Goal: Task Accomplishment & Management: Manage account settings

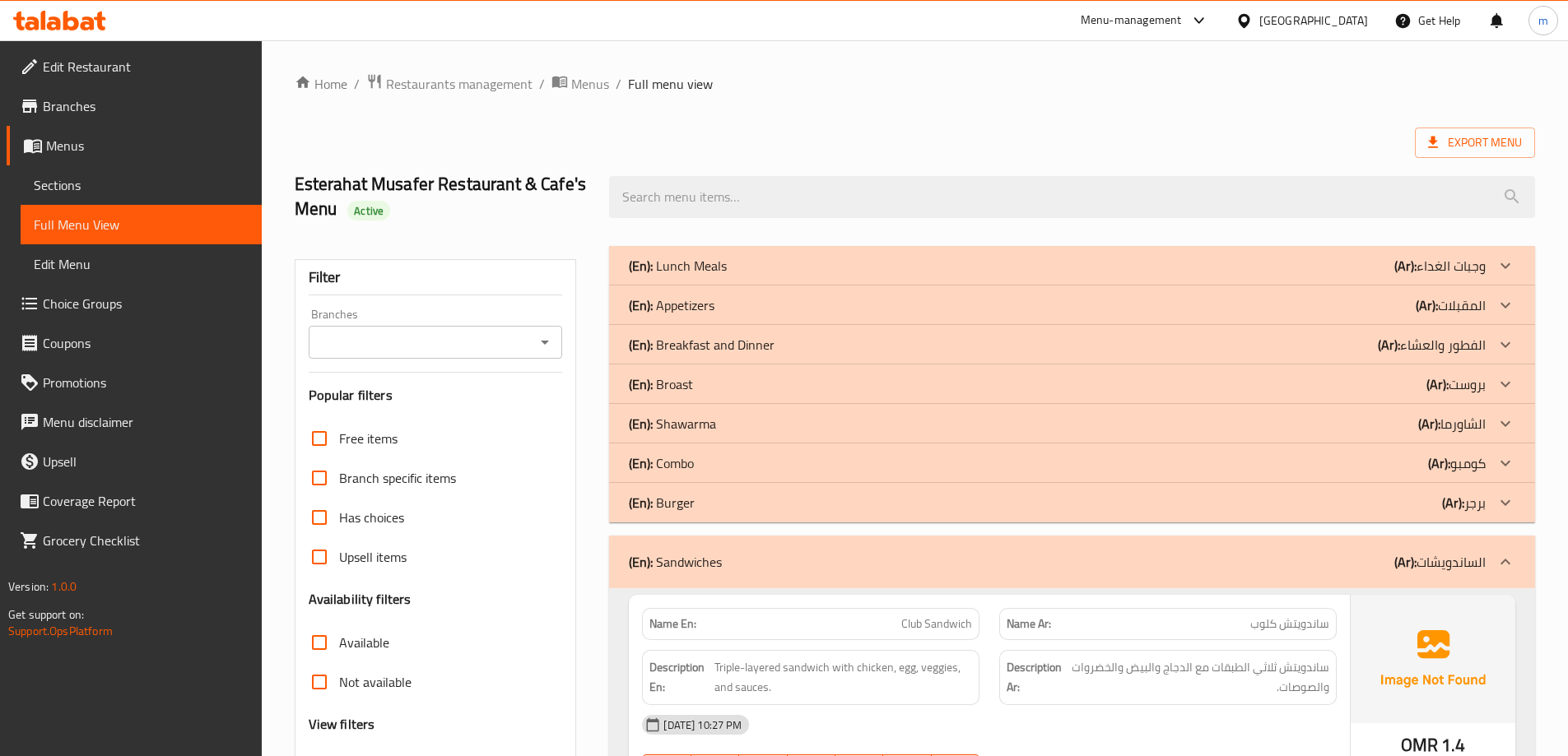
click at [1325, 553] on div "(En): Sandwiches (Ar): الساندويشات" at bounding box center [1057, 562] width 856 height 20
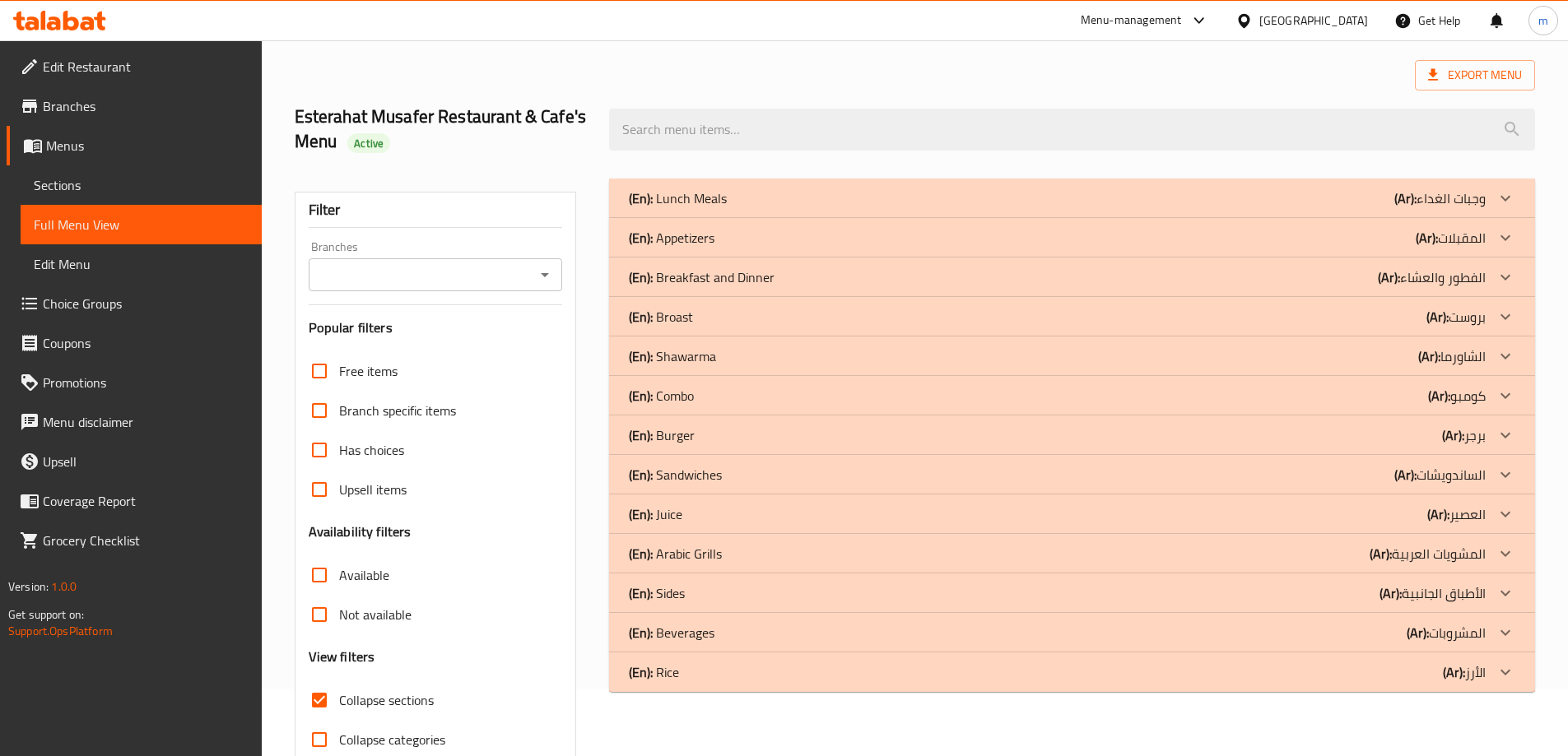
scroll to position [144, 0]
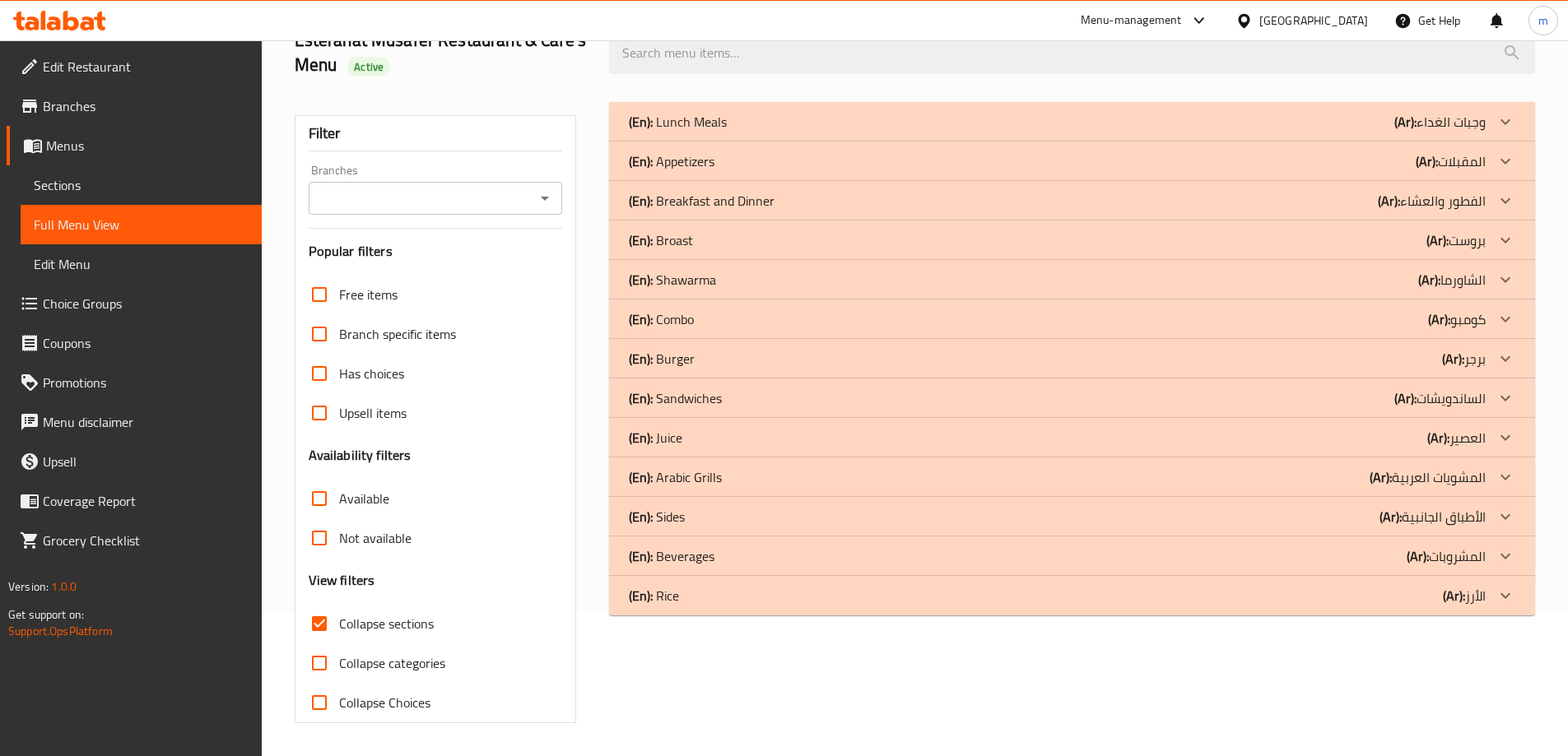
click at [1394, 135] on b "(Ar):" at bounding box center [1405, 122] width 22 height 25
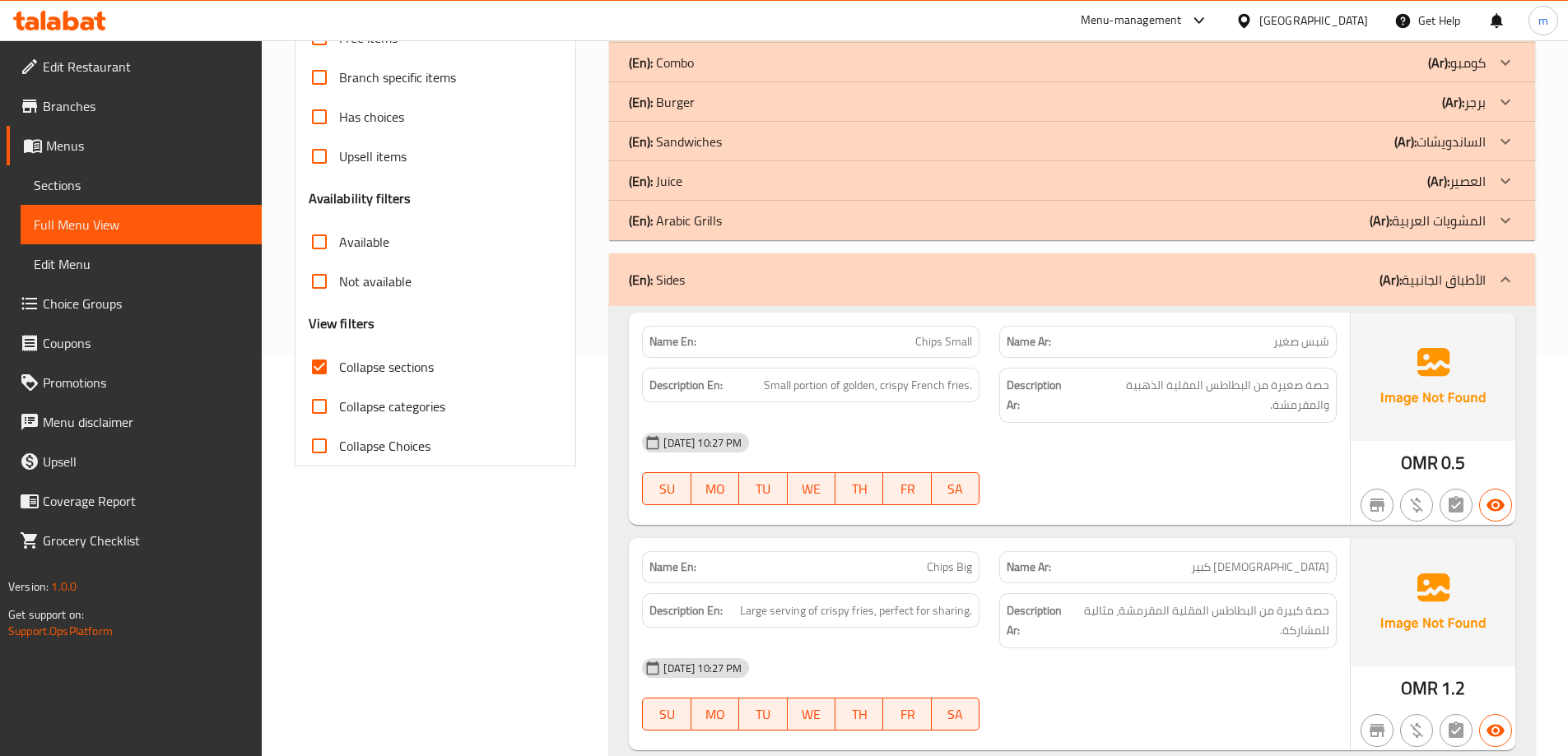
scroll to position [553, 0]
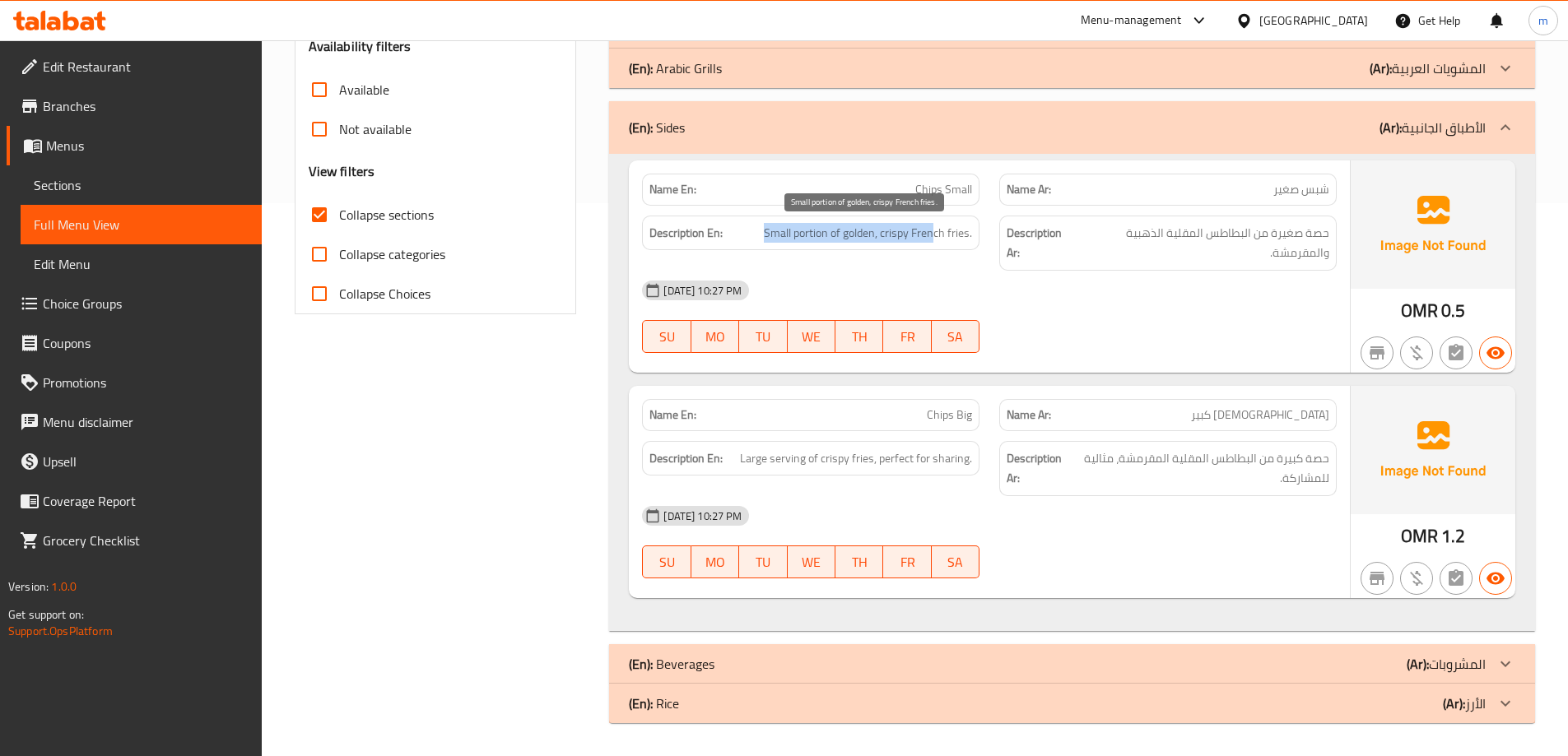
drag, startPoint x: 774, startPoint y: 235, endPoint x: 931, endPoint y: 246, distance: 157.4
click at [932, 242] on span "Small portion of golden, crispy French fries." at bounding box center [867, 233] width 209 height 20
click at [1024, 294] on div "[DATE] 10:27 PM" at bounding box center [988, 290] width 714 height 39
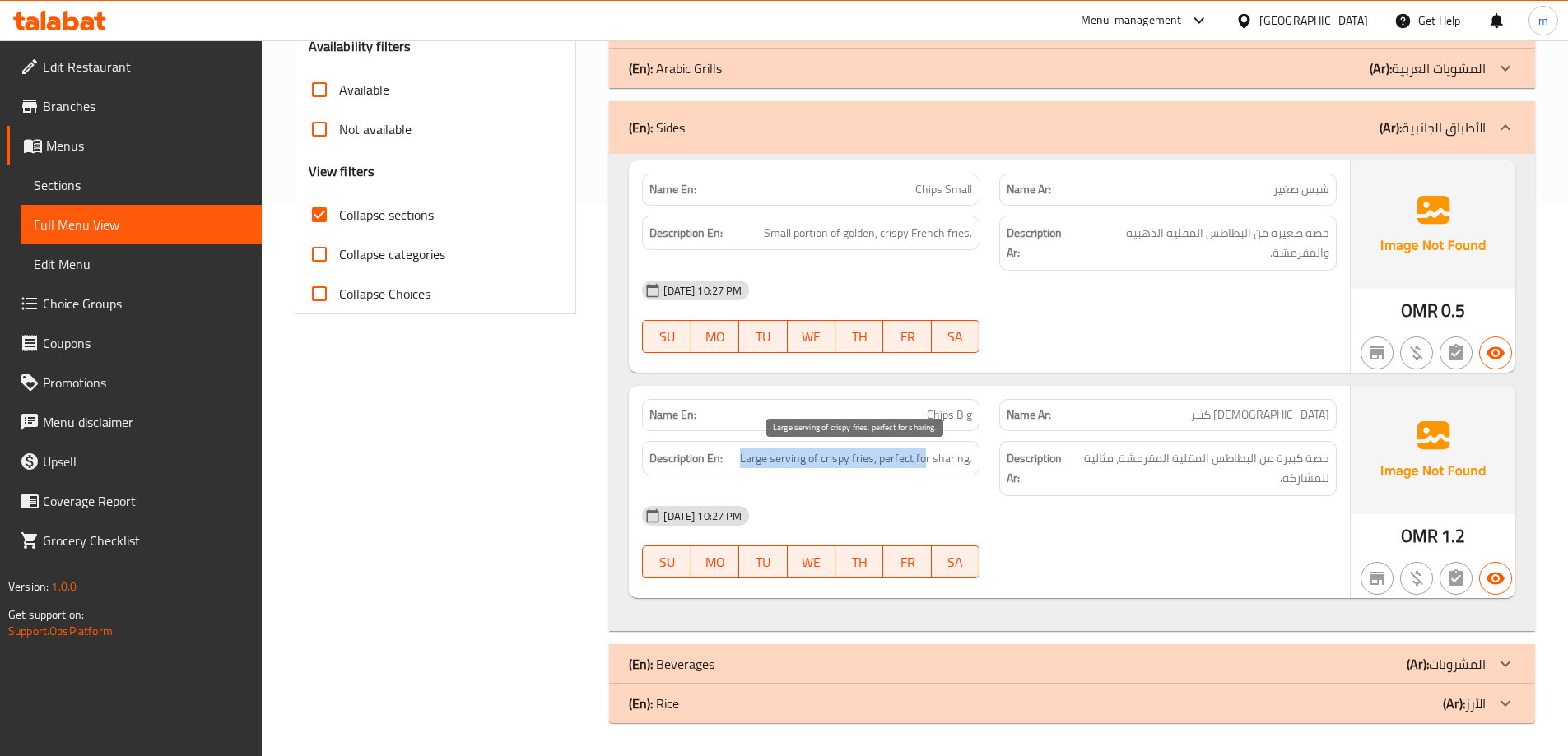
drag, startPoint x: 742, startPoint y: 456, endPoint x: 937, endPoint y: 460, distance: 195.0
click at [929, 458] on span "Large serving of crispy fries, perfect for sharing." at bounding box center [856, 459] width 232 height 20
click at [993, 467] on div "Description Ar: حصة كبيرة من البطاطس المقلية المقرمشة، مثالية للمشاركة." at bounding box center [1168, 469] width 358 height 75
click at [1275, 117] on div "(En): Sides (Ar): الأطباق الجانبية" at bounding box center [1057, 127] width 856 height 20
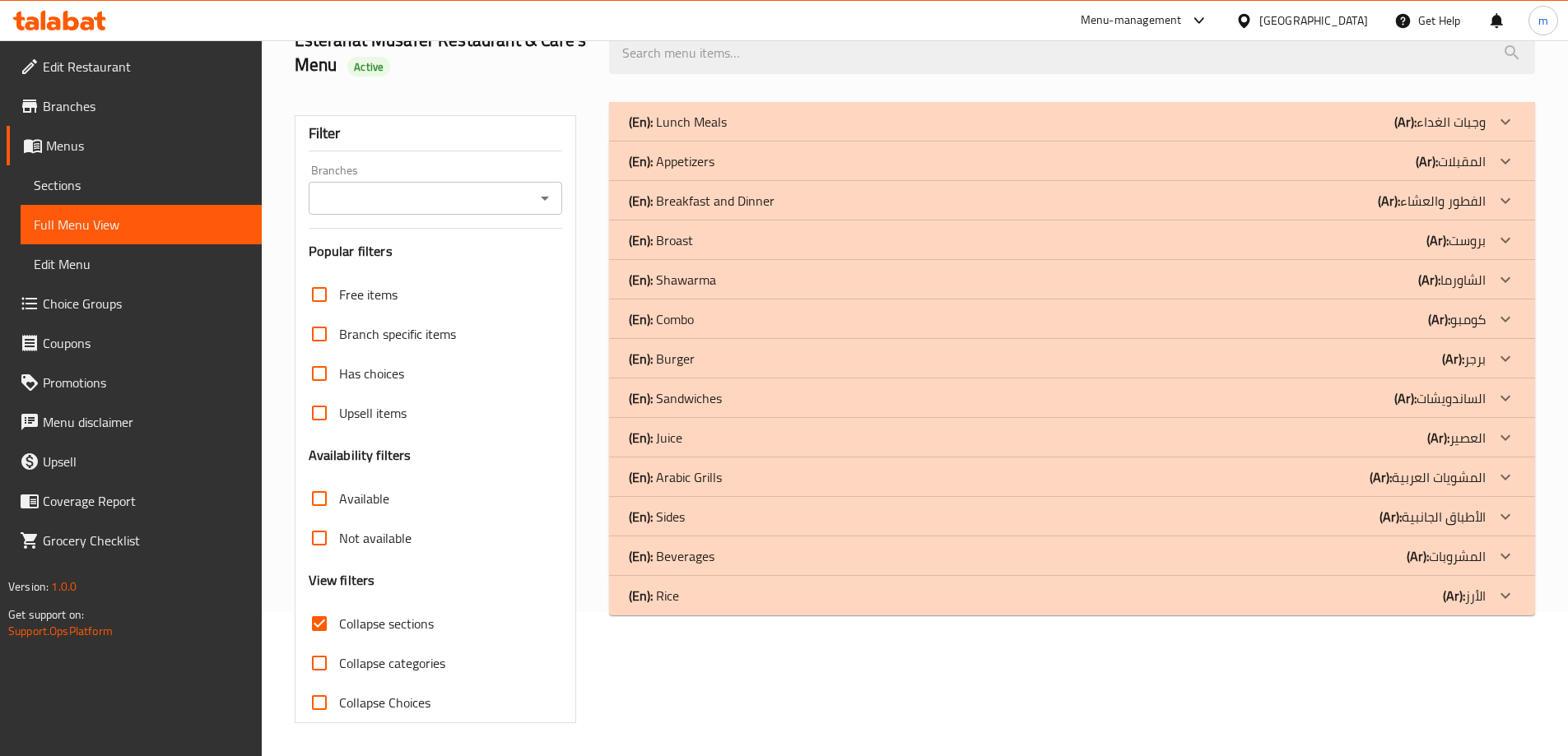
scroll to position [144, 0]
click at [1416, 135] on b "(Ar):" at bounding box center [1405, 122] width 22 height 25
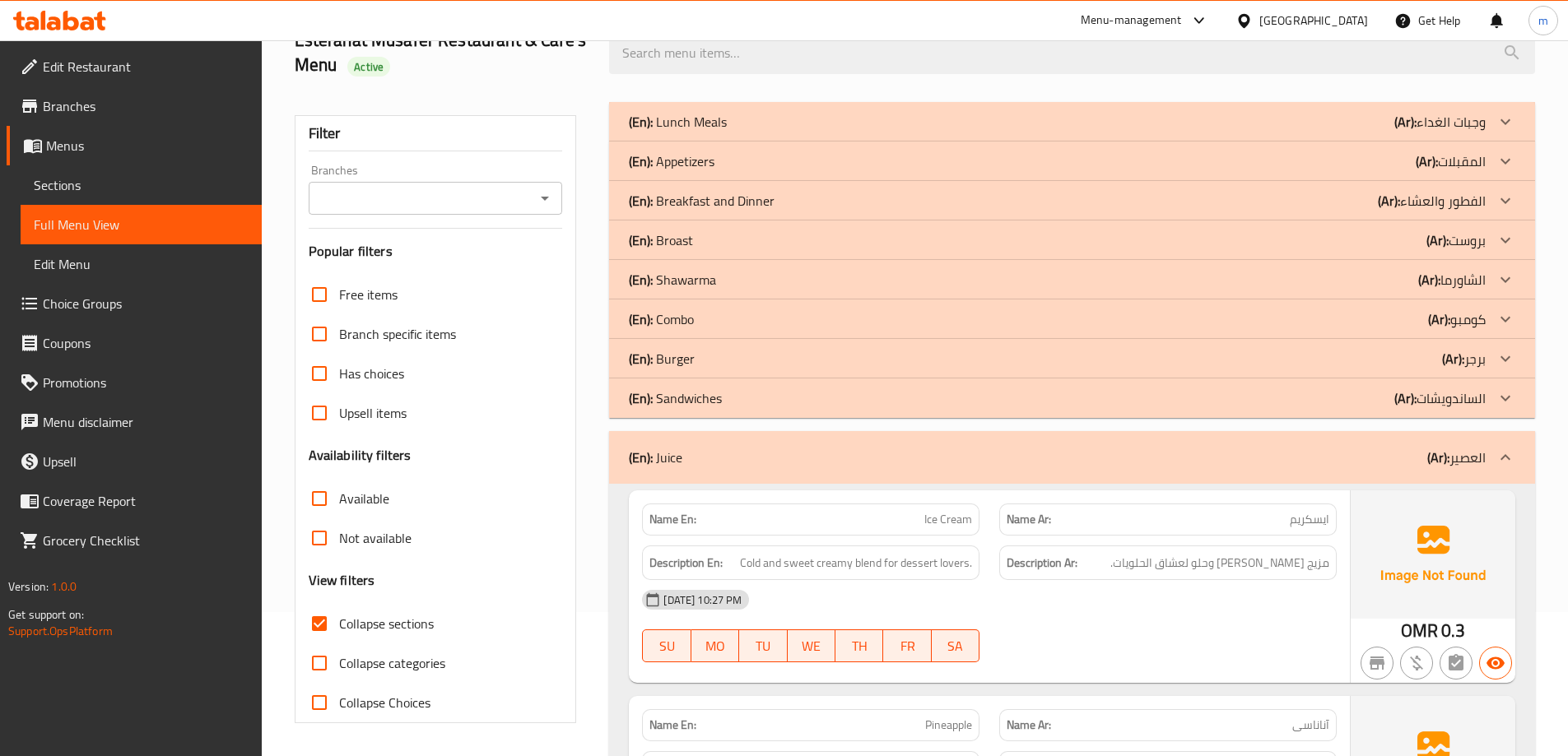
click at [1431, 444] on div "(En): Juice (Ar): العصير" at bounding box center [1072, 458] width 926 height 53
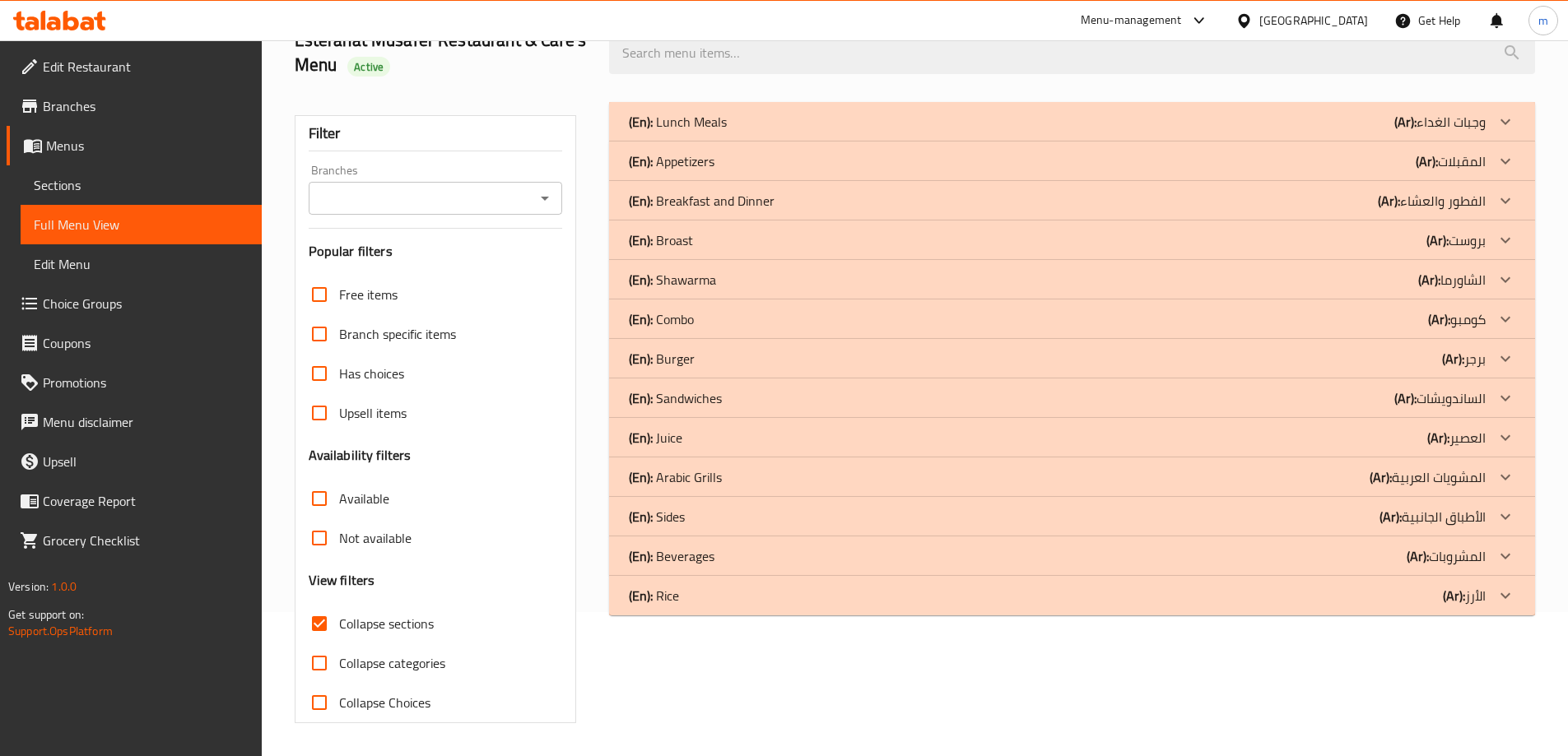
click at [1416, 135] on b "(Ar):" at bounding box center [1405, 122] width 22 height 25
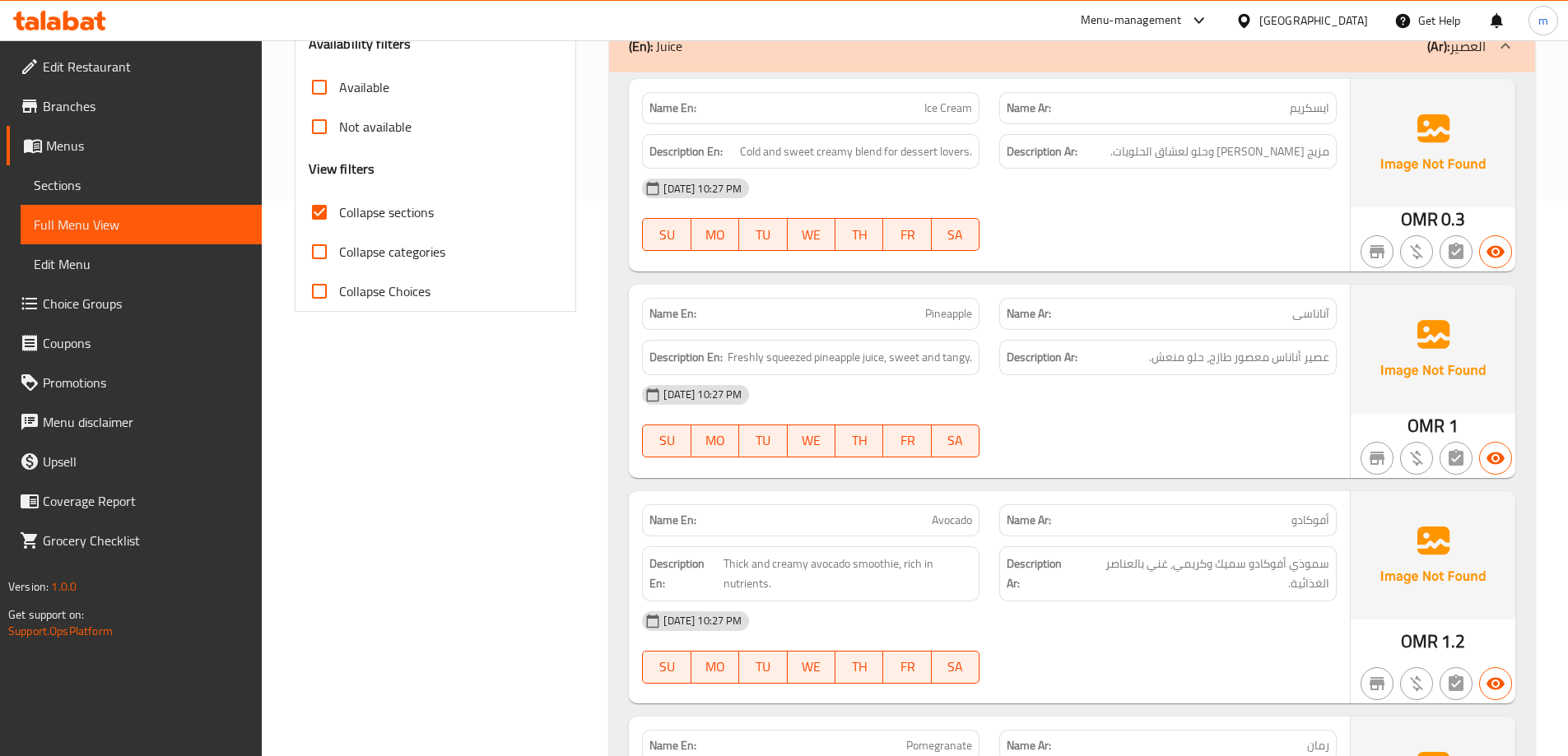
scroll to position [473, 0]
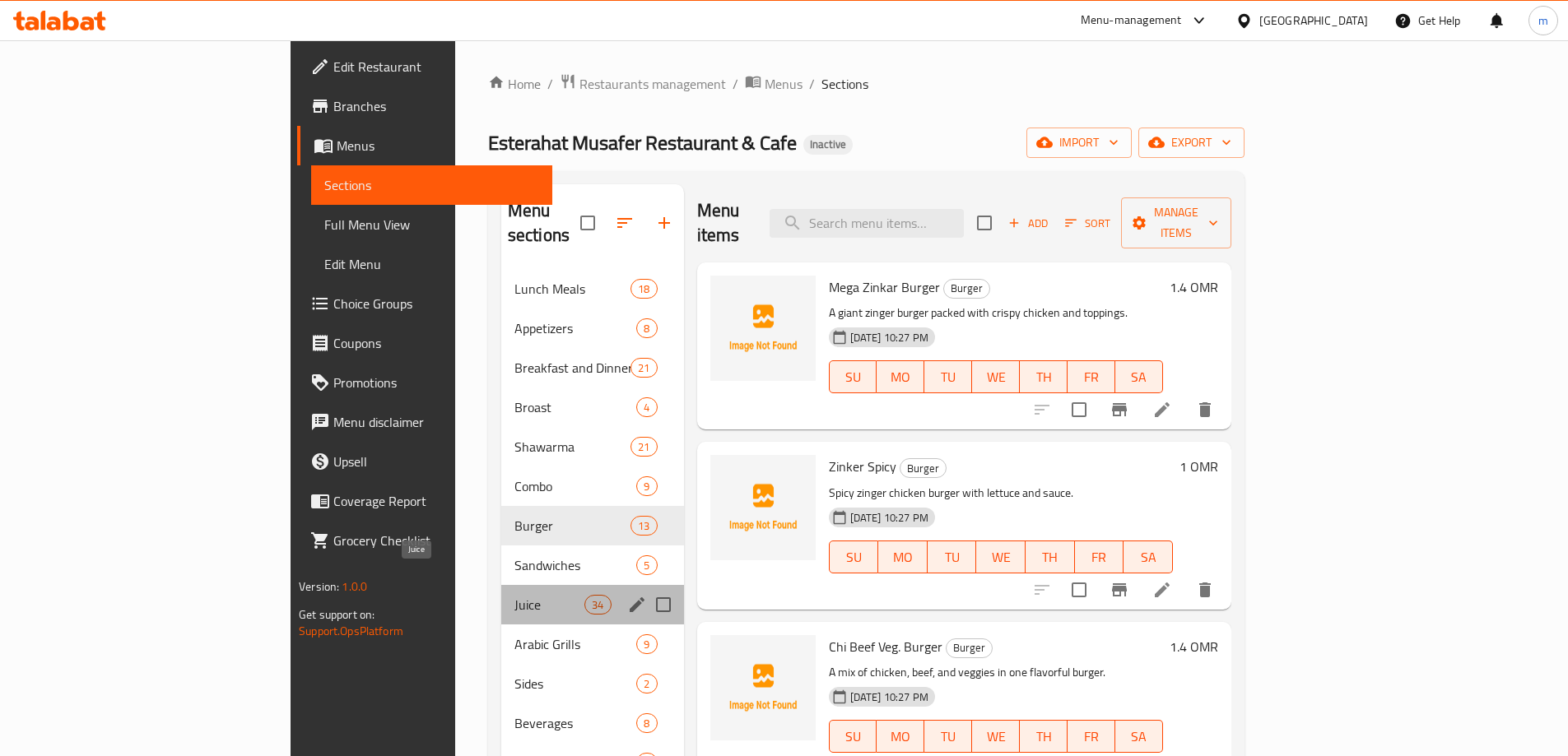
click at [514, 595] on span "Juice" at bounding box center [549, 604] width 70 height 20
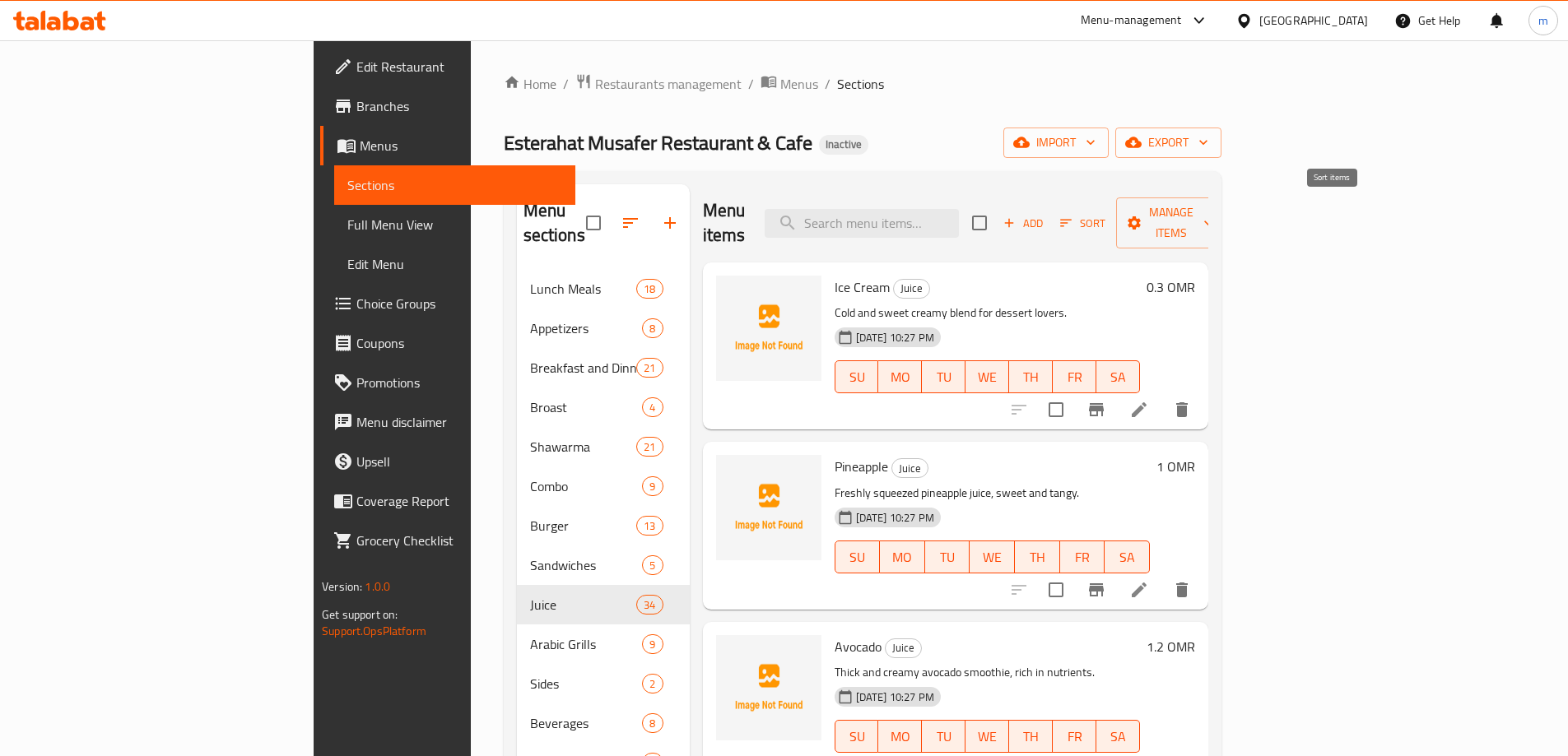
click at [1105, 214] on span "Sort" at bounding box center [1082, 223] width 45 height 19
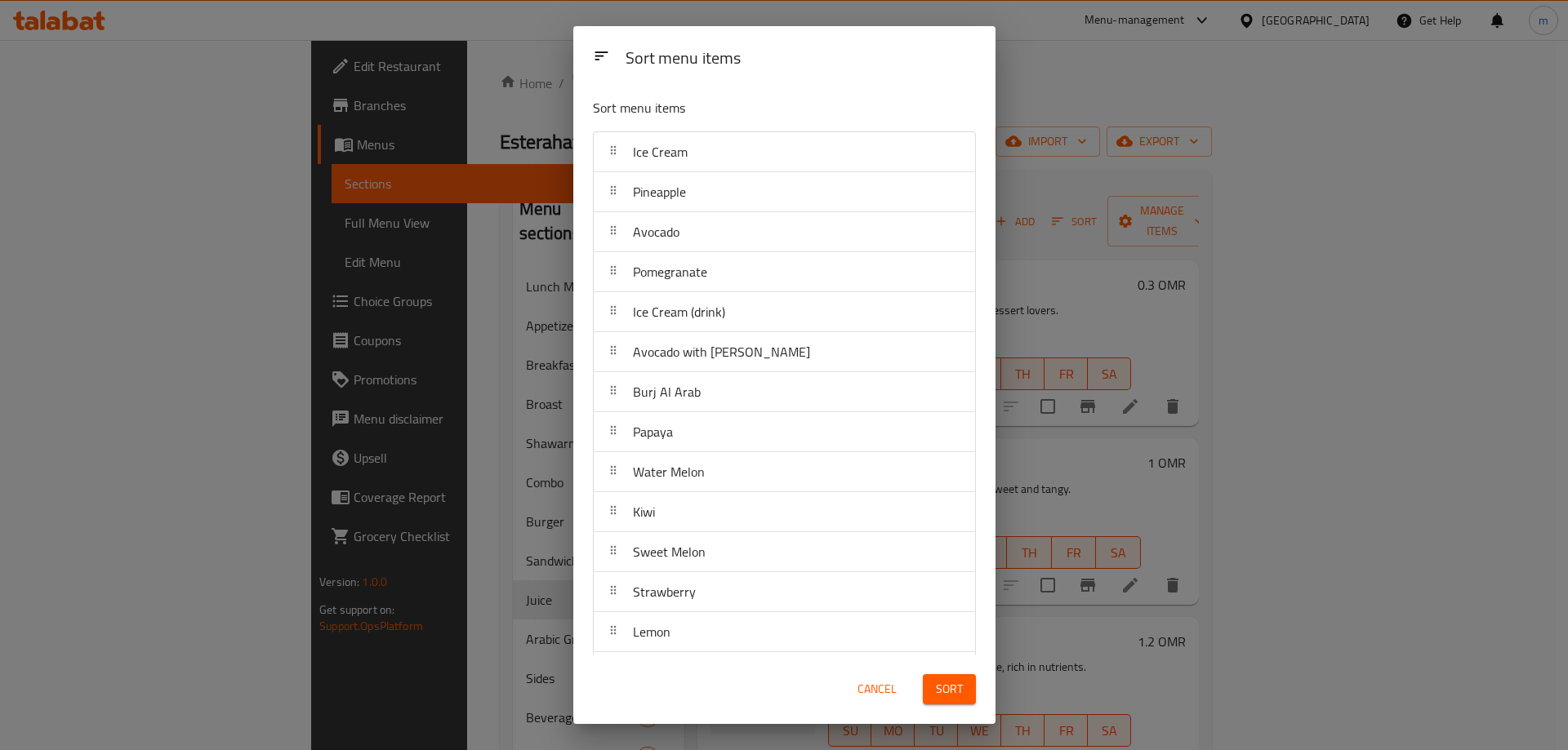
click at [716, 162] on div "Ice Cream" at bounding box center [785, 152] width 368 height 39
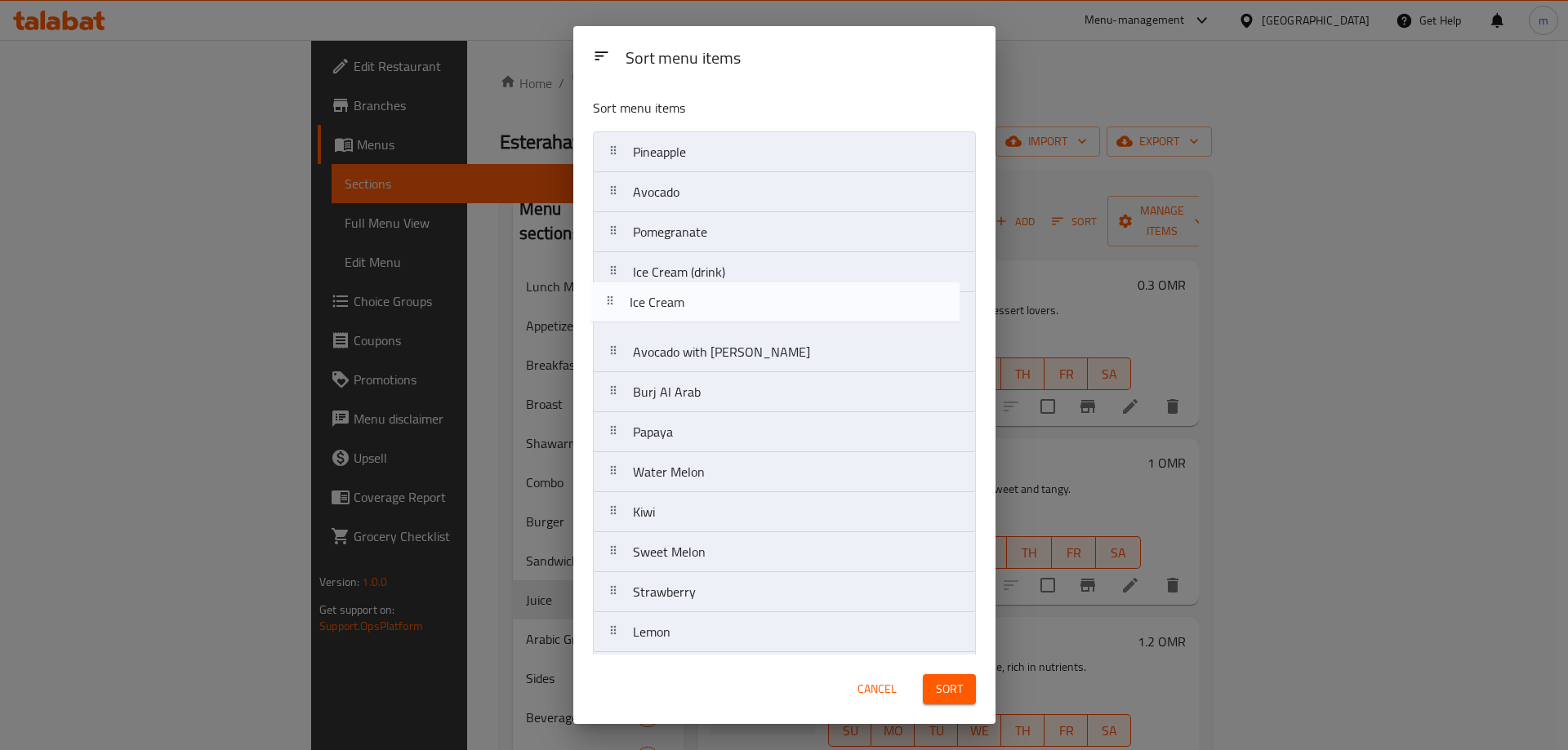
drag, startPoint x: 716, startPoint y: 162, endPoint x: 713, endPoint y: 325, distance: 163.0
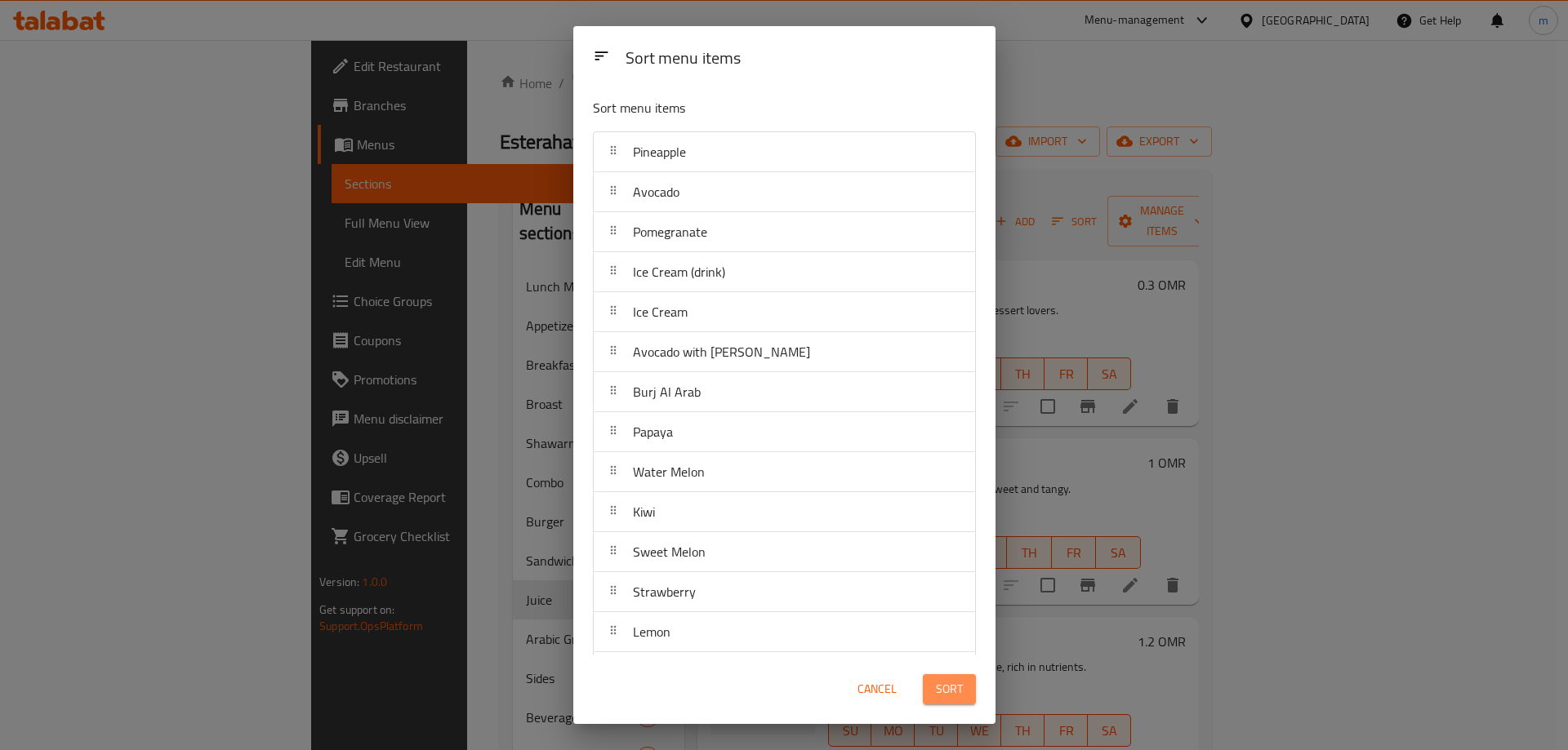
click at [953, 698] on span "Sort" at bounding box center [950, 689] width 27 height 20
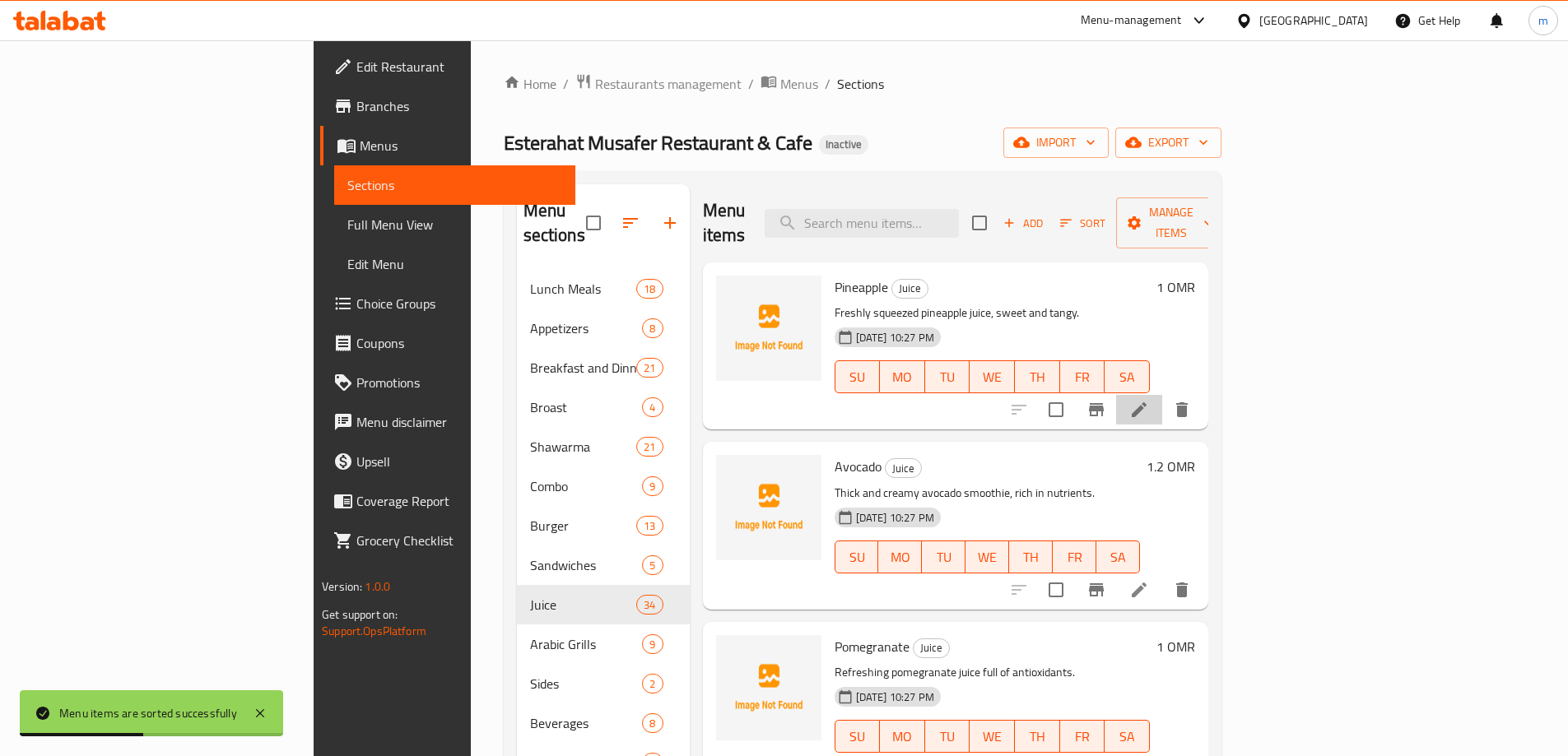
click at [1162, 395] on li at bounding box center [1139, 410] width 46 height 30
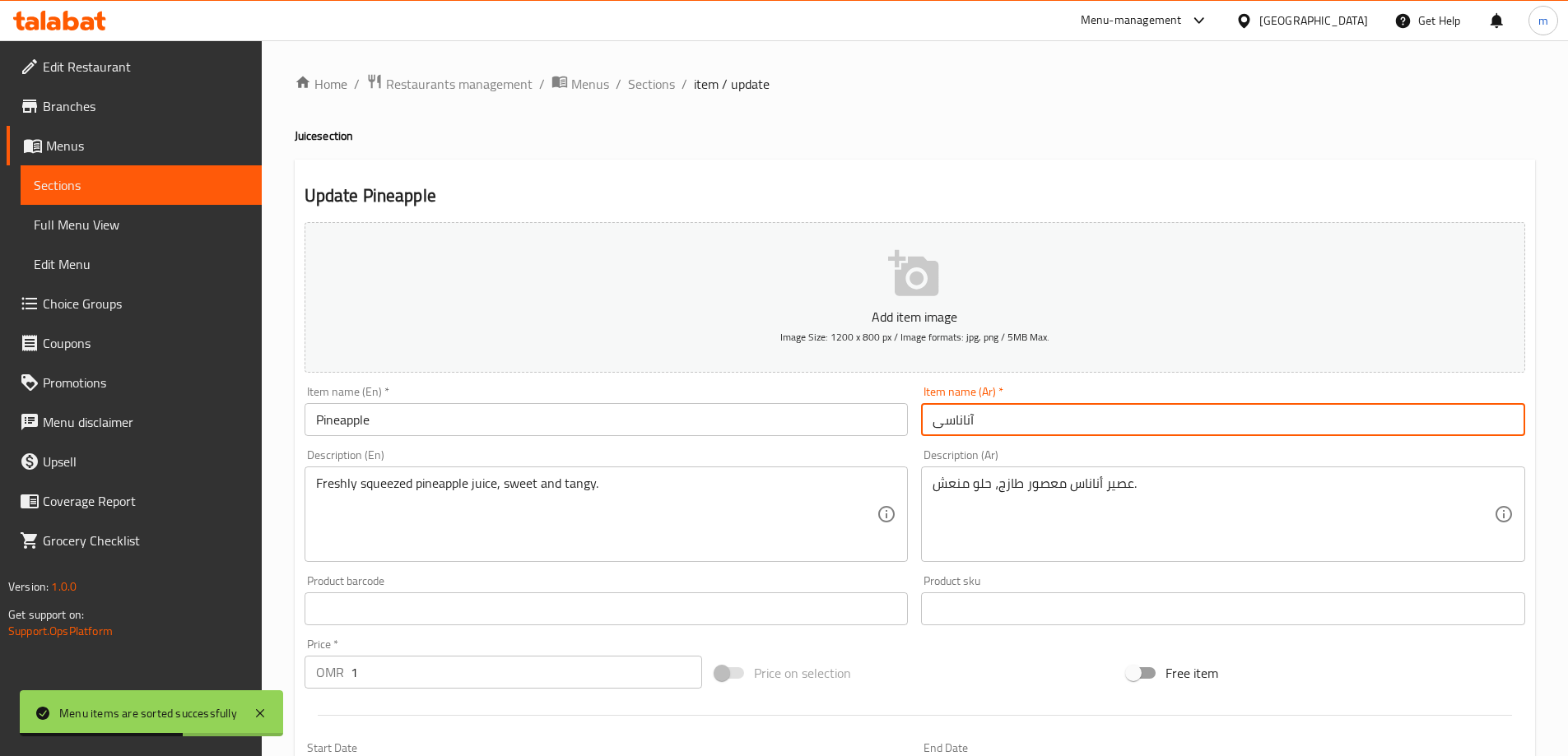
click at [1286, 414] on input "آناناسی" at bounding box center [1223, 420] width 604 height 33
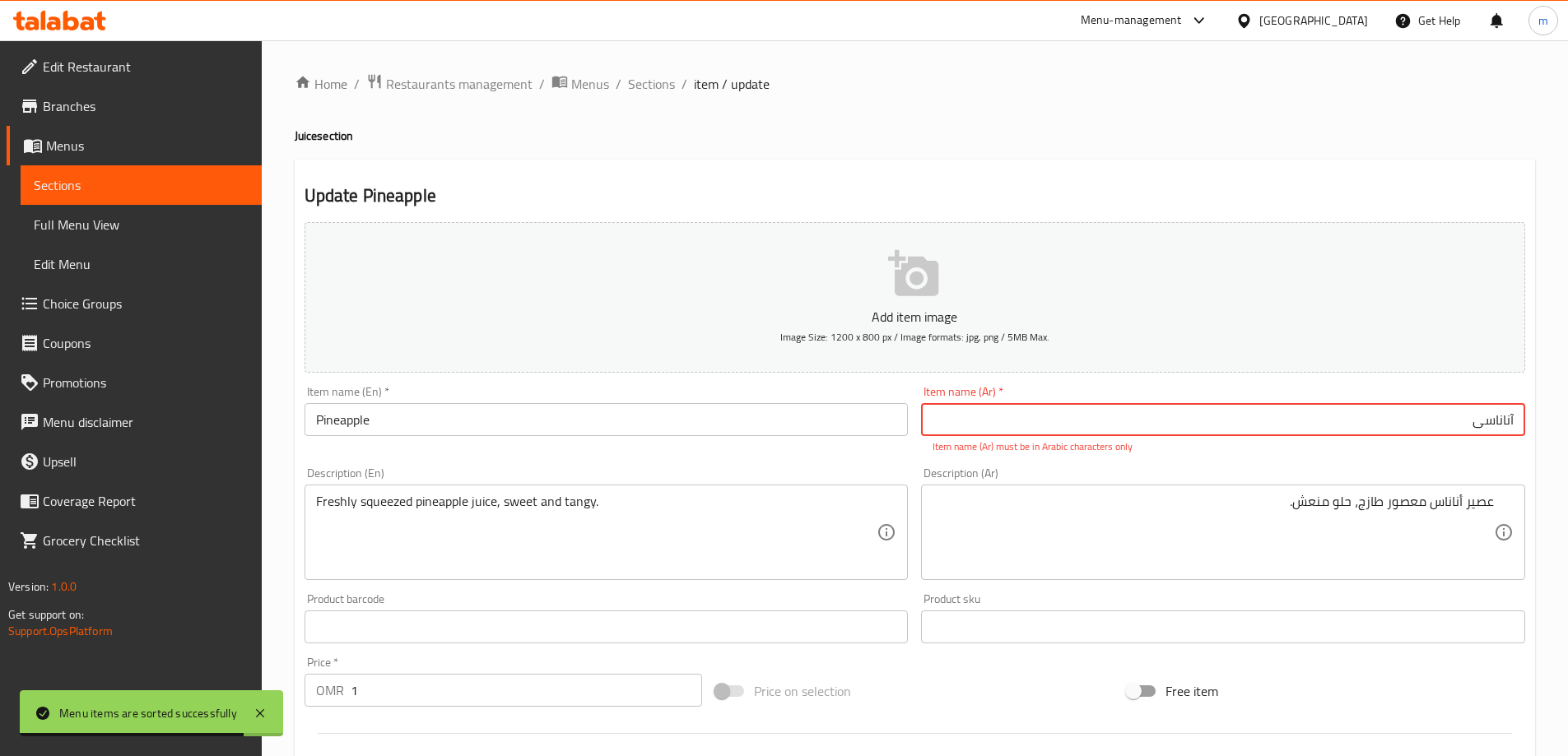
click at [1284, 432] on input "آناناسی" at bounding box center [1223, 420] width 604 height 33
click at [1286, 163] on div "Update Pineapple Add item image Image Size: 1200 x 800 px / Image formats: jpg,…" at bounding box center [914, 648] width 1240 height 976
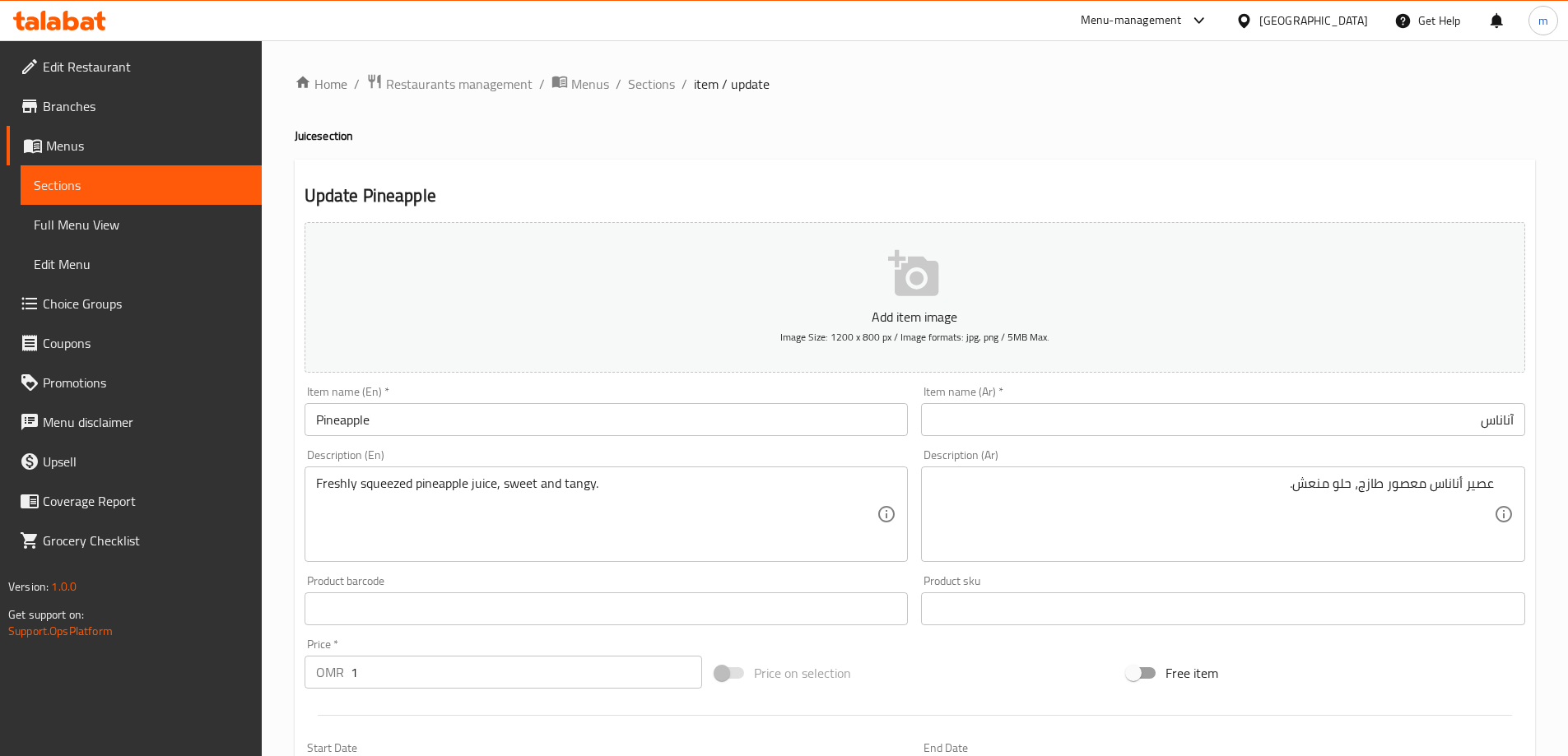
click at [1282, 423] on input "آناناس" at bounding box center [1223, 420] width 604 height 33
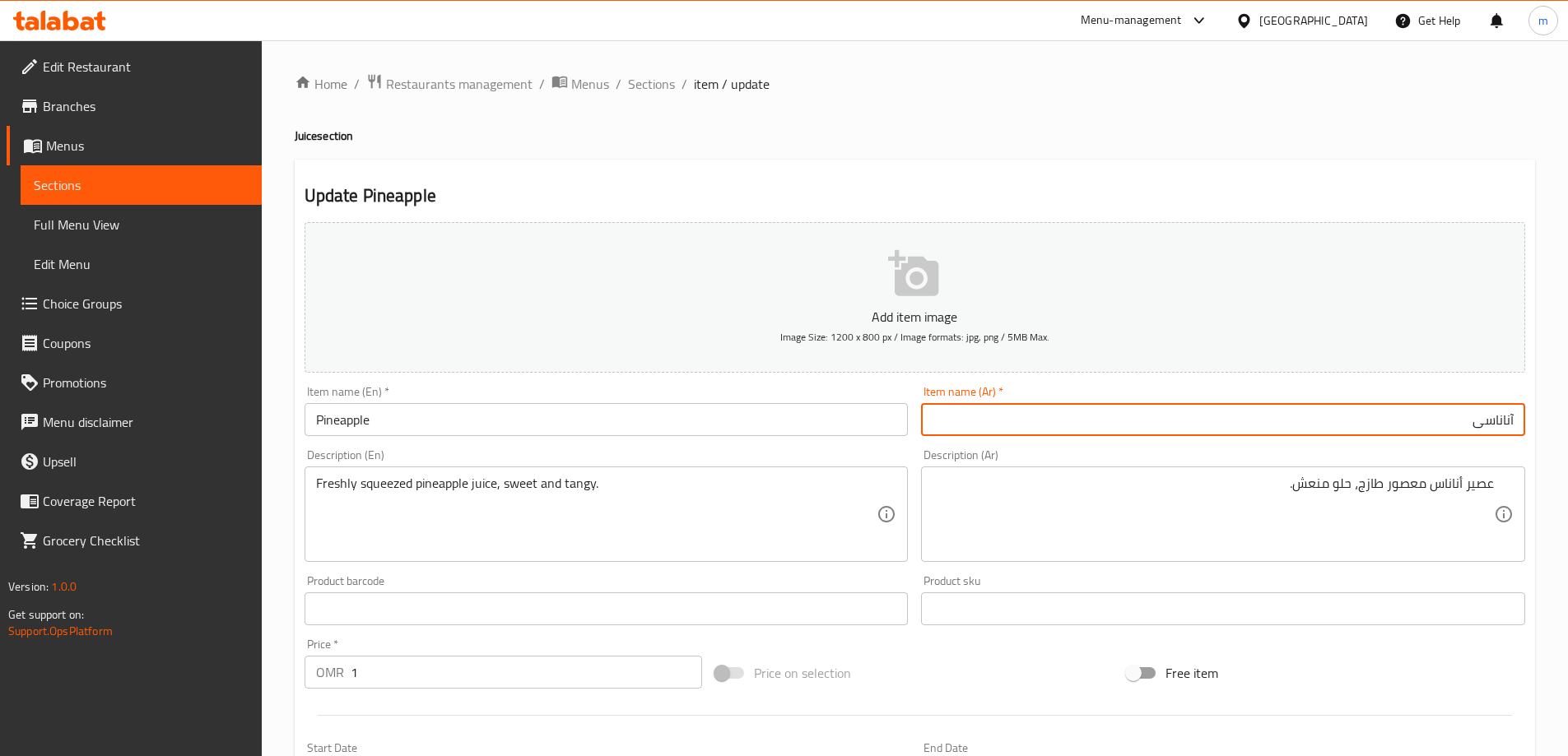
click at [1262, 162] on div "Update Pineapple Add item image Image Size: 1200 x 800 px / Image formats: jpg,…" at bounding box center [914, 639] width 1240 height 958
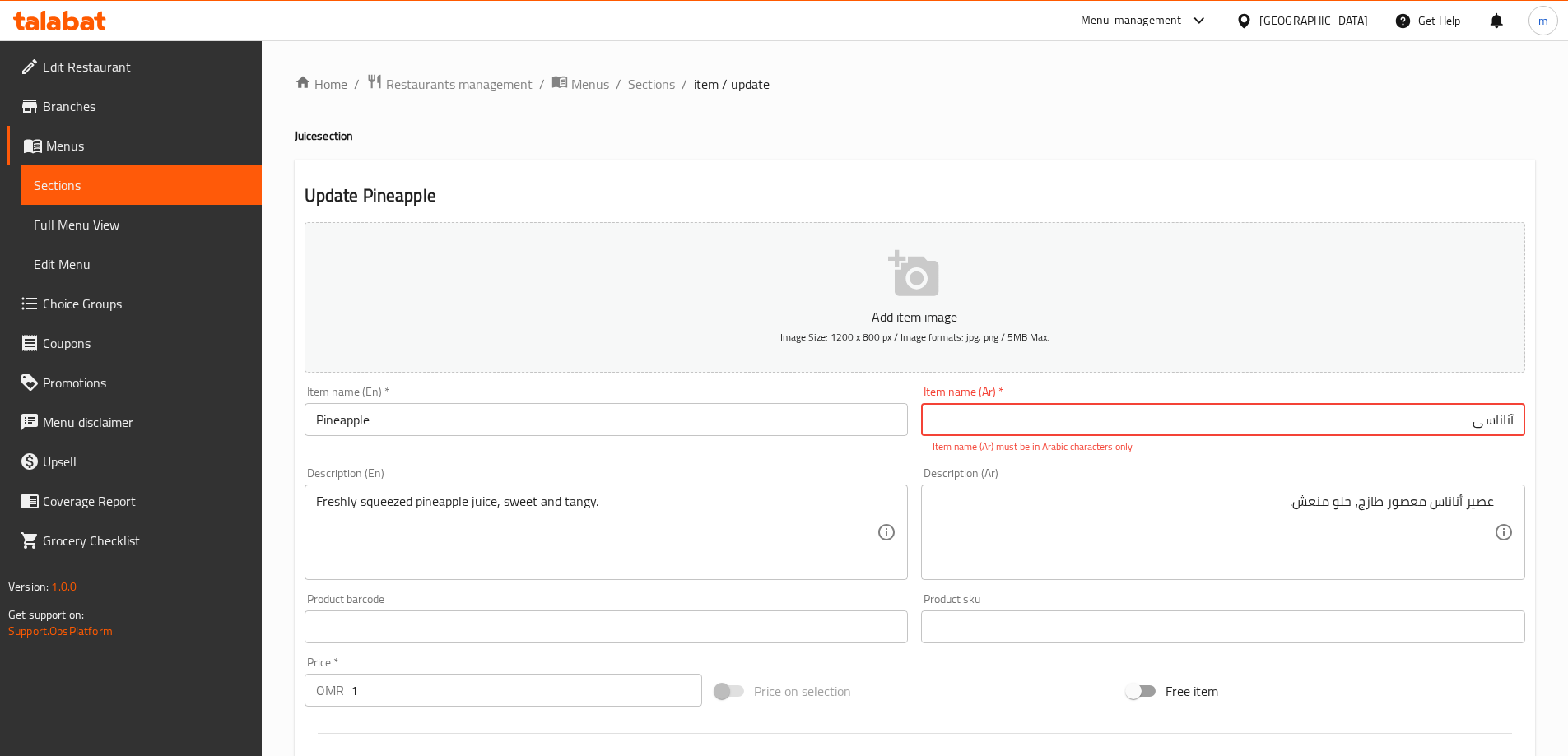
click at [1204, 421] on input "آناناسی" at bounding box center [1223, 420] width 604 height 33
type input "آناناس"
click at [1207, 142] on h4 "Juice section" at bounding box center [914, 135] width 1240 height 16
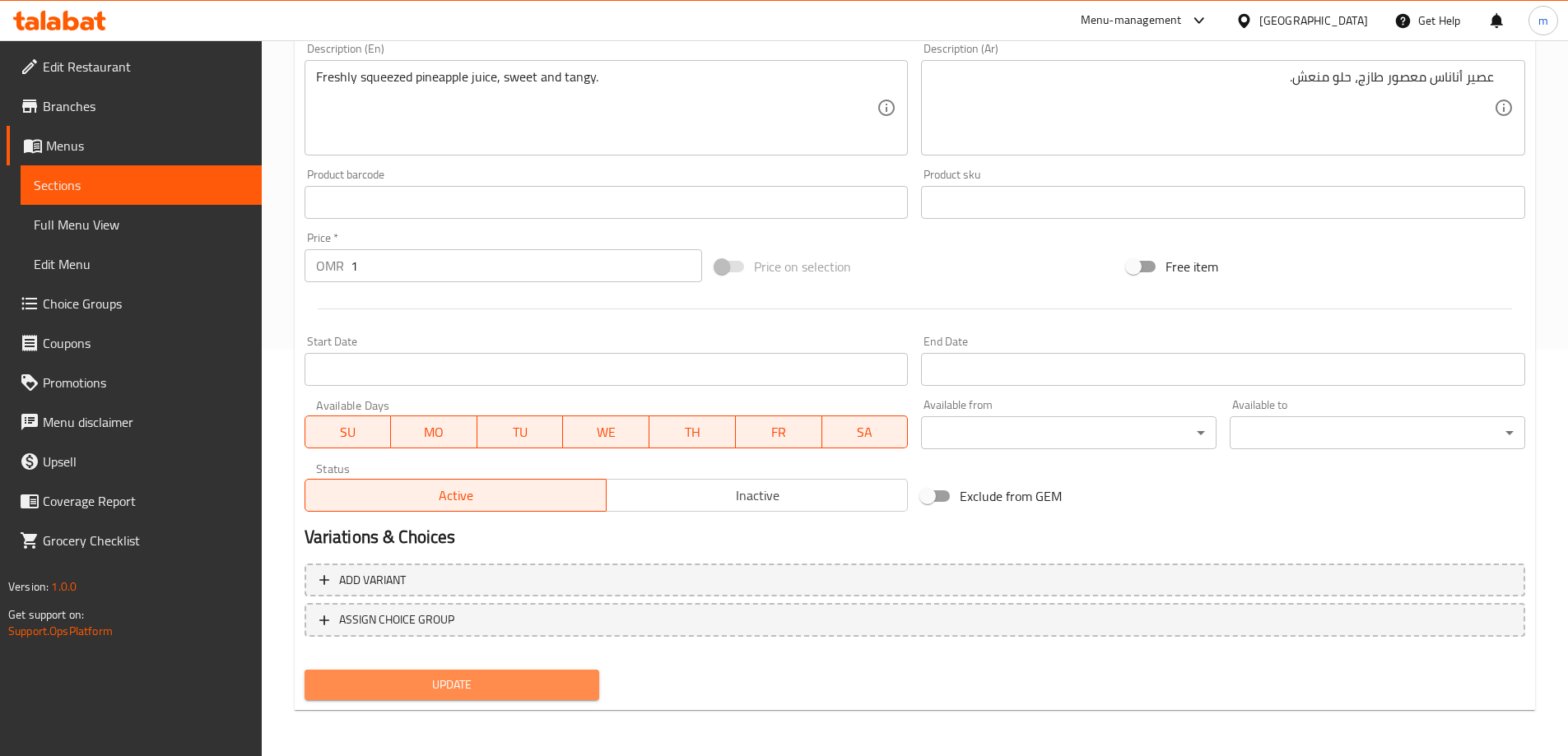
click at [485, 679] on span "Update" at bounding box center [452, 685] width 269 height 20
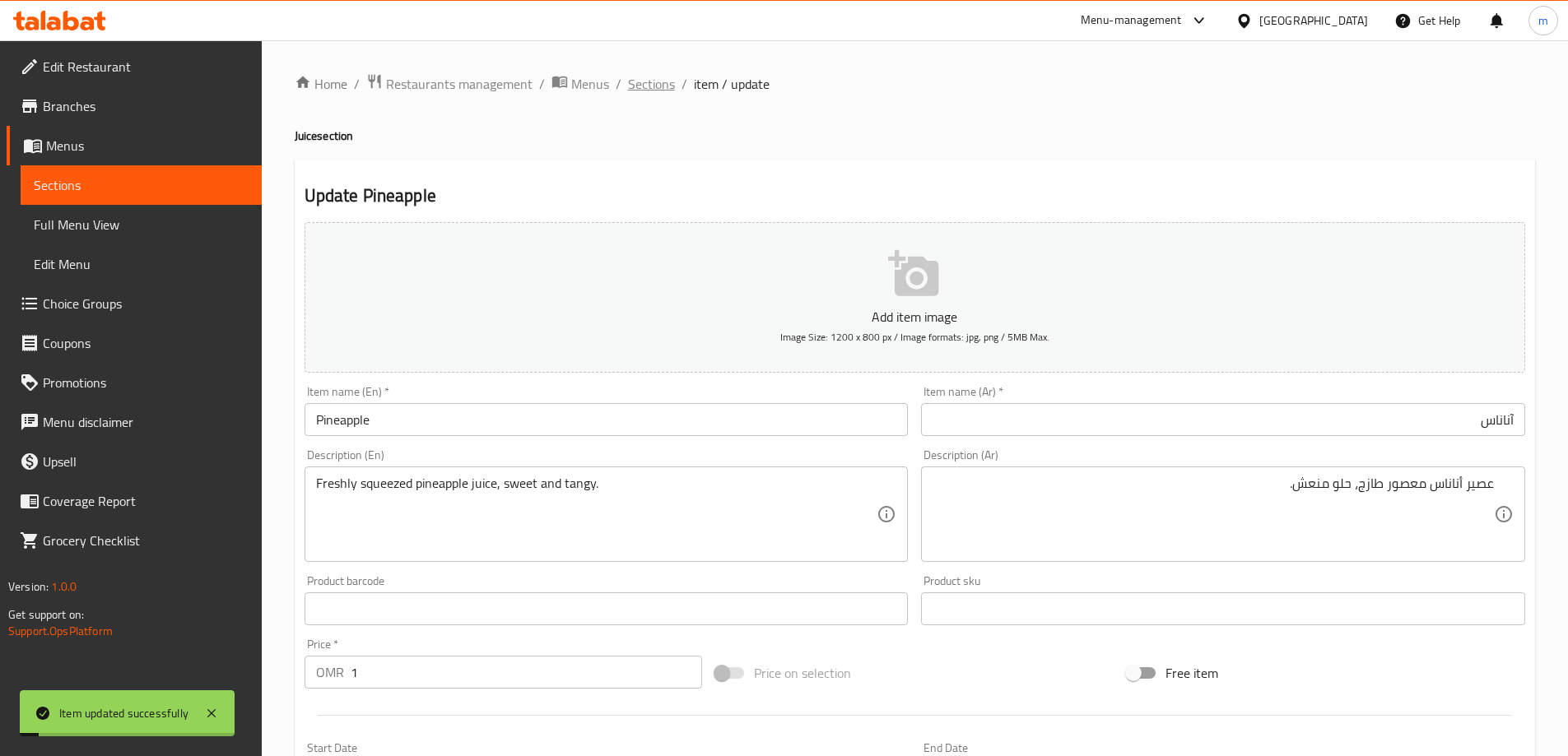
click at [632, 91] on span "Sections" at bounding box center [651, 83] width 47 height 20
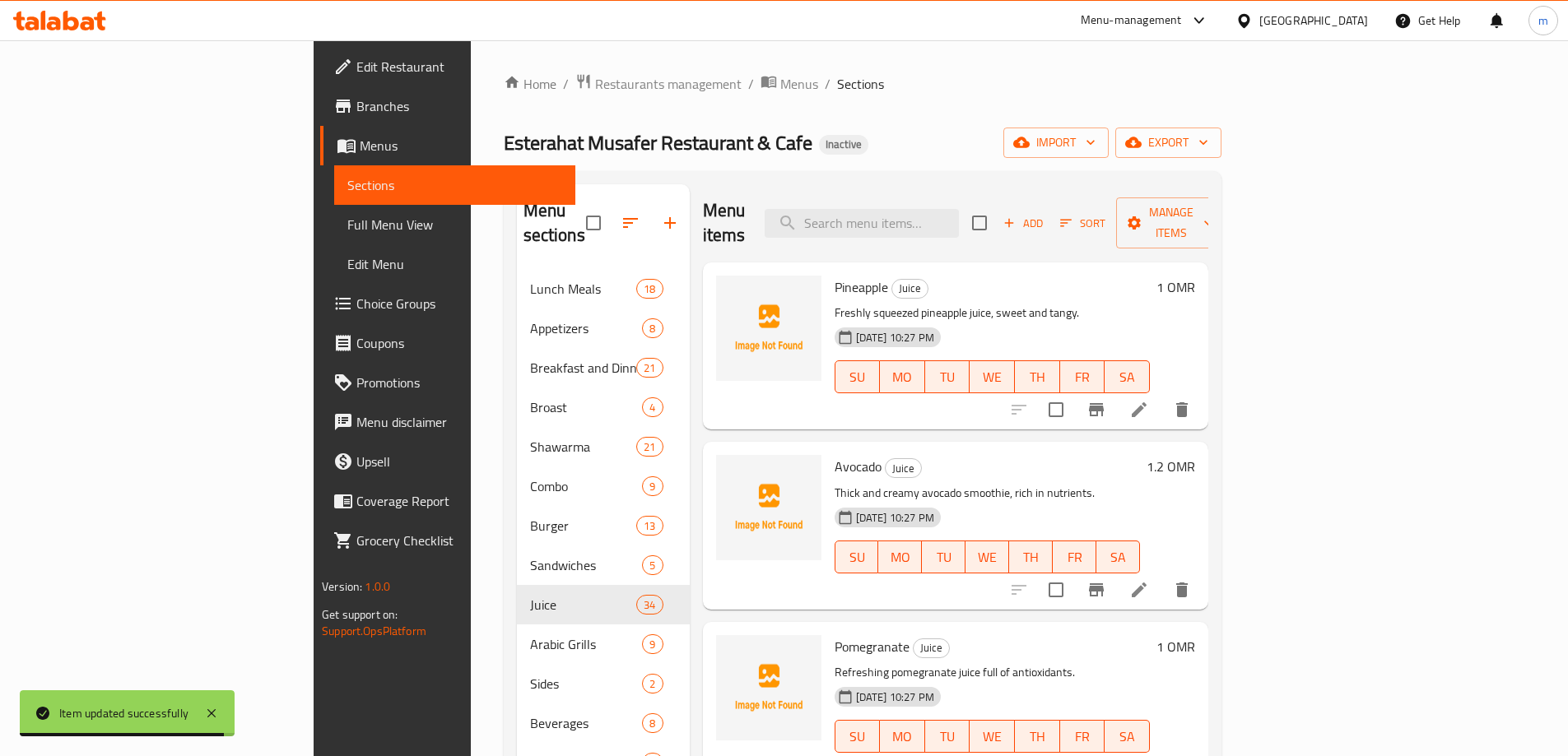
scroll to position [2757, 0]
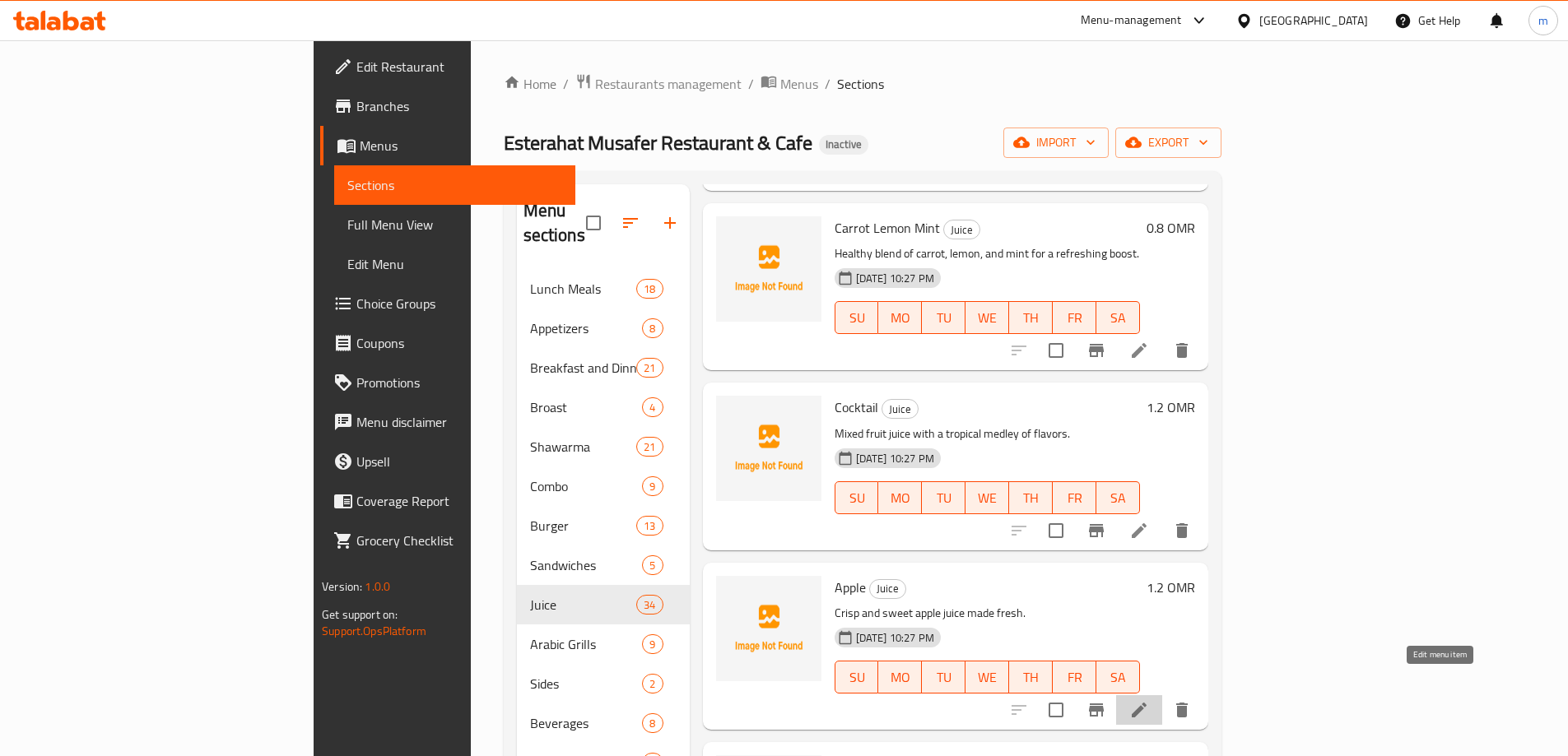
click at [1149, 701] on icon at bounding box center [1138, 710] width 20 height 20
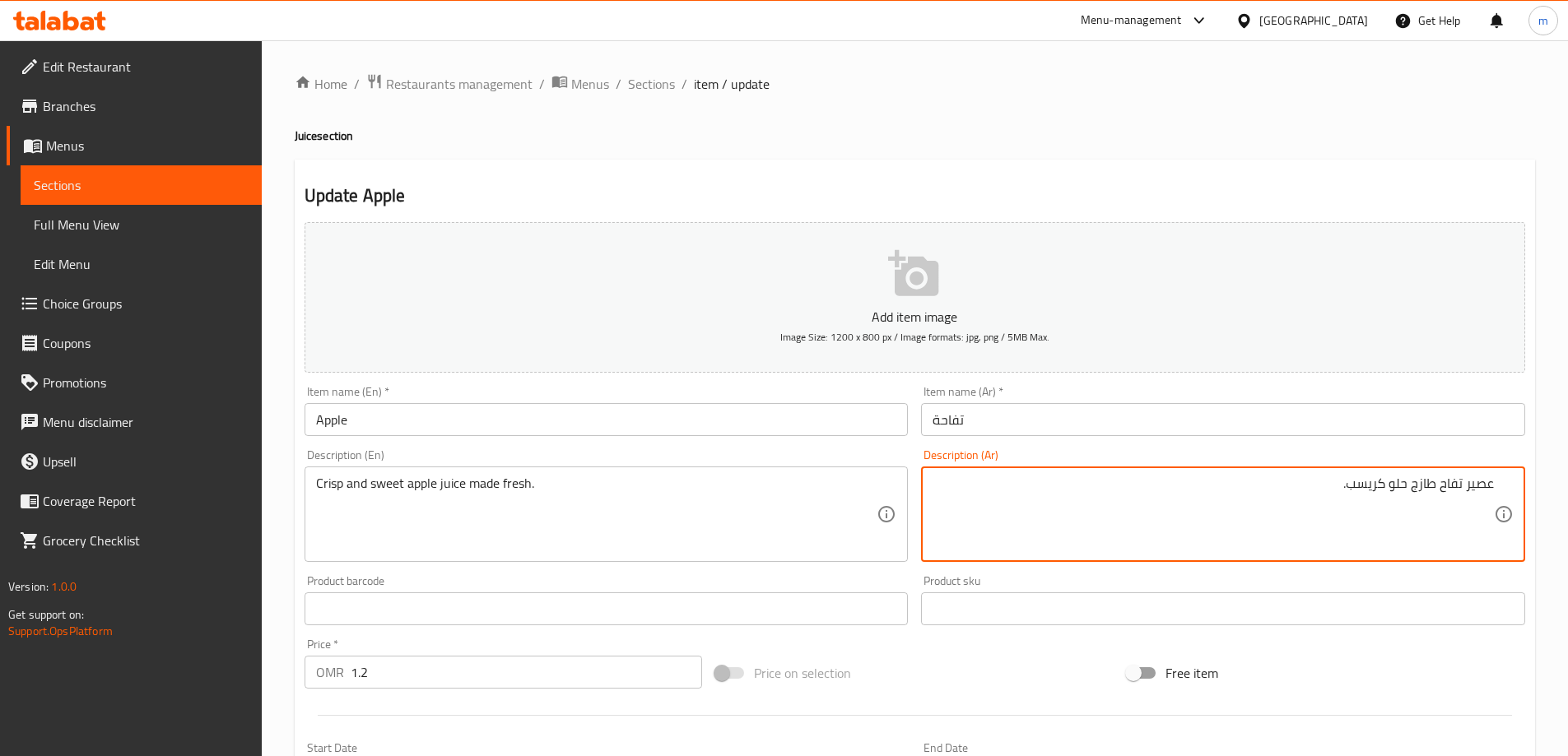
click at [1147, 424] on input "تفاحة" at bounding box center [1223, 420] width 604 height 33
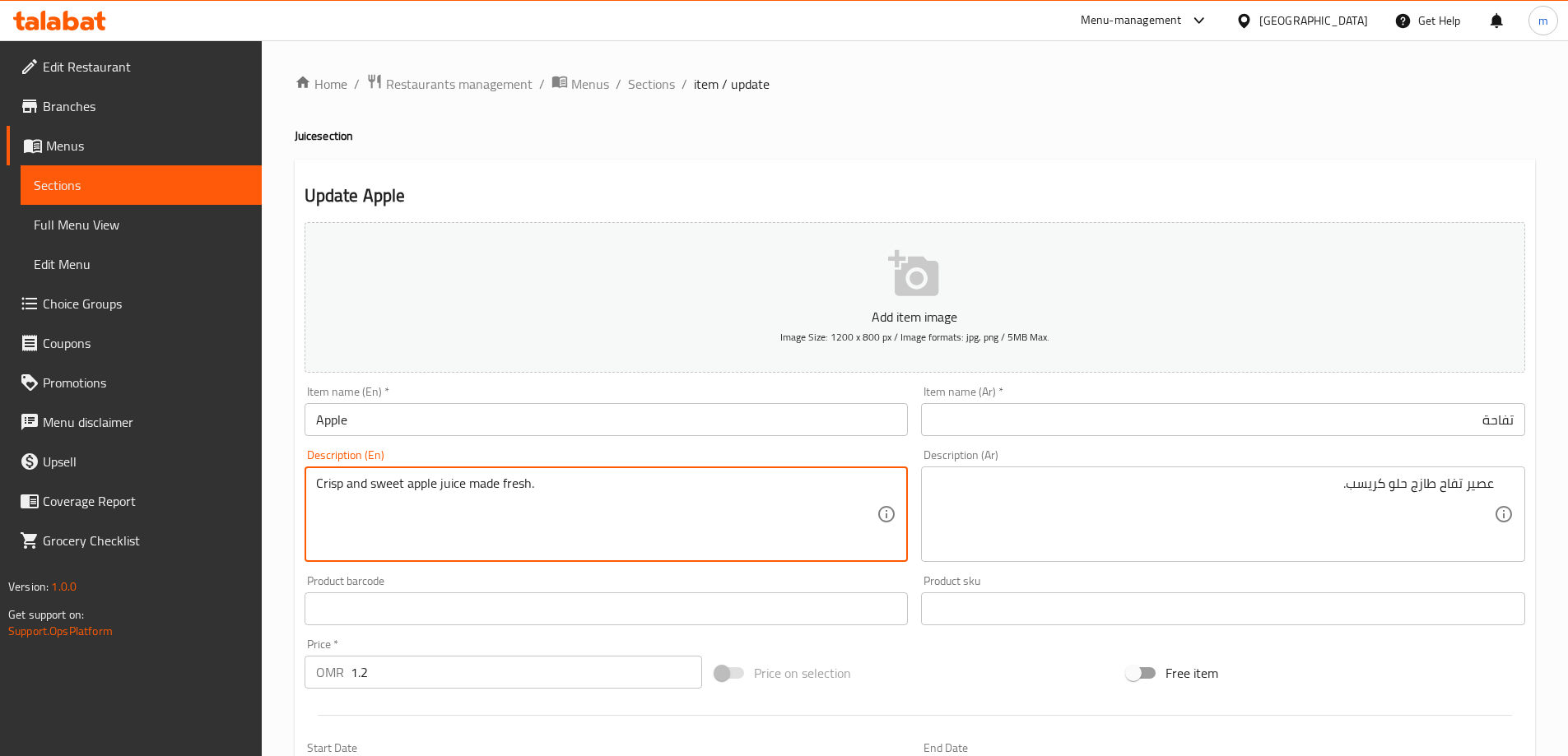
drag, startPoint x: 454, startPoint y: 483, endPoint x: 381, endPoint y: 491, distance: 73.4
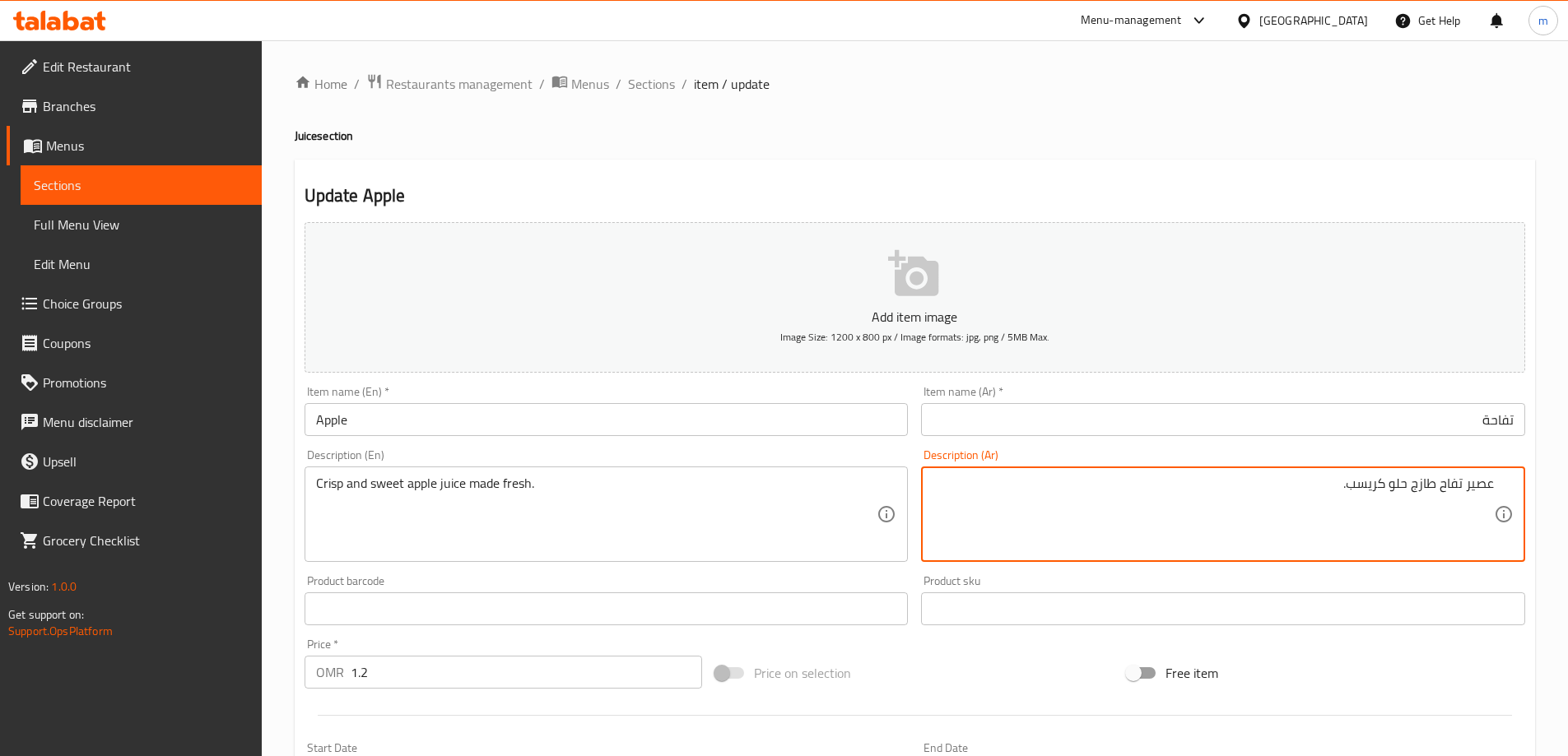
click at [1419, 489] on textarea "عصير تفاح طازج حلو كريسب." at bounding box center [1212, 515] width 561 height 78
paste textarea "طازج"
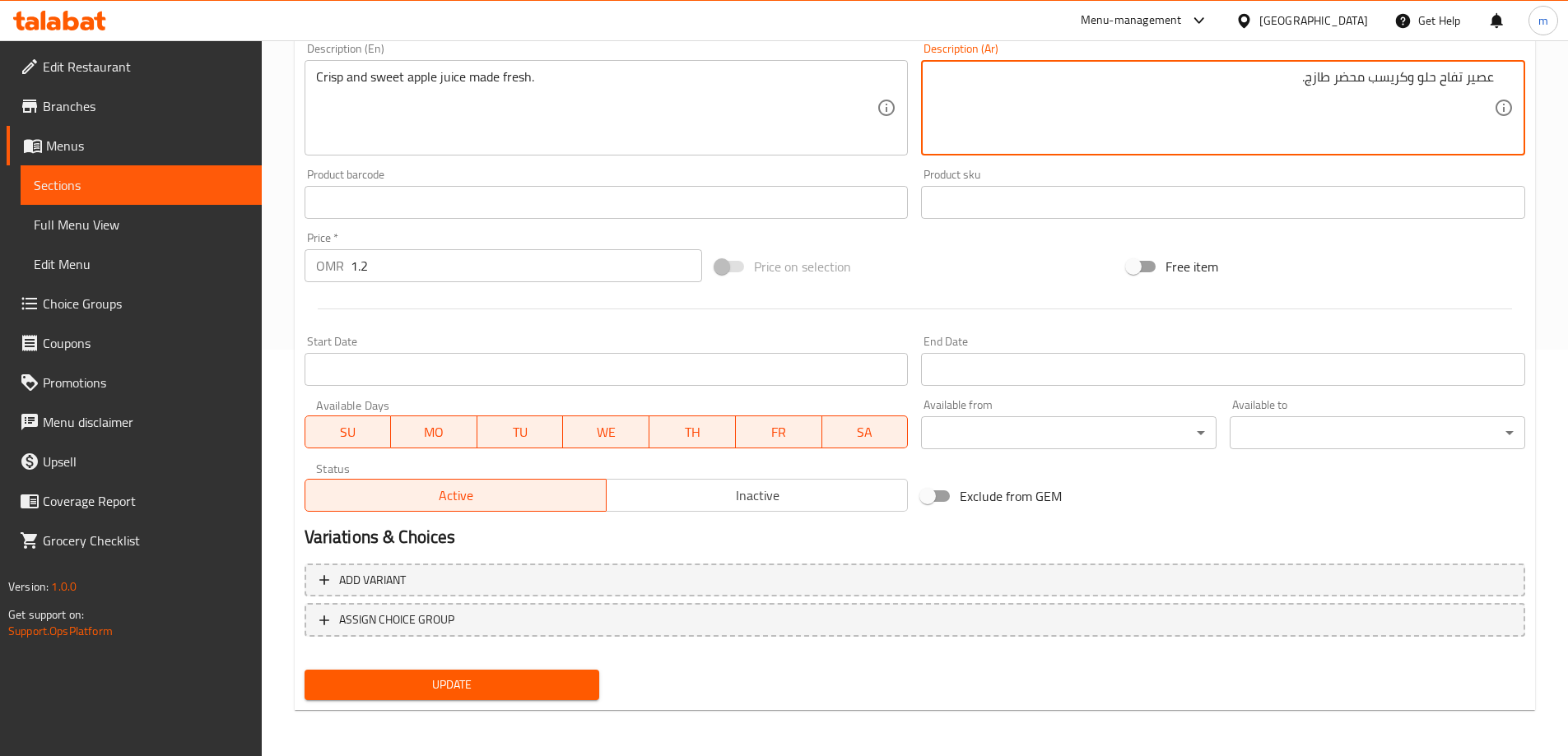
type textarea "عصير تفاح حلو وكريسب محضر طازج."
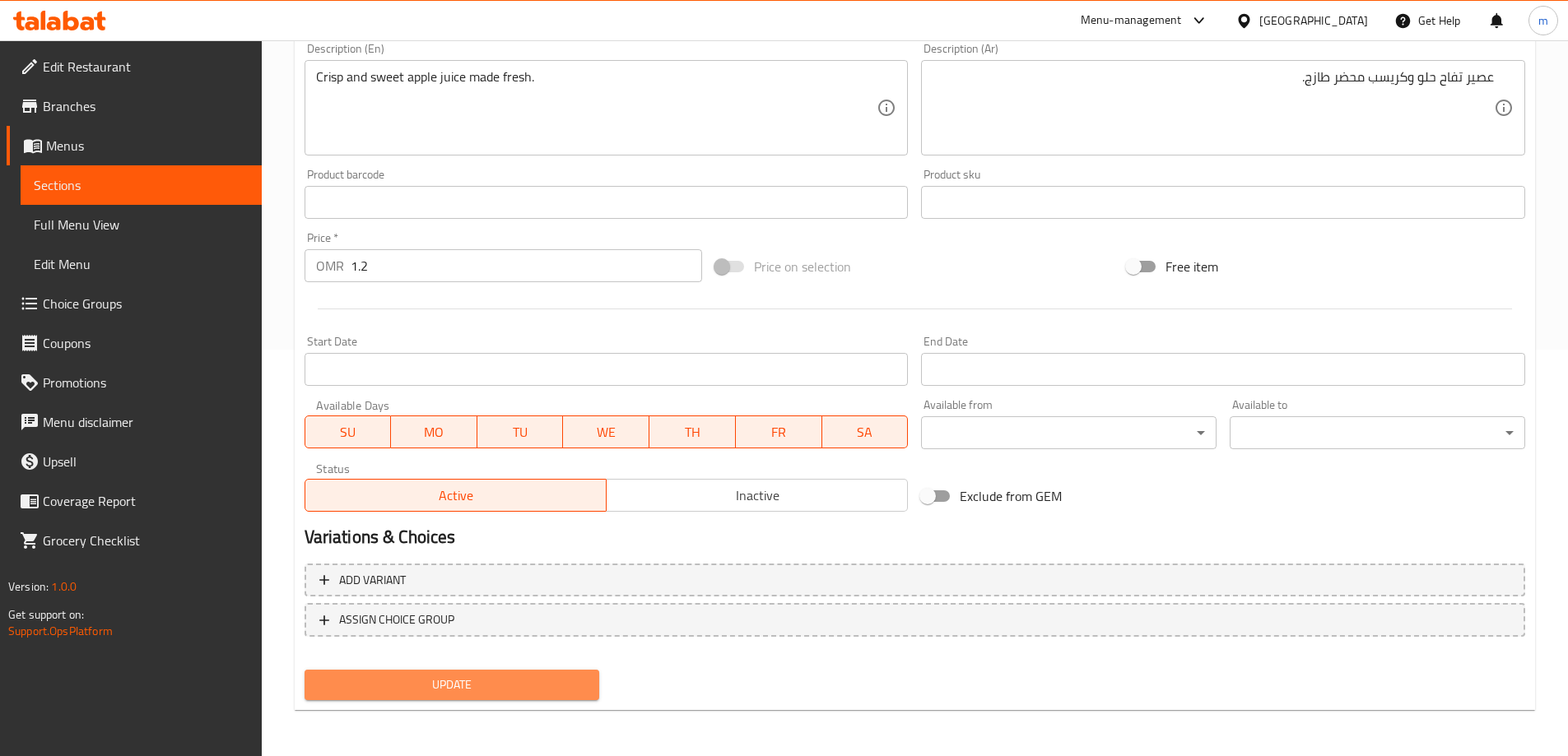
click at [400, 687] on span "Update" at bounding box center [452, 685] width 269 height 20
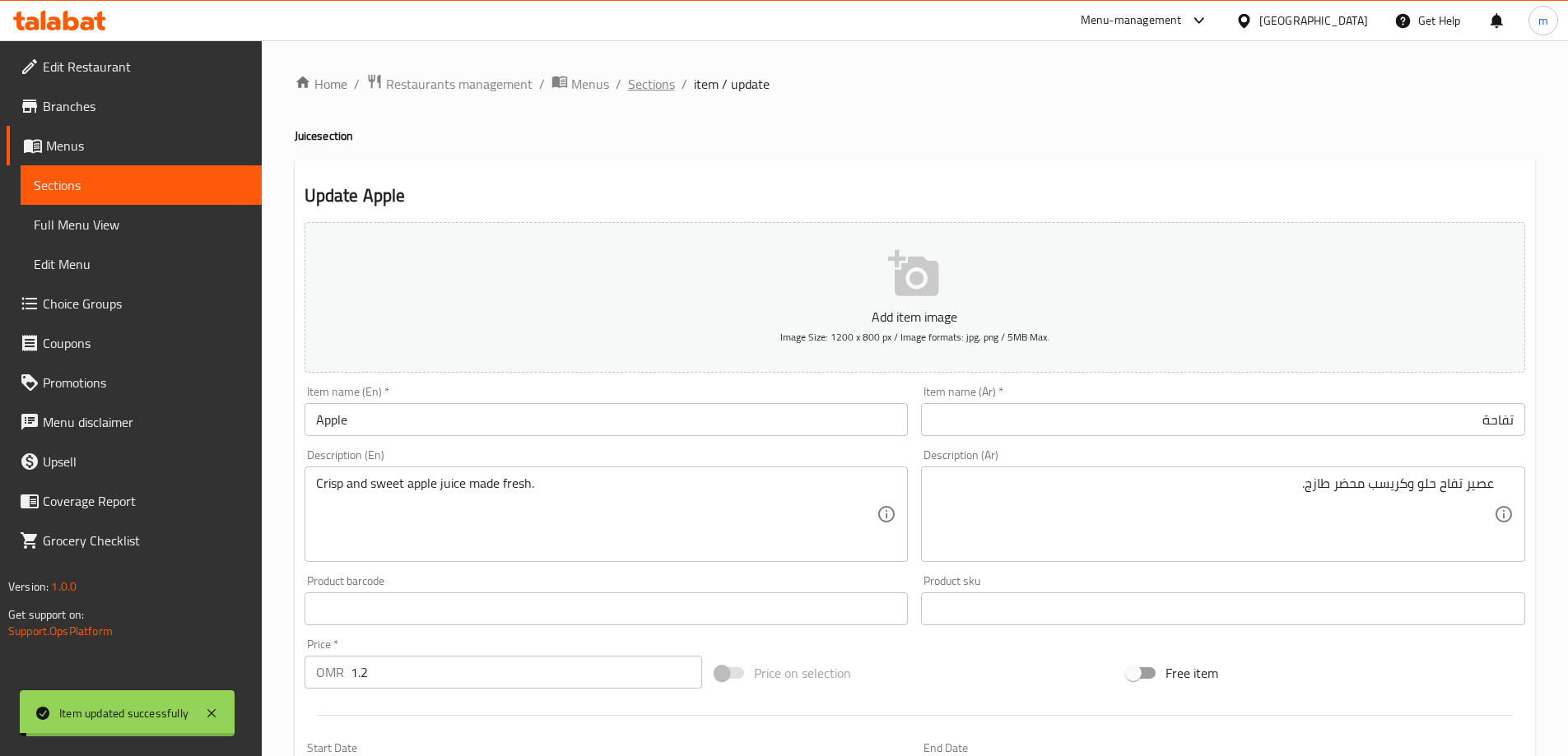
click at [638, 88] on span "Sections" at bounding box center [651, 83] width 47 height 20
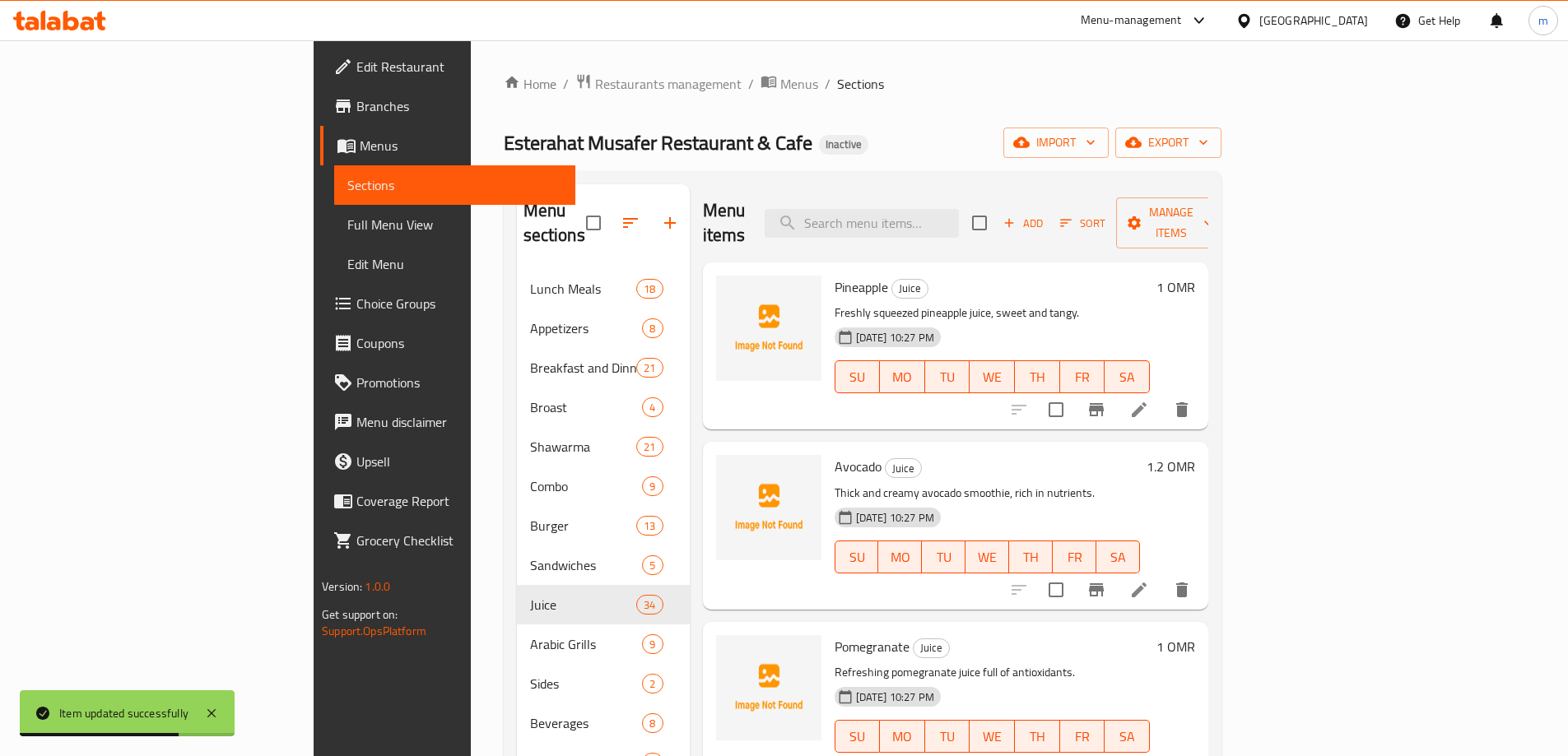
scroll to position [4016, 0]
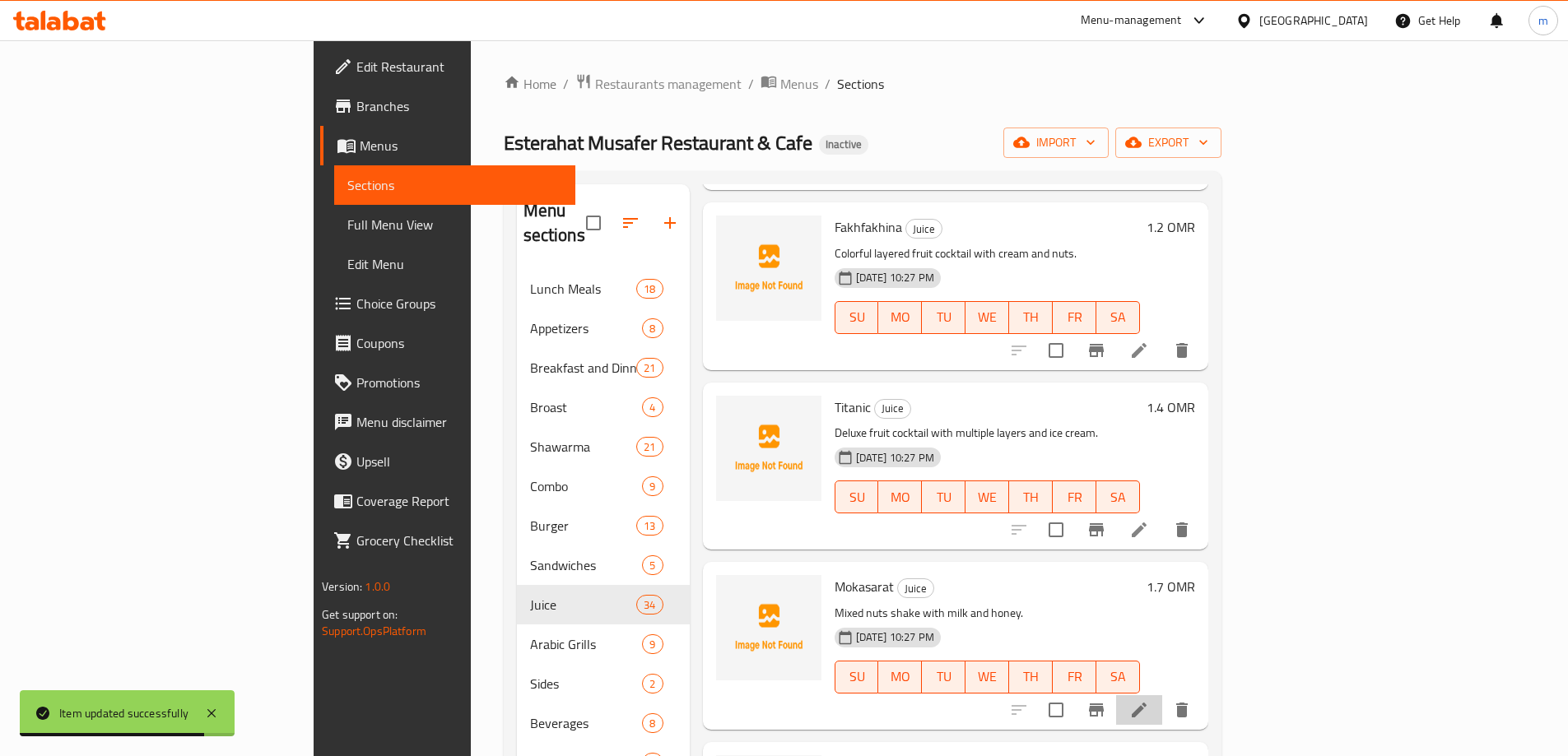
click at [1162, 696] on li at bounding box center [1139, 710] width 46 height 30
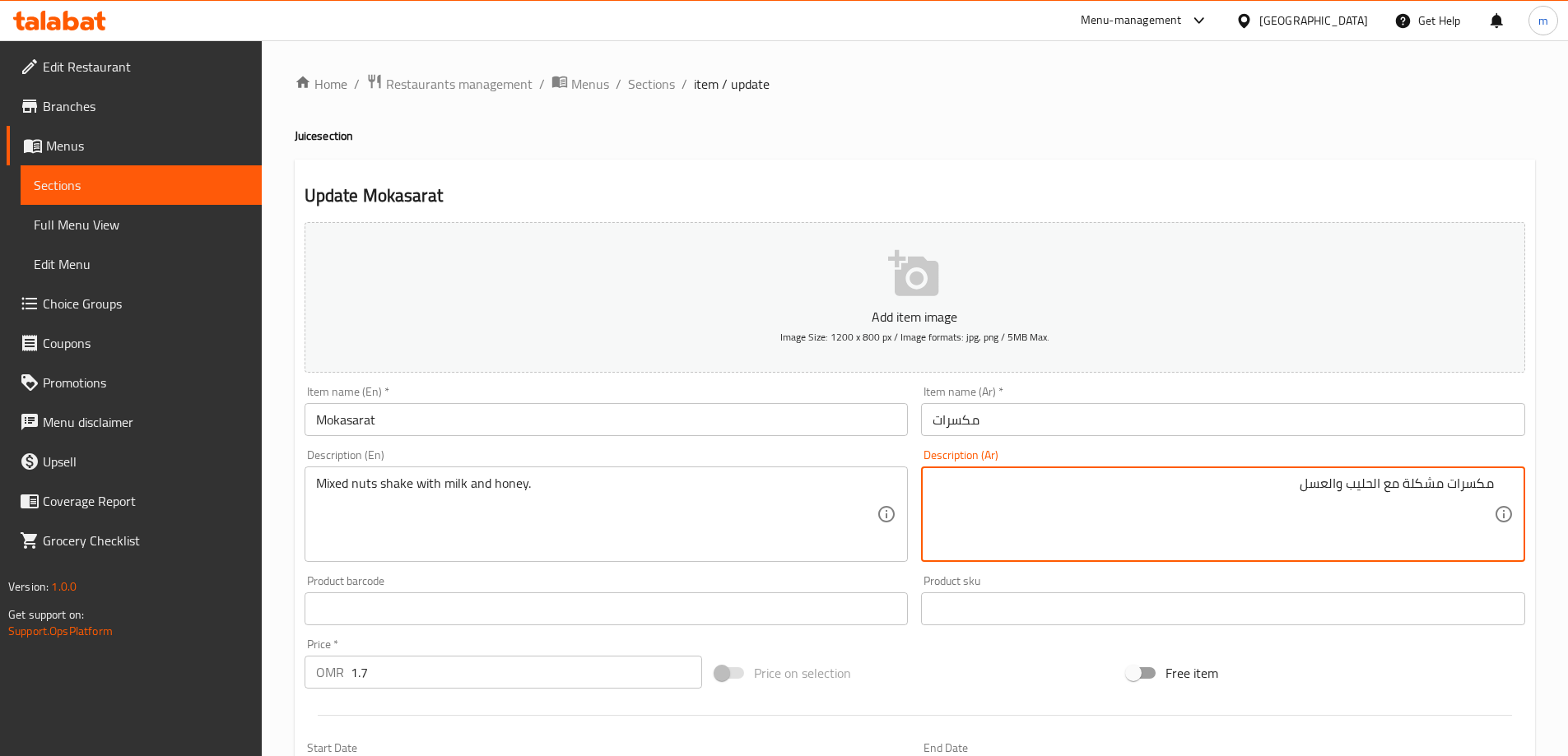
click at [1068, 415] on input "مكسرات" at bounding box center [1223, 420] width 604 height 33
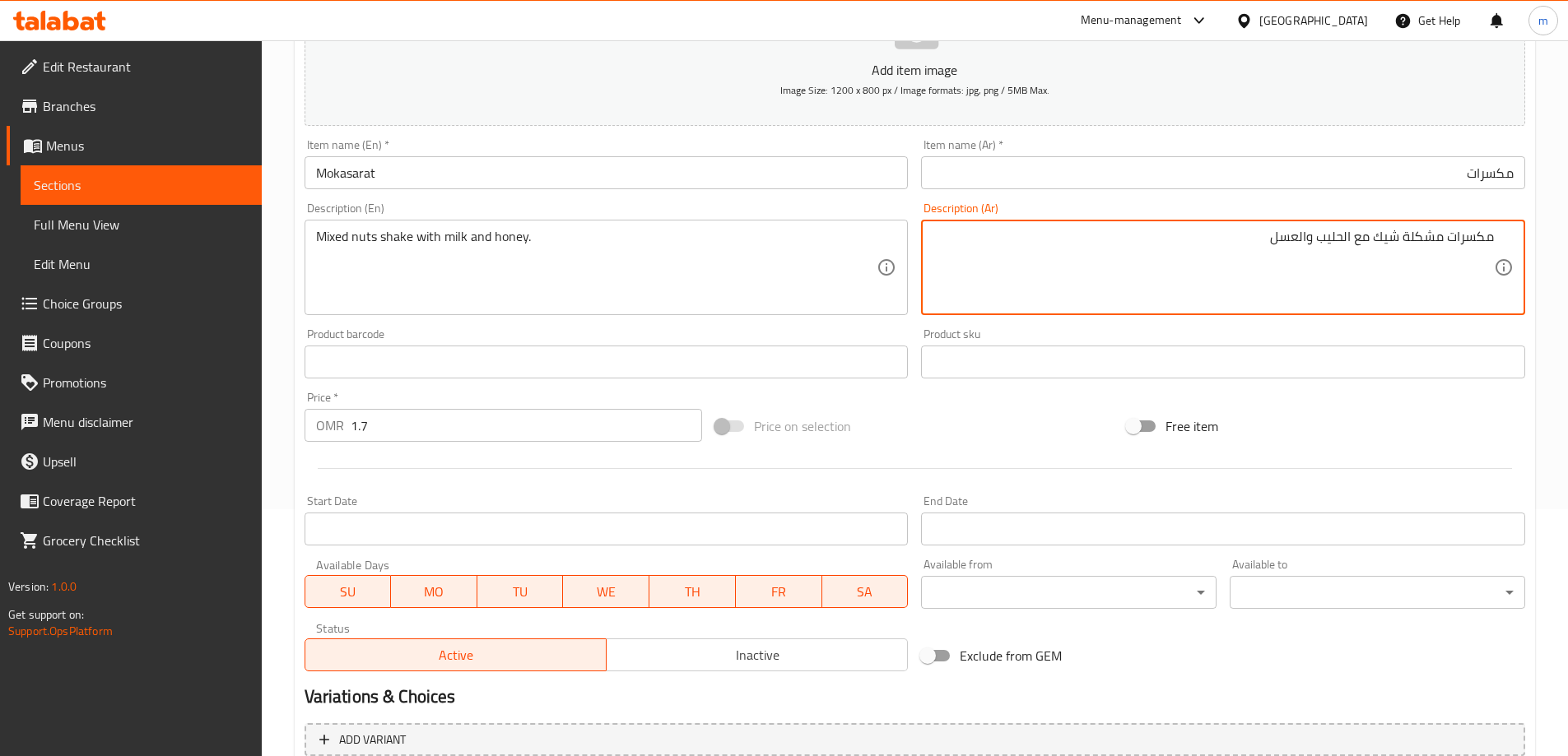
type textarea "مكسرات مشكلة شيك مع الحليب والعسل"
drag, startPoint x: 474, startPoint y: 714, endPoint x: 449, endPoint y: 739, distance: 35.4
click at [472, 719] on div "Add item image Image Size: 1200 x 800 px / Image formats: jpg, png / 5MB Max. I…" at bounding box center [914, 417] width 1233 height 898
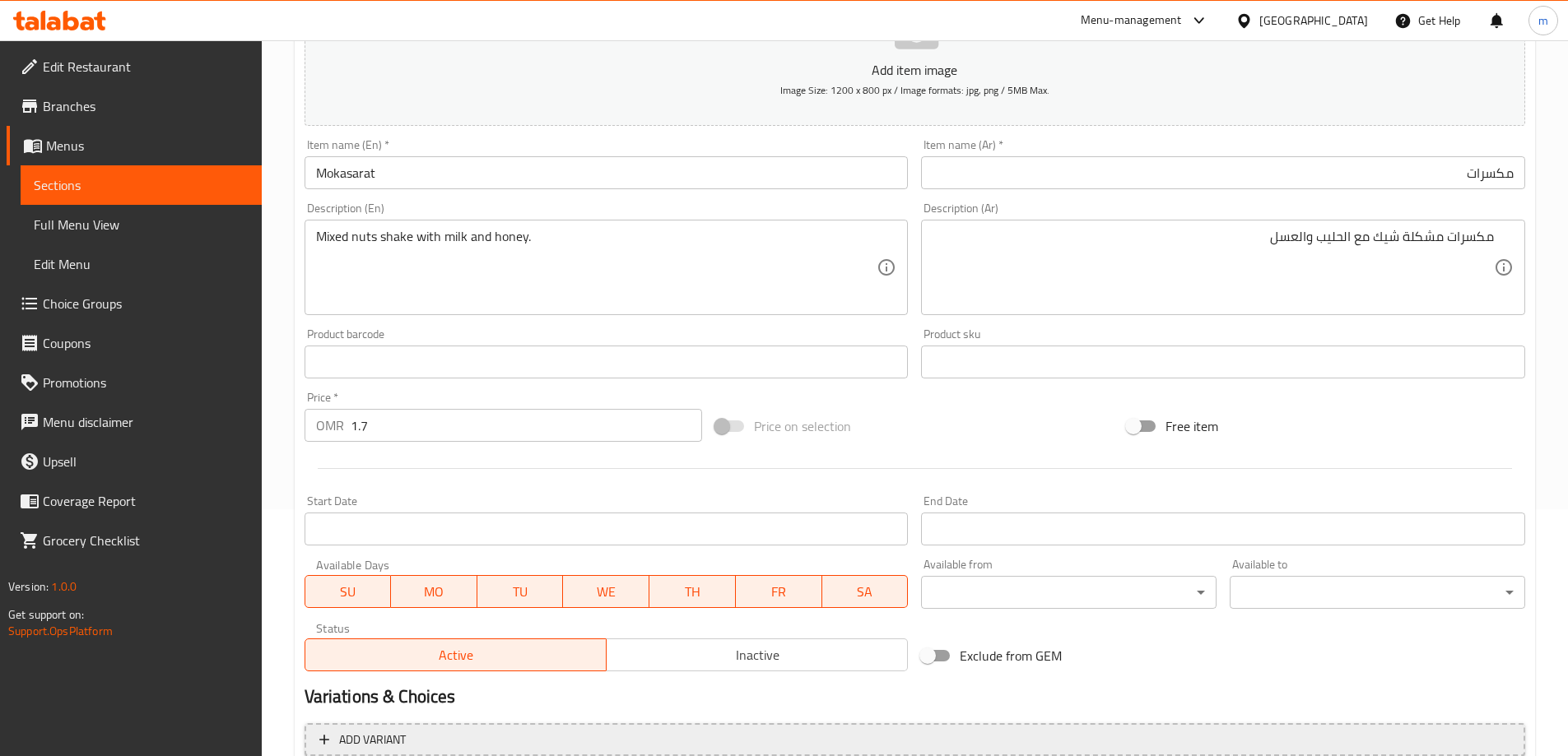
scroll to position [407, 0]
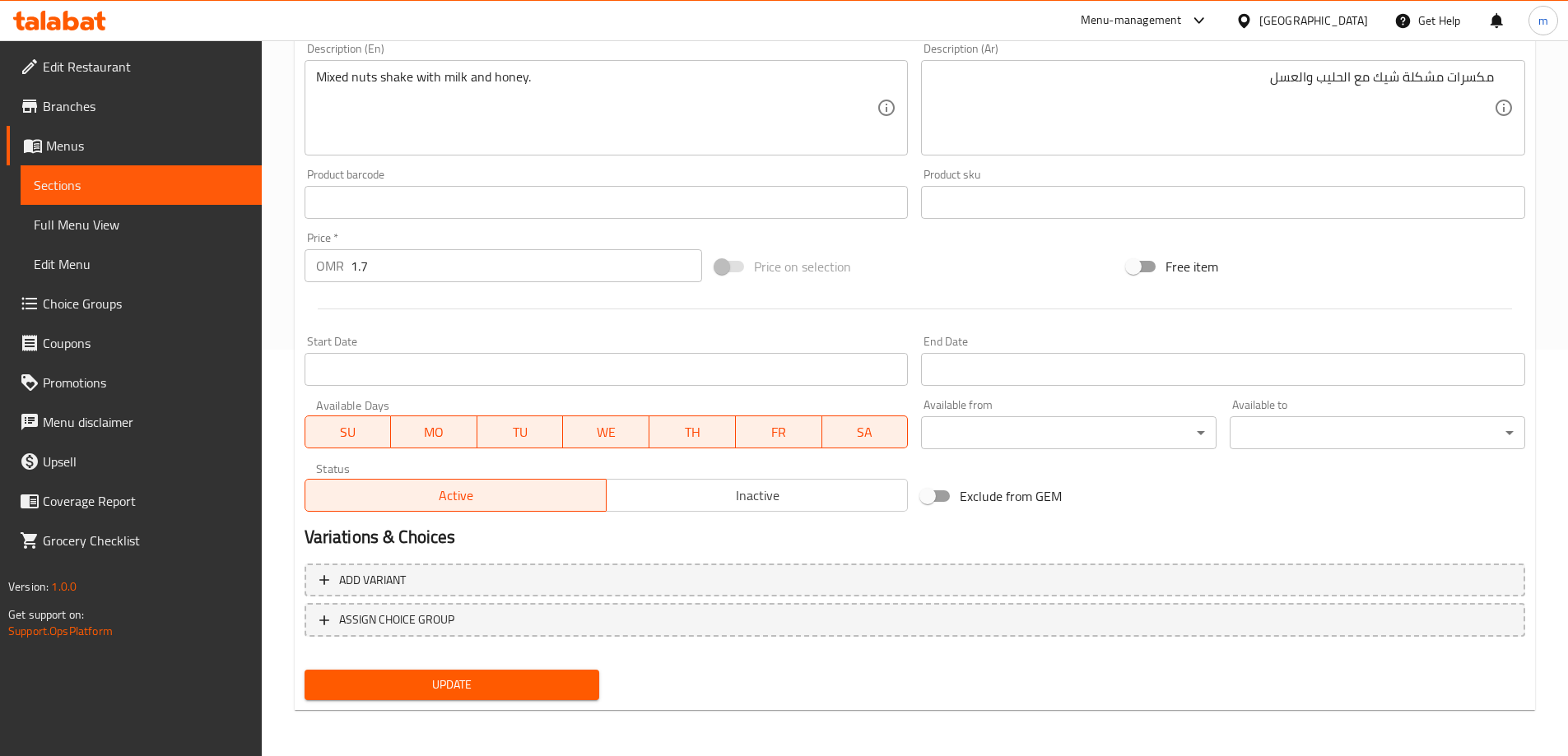
click at [458, 684] on span "Update" at bounding box center [452, 685] width 269 height 20
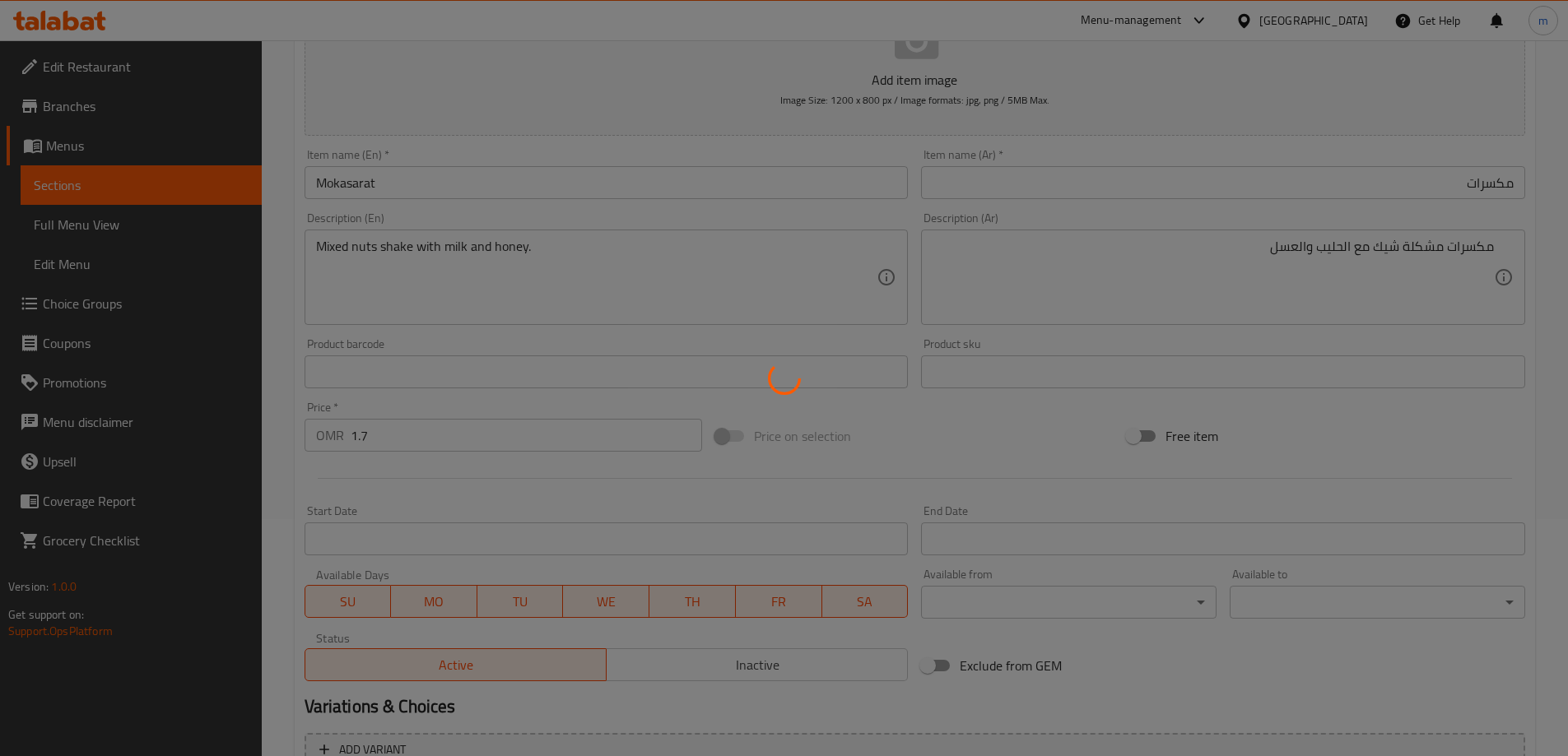
scroll to position [0, 0]
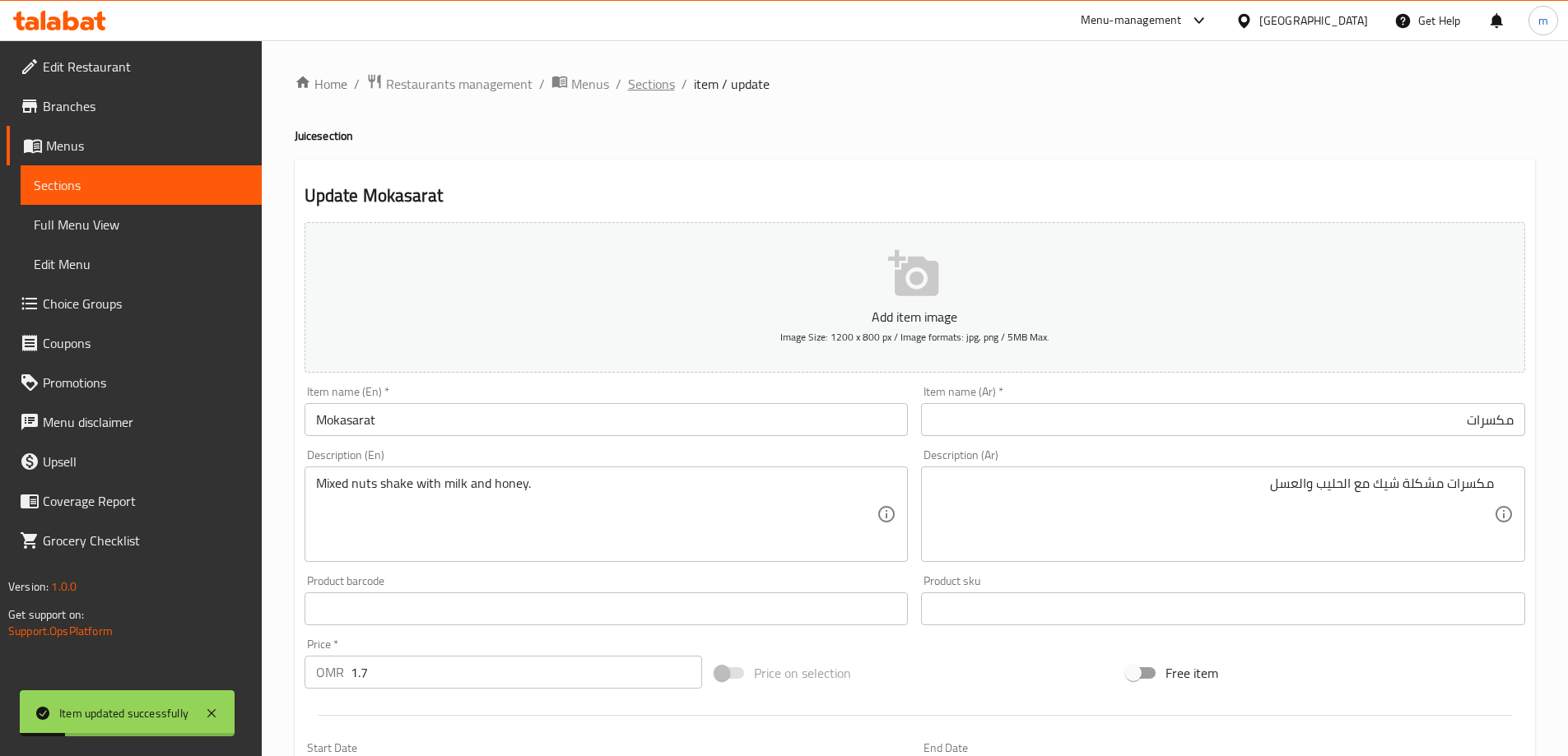
click at [651, 91] on span "Sections" at bounding box center [651, 83] width 47 height 20
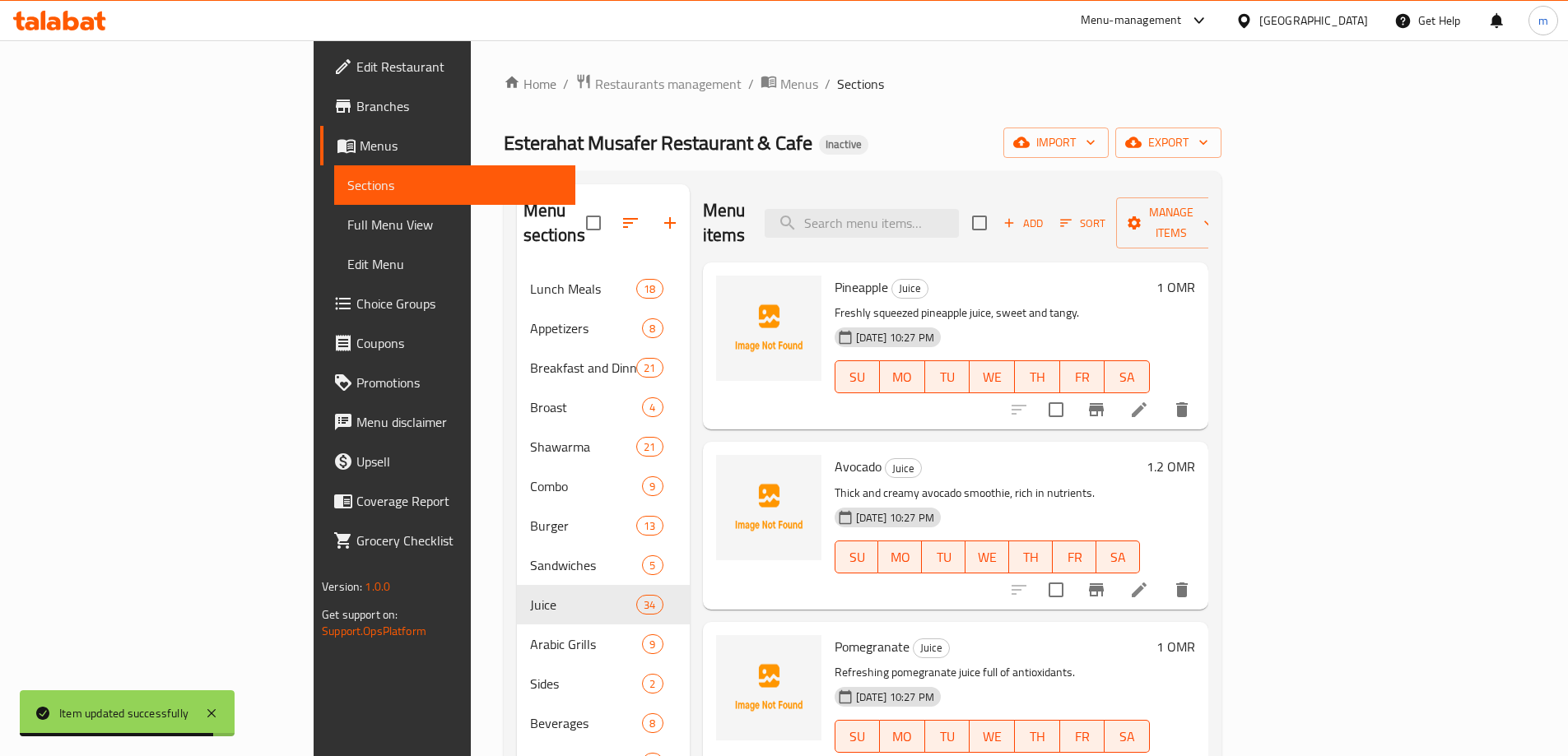
scroll to position [5398, 0]
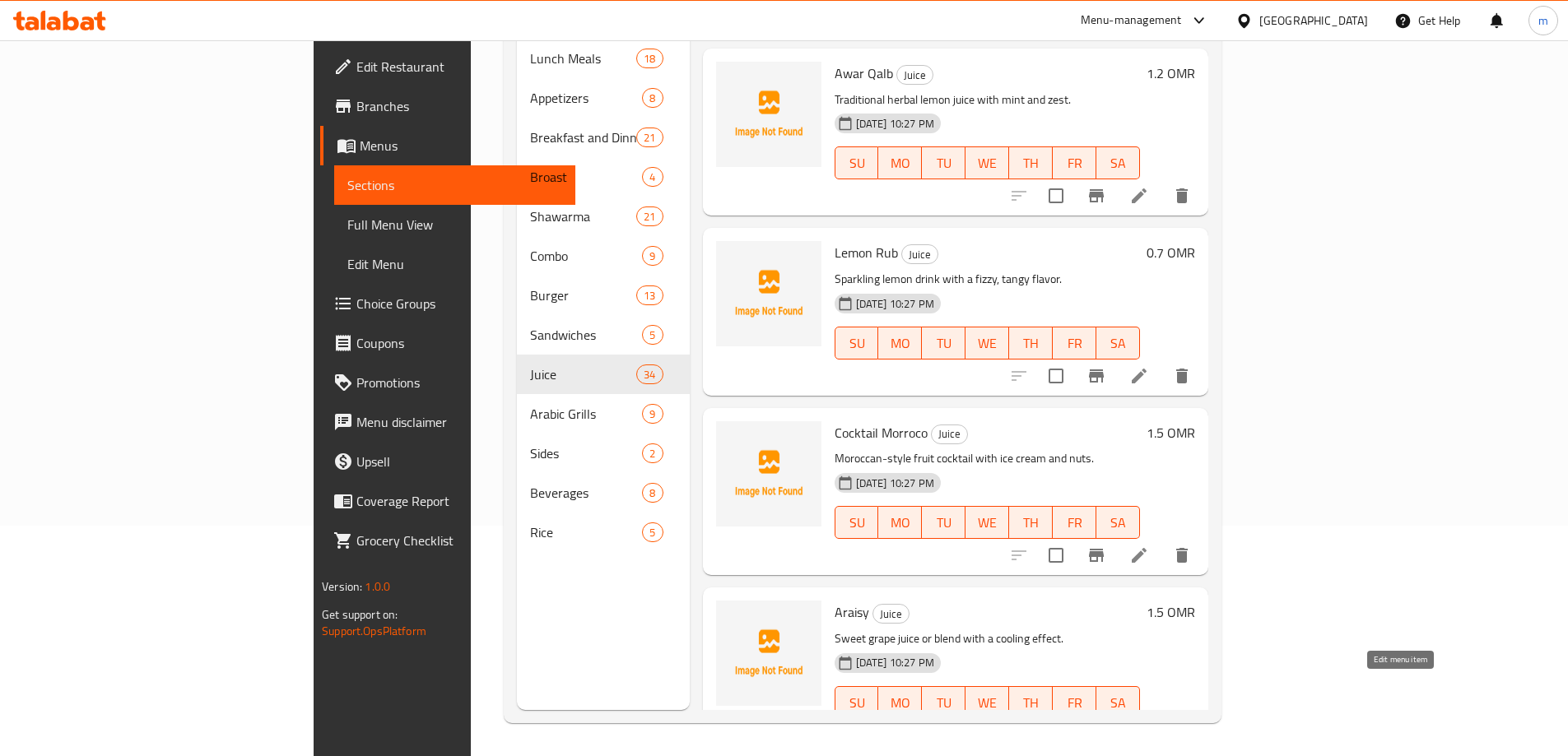
click at [1109, 726] on icon at bounding box center [1099, 736] width 20 height 20
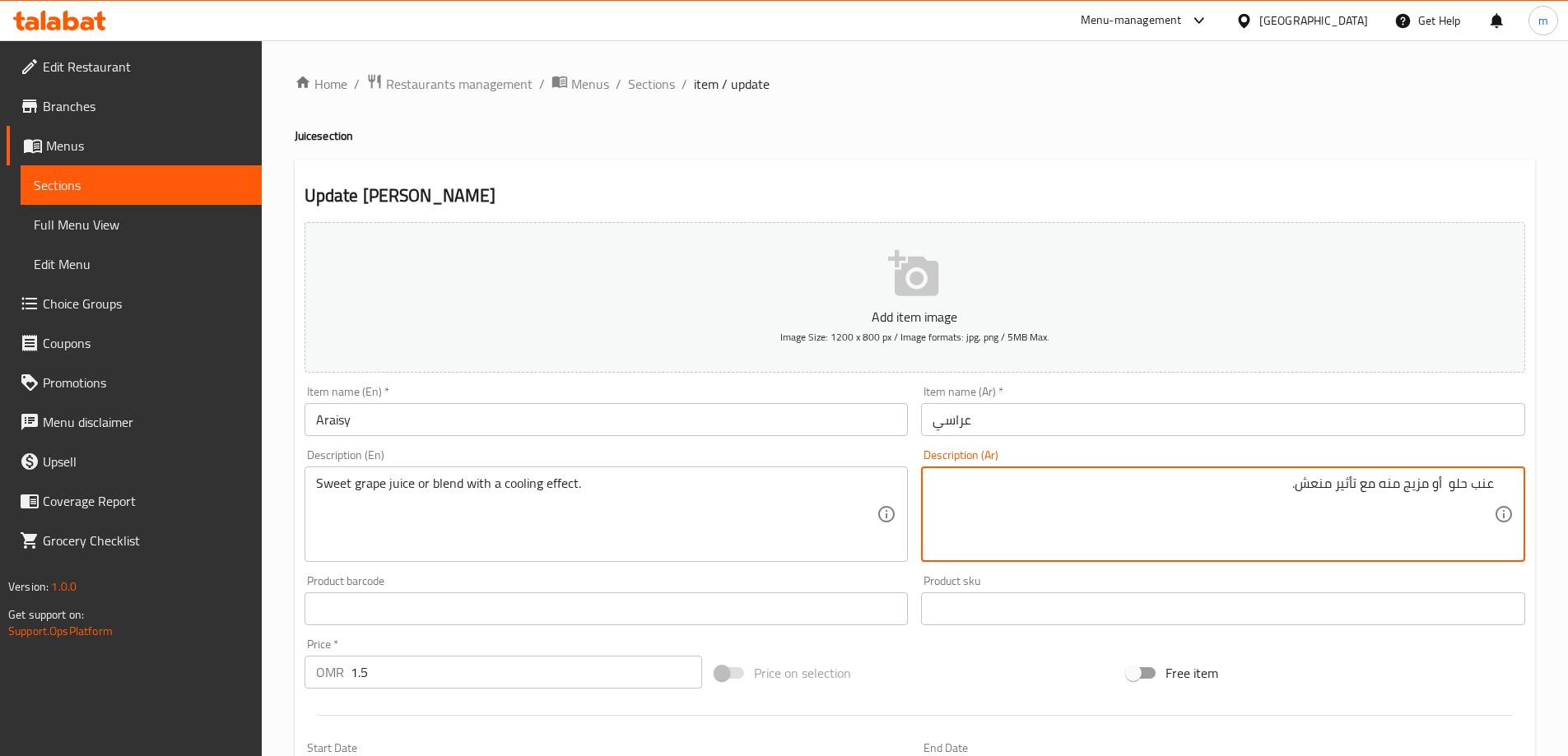
paste textarea "عصير"
click at [1368, 494] on textarea "عنب حلو عصير أو مزيج منه مع تأثير منعش." at bounding box center [1212, 515] width 561 height 78
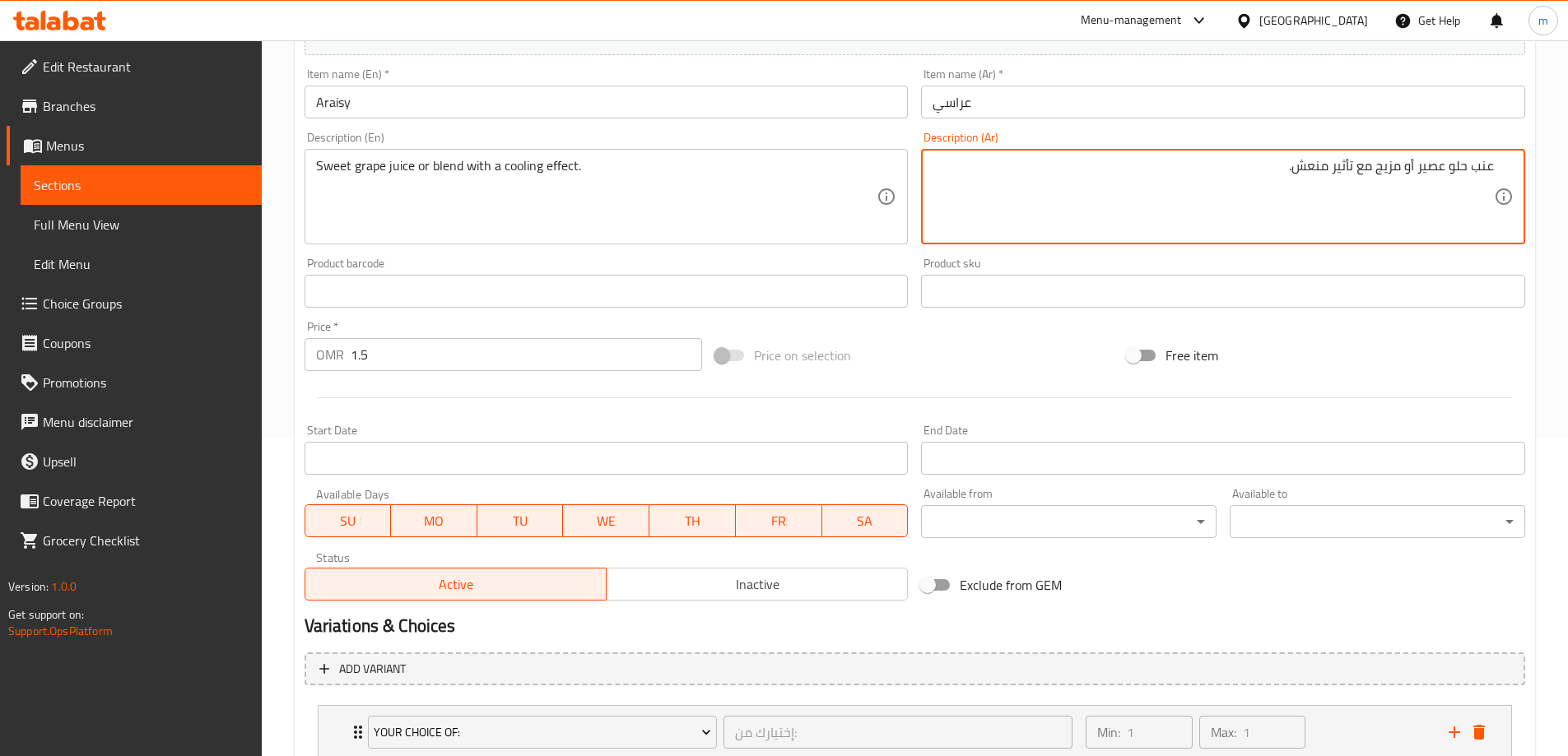
scroll to position [433, 0]
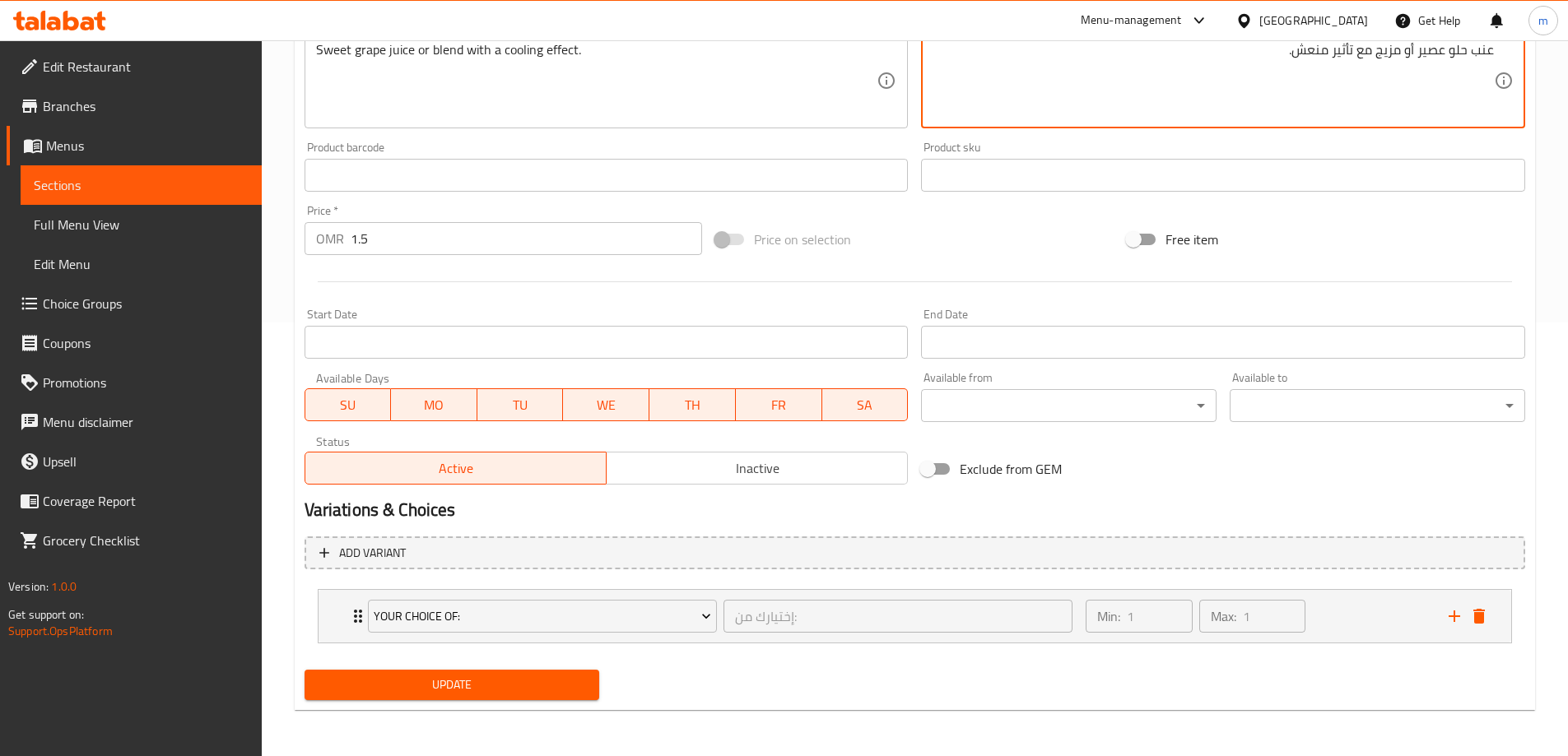
type textarea "عنب حلو عصير أو مزيج مع تأثير منعش."
drag, startPoint x: 460, startPoint y: 713, endPoint x: 465, endPoint y: 702, distance: 12.1
click at [461, 708] on div "Home / Restaurants management / Menus / Sections / item / update Juice section …" at bounding box center [914, 181] width 1240 height 1084
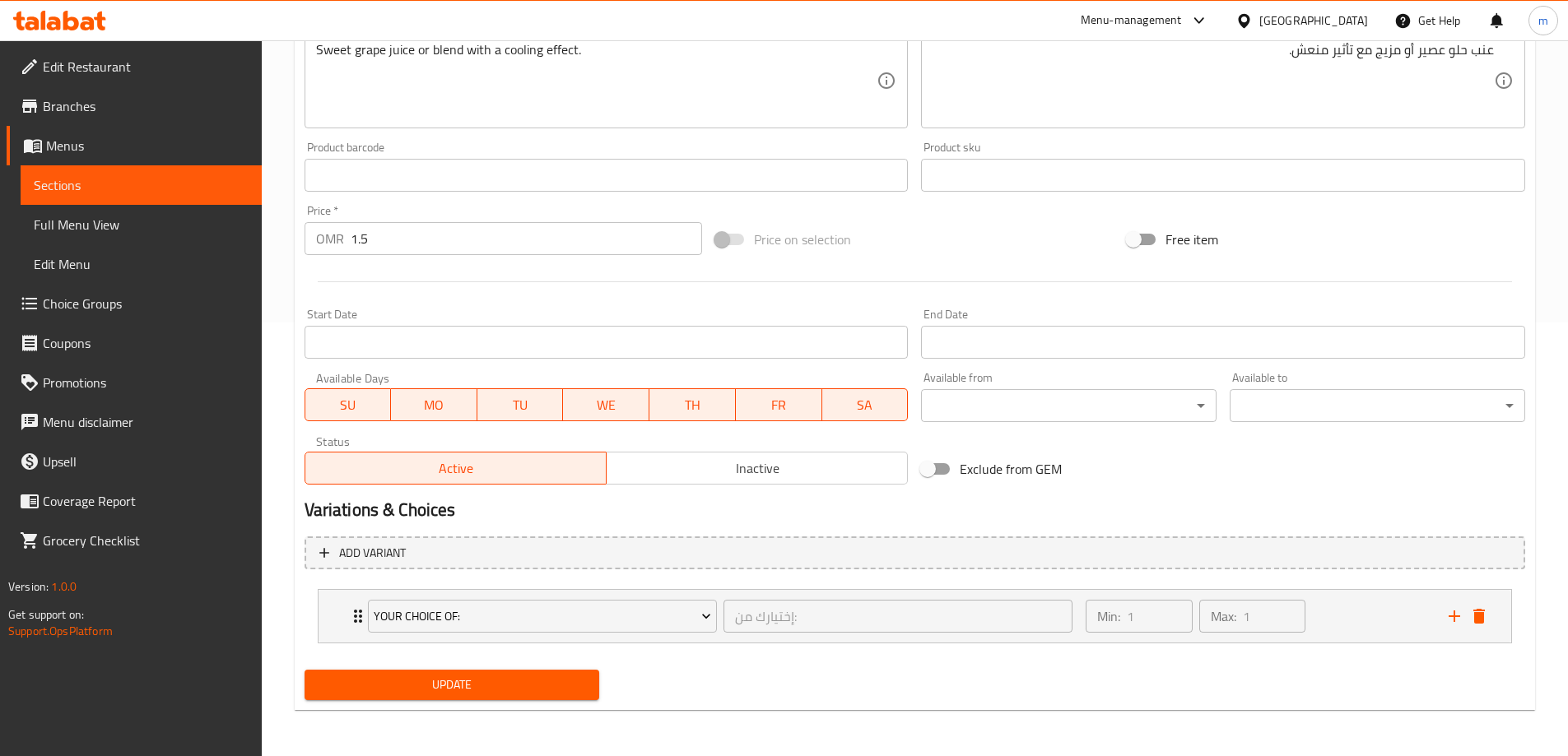
click at [465, 702] on div "Update" at bounding box center [452, 684] width 309 height 43
click at [473, 694] on span "Update" at bounding box center [452, 685] width 269 height 20
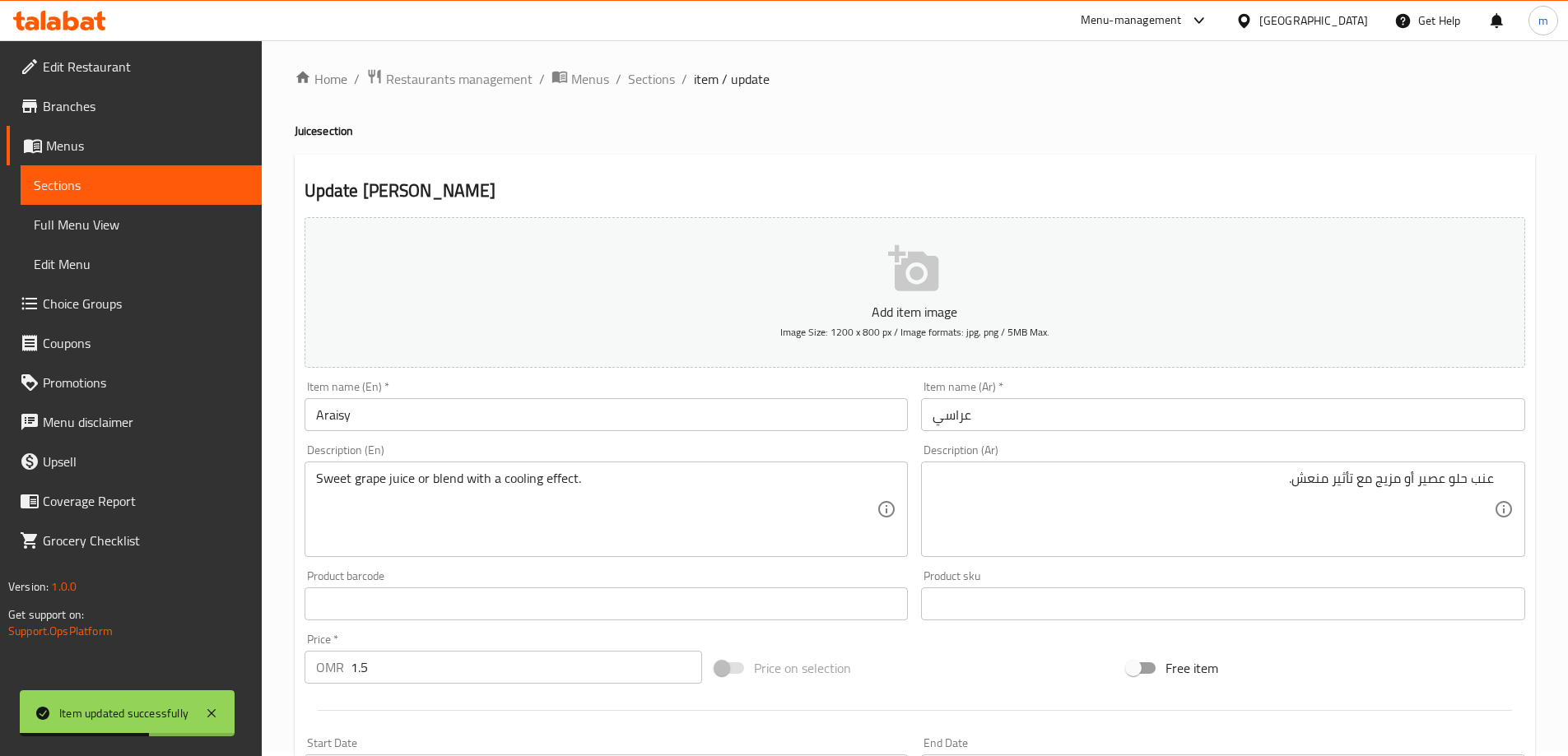
scroll to position [0, 0]
click at [636, 87] on span "Sections" at bounding box center [651, 83] width 47 height 20
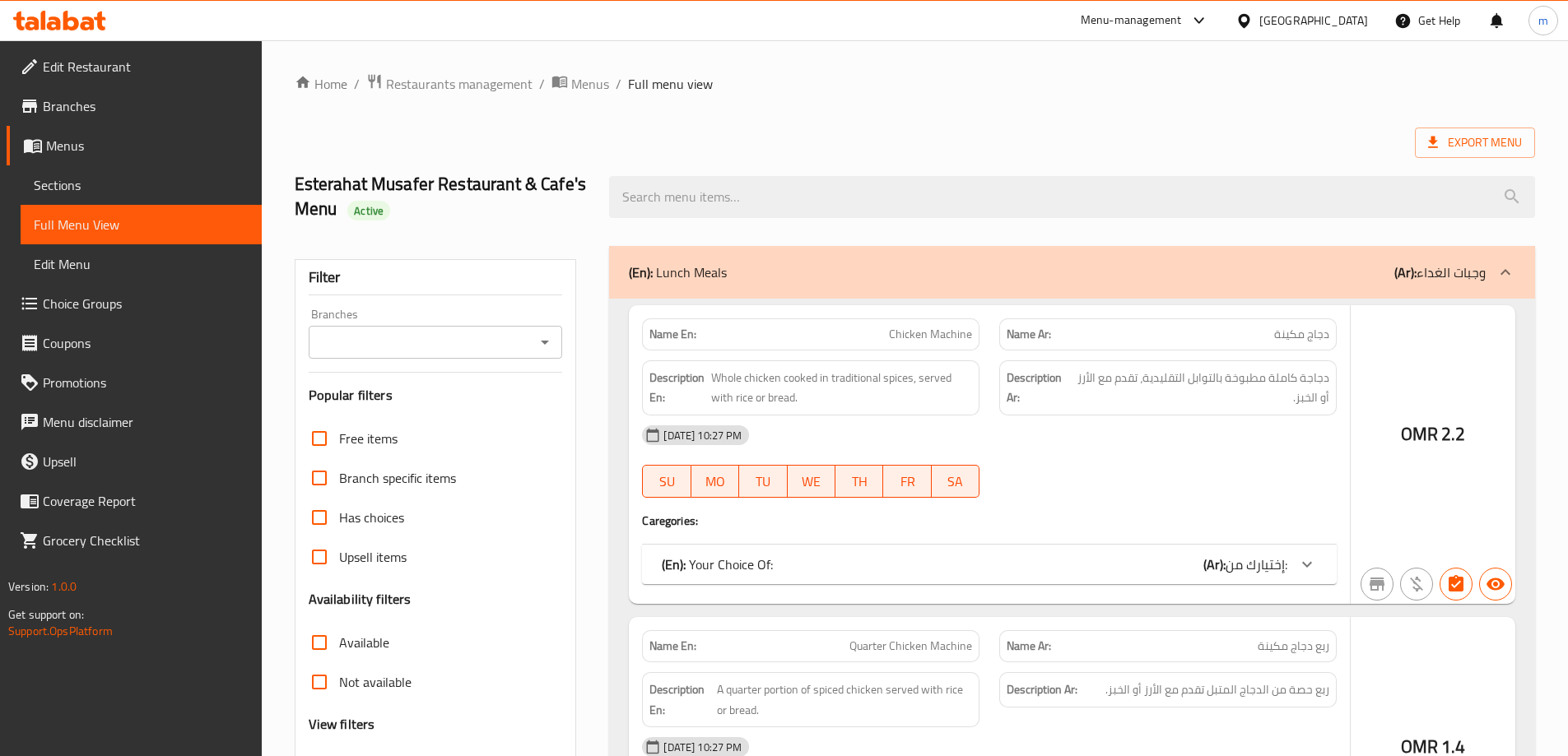
scroll to position [411, 0]
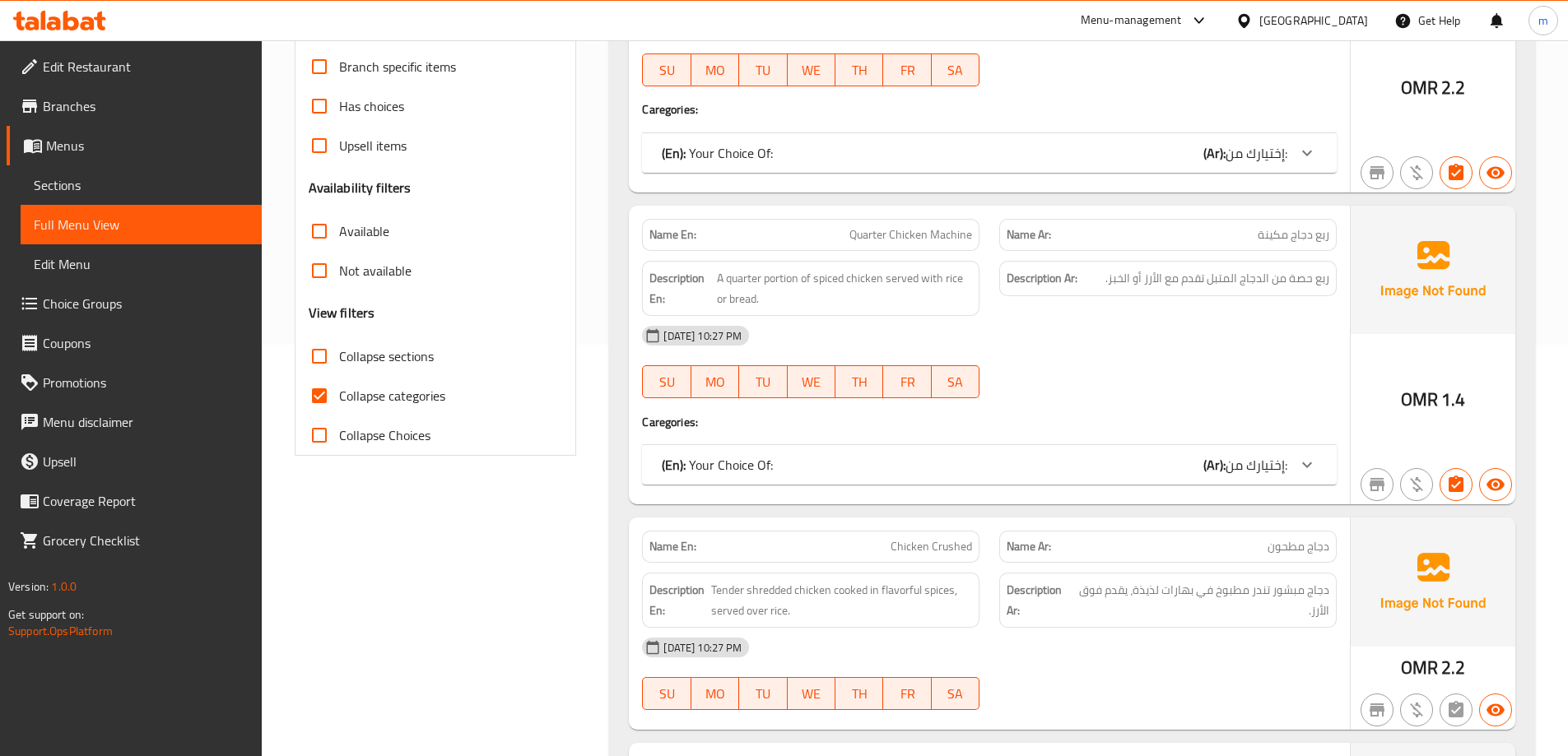
click at [392, 347] on span "Collapse sections" at bounding box center [386, 356] width 94 height 20
click at [339, 347] on input "Collapse sections" at bounding box center [319, 356] width 39 height 39
checkbox input "true"
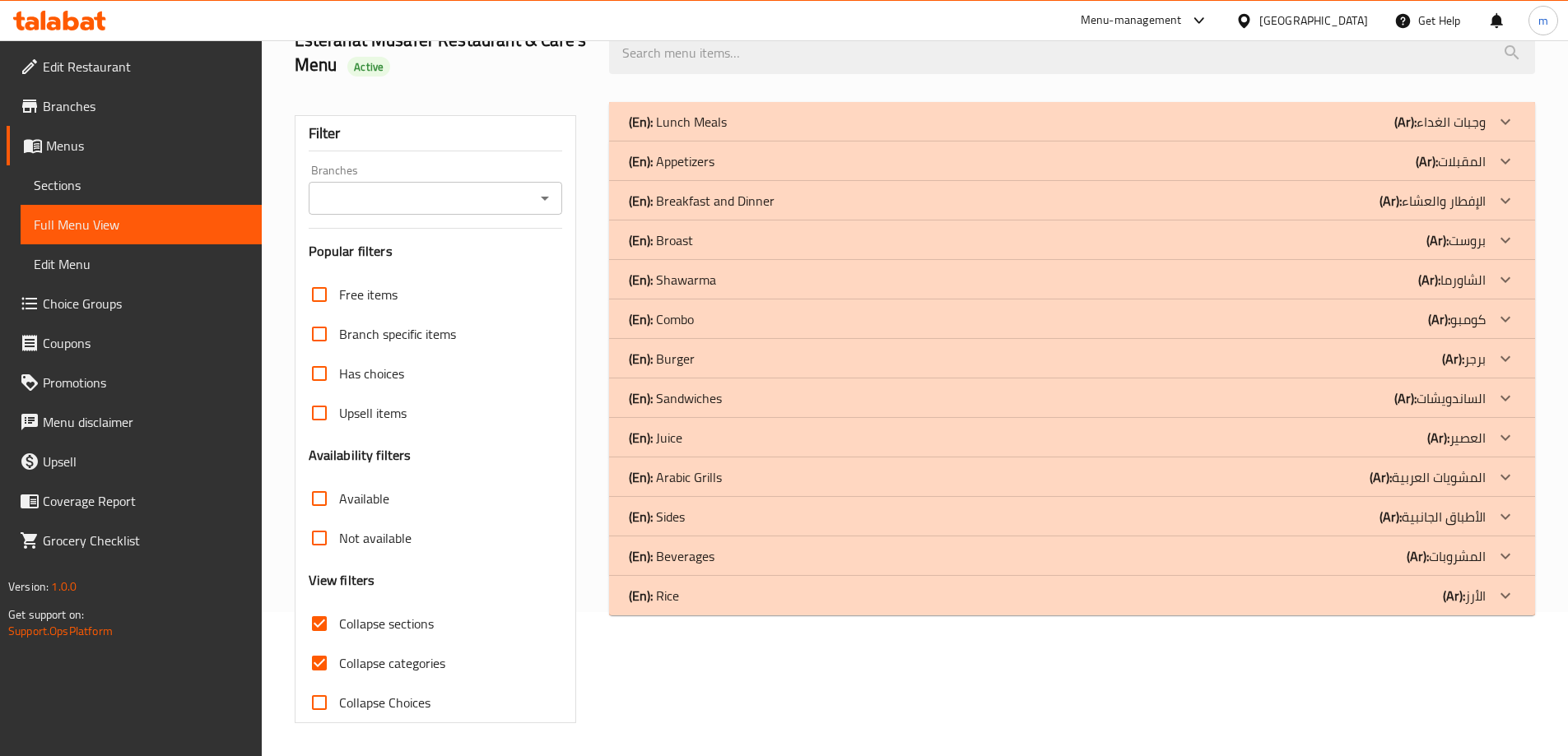
click at [394, 654] on span "Collapse categories" at bounding box center [392, 663] width 106 height 20
click at [339, 644] on input "Collapse categories" at bounding box center [319, 663] width 39 height 39
checkbox input "false"
click at [1411, 132] on div "(En): Juice (Ar): العصير" at bounding box center [1057, 121] width 856 height 20
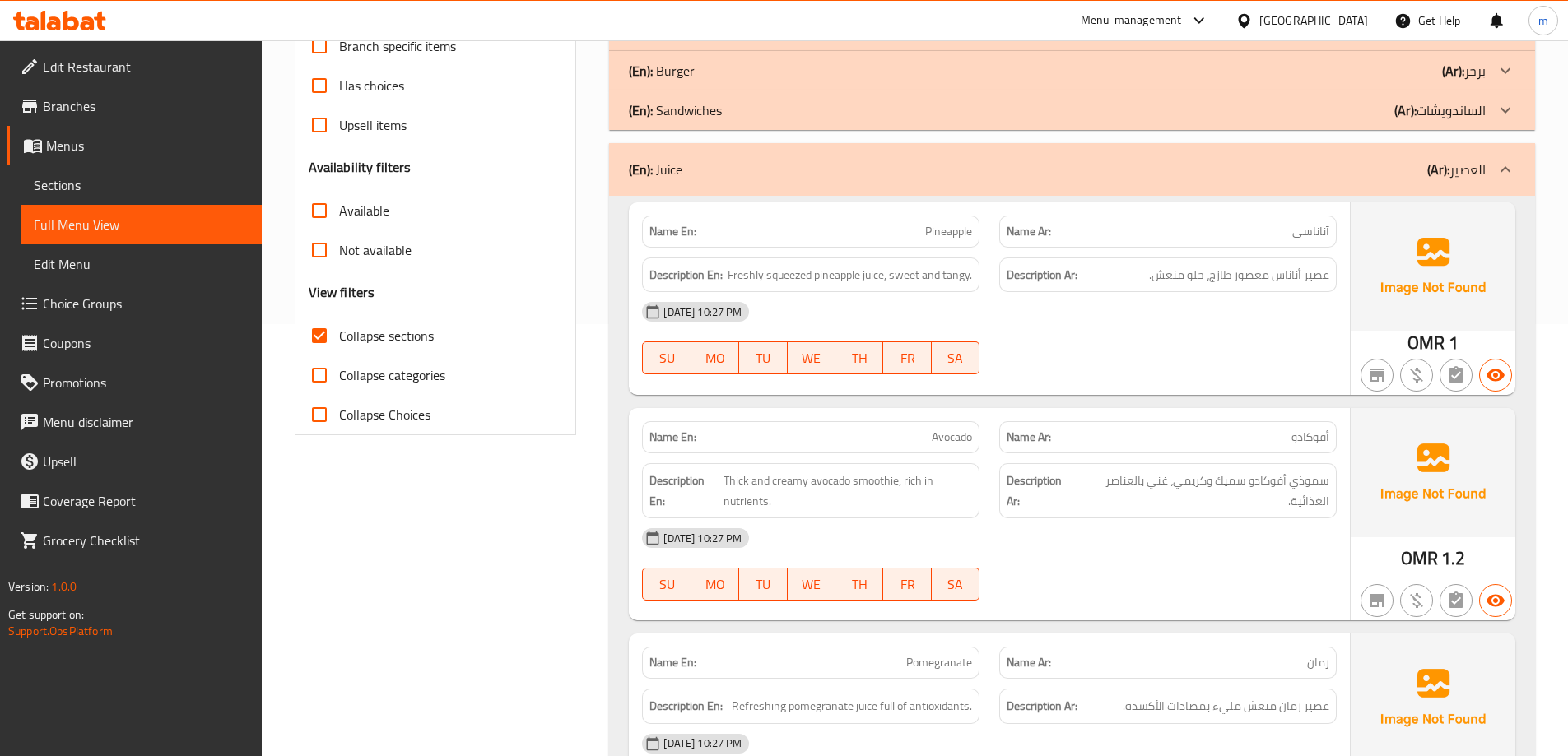
scroll to position [473, 0]
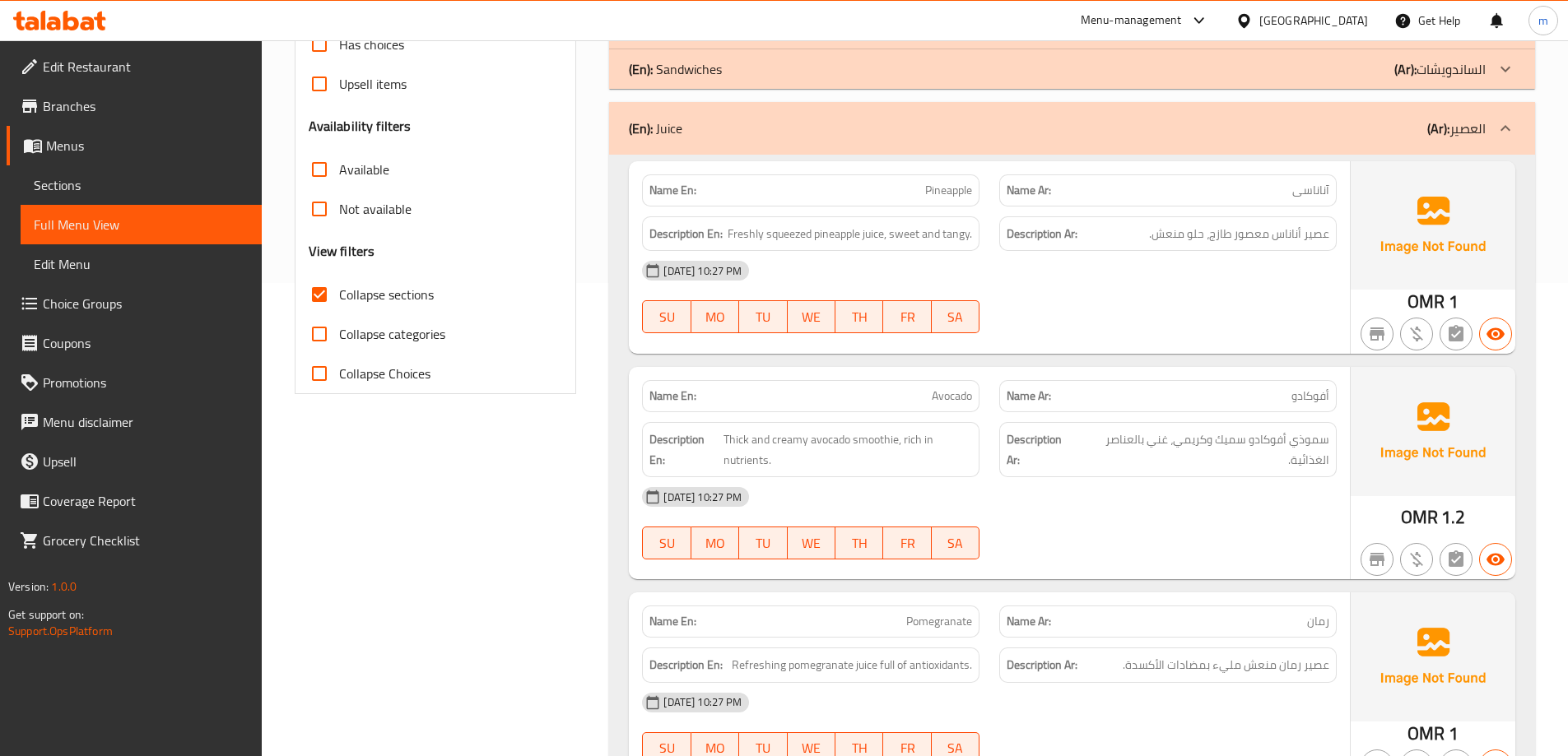
click at [1311, 197] on span "آناناسی" at bounding box center [1311, 191] width 37 height 17
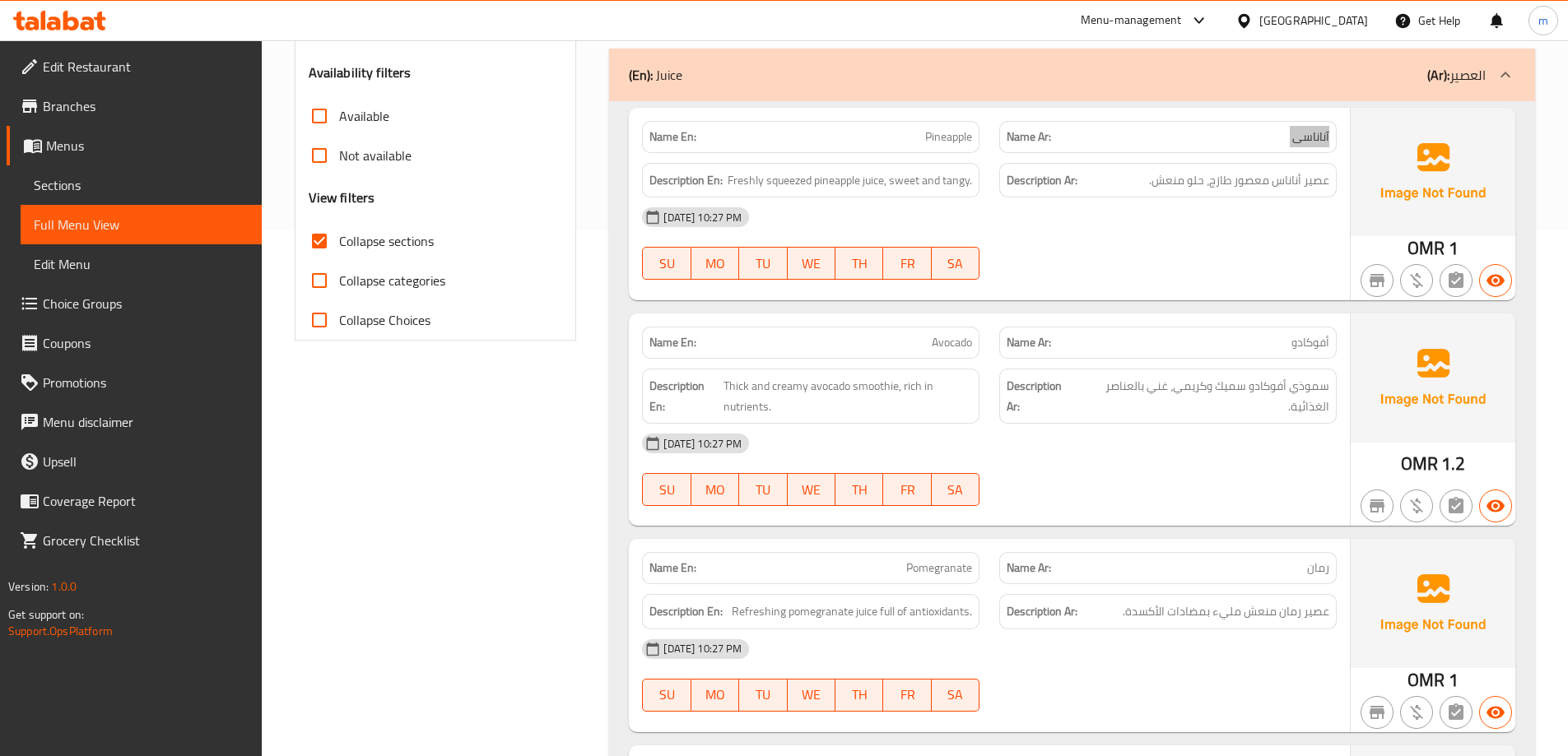
scroll to position [556, 0]
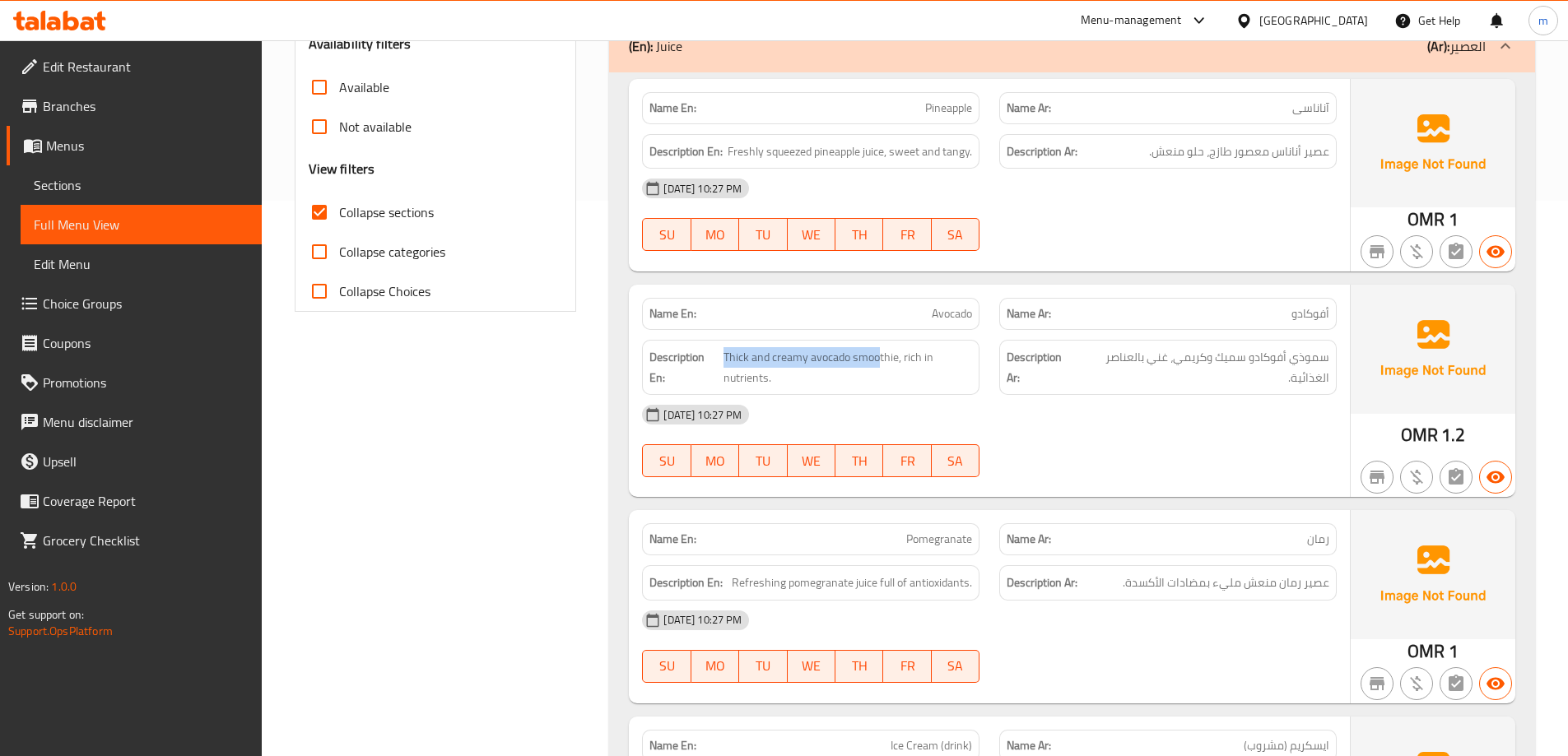
drag, startPoint x: 880, startPoint y: 357, endPoint x: 721, endPoint y: 365, distance: 159.2
click at [721, 365] on h6 "Description En: Thick and creamy avocado smoothie, rich in nutrients." at bounding box center [810, 367] width 323 height 40
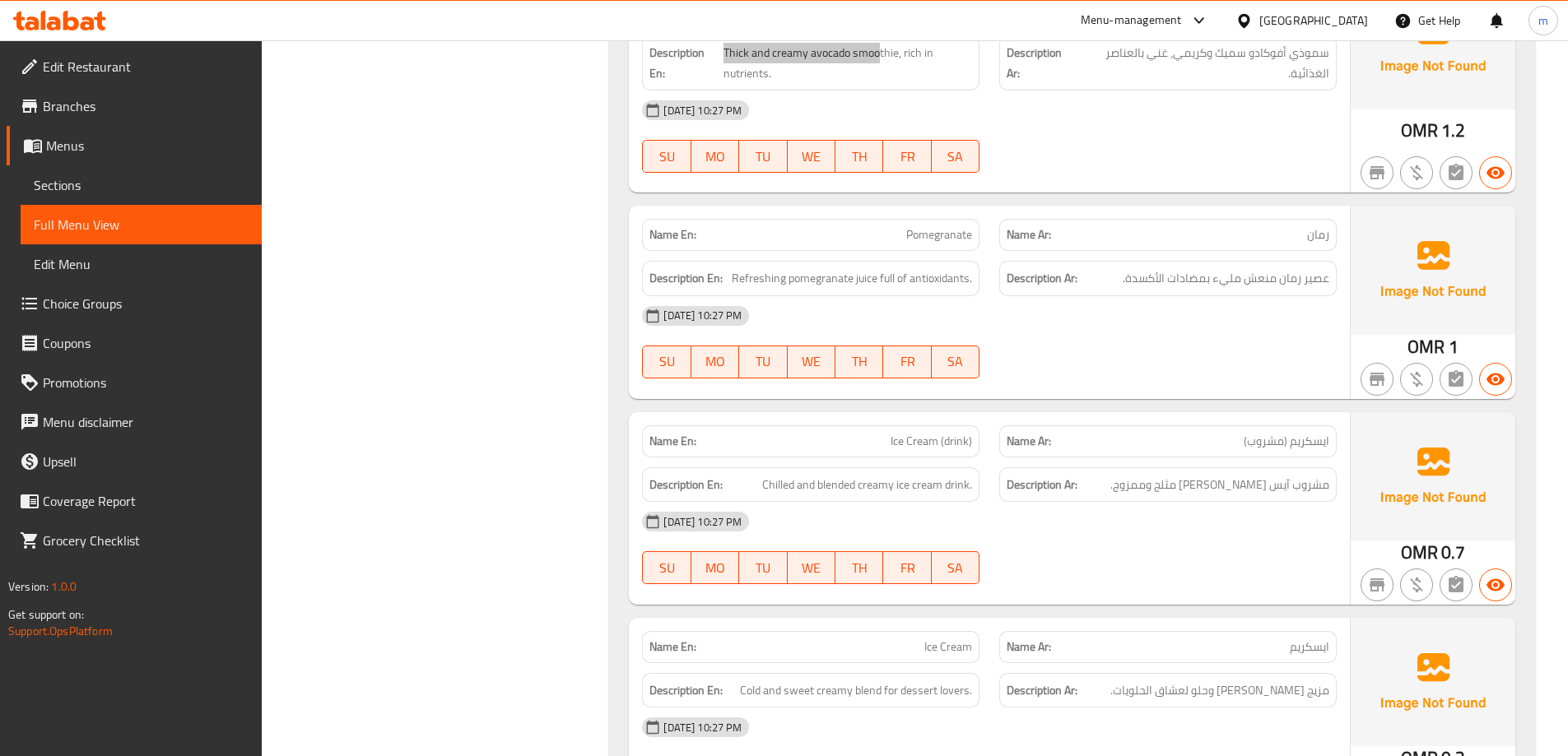
scroll to position [885, 0]
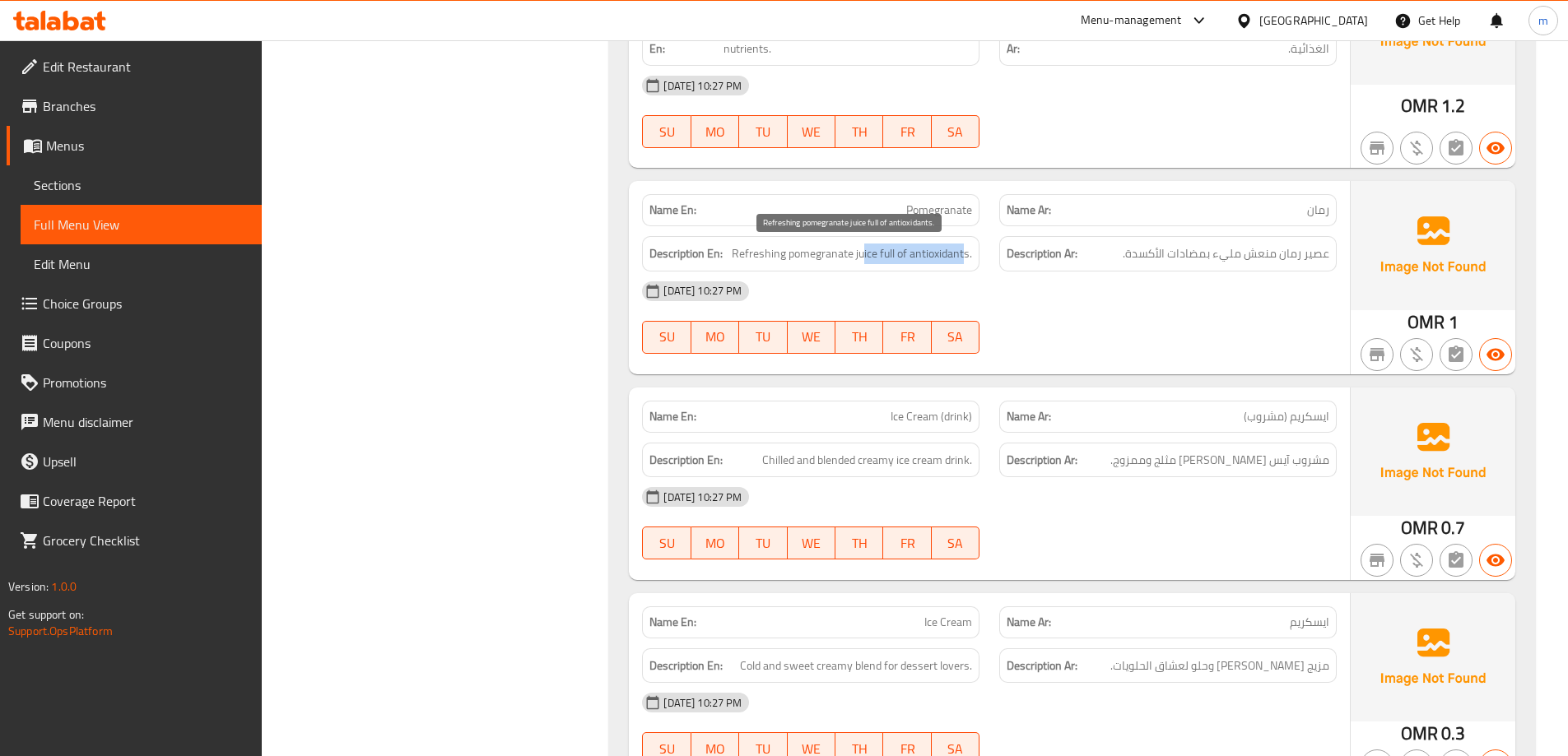
drag, startPoint x: 863, startPoint y: 251, endPoint x: 963, endPoint y: 250, distance: 100.0
click at [963, 250] on span "Refreshing pomegranate juice full of antioxidants." at bounding box center [851, 254] width 240 height 20
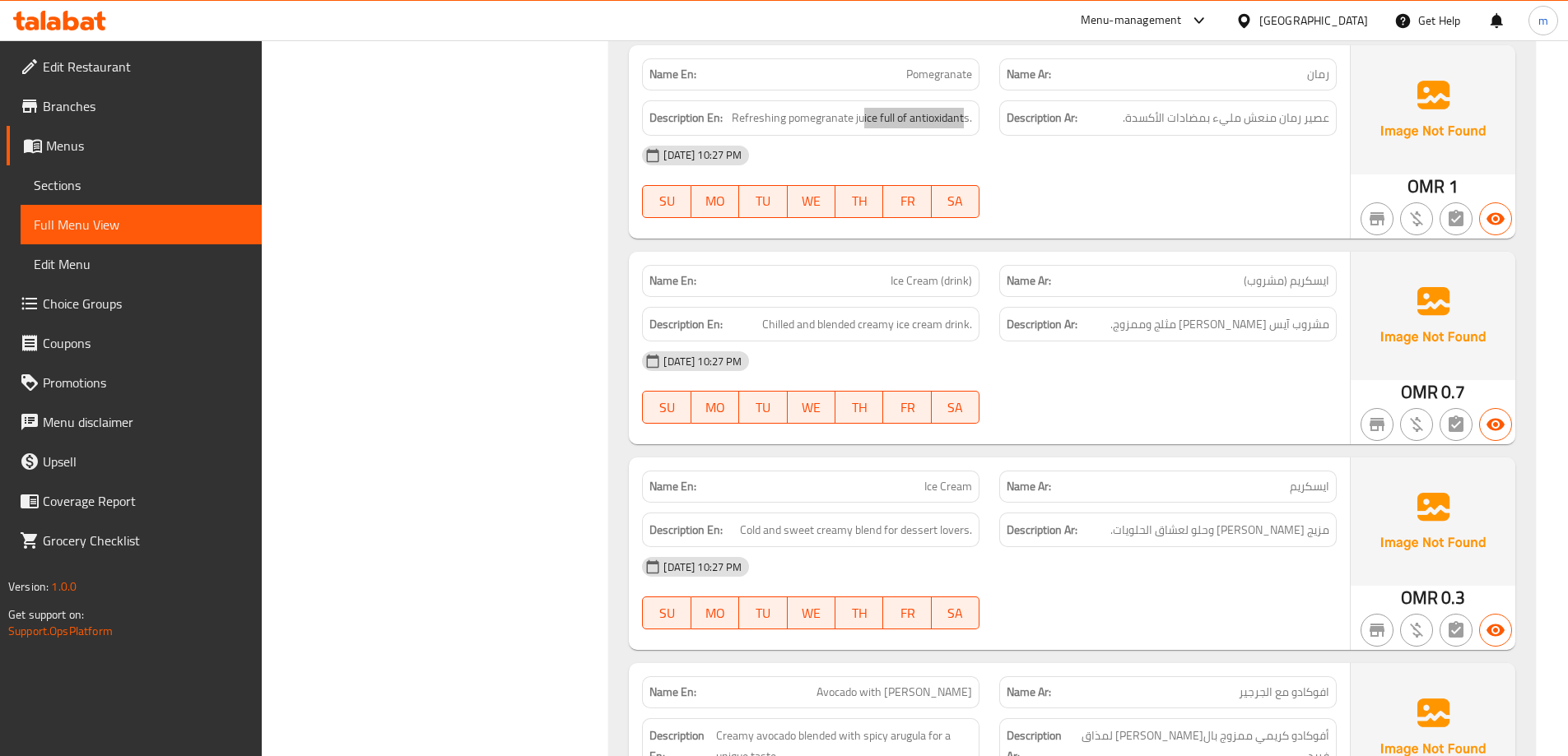
scroll to position [1131, 0]
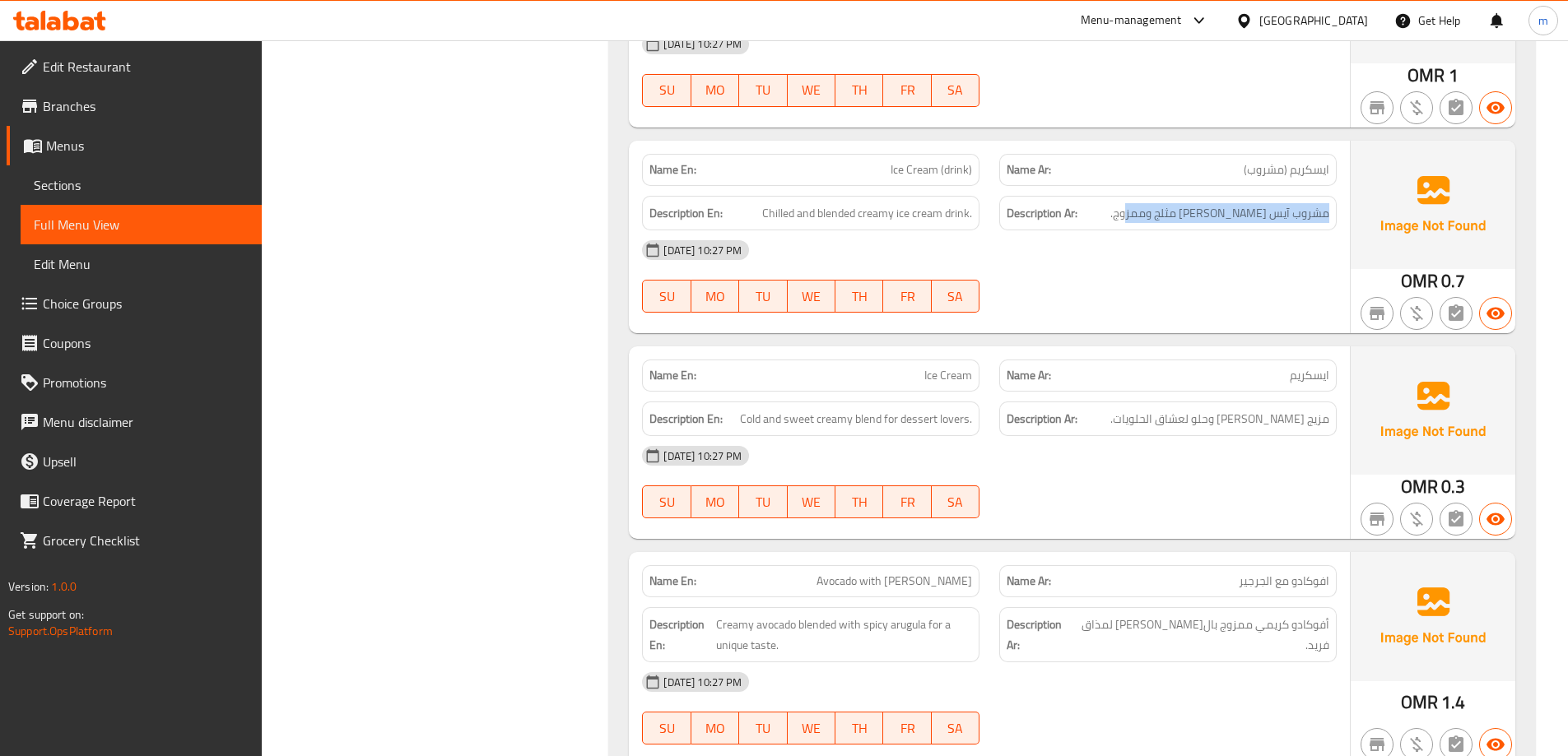
drag, startPoint x: 1326, startPoint y: 213, endPoint x: 1137, endPoint y: 226, distance: 189.4
click at [1137, 226] on div "Description Ar: مشروب آيس [PERSON_NAME] مثلج وممزوج." at bounding box center [1168, 214] width 337 height 36
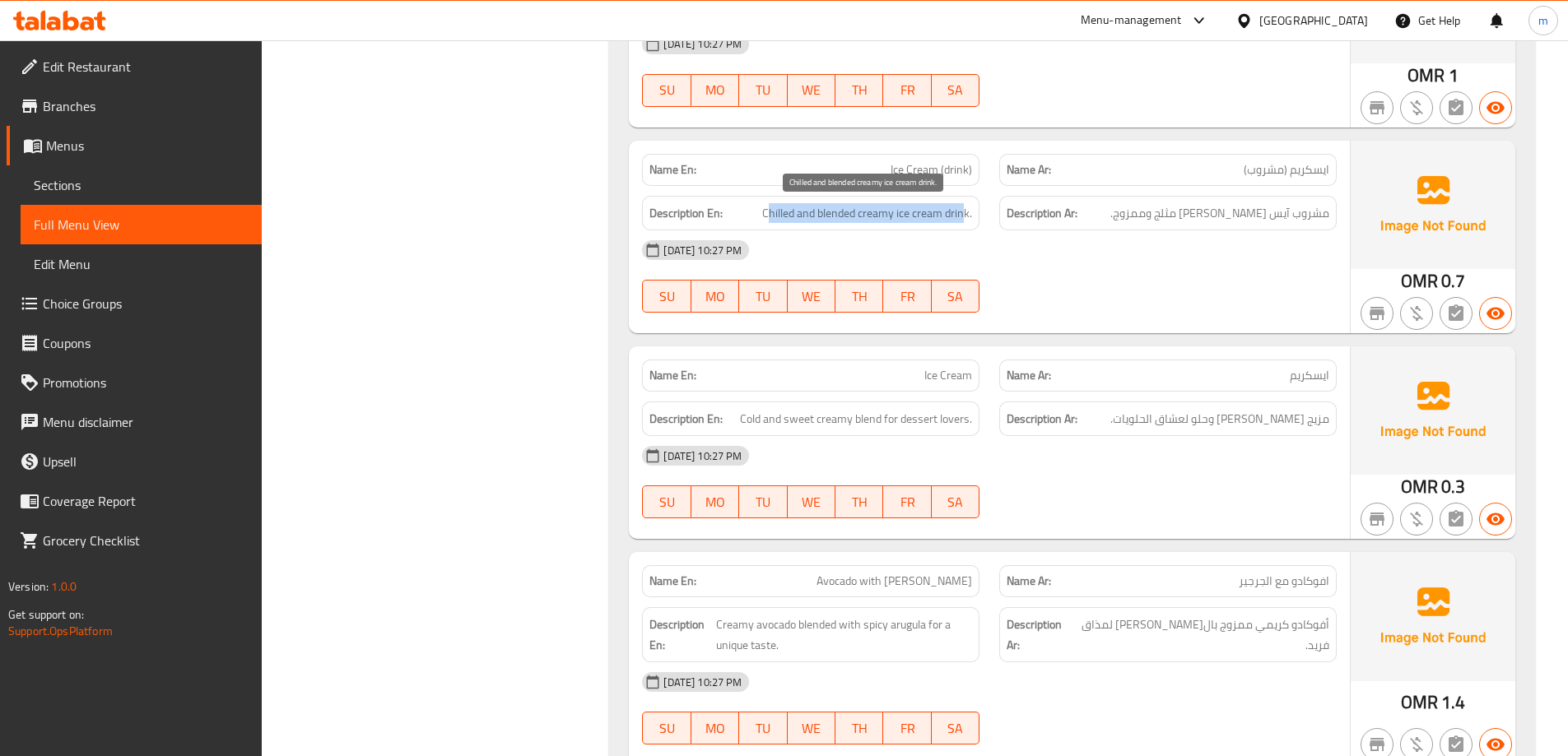
drag, startPoint x: 964, startPoint y: 214, endPoint x: 766, endPoint y: 210, distance: 198.0
click at [766, 210] on span "Chilled and blended creamy ice cream drink." at bounding box center [867, 214] width 210 height 20
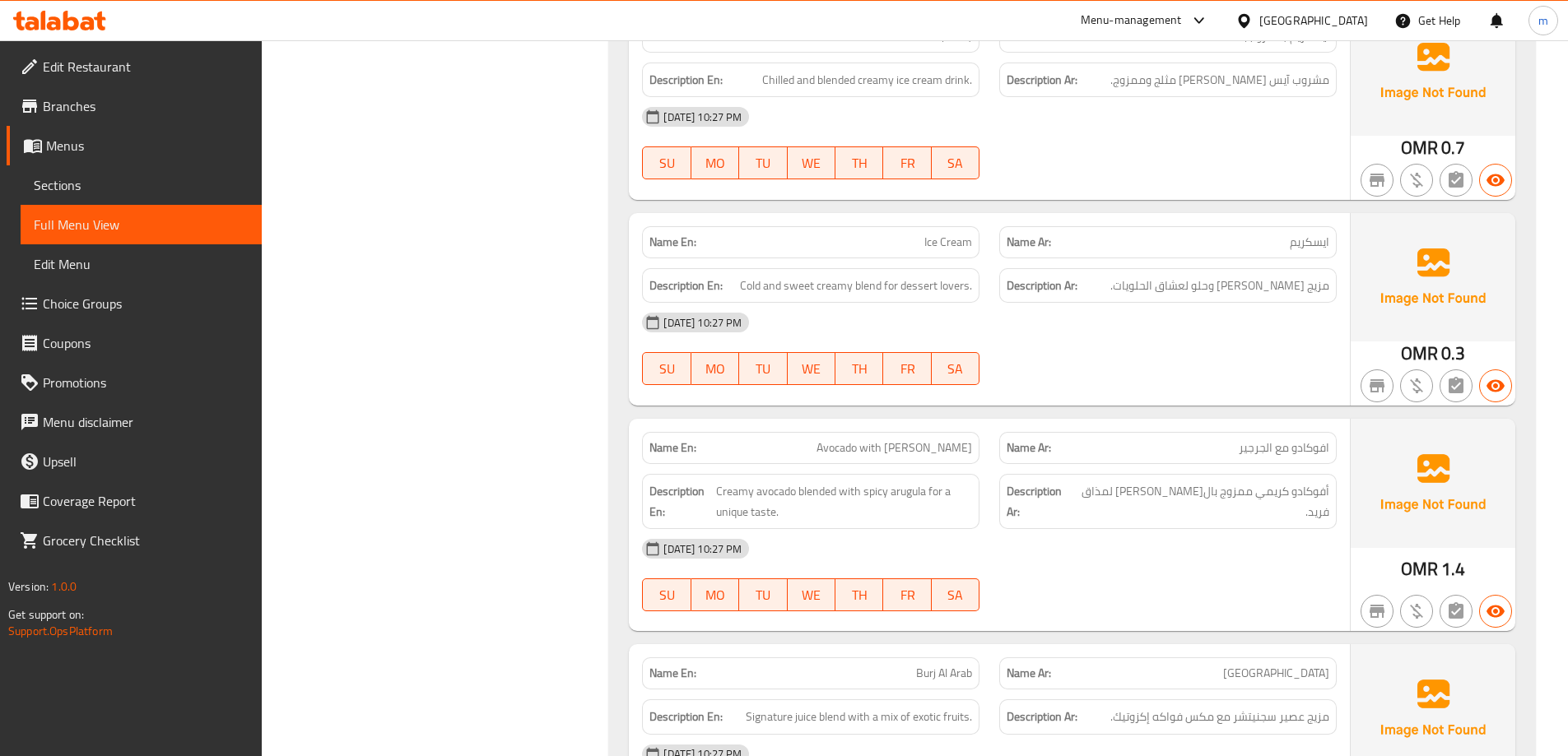
scroll to position [1297, 0]
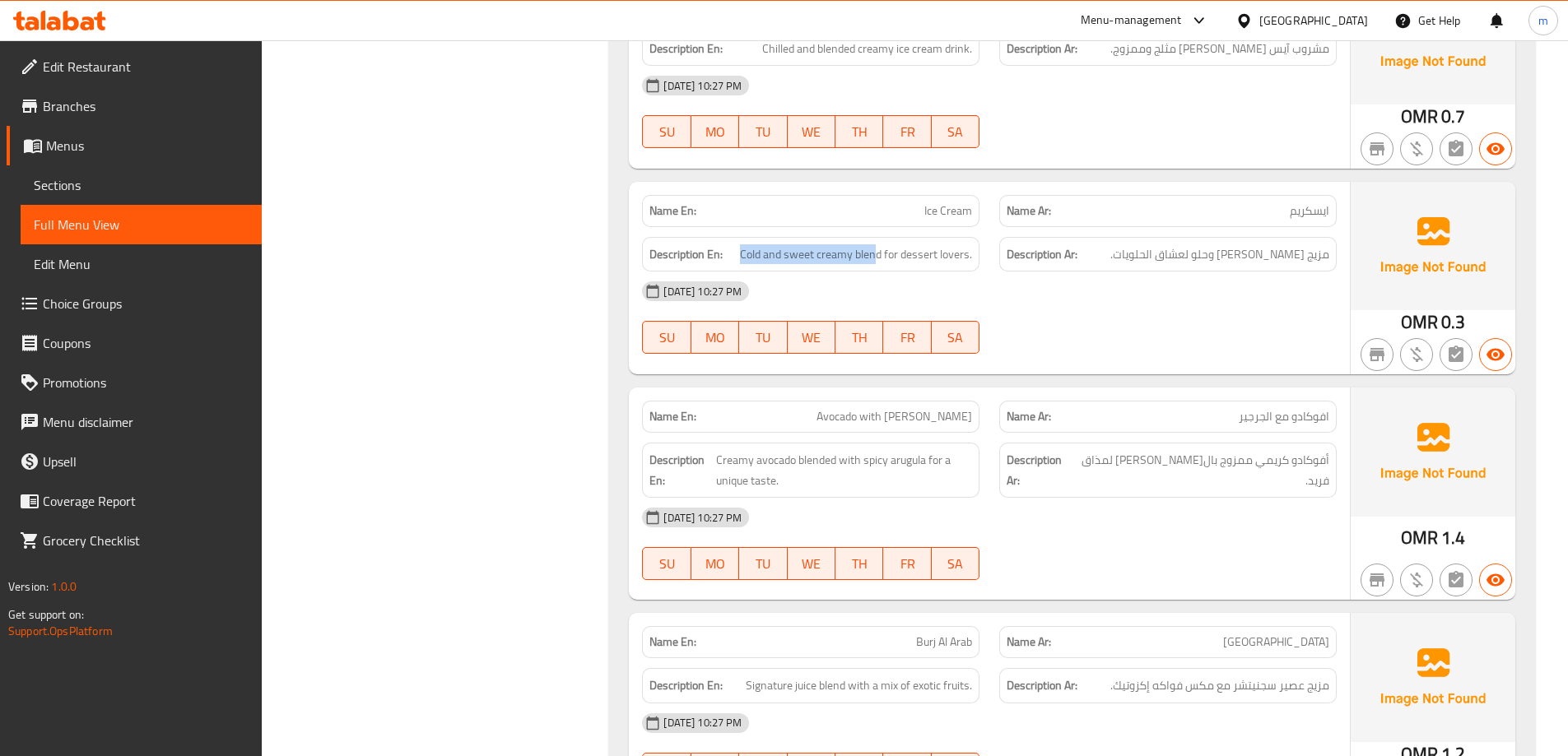
drag, startPoint x: 876, startPoint y: 259, endPoint x: 722, endPoint y: 254, distance: 154.1
click at [722, 254] on h6 "Description En: Cold and sweet creamy blend for dessert lovers." at bounding box center [810, 255] width 323 height 20
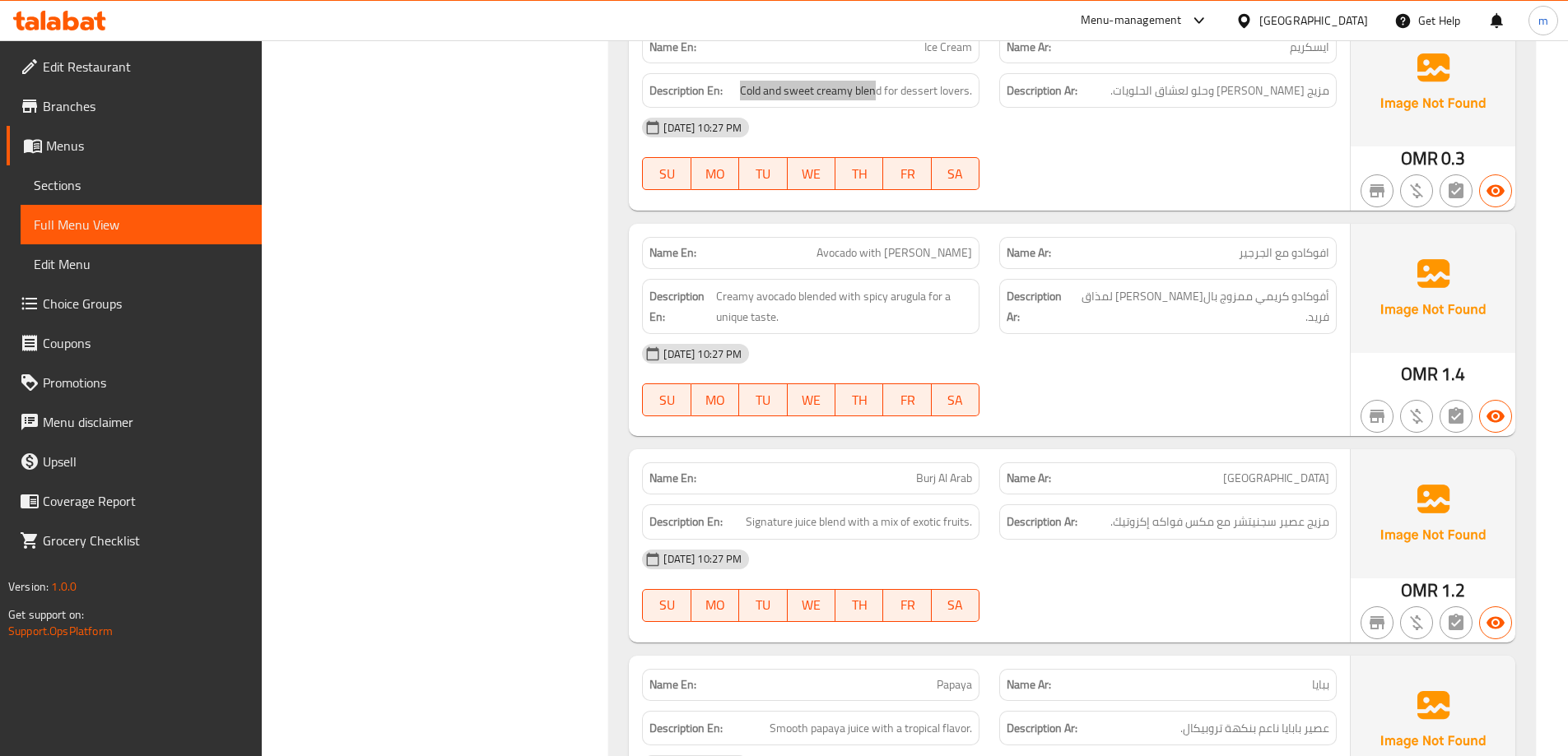
scroll to position [1461, 0]
drag, startPoint x: 832, startPoint y: 264, endPoint x: 980, endPoint y: 259, distance: 148.1
click at [980, 259] on div "Name En: Avocado with [PERSON_NAME]" at bounding box center [810, 252] width 358 height 52
click at [960, 248] on span "Avocado with [PERSON_NAME]" at bounding box center [894, 252] width 156 height 17
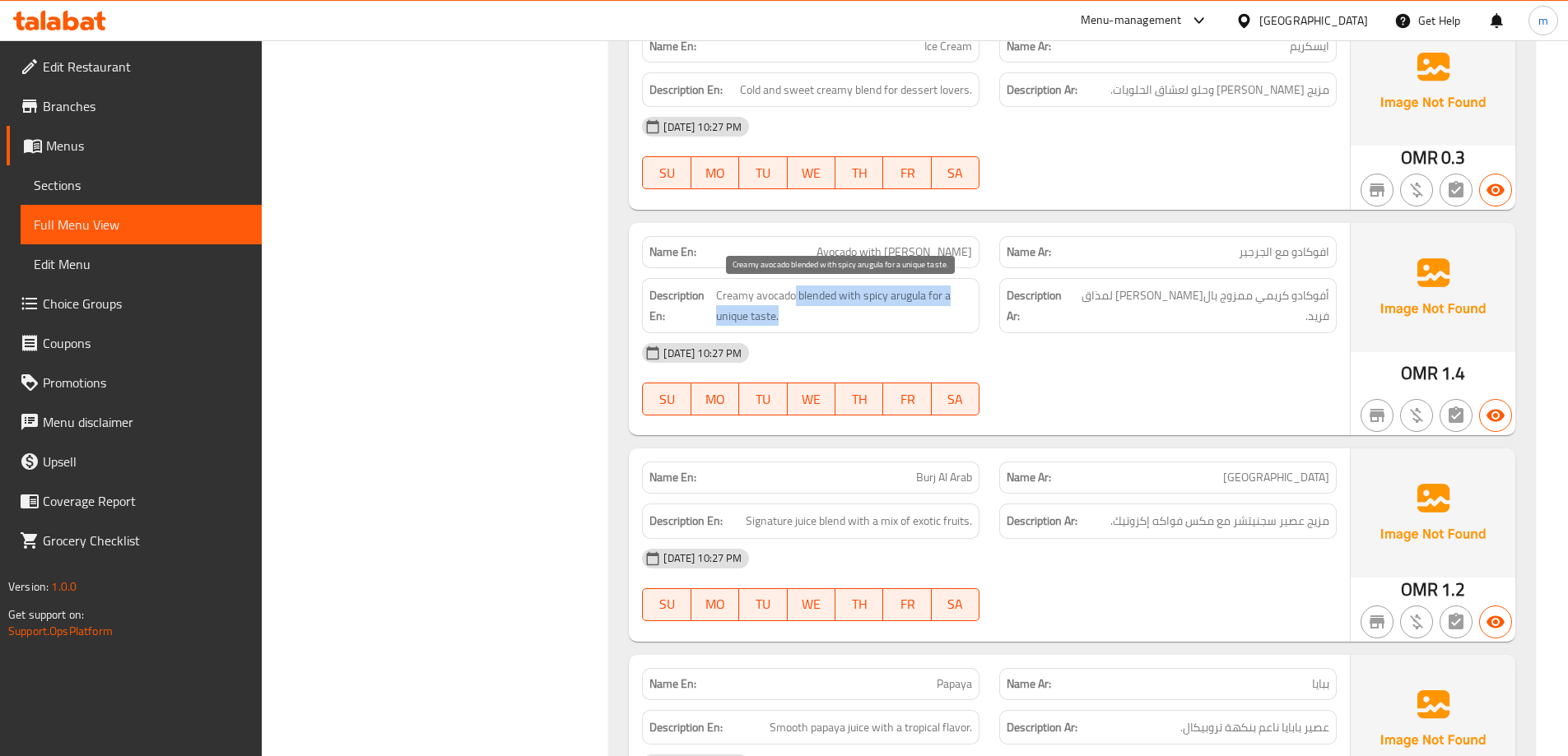
drag, startPoint x: 787, startPoint y: 296, endPoint x: 959, endPoint y: 314, distance: 172.9
click at [959, 314] on span "Creamy avocado blended with spicy arugula for a unique taste." at bounding box center [844, 305] width 257 height 40
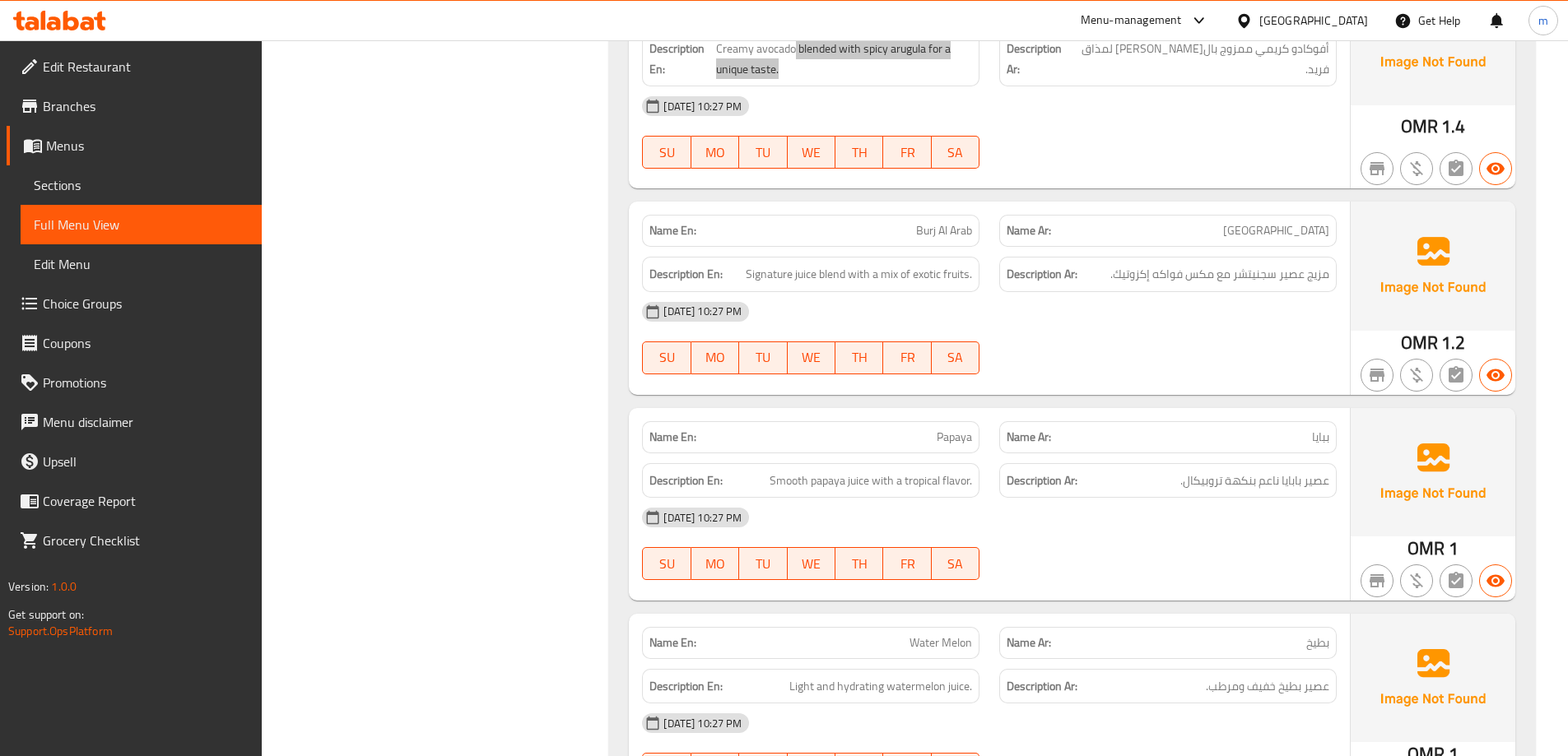
scroll to position [1790, 0]
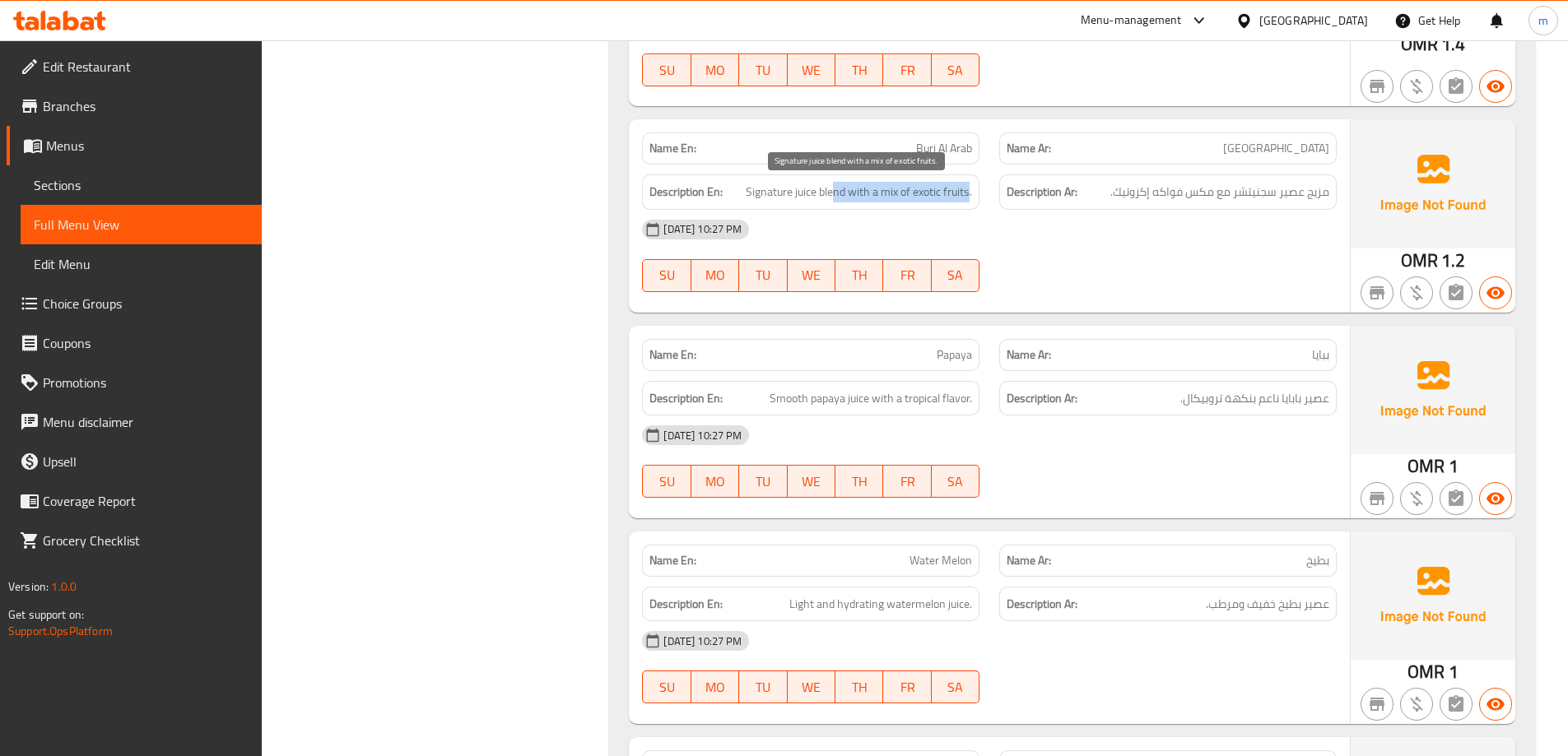
drag, startPoint x: 833, startPoint y: 186, endPoint x: 970, endPoint y: 186, distance: 137.0
click at [970, 186] on span "Signature juice blend with a mix of exotic fruits." at bounding box center [859, 192] width 226 height 20
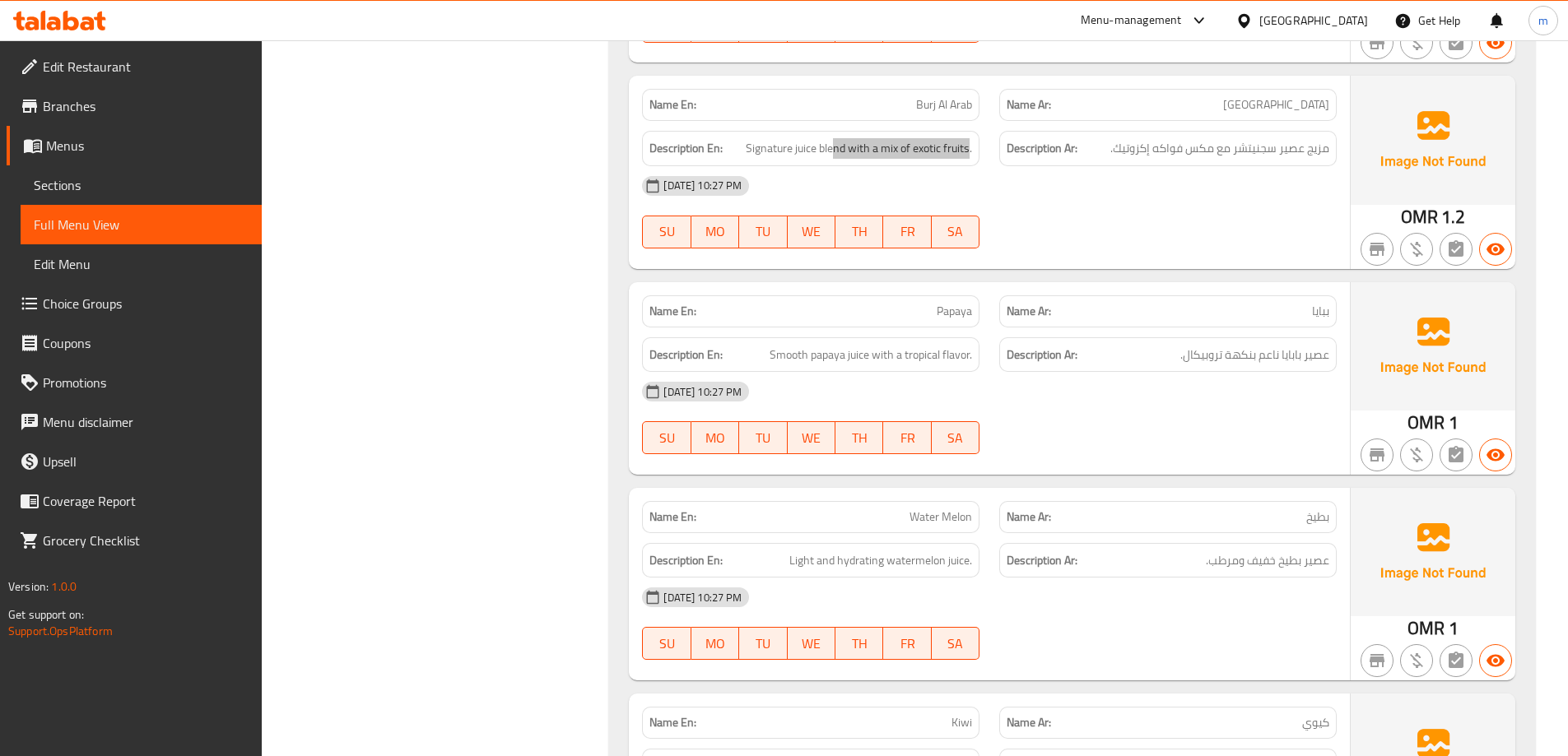
scroll to position [1955, 0]
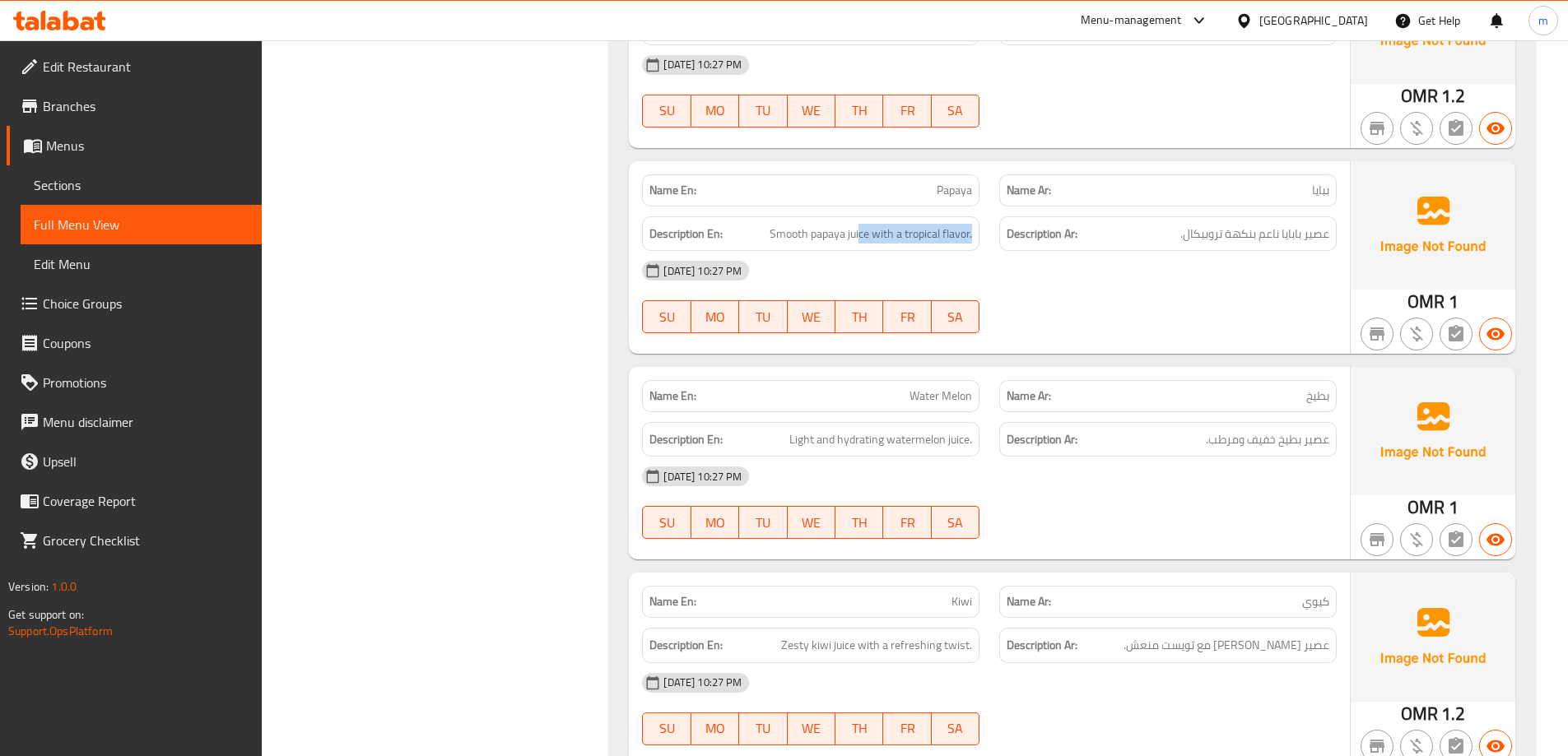
drag, startPoint x: 860, startPoint y: 238, endPoint x: 973, endPoint y: 239, distance: 113.0
click at [973, 239] on div "Description En: Smooth papaya juice with a tropical flavor." at bounding box center [810, 234] width 337 height 36
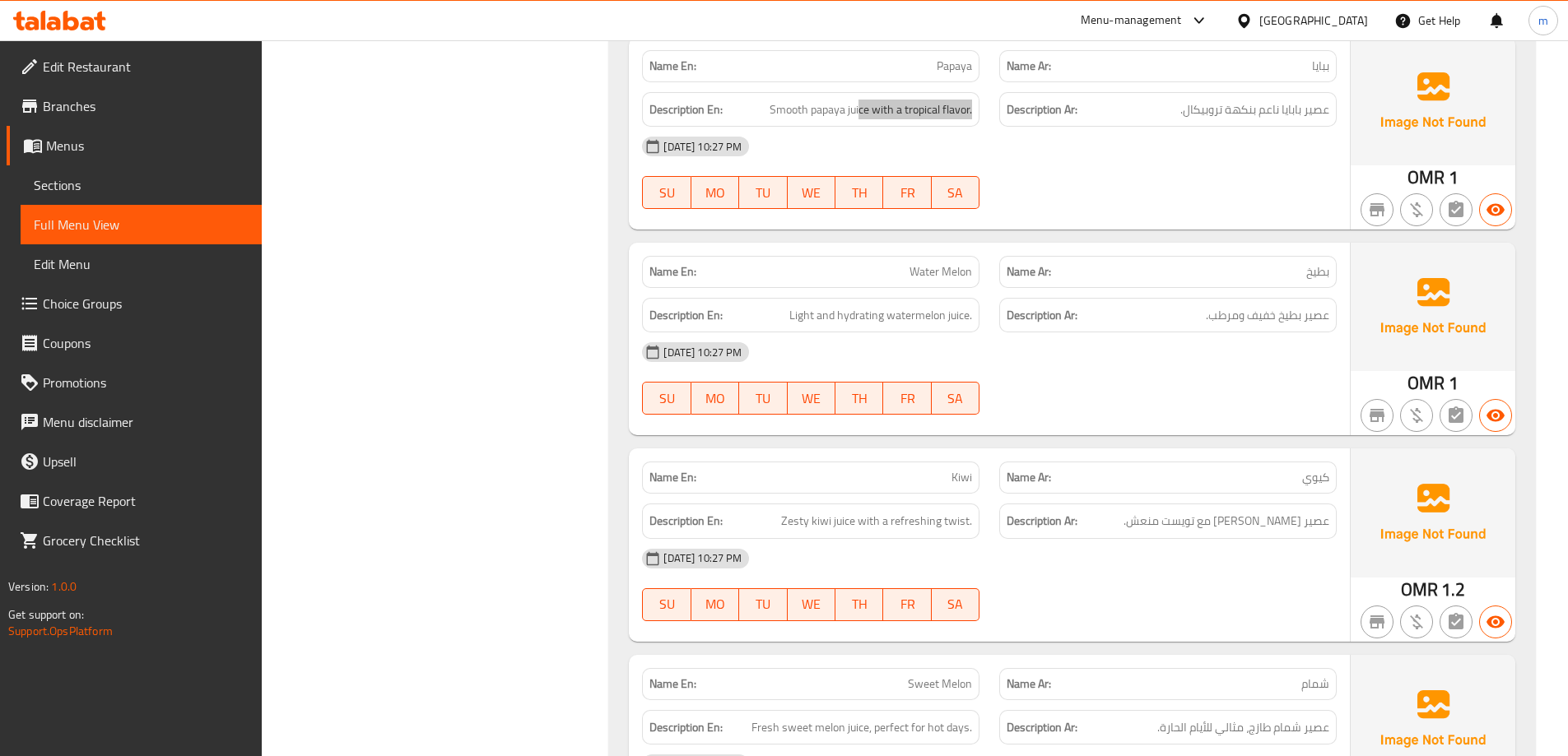
scroll to position [2119, 0]
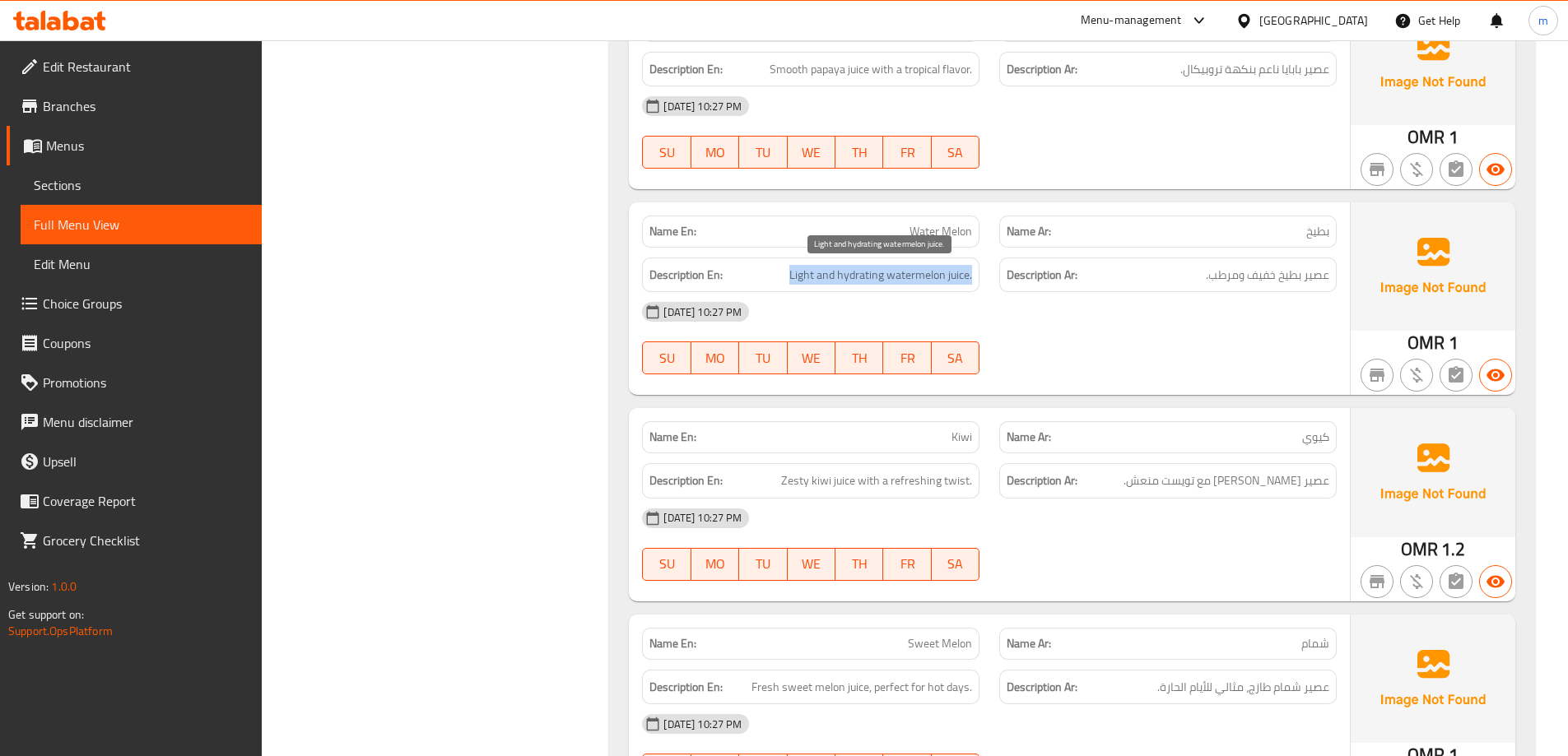
drag, startPoint x: 770, startPoint y: 278, endPoint x: 971, endPoint y: 278, distance: 201.0
click at [971, 278] on h6 "Description En: Light and hydrating watermelon juice." at bounding box center [810, 275] width 323 height 20
click at [1126, 315] on div "[DATE] 10:27 PM" at bounding box center [988, 312] width 714 height 39
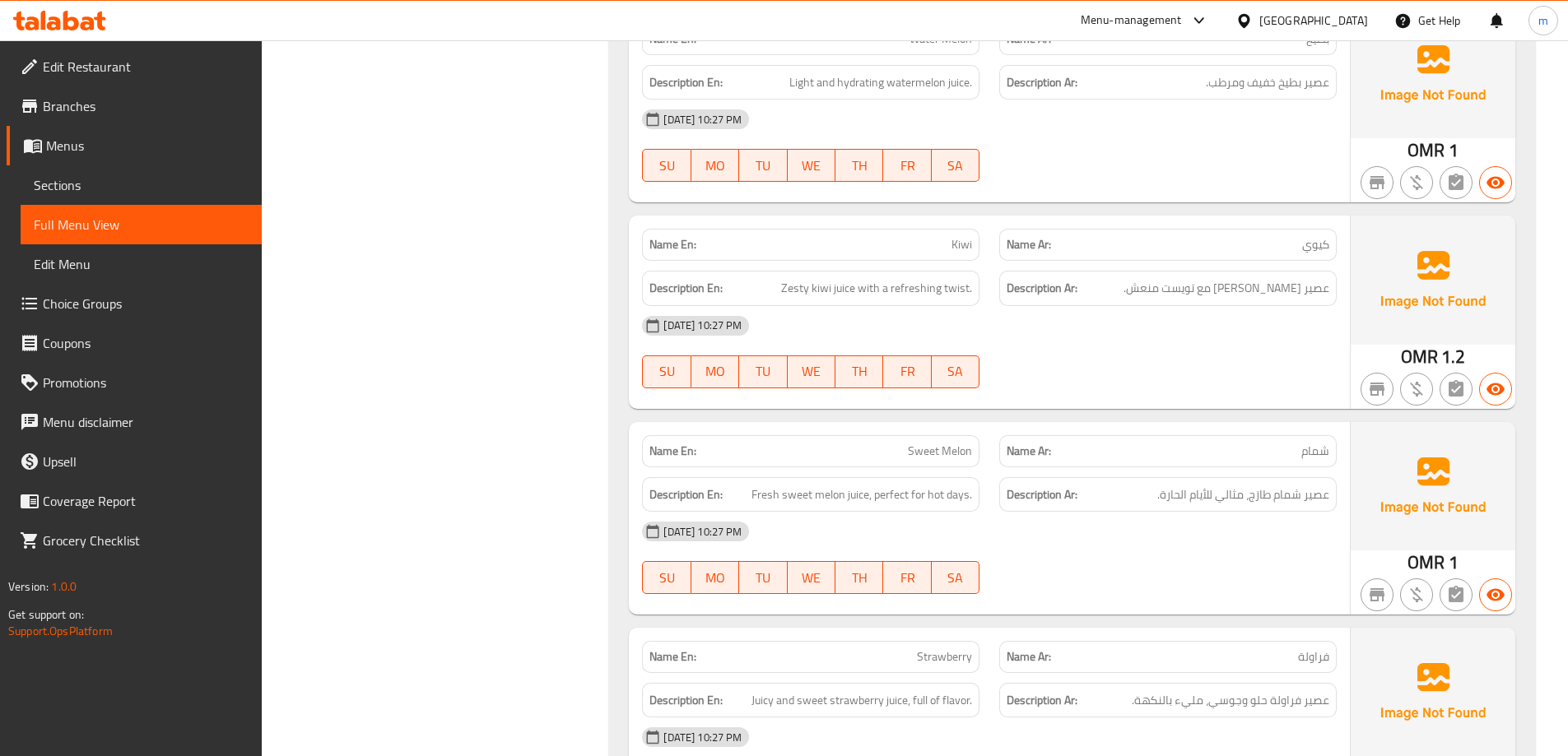
scroll to position [2366, 0]
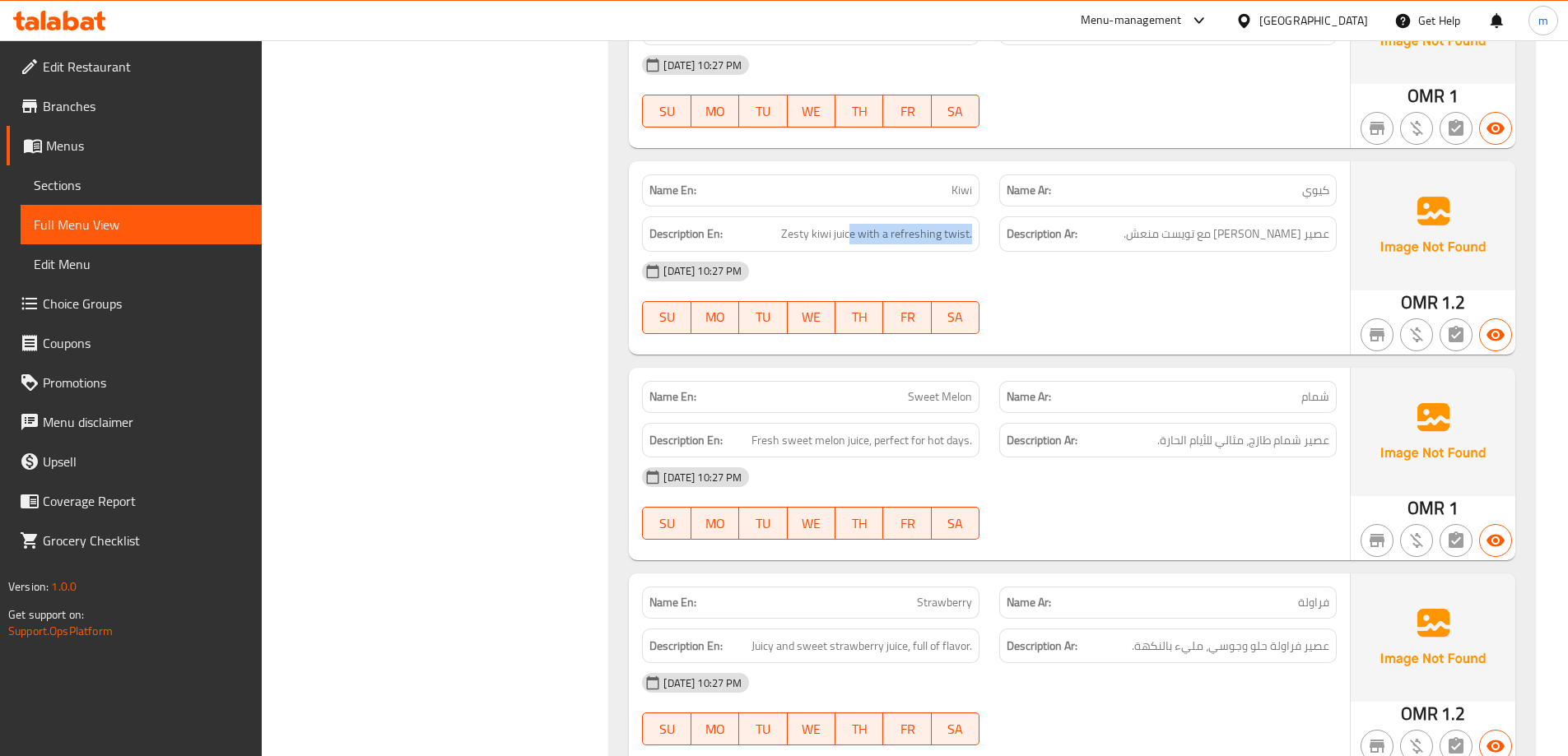
drag, startPoint x: 855, startPoint y: 235, endPoint x: 1000, endPoint y: 238, distance: 145.0
click at [1000, 238] on div "Description En: Zesty kiwi juice with a refreshing twist. Description Ar: عصير …" at bounding box center [988, 234] width 714 height 55
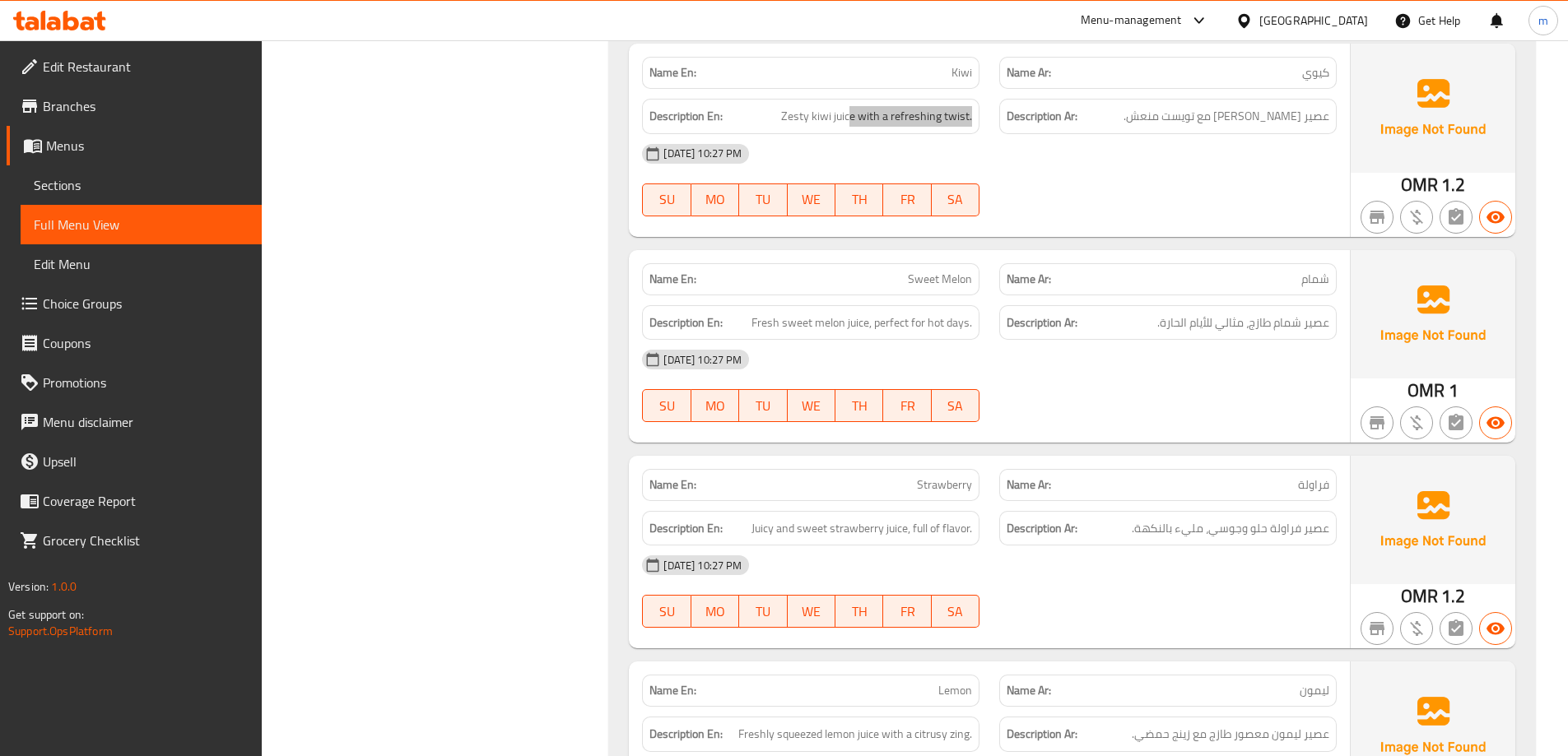
scroll to position [2614, 0]
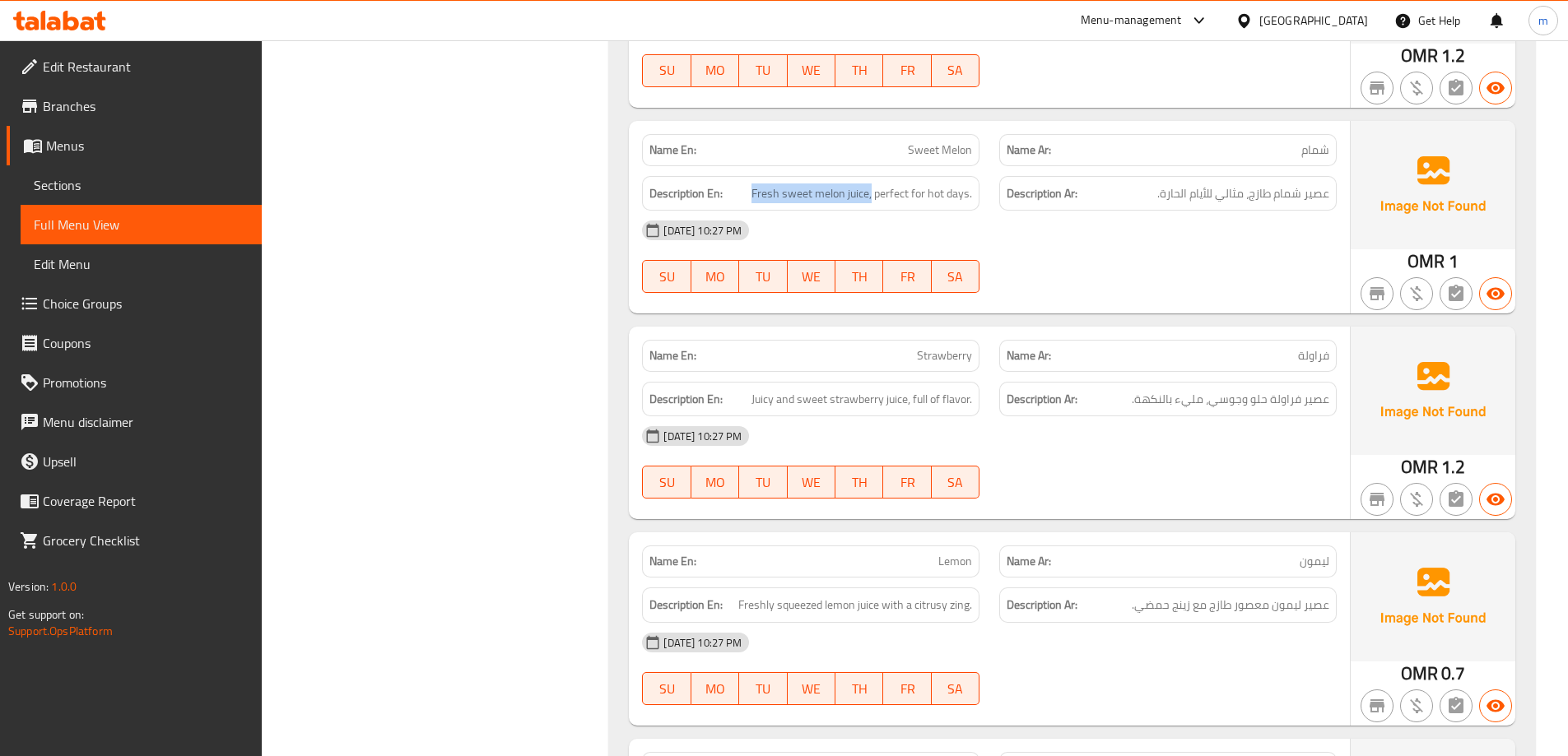
drag, startPoint x: 869, startPoint y: 192, endPoint x: 748, endPoint y: 196, distance: 121.1
click at [748, 196] on h6 "Description En: Fresh sweet melon juice, perfect for hot days." at bounding box center [810, 194] width 323 height 20
drag, startPoint x: 884, startPoint y: 186, endPoint x: 993, endPoint y: 186, distance: 109.0
click at [993, 186] on div "Description En: Fresh sweet melon juice, perfect for hot days. Description Ar: …" at bounding box center [988, 193] width 714 height 55
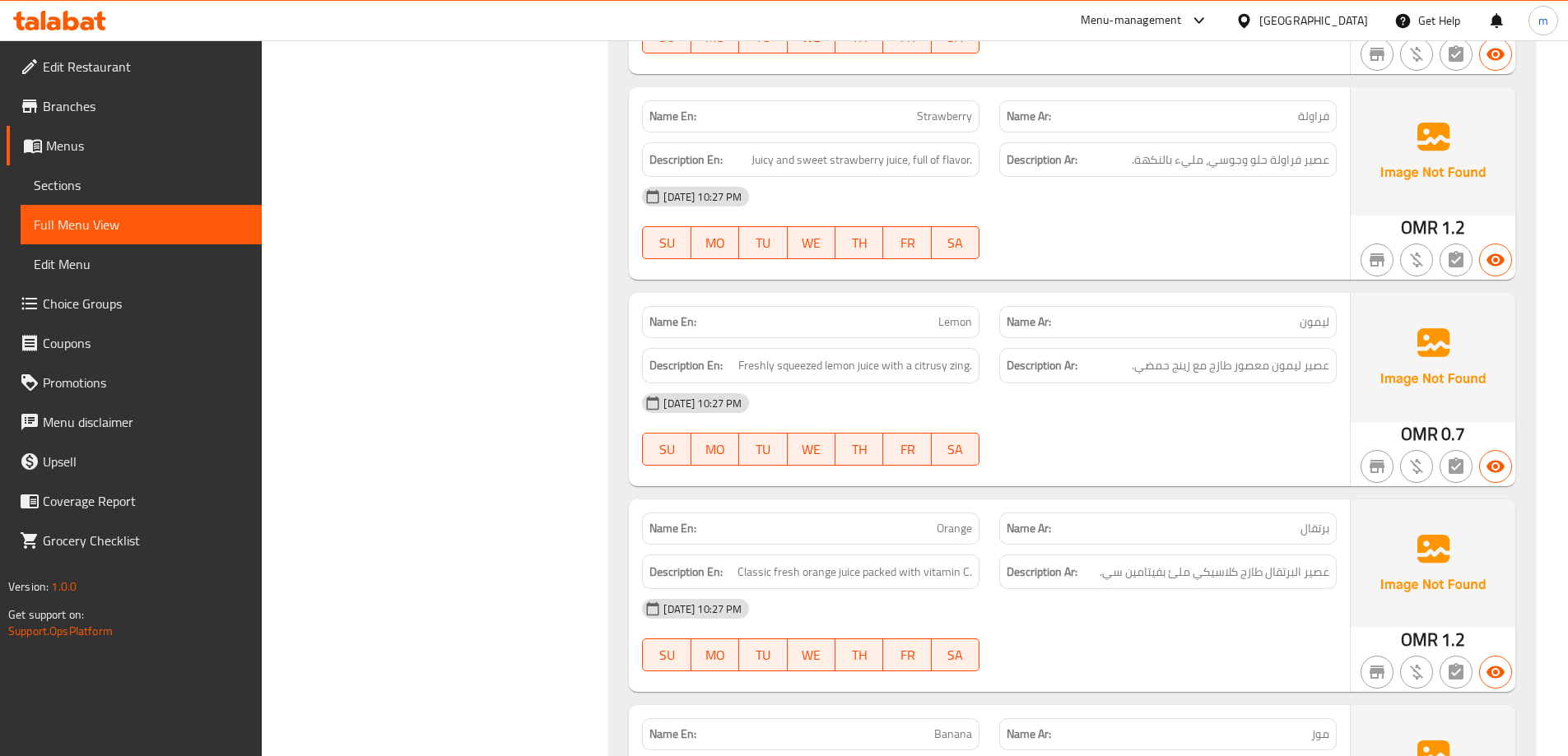
scroll to position [2861, 0]
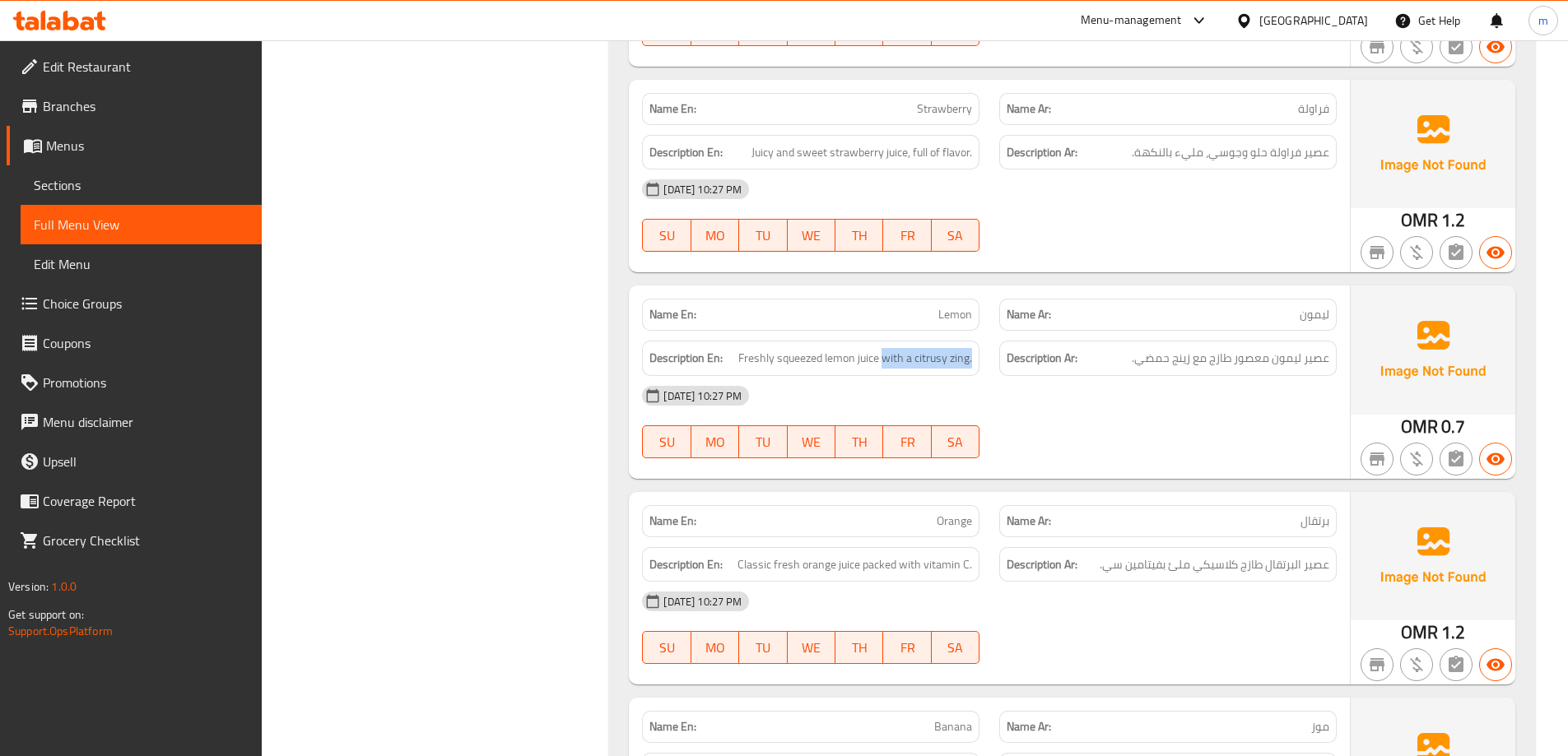
drag, startPoint x: 881, startPoint y: 355, endPoint x: 980, endPoint y: 347, distance: 99.3
click at [980, 347] on div "Description En: Freshly squeezed lemon juice with a citrusy zing." at bounding box center [810, 358] width 358 height 55
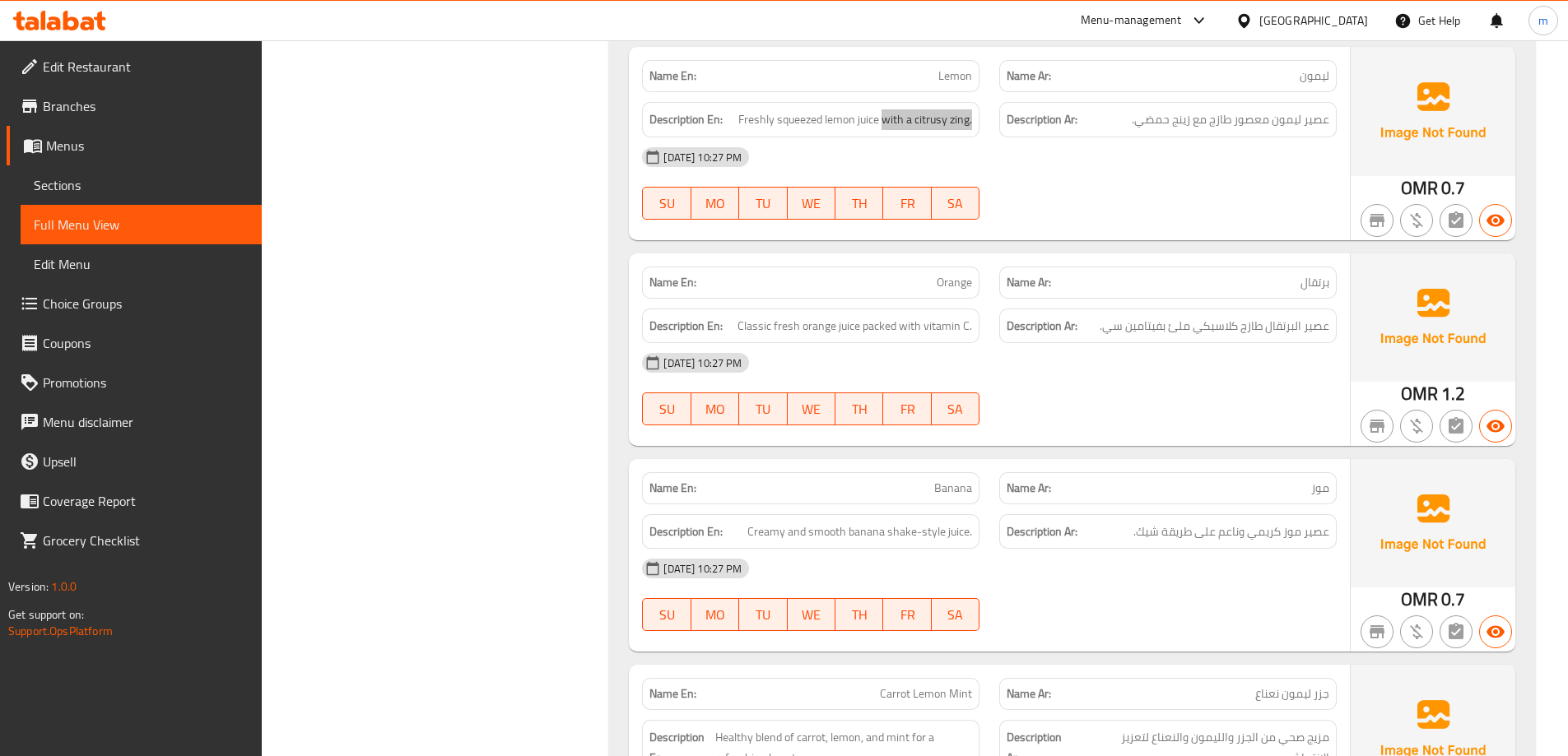
scroll to position [3189, 0]
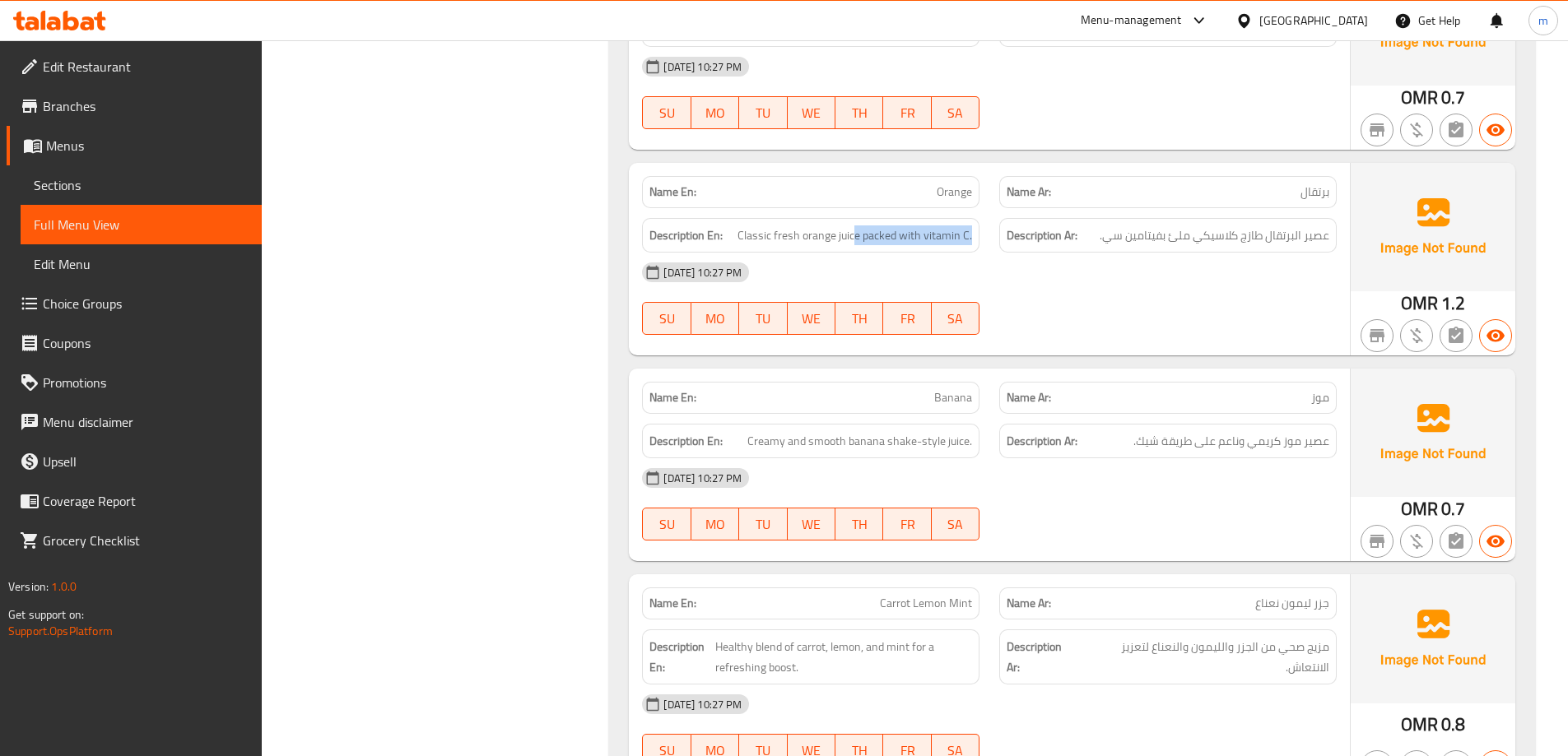
drag, startPoint x: 857, startPoint y: 230, endPoint x: 979, endPoint y: 221, distance: 122.3
click at [979, 221] on div "Description En: Classic fresh orange juice packed with vitamin C." at bounding box center [810, 236] width 358 height 55
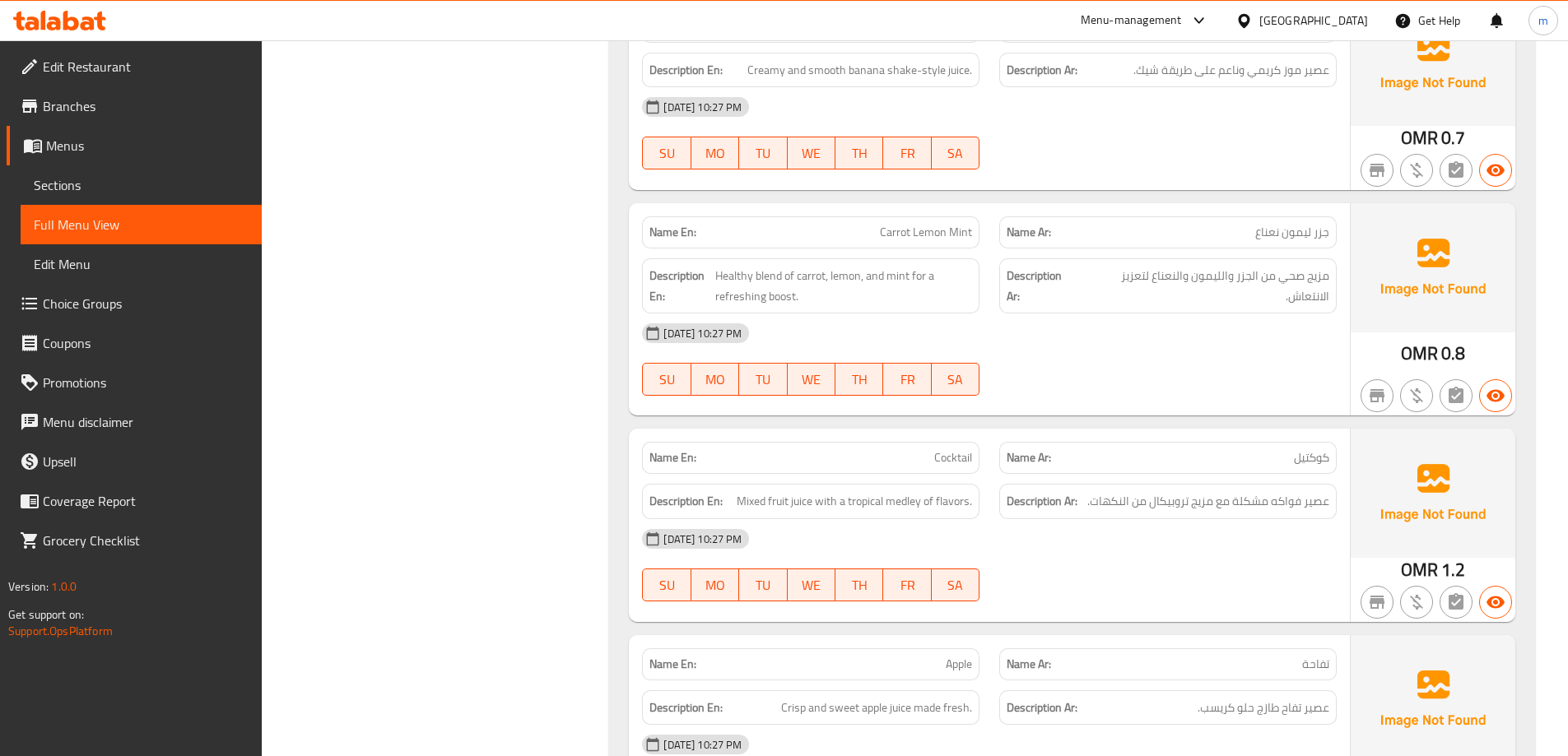
scroll to position [3601, 0]
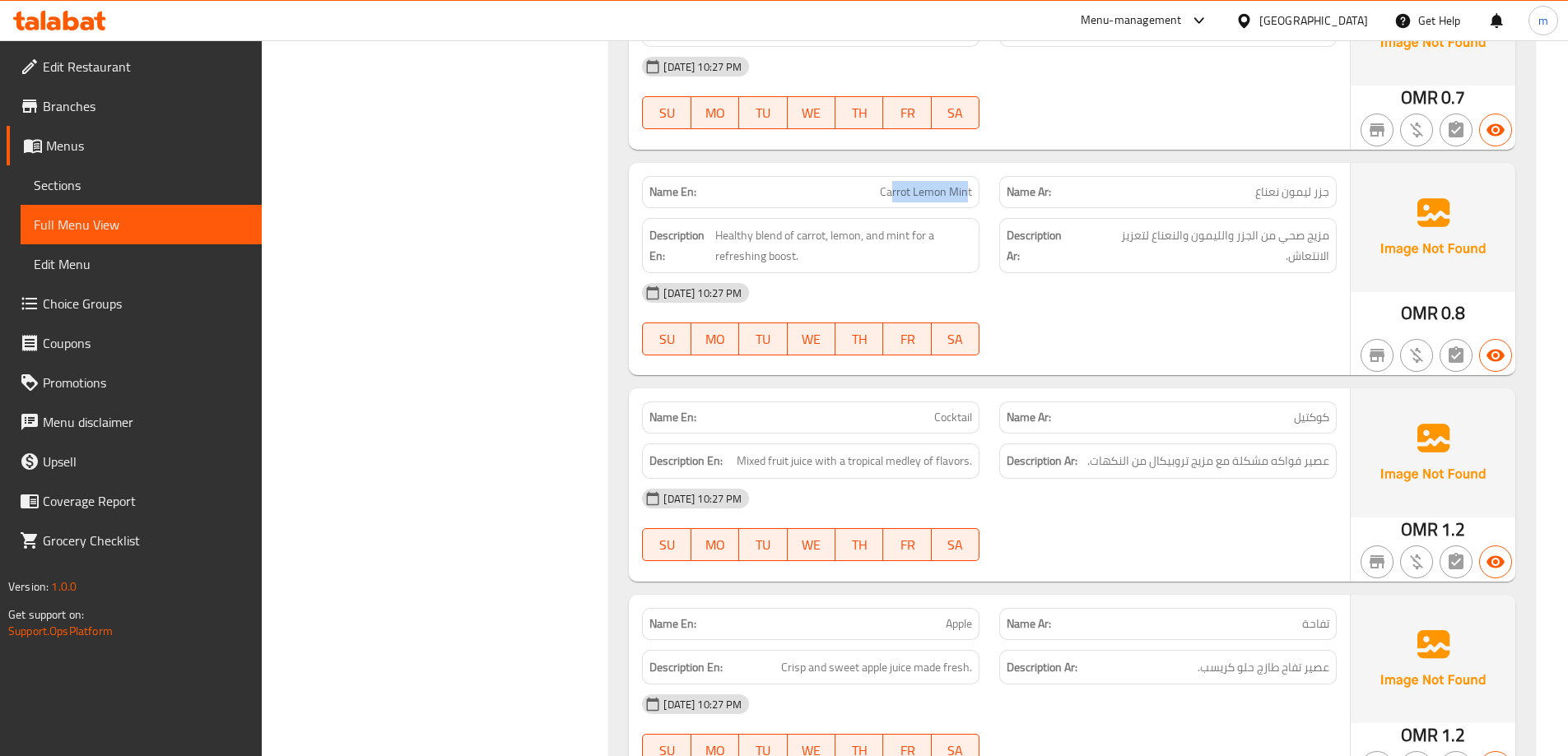
drag, startPoint x: 891, startPoint y: 186, endPoint x: 966, endPoint y: 185, distance: 75.0
click at [966, 185] on span "Carrot Lemon Mint" at bounding box center [925, 192] width 92 height 17
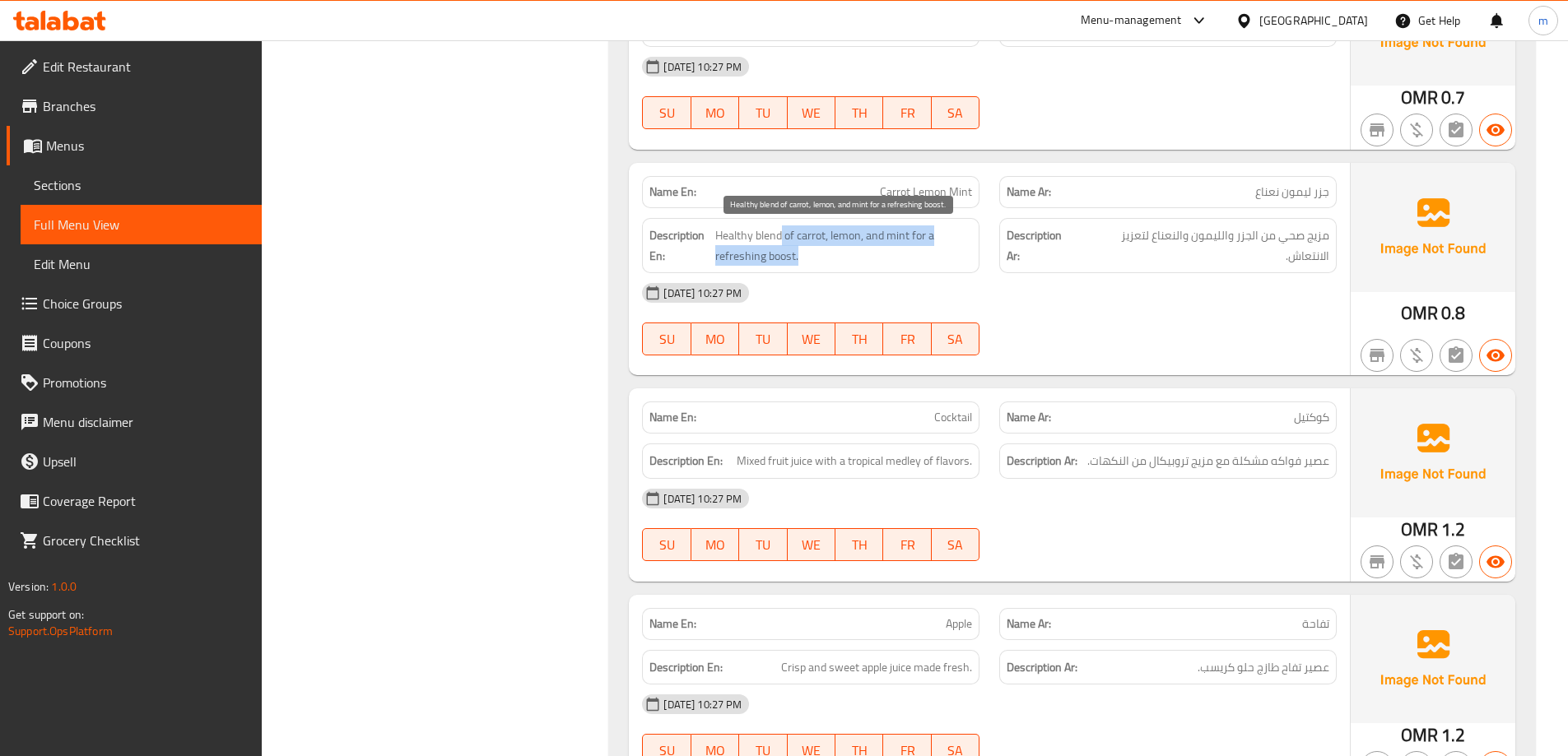
drag, startPoint x: 781, startPoint y: 235, endPoint x: 924, endPoint y: 255, distance: 144.4
click at [924, 255] on span "Healthy blend of carrot, lemon, and mint for a refreshing boost." at bounding box center [844, 245] width 258 height 40
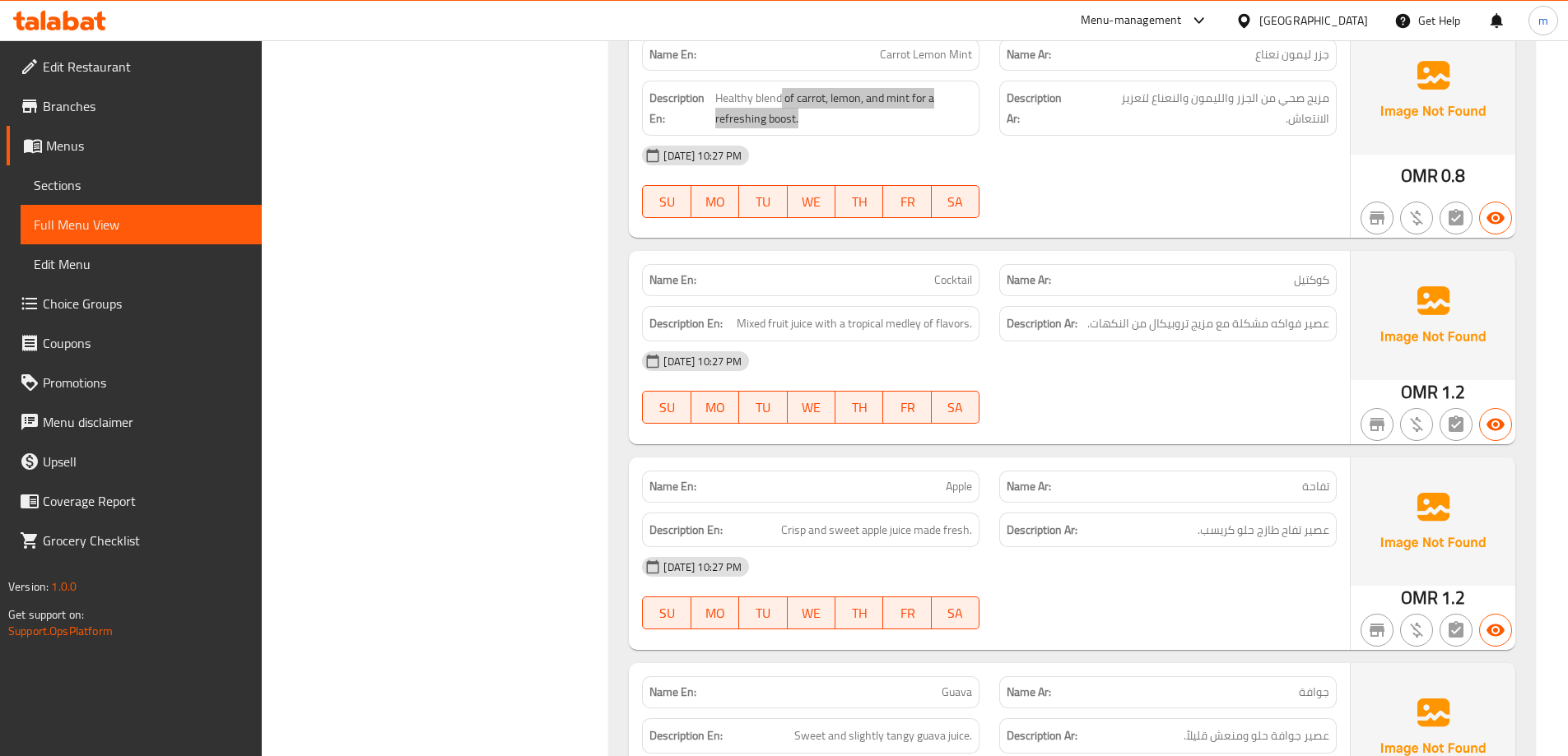
scroll to position [3766, 0]
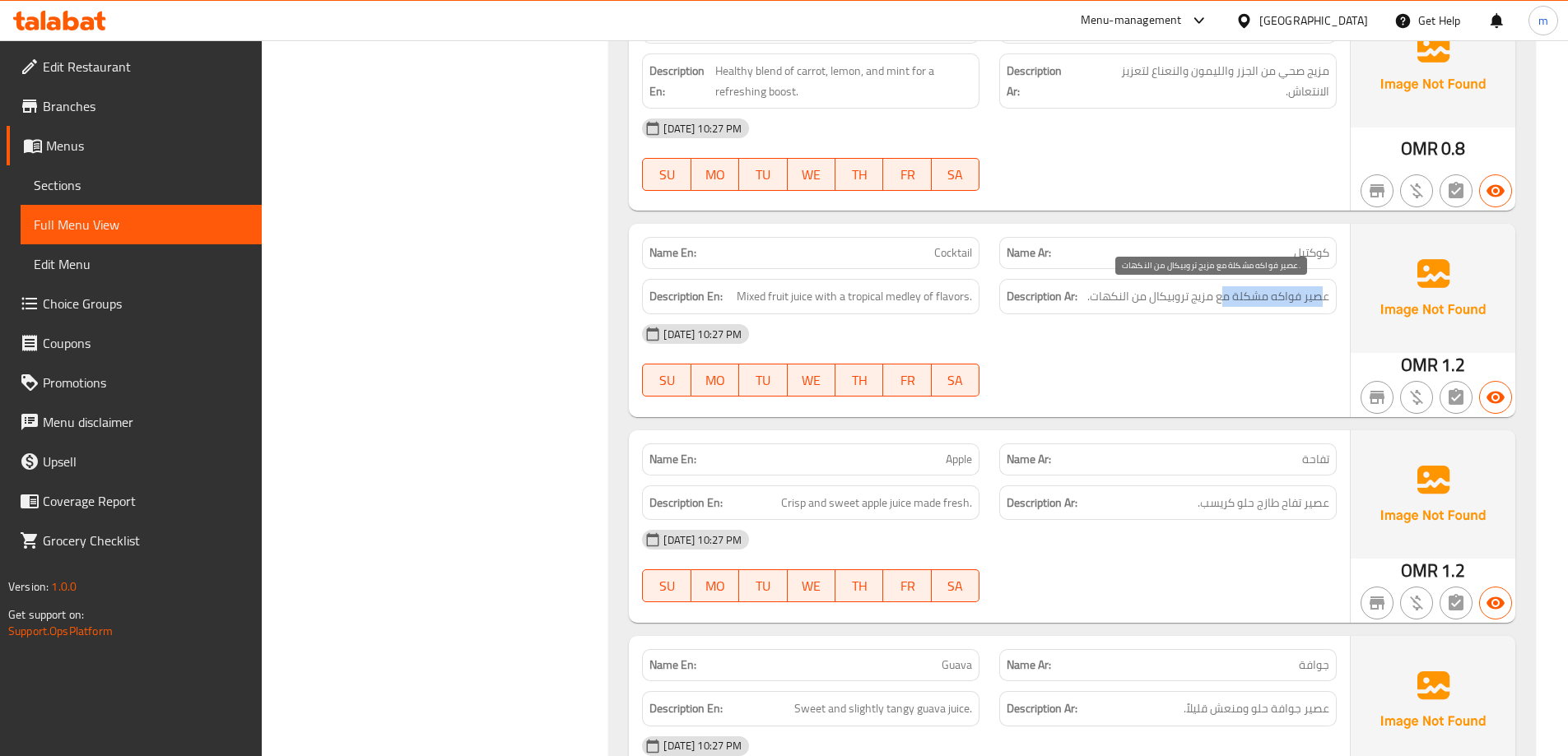
drag, startPoint x: 1325, startPoint y: 295, endPoint x: 958, endPoint y: 294, distance: 367.0
click at [1225, 301] on span "عصير فواكه مشكلة مع مزيج تروبيكال من النكهات." at bounding box center [1208, 296] width 242 height 20
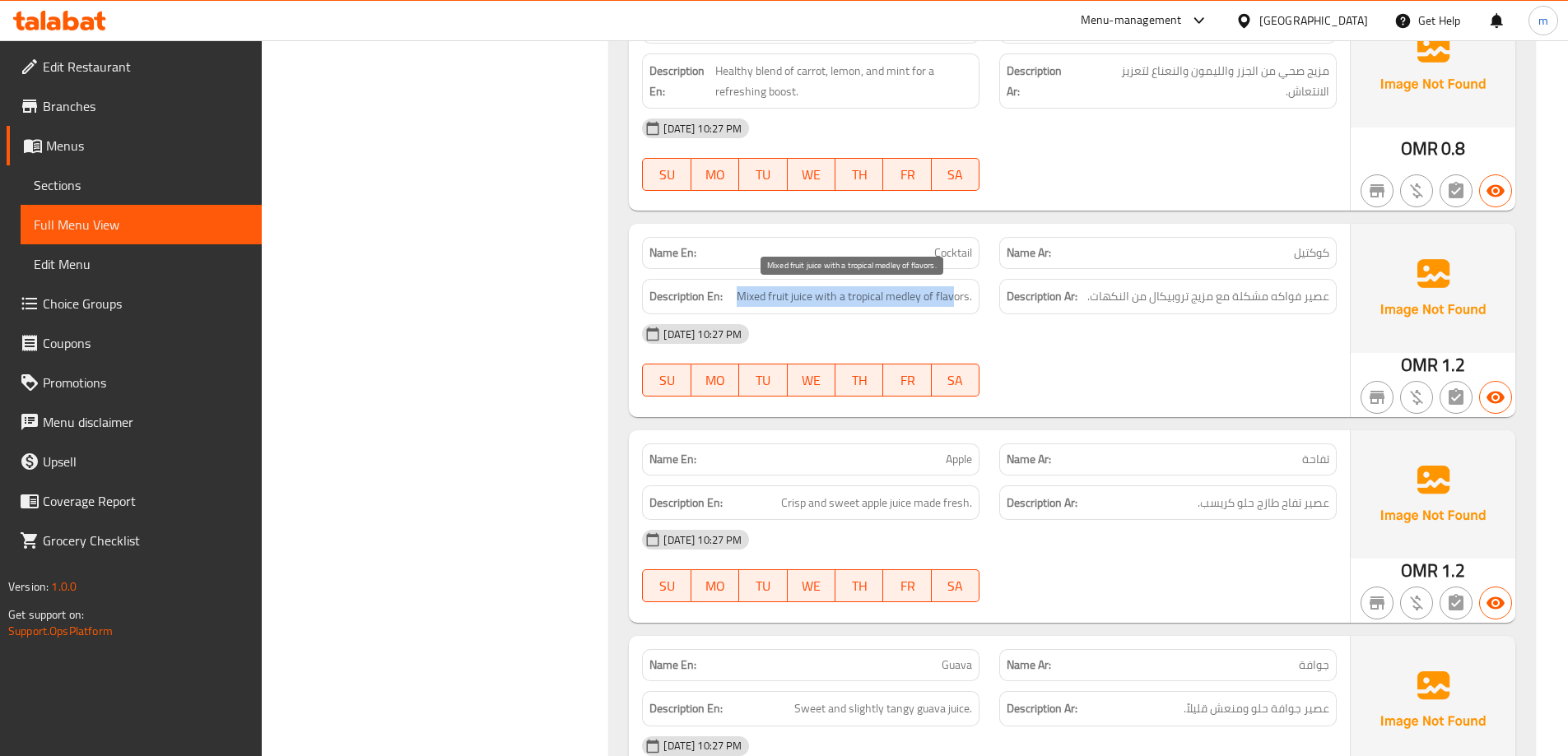
drag, startPoint x: 734, startPoint y: 293, endPoint x: 953, endPoint y: 304, distance: 219.3
click at [953, 304] on h6 "Description En: Mixed fruit juice with a tropical medley of flavors." at bounding box center [810, 296] width 323 height 20
click at [953, 304] on span "Mixed fruit juice with a tropical medley of flavors." at bounding box center [854, 296] width 235 height 20
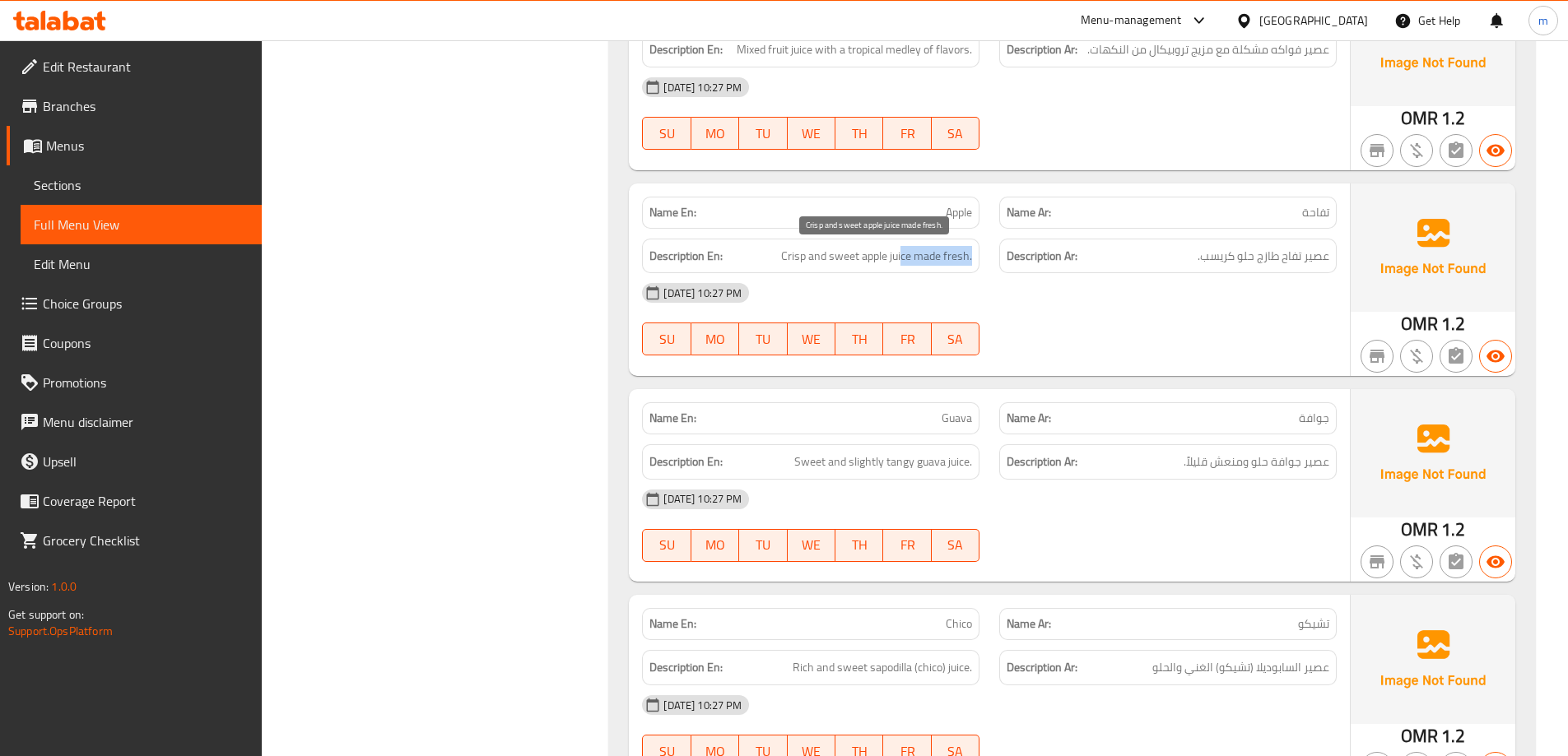
drag, startPoint x: 901, startPoint y: 261, endPoint x: 972, endPoint y: 257, distance: 71.1
click at [972, 257] on span "Crisp and sweet apple juice made fresh." at bounding box center [876, 256] width 191 height 20
click at [935, 255] on span "Crisp and sweet apple juice made fresh." at bounding box center [876, 256] width 191 height 20
click at [932, 256] on span "Crisp and sweet apple juice made fresh." at bounding box center [876, 256] width 191 height 20
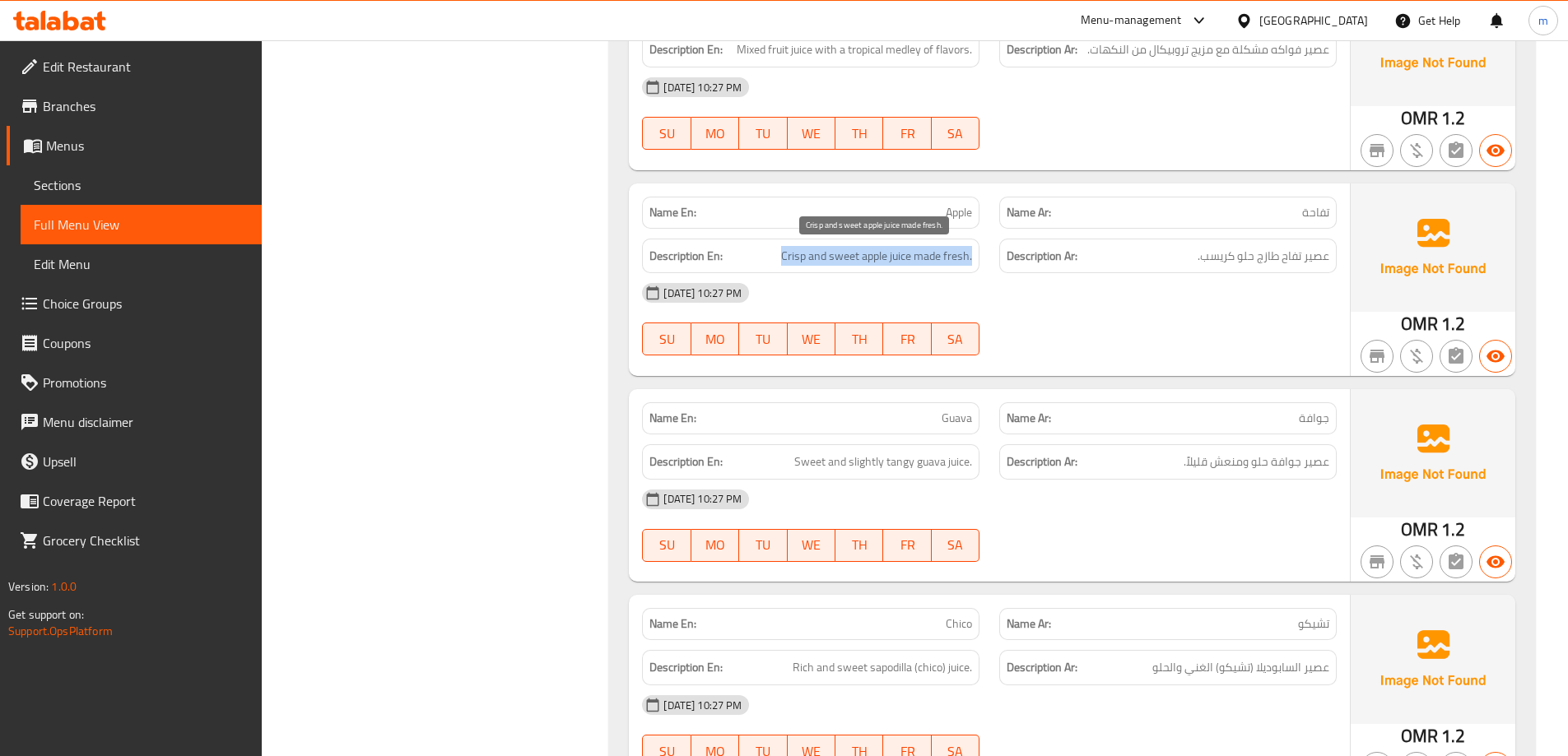
click at [932, 256] on span "Crisp and sweet apple juice made fresh." at bounding box center [876, 256] width 191 height 20
copy span "Crisp and sweet apple juice made fresh."
click at [931, 215] on p "Name En: Apple" at bounding box center [810, 213] width 323 height 17
copy span "Apple"
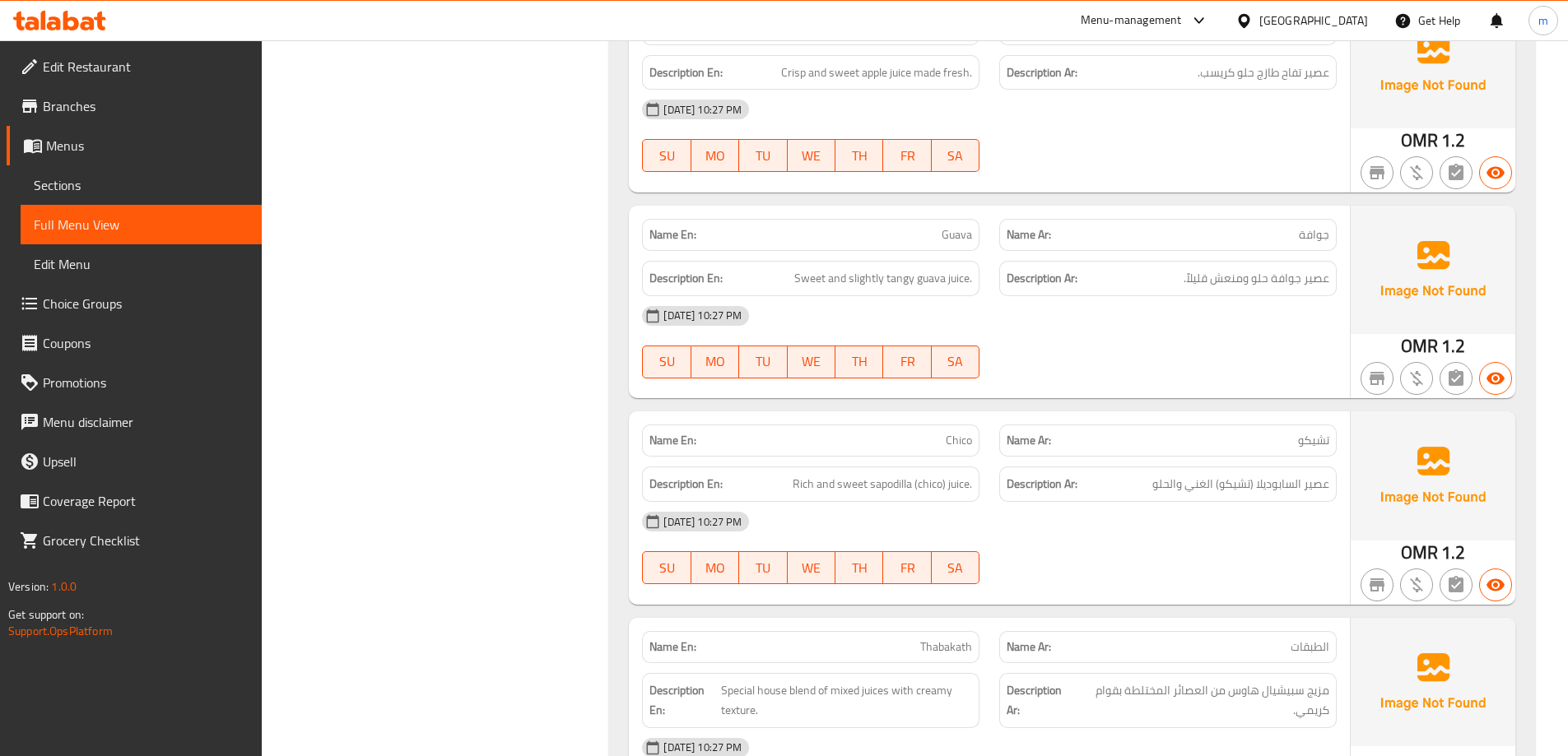
scroll to position [4259, 0]
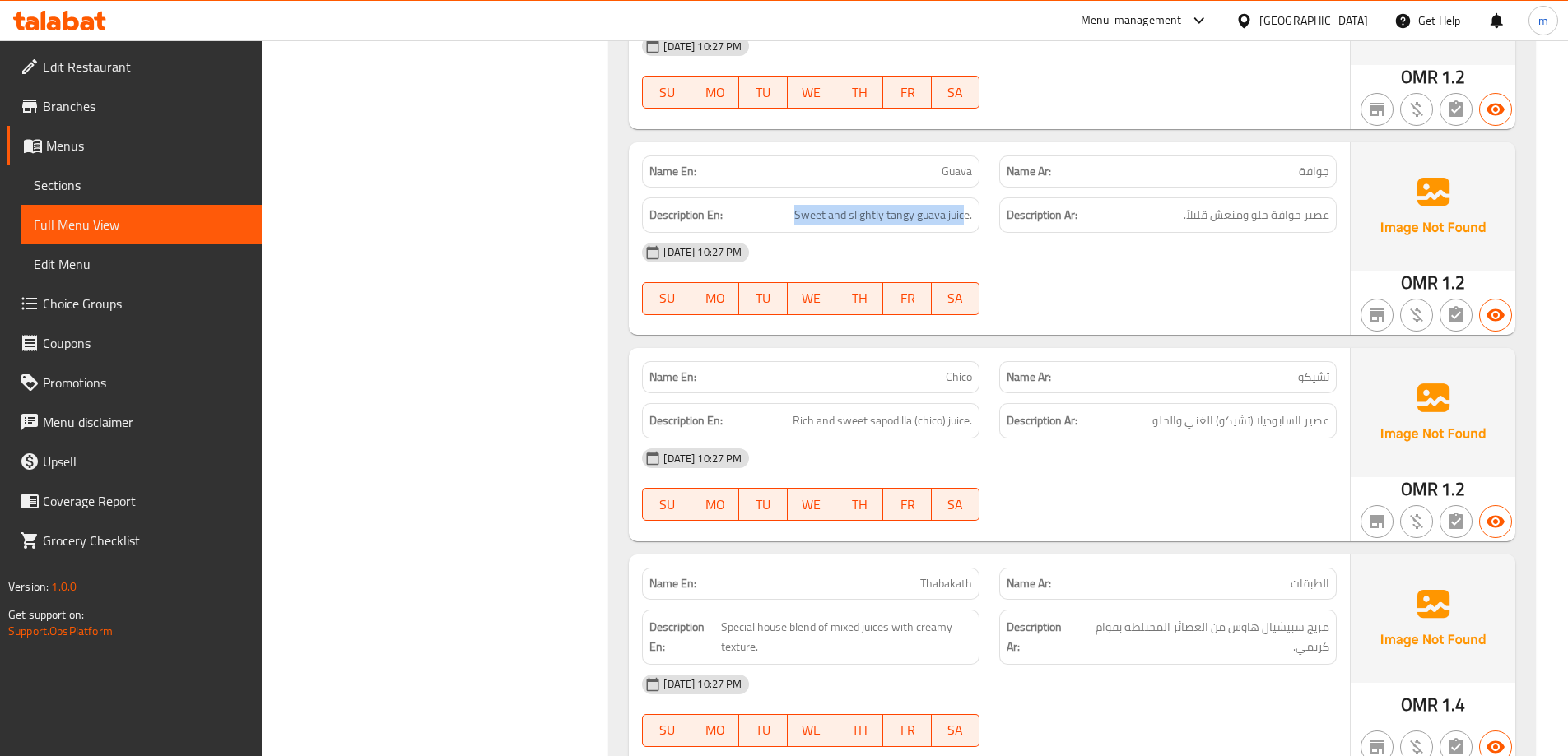
drag, startPoint x: 963, startPoint y: 215, endPoint x: 791, endPoint y: 217, distance: 172.0
click at [791, 217] on h6 "Description En: Sweet and slightly tangy guava juice." at bounding box center [810, 215] width 323 height 20
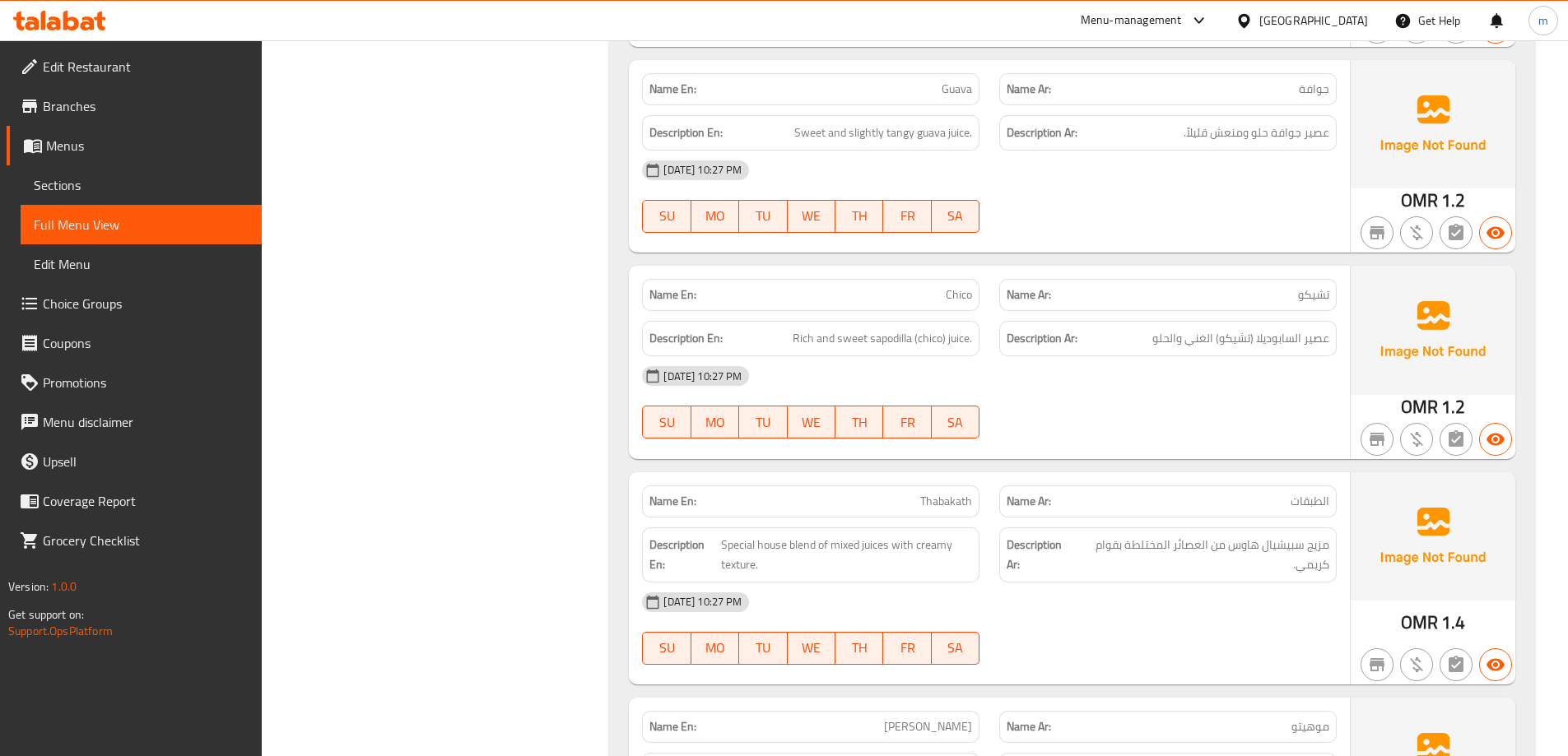
scroll to position [4424, 0]
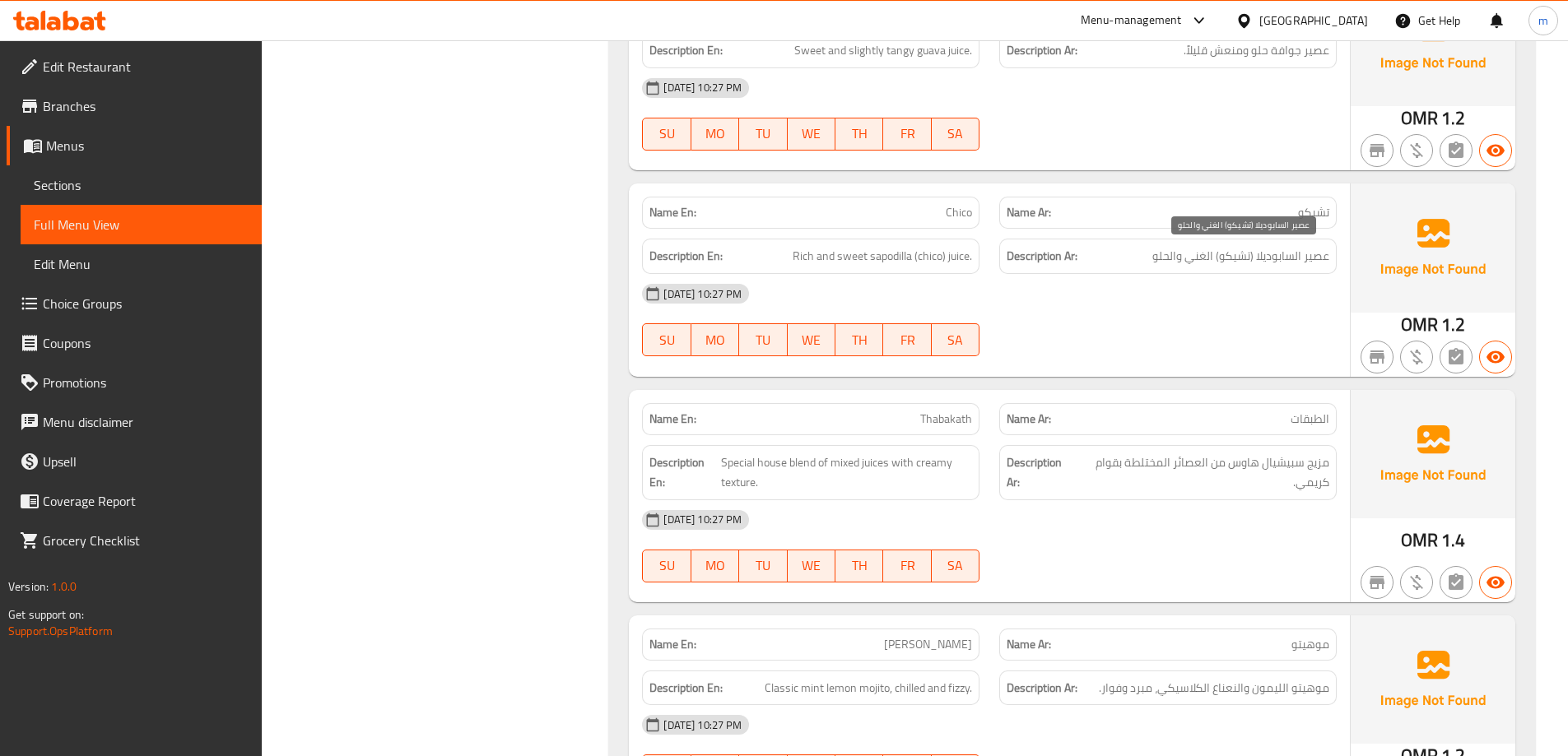
drag, startPoint x: 1258, startPoint y: 254, endPoint x: 1301, endPoint y: 250, distance: 43.2
click at [1258, 254] on span "عصير السابوديلا (تشيكو) الغني والحلو" at bounding box center [1240, 256] width 177 height 20
drag, startPoint x: 1301, startPoint y: 250, endPoint x: 1329, endPoint y: 242, distance: 29.1
click at [1329, 242] on div "Description Ar: عصير السابوديلا (تشيكو) الغني والحلو" at bounding box center [1168, 256] width 337 height 36
drag, startPoint x: 964, startPoint y: 258, endPoint x: 790, endPoint y: 265, distance: 174.1
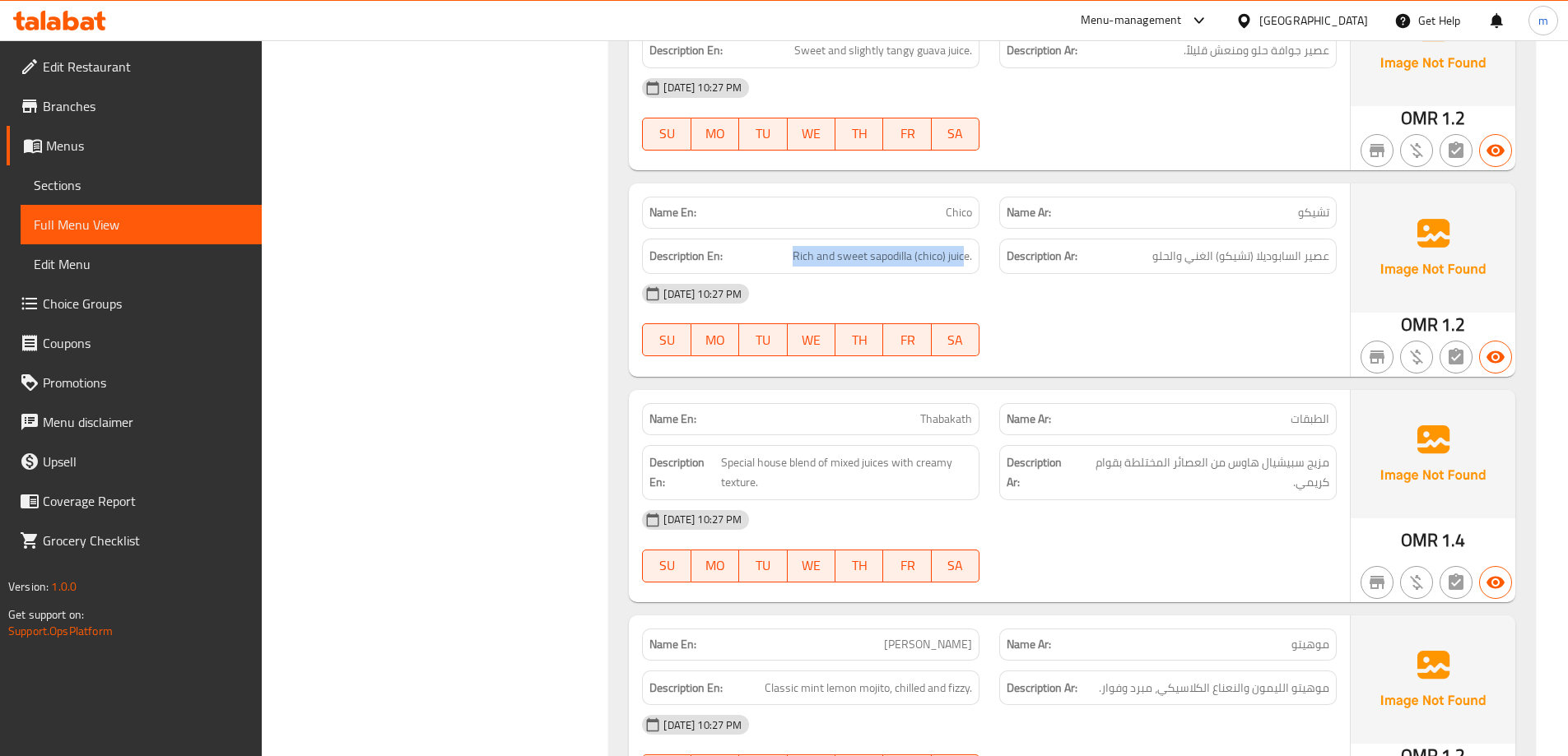
click at [790, 265] on h6 "Description En: Rich and sweet sapodilla (chico) juice." at bounding box center [810, 256] width 323 height 20
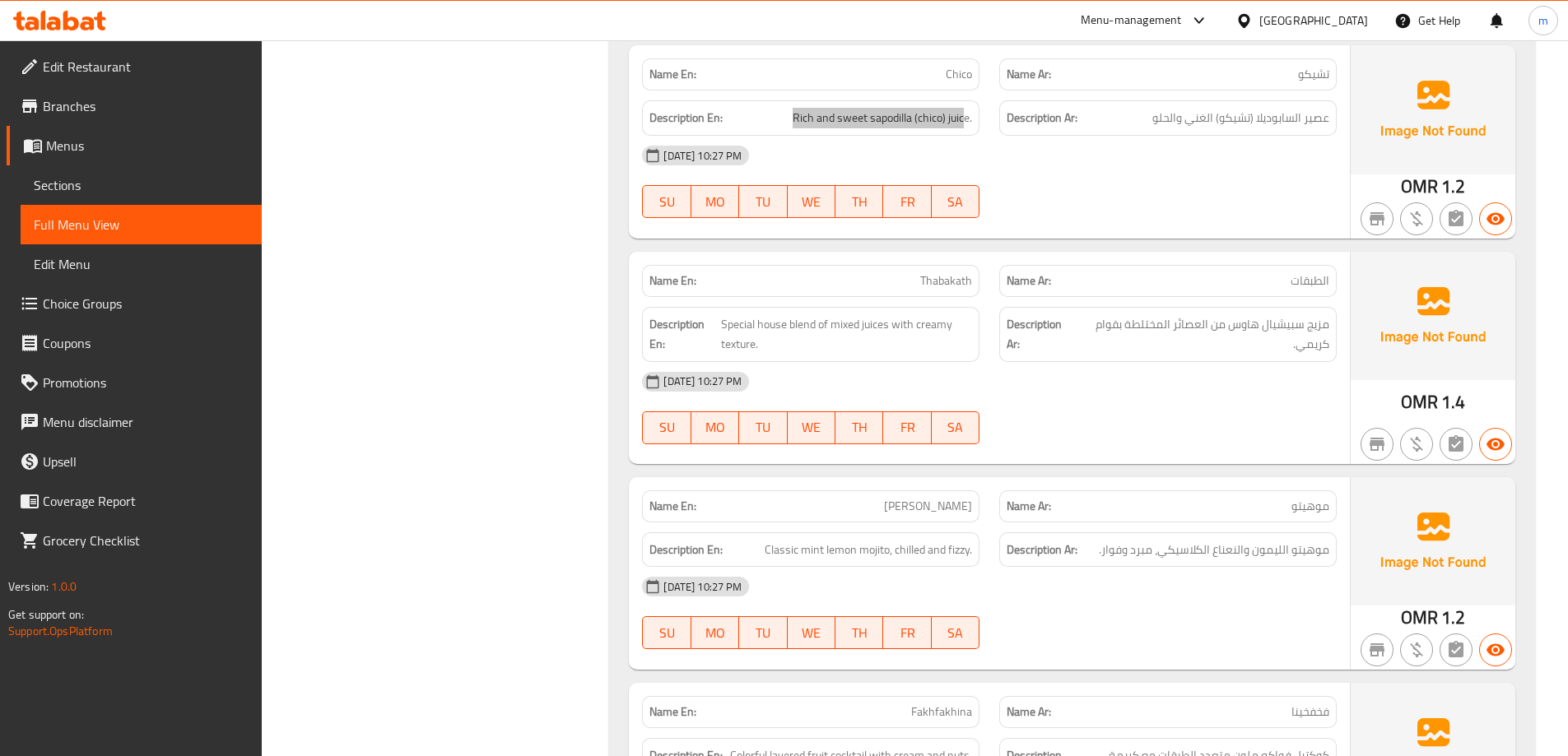
scroll to position [4589, 0]
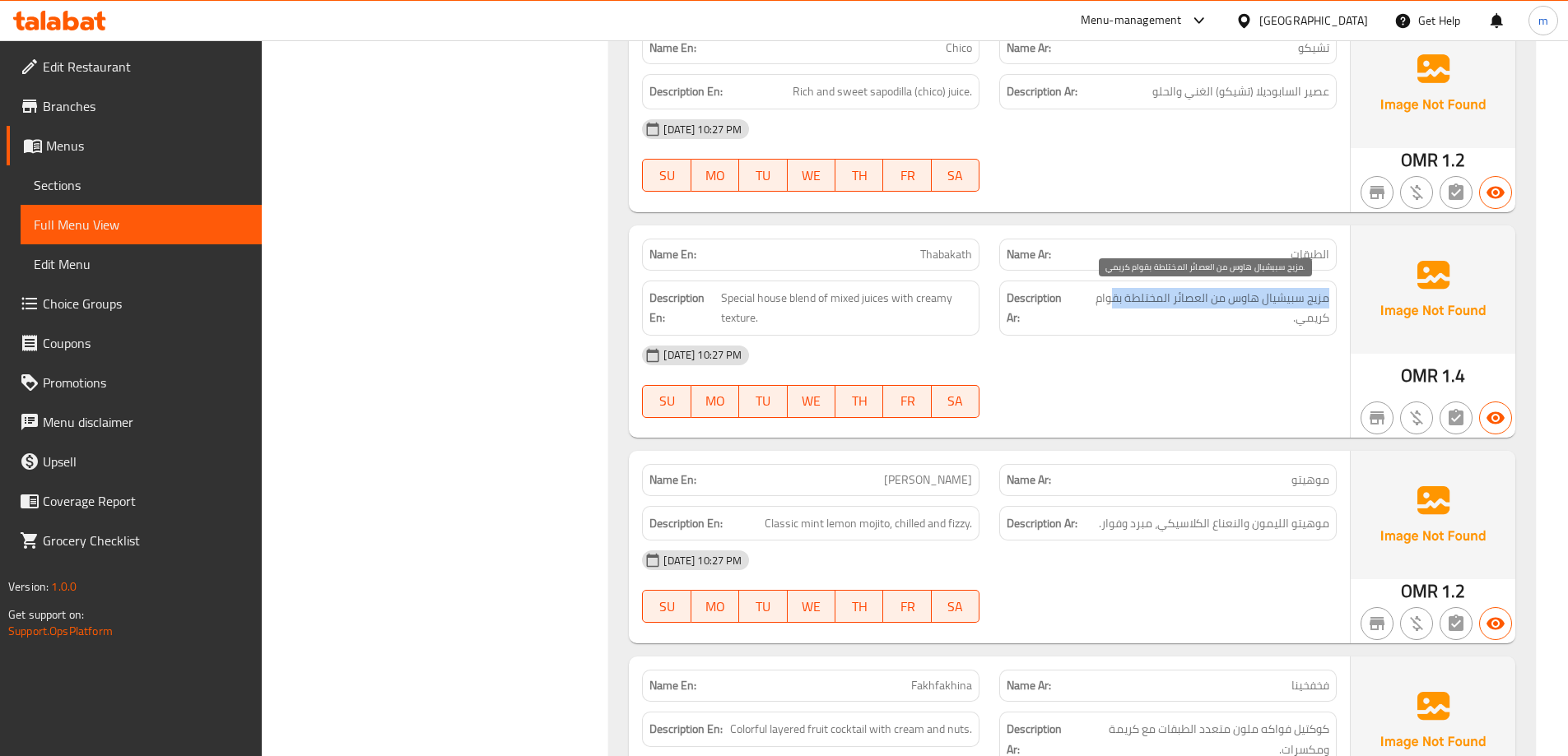
drag, startPoint x: 1330, startPoint y: 303, endPoint x: 1115, endPoint y: 302, distance: 215.0
click at [1115, 302] on div "Description Ar: مزيج سبيشيال هاوس من العصائر المختلطة بقوام كريمي." at bounding box center [1168, 308] width 337 height 55
click at [1115, 302] on span "مزيج سبيشيال هاوس من العصائر المختلطة بقوام كريمي." at bounding box center [1203, 307] width 254 height 40
drag, startPoint x: 718, startPoint y: 302, endPoint x: 785, endPoint y: 299, distance: 67.1
click at [730, 305] on h6 "Description En: Special house blend of mixed juices with creamy texture." at bounding box center [810, 307] width 323 height 40
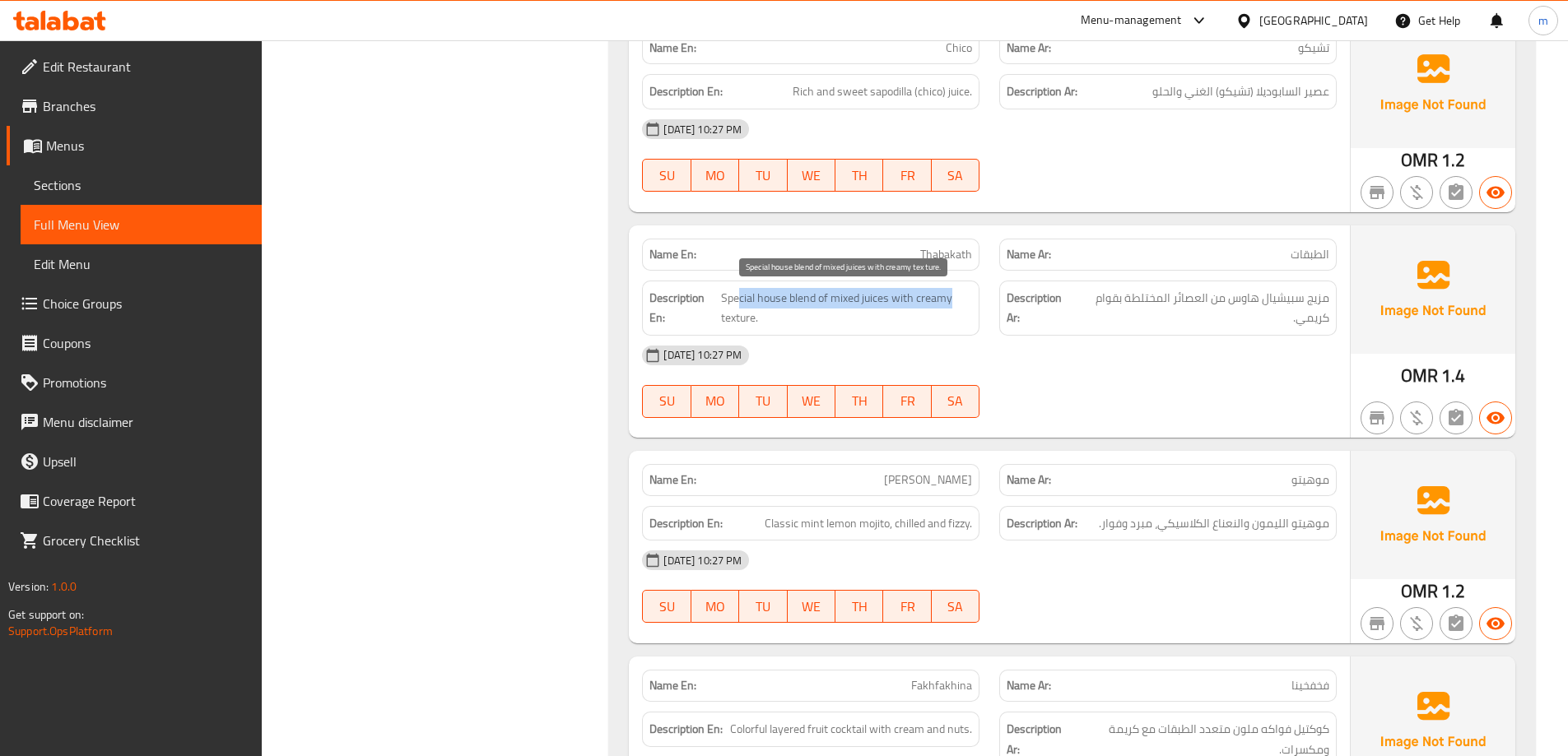
drag, startPoint x: 785, startPoint y: 299, endPoint x: 953, endPoint y: 302, distance: 168.0
click at [953, 302] on span "Special house blend of mixed juices with creamy texture." at bounding box center [846, 307] width 251 height 40
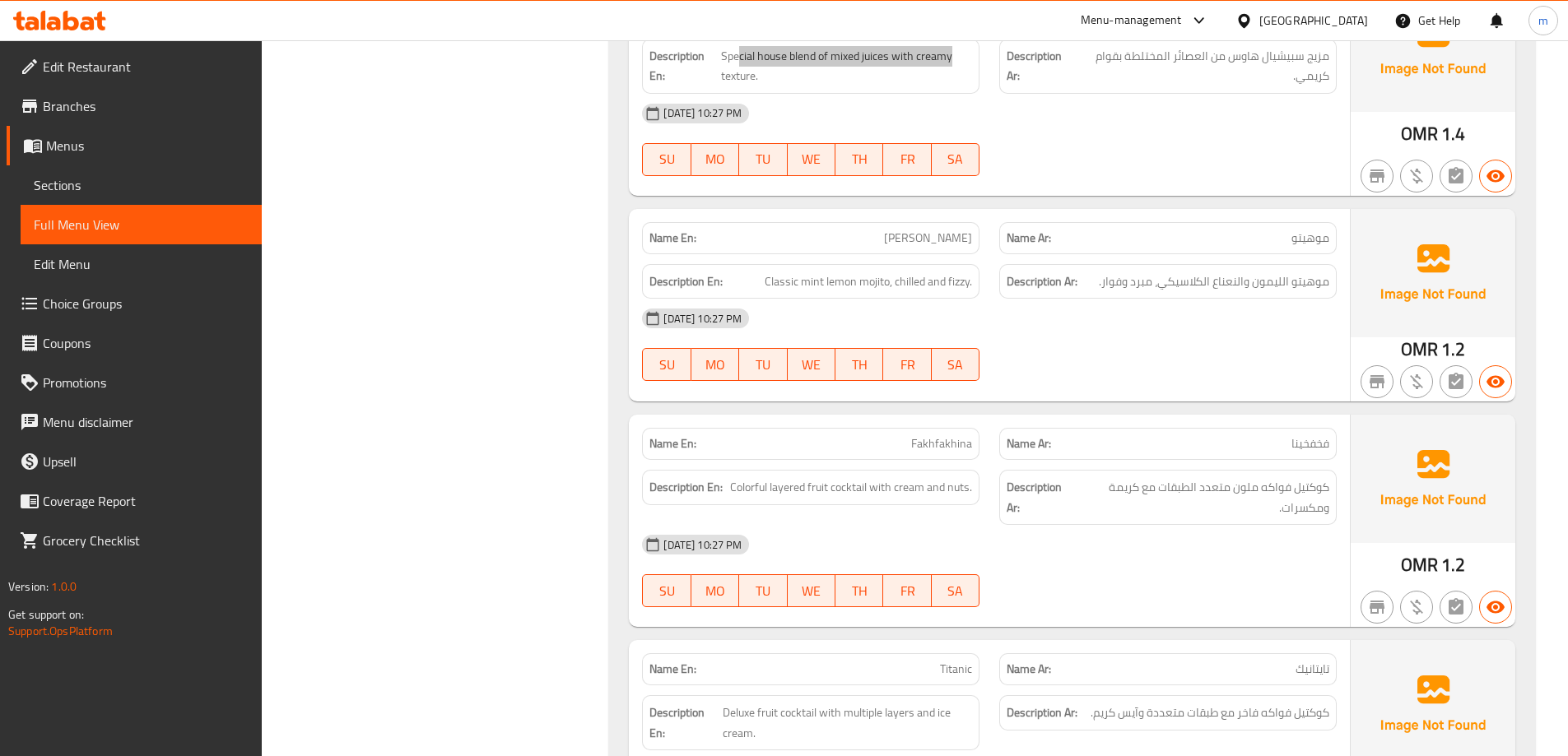
scroll to position [4836, 0]
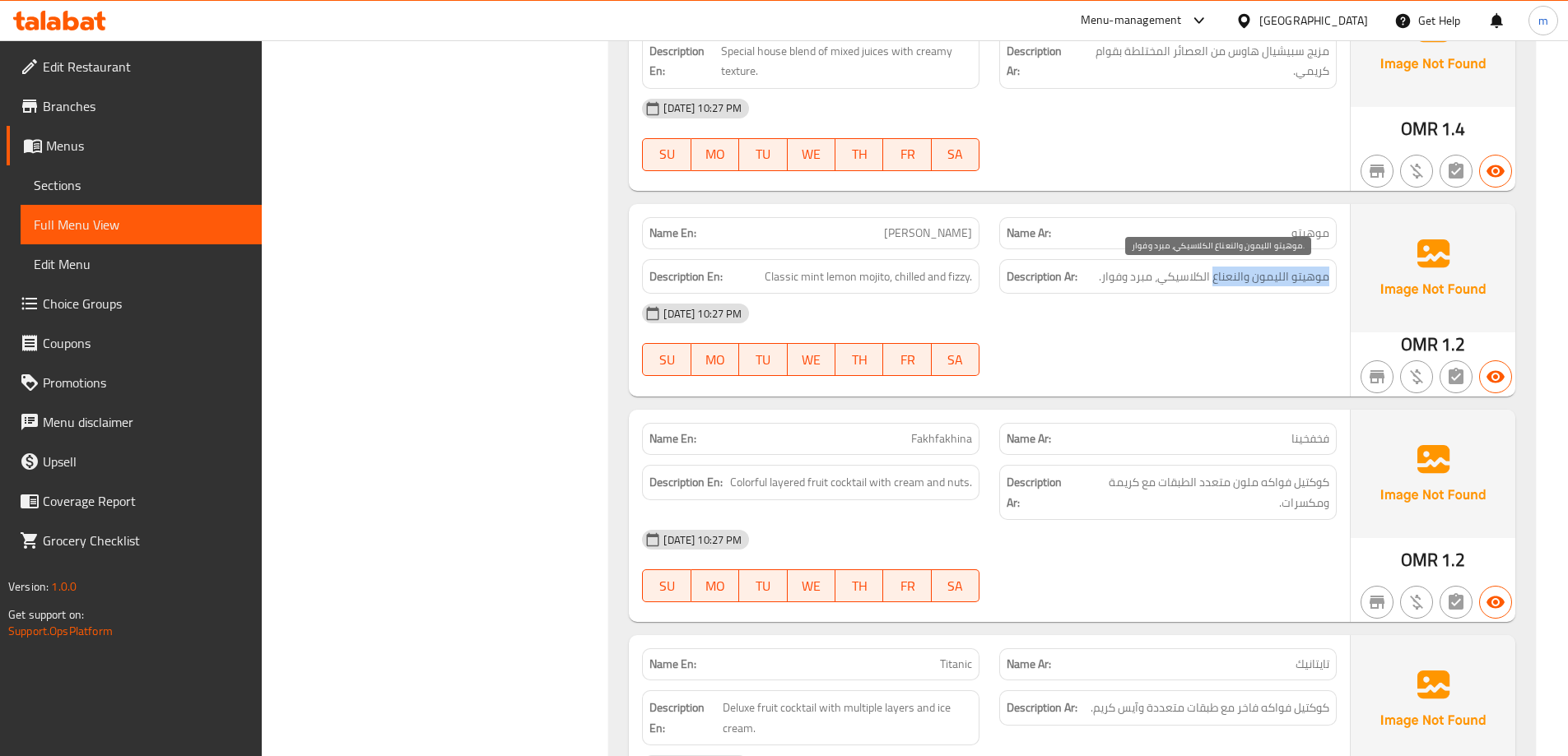
drag, startPoint x: 1329, startPoint y: 279, endPoint x: 1212, endPoint y: 278, distance: 117.0
click at [1212, 278] on div "Description Ar: موهيتو الليمون والنعناع الكلاسيكي، مبرد وفوار." at bounding box center [1168, 278] width 337 height 36
drag, startPoint x: 893, startPoint y: 268, endPoint x: 760, endPoint y: 282, distance: 133.7
click at [760, 282] on h6 "Description En: Classic mint lemon mojito, chilled and fizzy." at bounding box center [810, 277] width 323 height 20
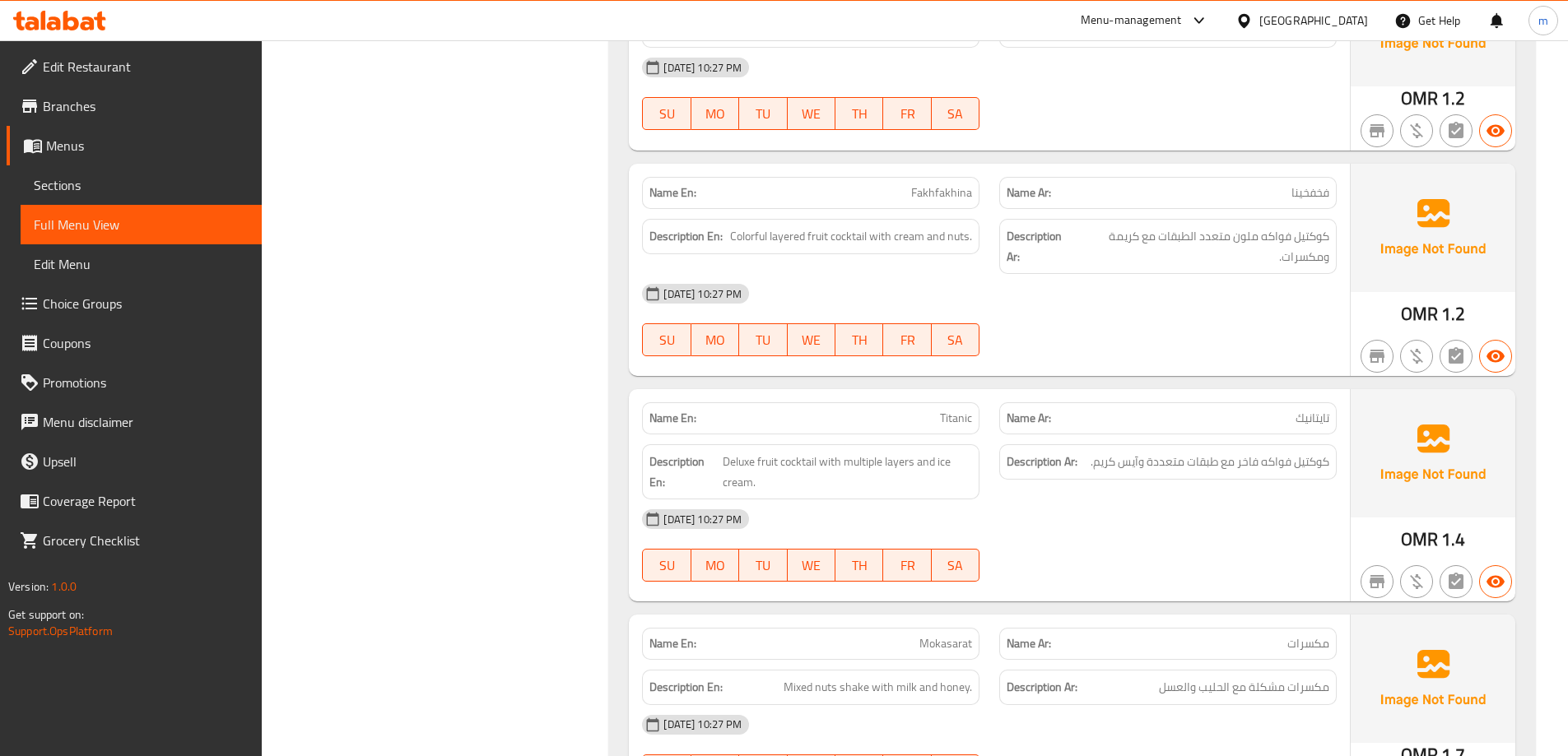
scroll to position [5083, 0]
drag, startPoint x: 861, startPoint y: 235, endPoint x: 976, endPoint y: 245, distance: 115.4
click at [976, 245] on div "Description En: Colorful layered fruit cocktail with cream and nuts." at bounding box center [810, 236] width 337 height 36
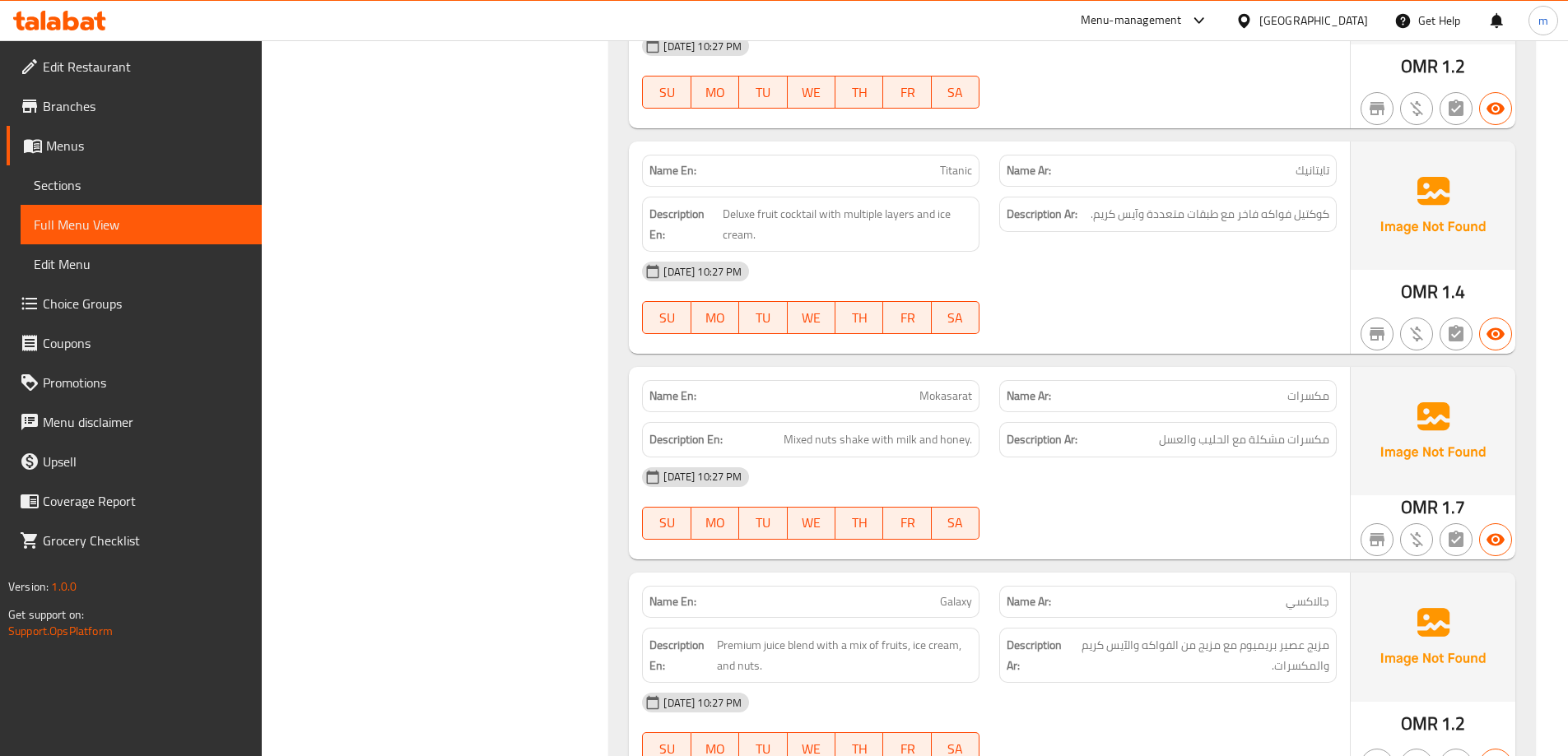
scroll to position [5247, 0]
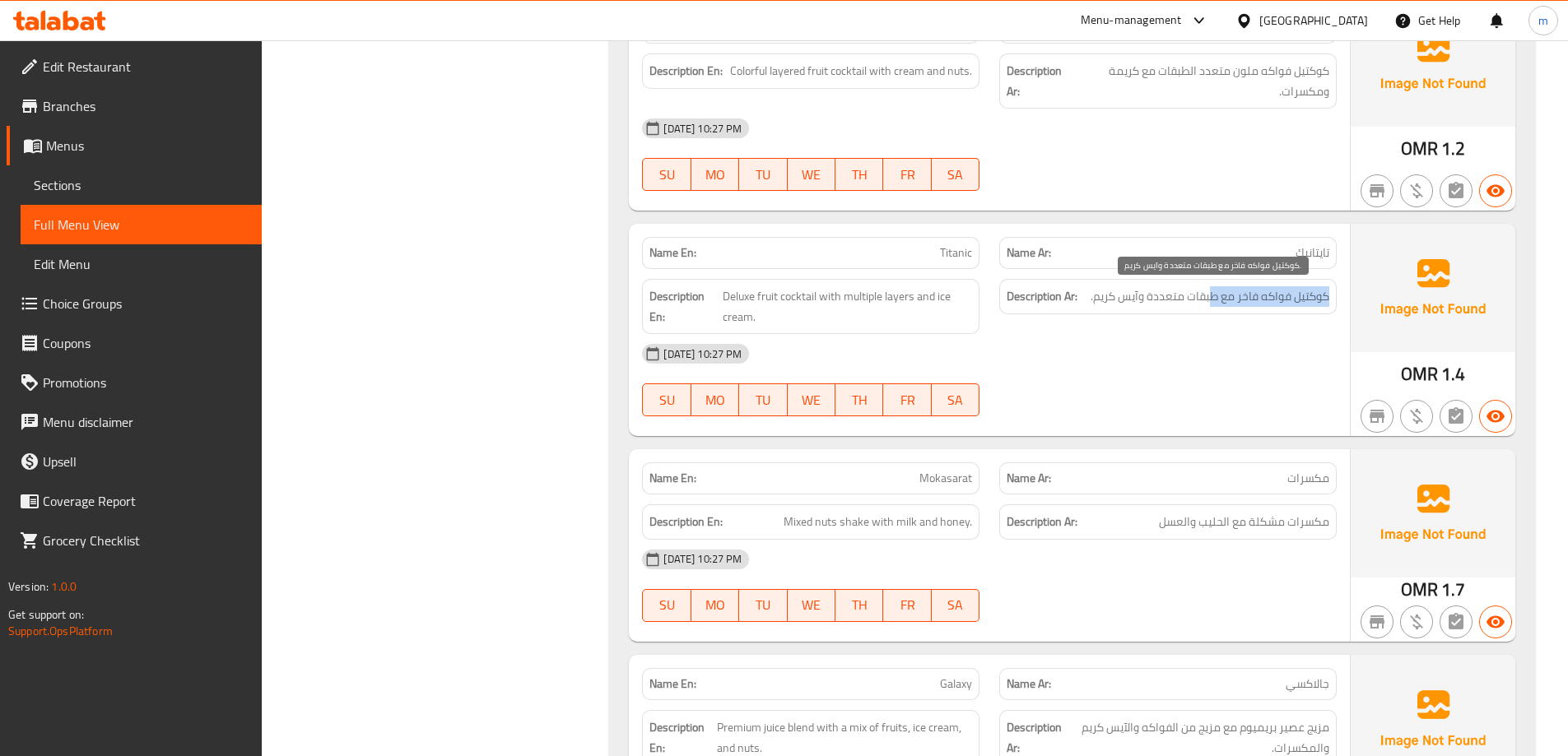
drag, startPoint x: 1325, startPoint y: 294, endPoint x: 1209, endPoint y: 294, distance: 116.0
click at [1209, 294] on span "كوكتيل فواكه فاخر مع طبقات متعددة وآيس كريم." at bounding box center [1210, 296] width 238 height 20
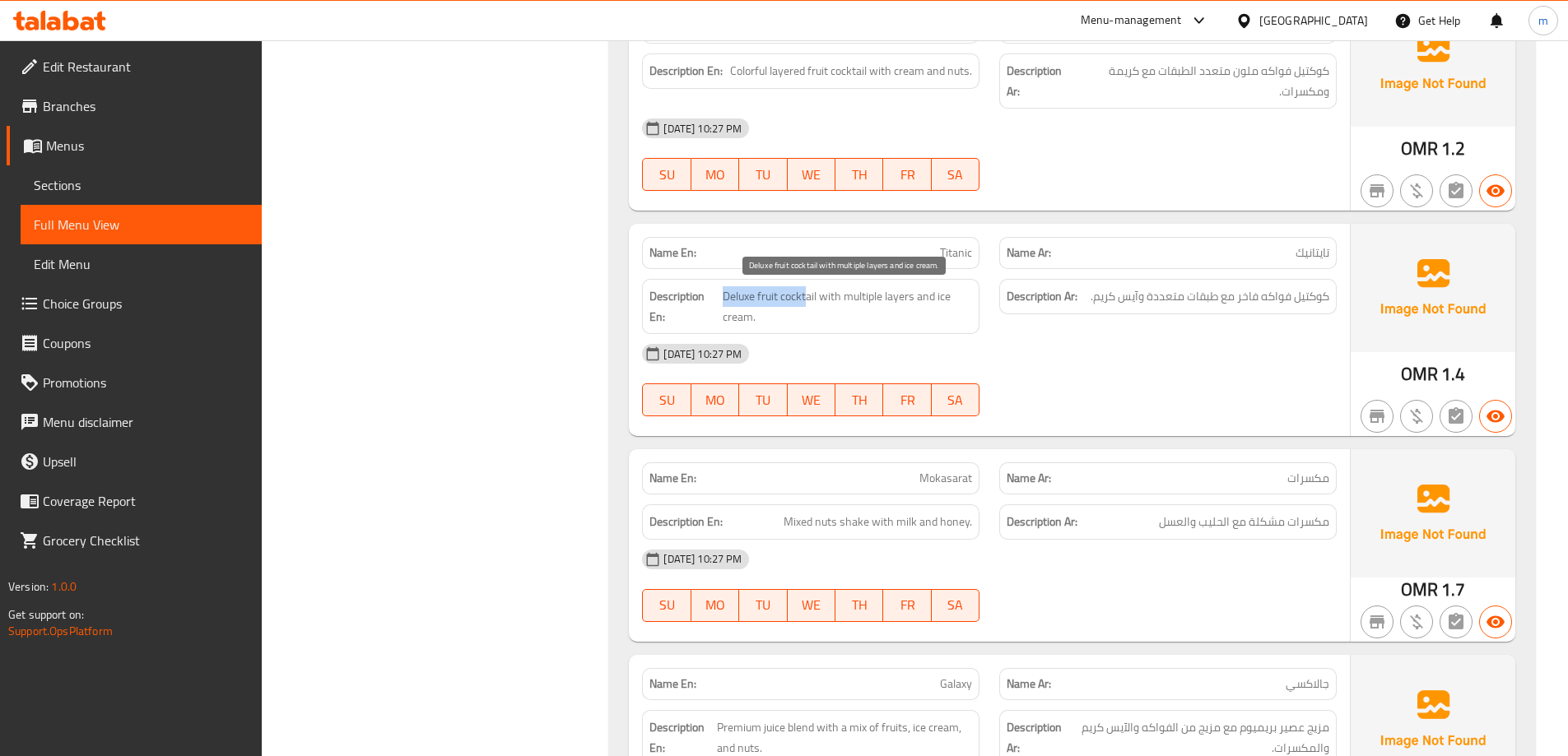
drag, startPoint x: 806, startPoint y: 296, endPoint x: 725, endPoint y: 300, distance: 81.1
click at [725, 300] on span "Deluxe fruit cocktail with multiple layers and ice cream." at bounding box center [847, 306] width 249 height 40
drag, startPoint x: 830, startPoint y: 298, endPoint x: 949, endPoint y: 312, distance: 119.8
click at [949, 312] on span "Deluxe fruit cocktail with multiple layers and ice cream." at bounding box center [847, 306] width 249 height 40
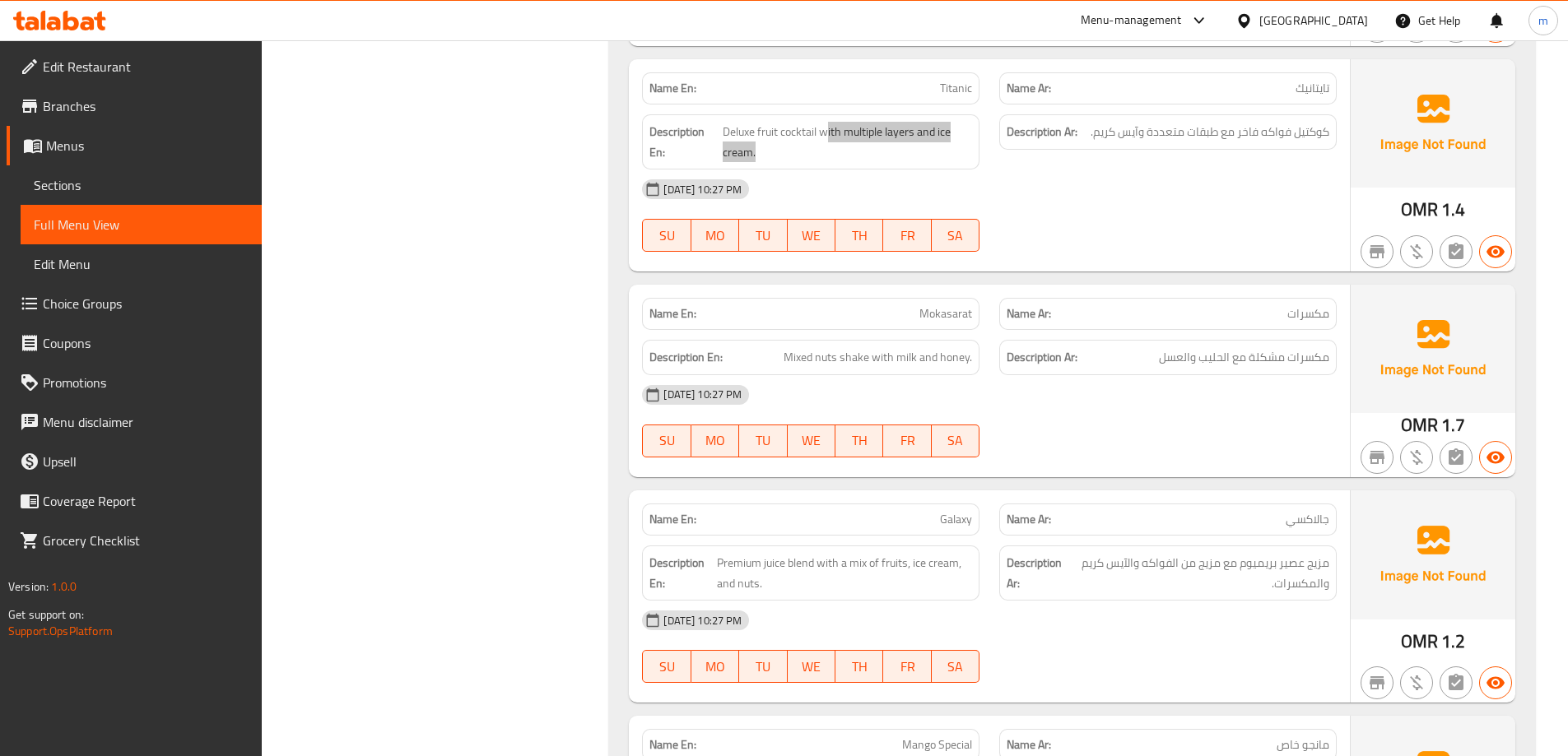
scroll to position [5494, 0]
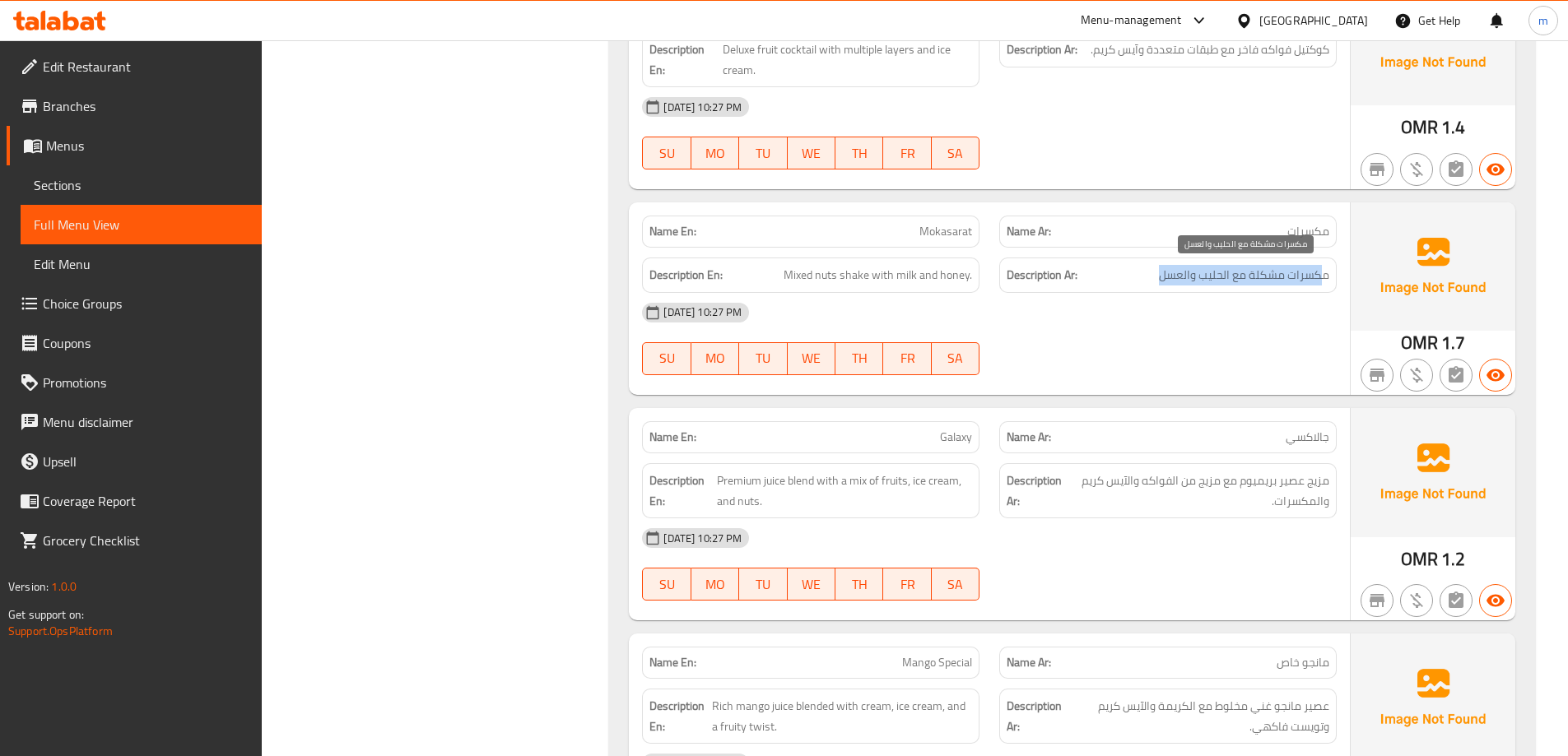
drag, startPoint x: 1321, startPoint y: 278, endPoint x: 1159, endPoint y: 272, distance: 162.1
click at [1159, 272] on span "مكسرات مشكلة مع الحليب والعسل" at bounding box center [1244, 275] width 170 height 20
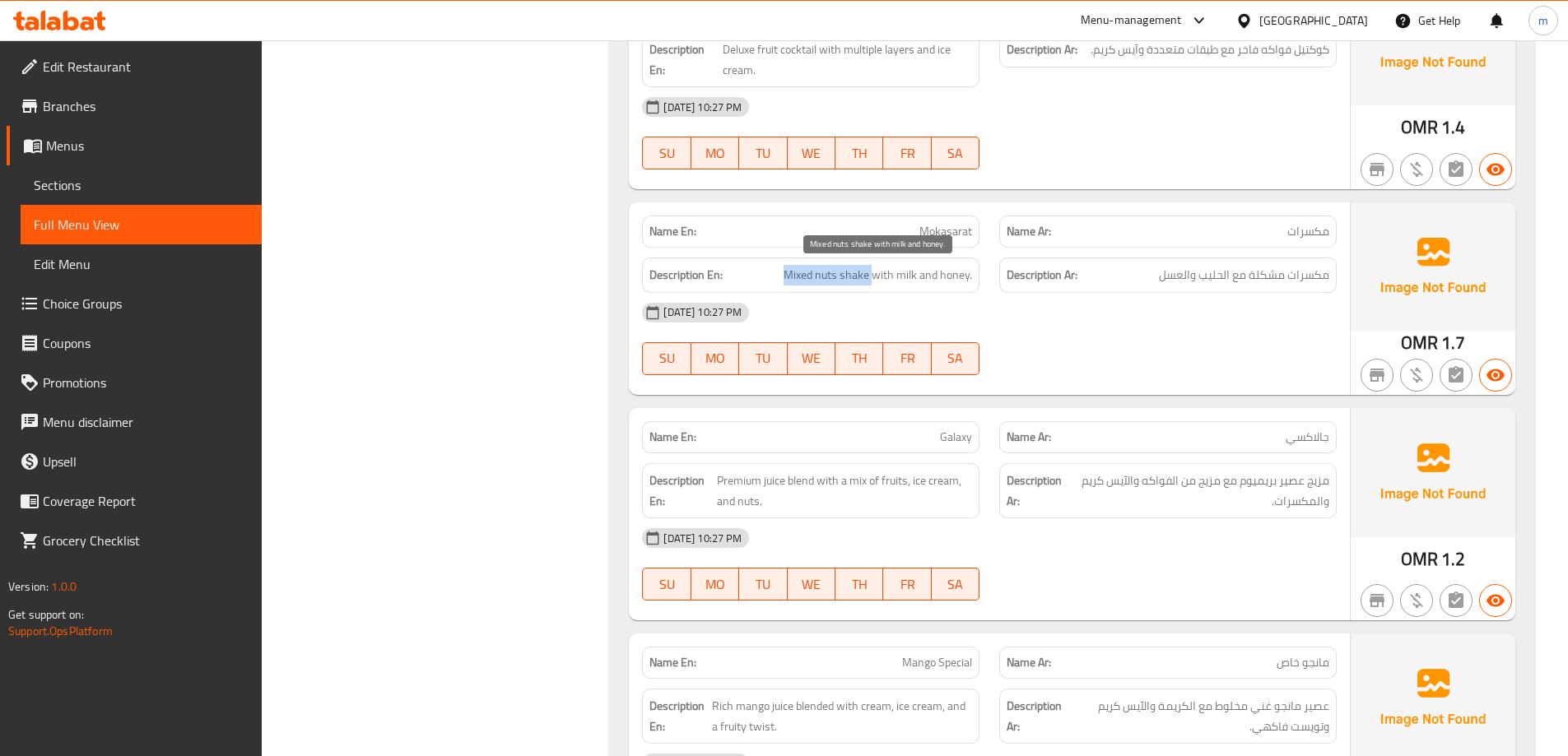
drag, startPoint x: 772, startPoint y: 274, endPoint x: 876, endPoint y: 284, distance: 104.5
click at [876, 284] on h6 "Description En: Mixed nuts shake with milk and honey." at bounding box center [810, 275] width 323 height 20
click at [939, 215] on div "Name En: Mokasarat" at bounding box center [810, 232] width 358 height 52
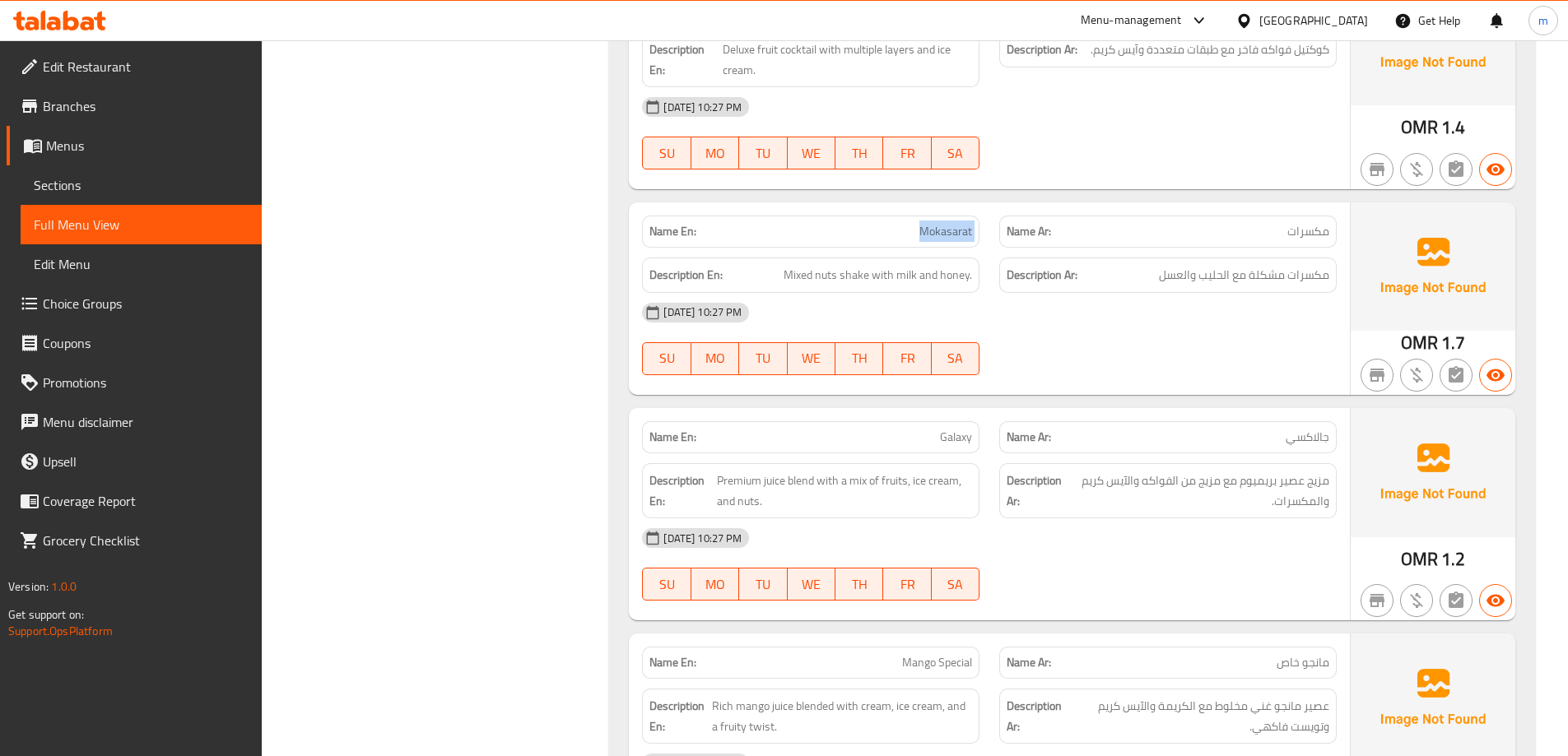
copy span "Mokasarat"
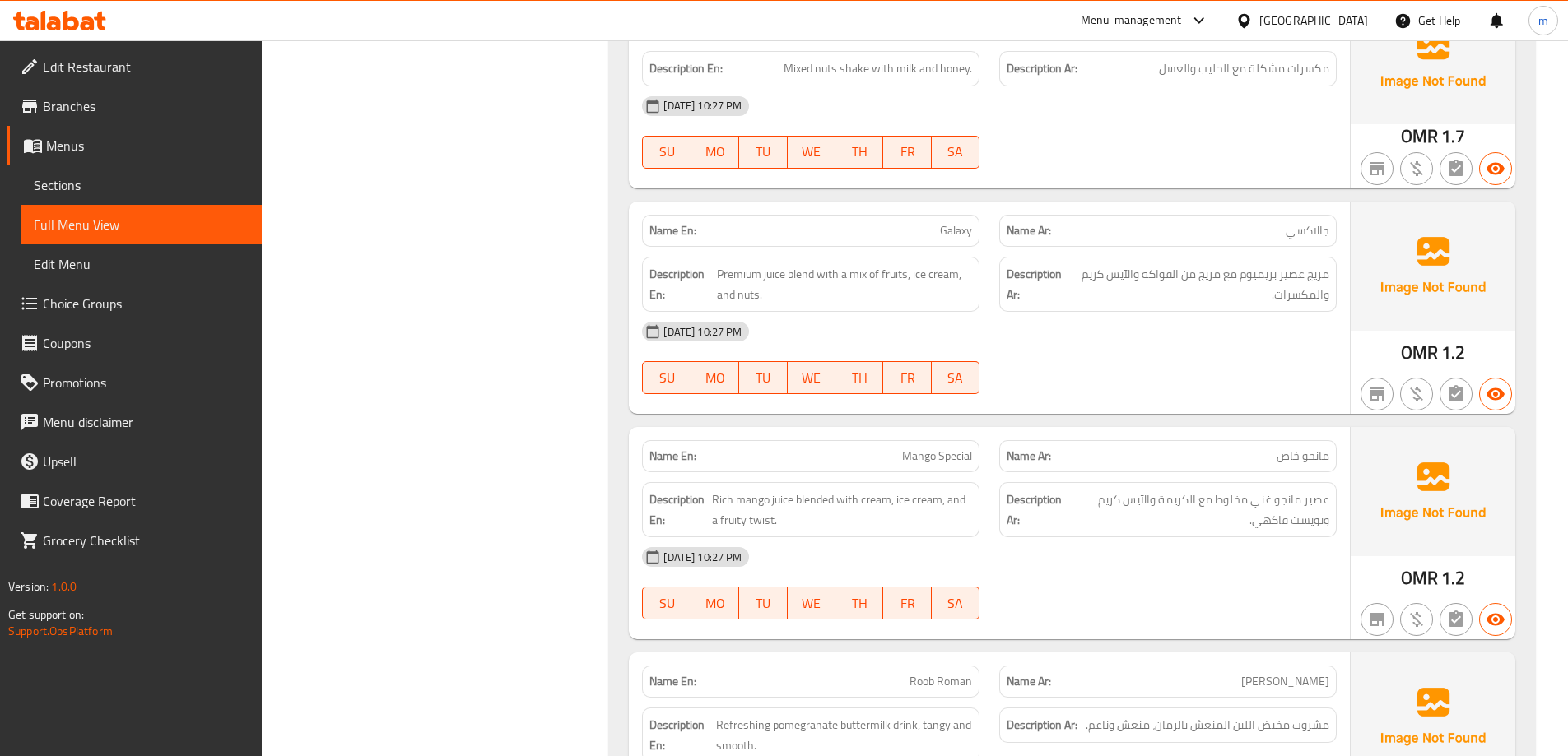
scroll to position [5741, 0]
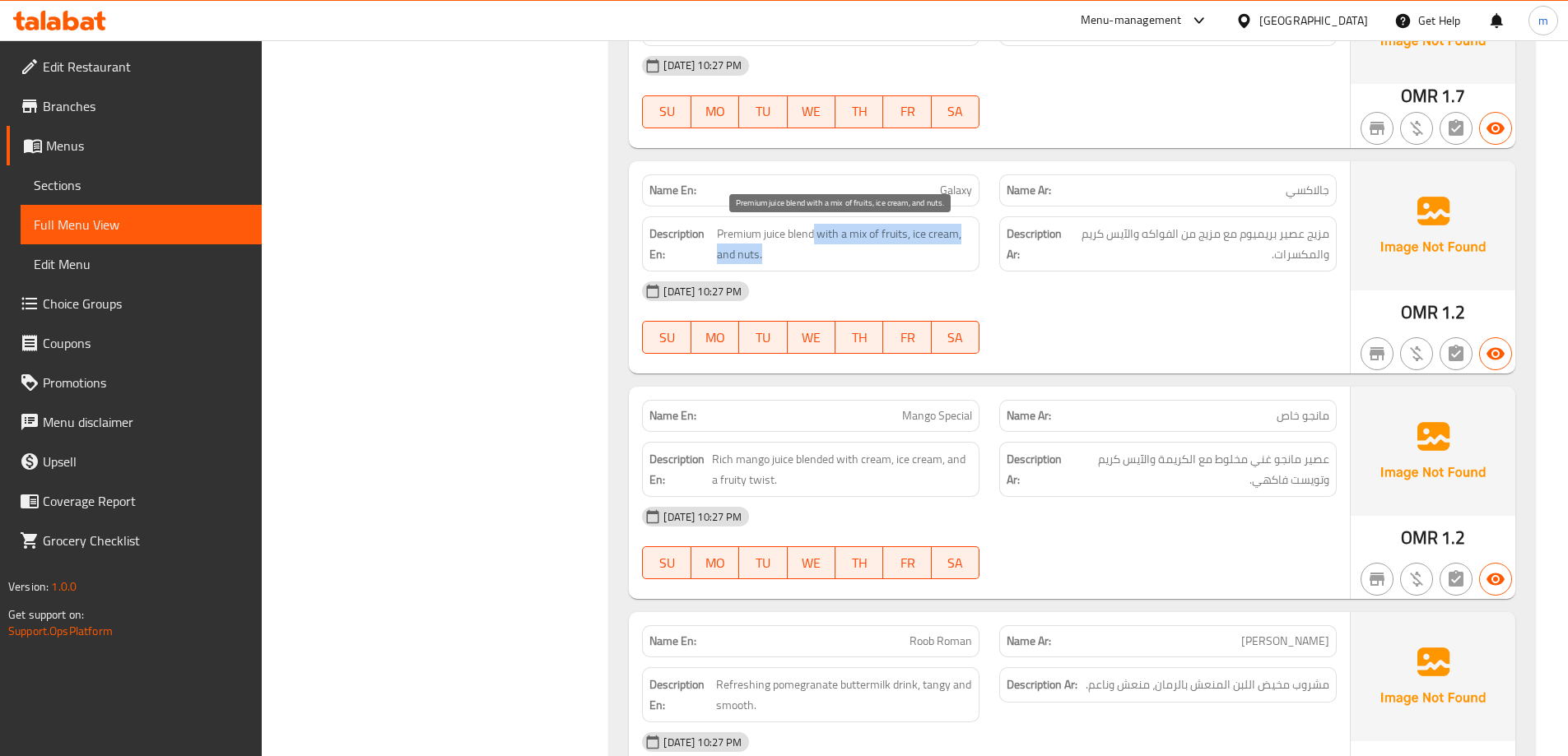
drag, startPoint x: 815, startPoint y: 235, endPoint x: 947, endPoint y: 255, distance: 133.5
click at [947, 255] on span "Premium juice blend with a mix of fruits, ice cream, and nuts." at bounding box center [844, 243] width 255 height 40
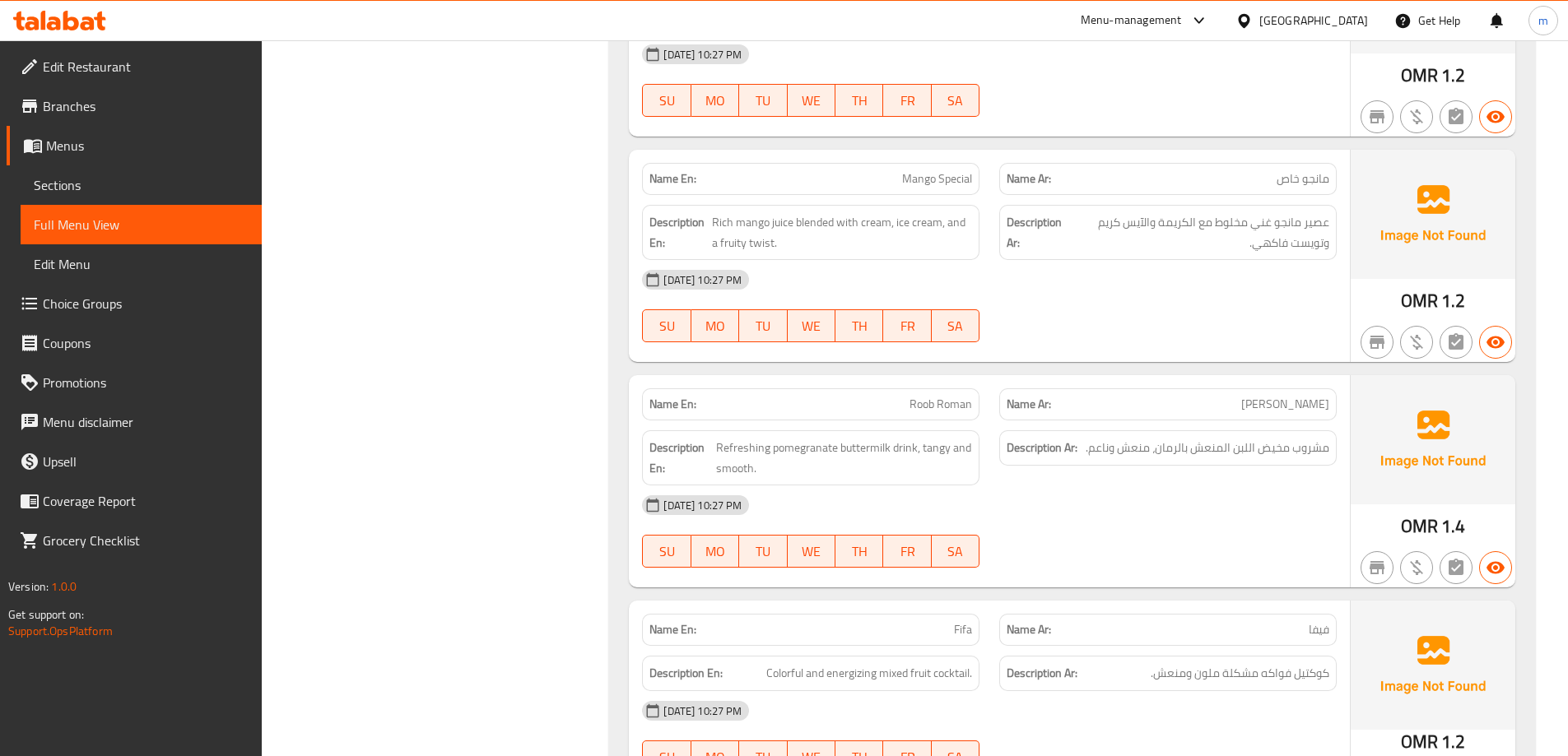
scroll to position [5988, 0]
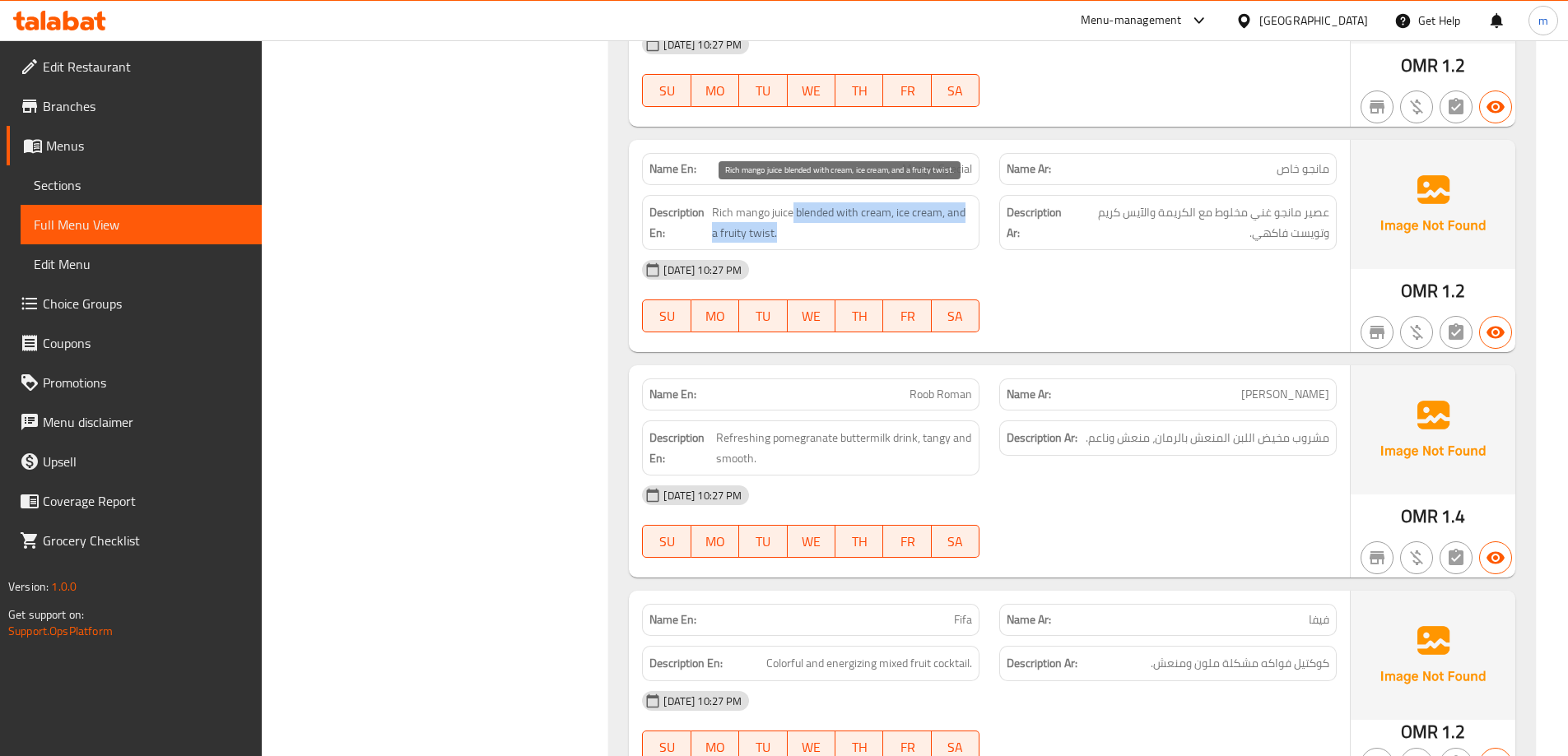
drag, startPoint x: 792, startPoint y: 215, endPoint x: 955, endPoint y: 238, distance: 164.6
click at [955, 238] on span "Rich mango juice blended with cream, ice cream, and a fruity twist." at bounding box center [842, 222] width 260 height 40
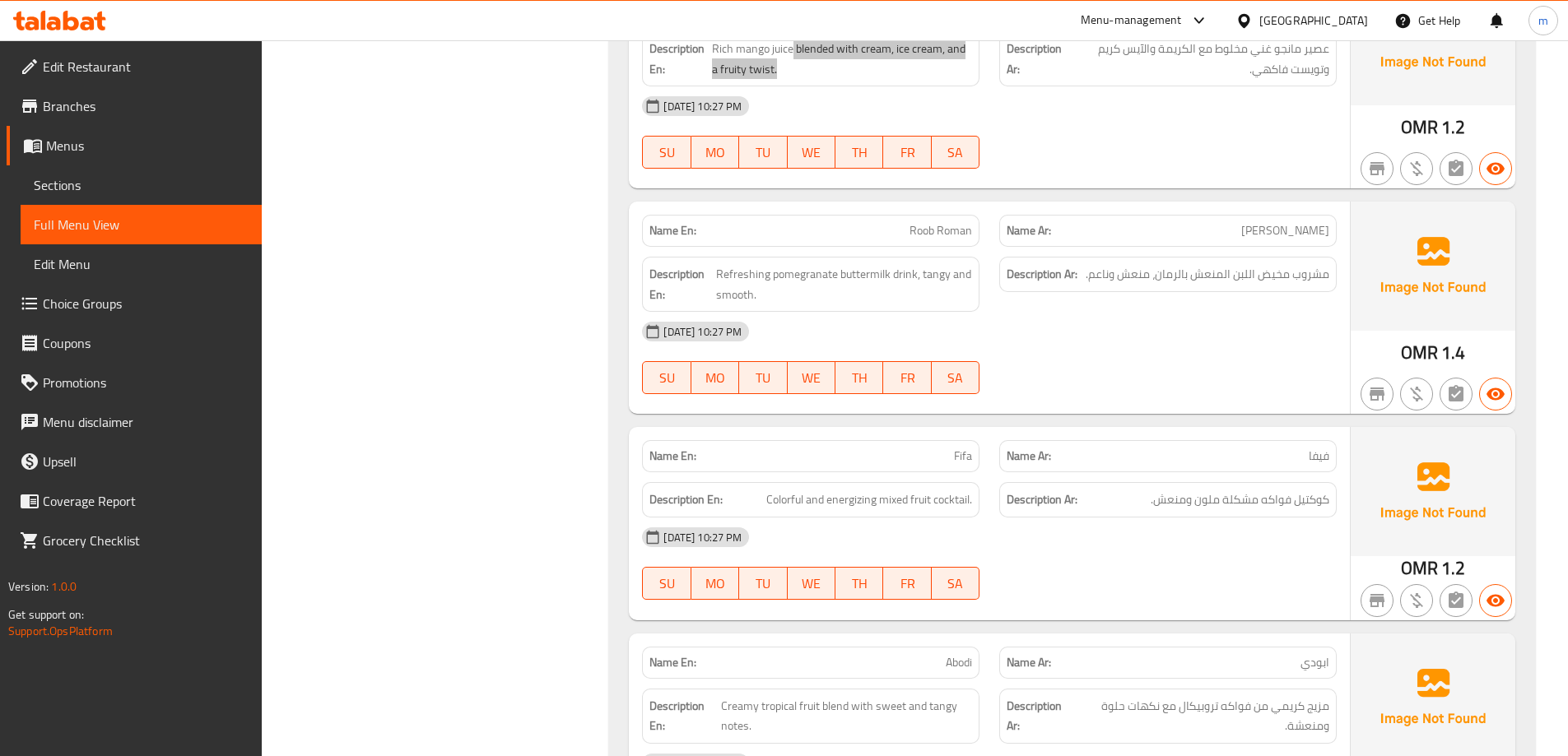
scroll to position [6153, 0]
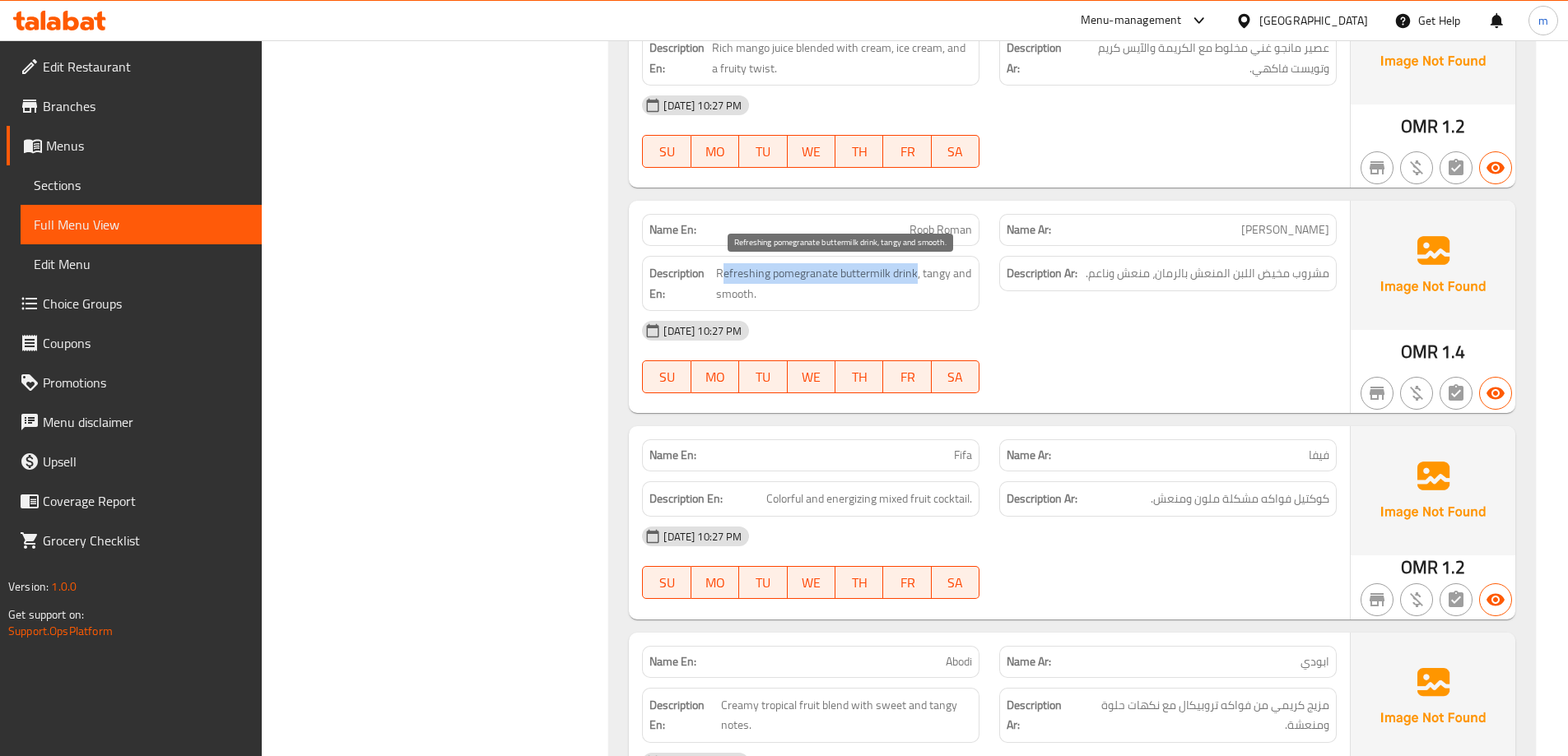
drag, startPoint x: 916, startPoint y: 275, endPoint x: 720, endPoint y: 273, distance: 196.0
click at [720, 273] on span "Refreshing pomegranate buttermilk drink, tangy and smooth." at bounding box center [844, 283] width 256 height 40
drag, startPoint x: 918, startPoint y: 271, endPoint x: 920, endPoint y: 289, distance: 18.1
click at [920, 289] on span "Refreshing pomegranate buttermilk drink, tangy and smooth." at bounding box center [844, 283] width 256 height 40
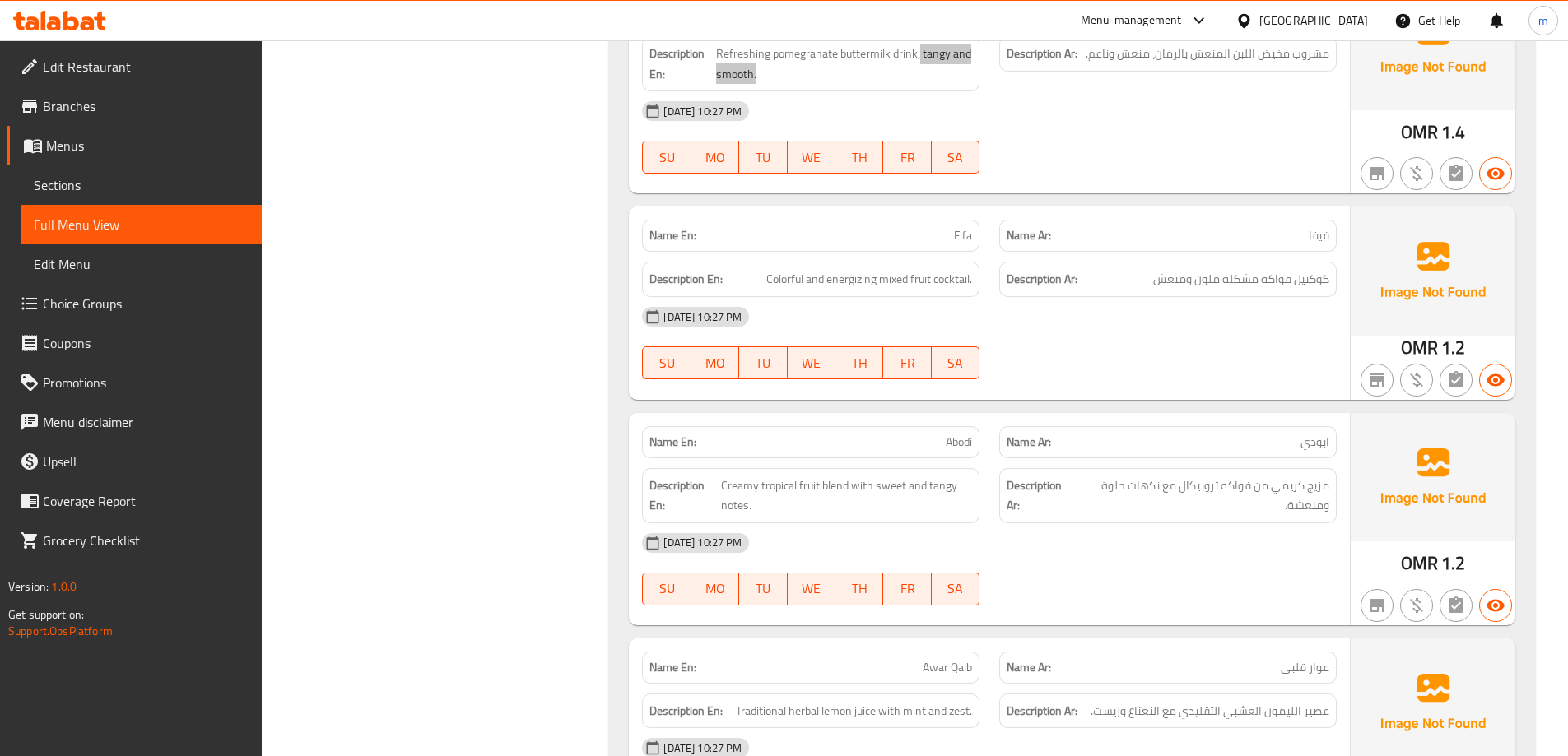
scroll to position [6400, 0]
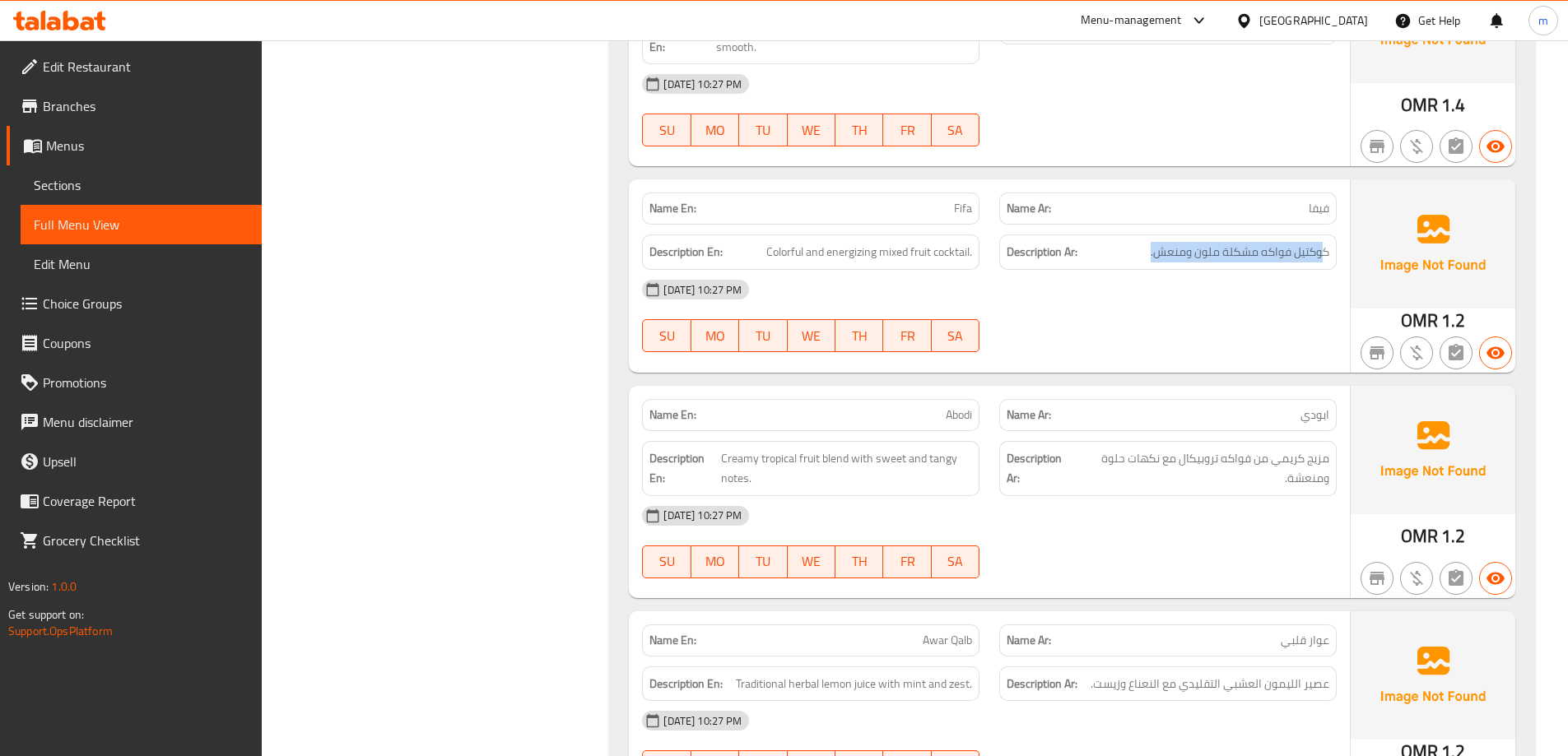
drag, startPoint x: 1176, startPoint y: 241, endPoint x: 1129, endPoint y: 243, distance: 47.0
click at [1129, 243] on h6 "Description Ar: كوكتيل فواكه مشكلة ملون ومنعش." at bounding box center [1167, 252] width 323 height 20
drag, startPoint x: 970, startPoint y: 248, endPoint x: 760, endPoint y: 258, distance: 210.2
click at [760, 258] on h6 "Description En: Colorful and energizing mixed fruit cocktail." at bounding box center [810, 252] width 323 height 20
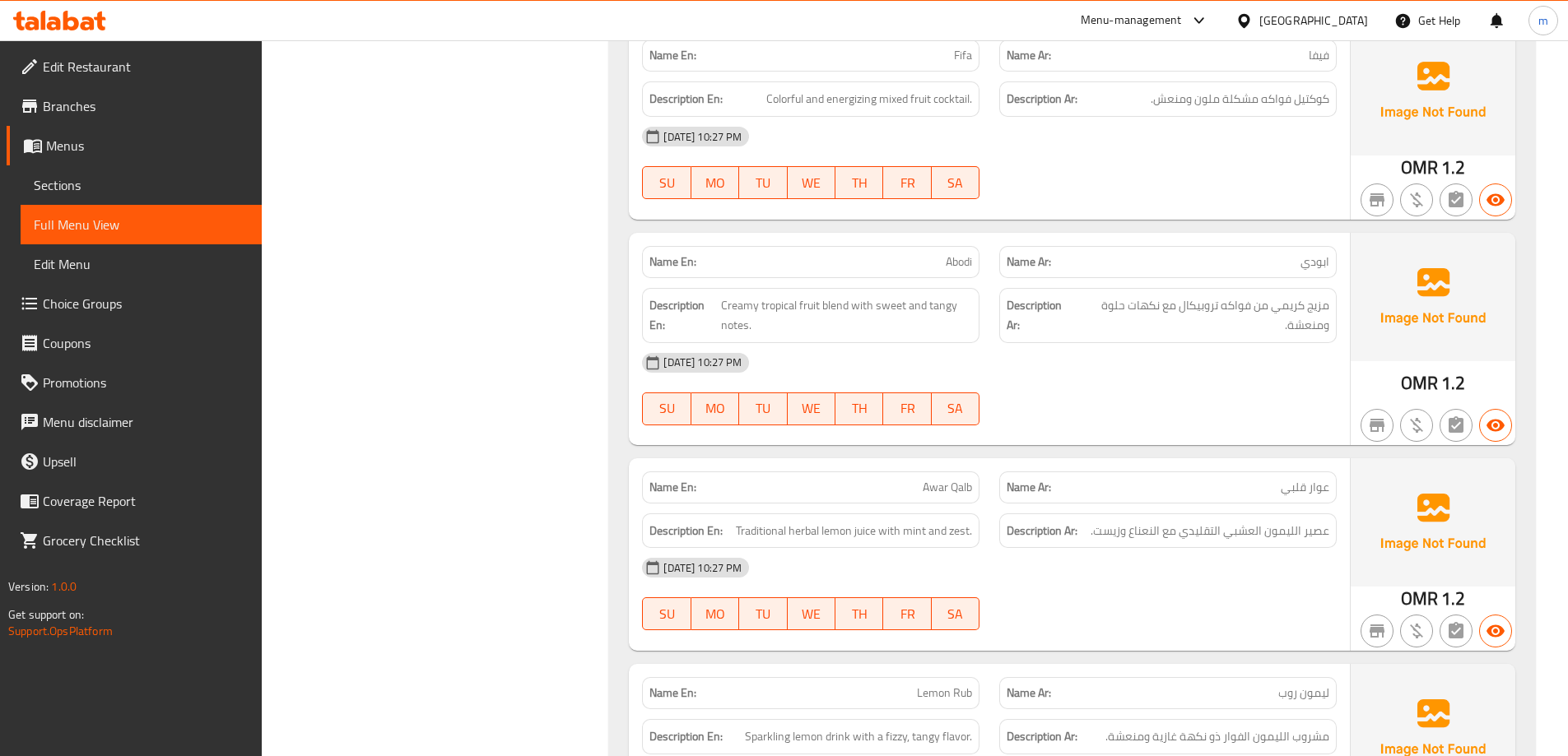
scroll to position [6564, 0]
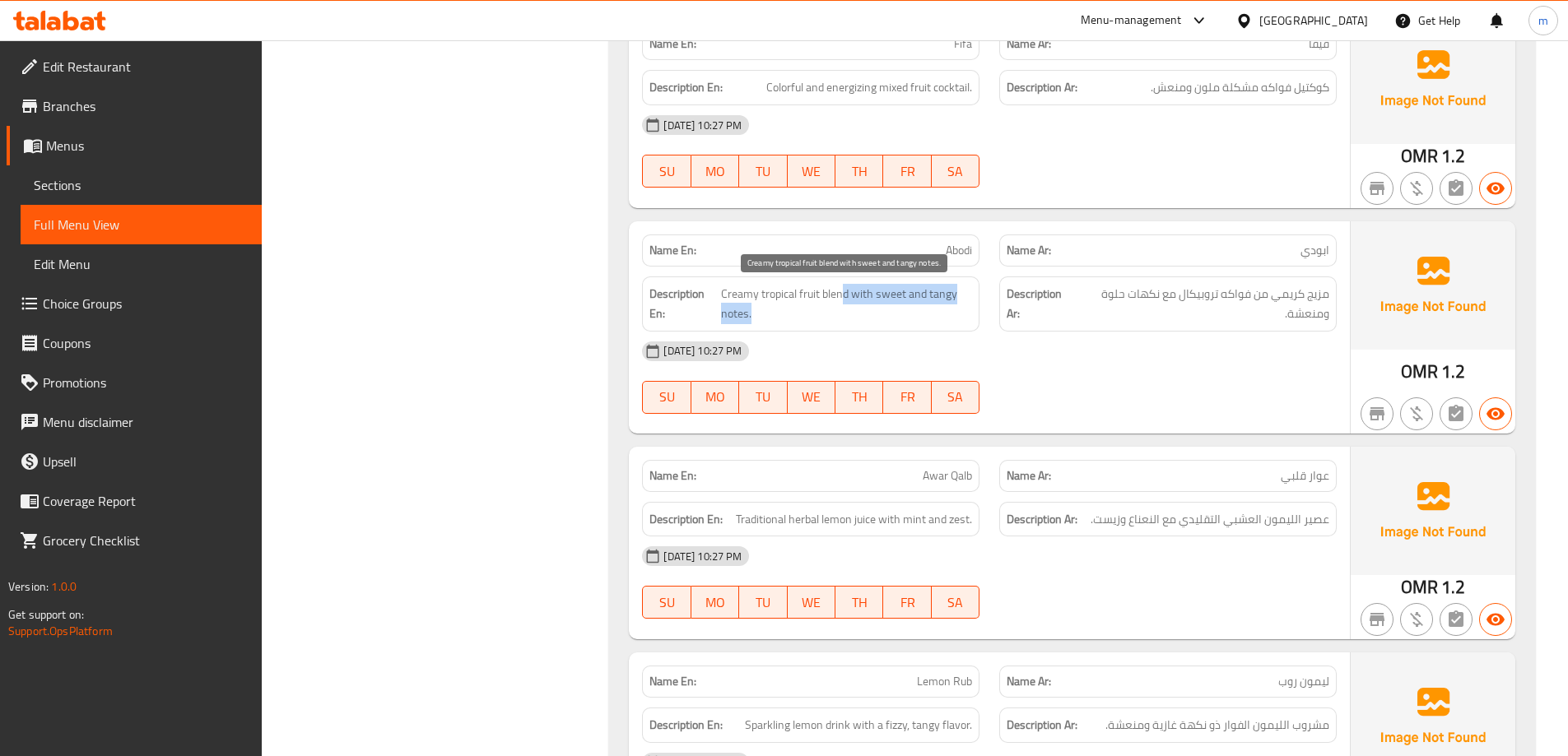
drag, startPoint x: 844, startPoint y: 290, endPoint x: 961, endPoint y: 308, distance: 118.4
click at [961, 308] on span "Creamy tropical fruit blend with sweet and tangy notes." at bounding box center [846, 304] width 251 height 40
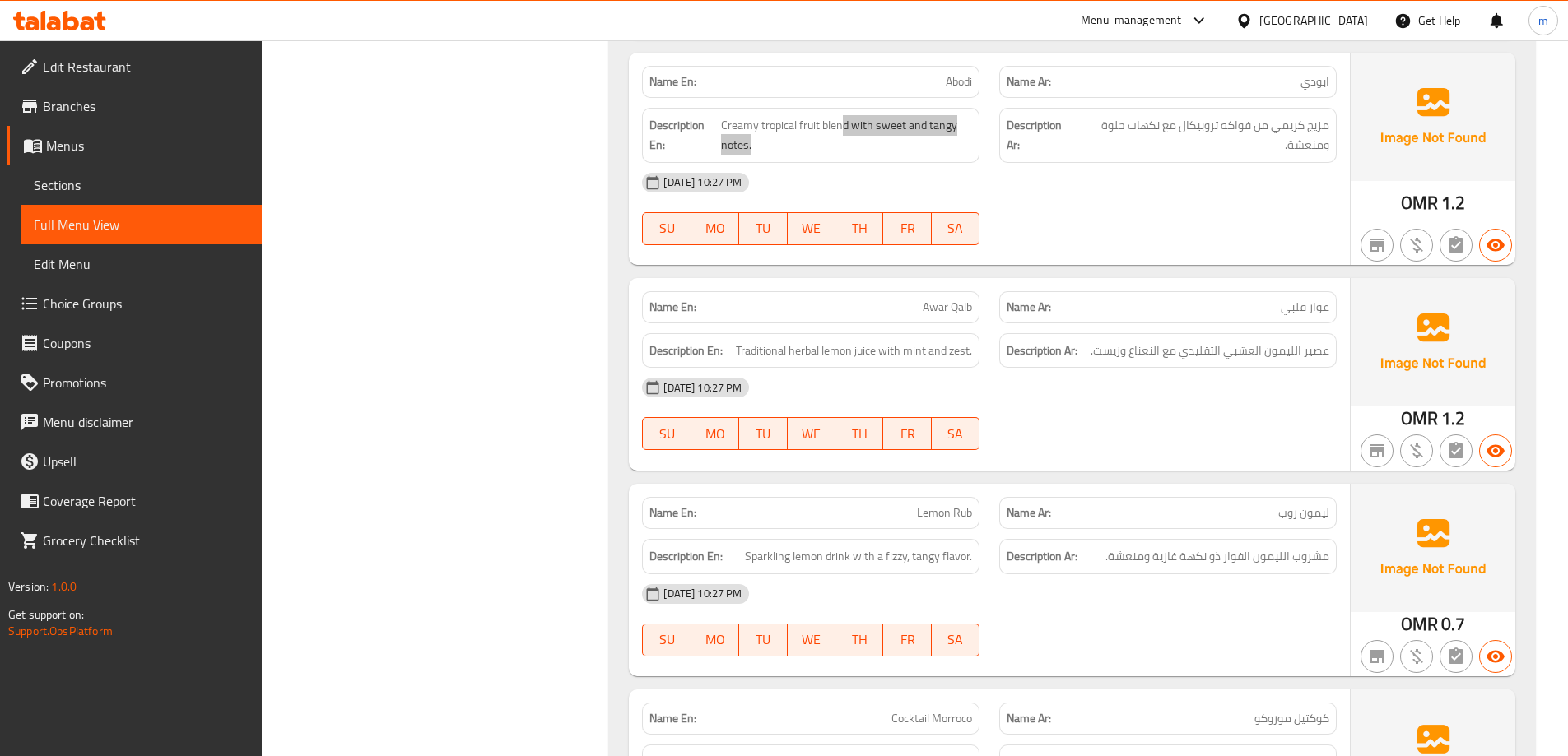
scroll to position [6811, 0]
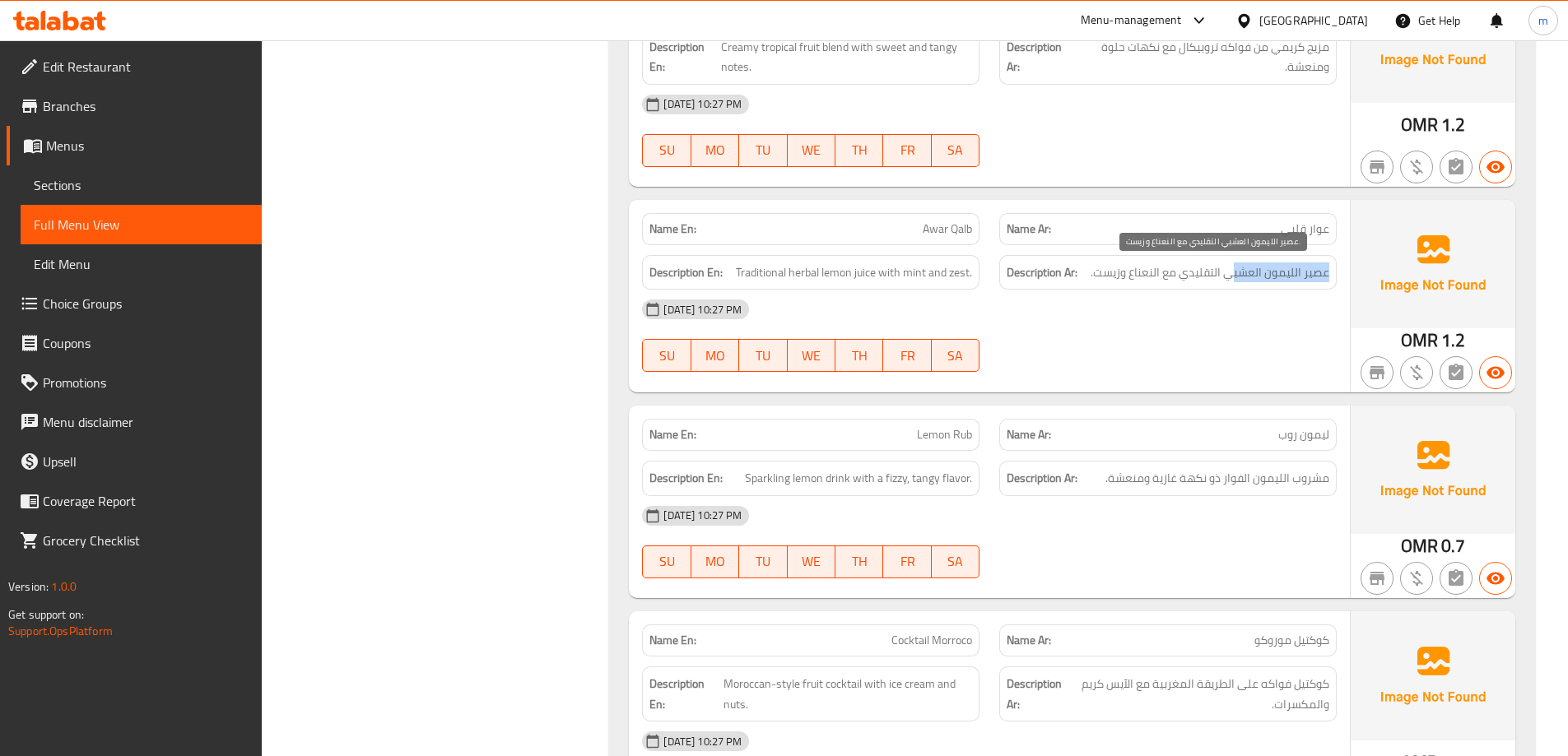
drag, startPoint x: 1301, startPoint y: 272, endPoint x: 1232, endPoint y: 278, distance: 69.3
click at [1233, 278] on div "Description Ar: عصير الليمون العشبي التقليدي مع النعناع وزيست." at bounding box center [1168, 273] width 337 height 36
click at [1232, 278] on span "عصير الليمون العشبي التقليدي مع النعناع وزيست." at bounding box center [1210, 272] width 238 height 20
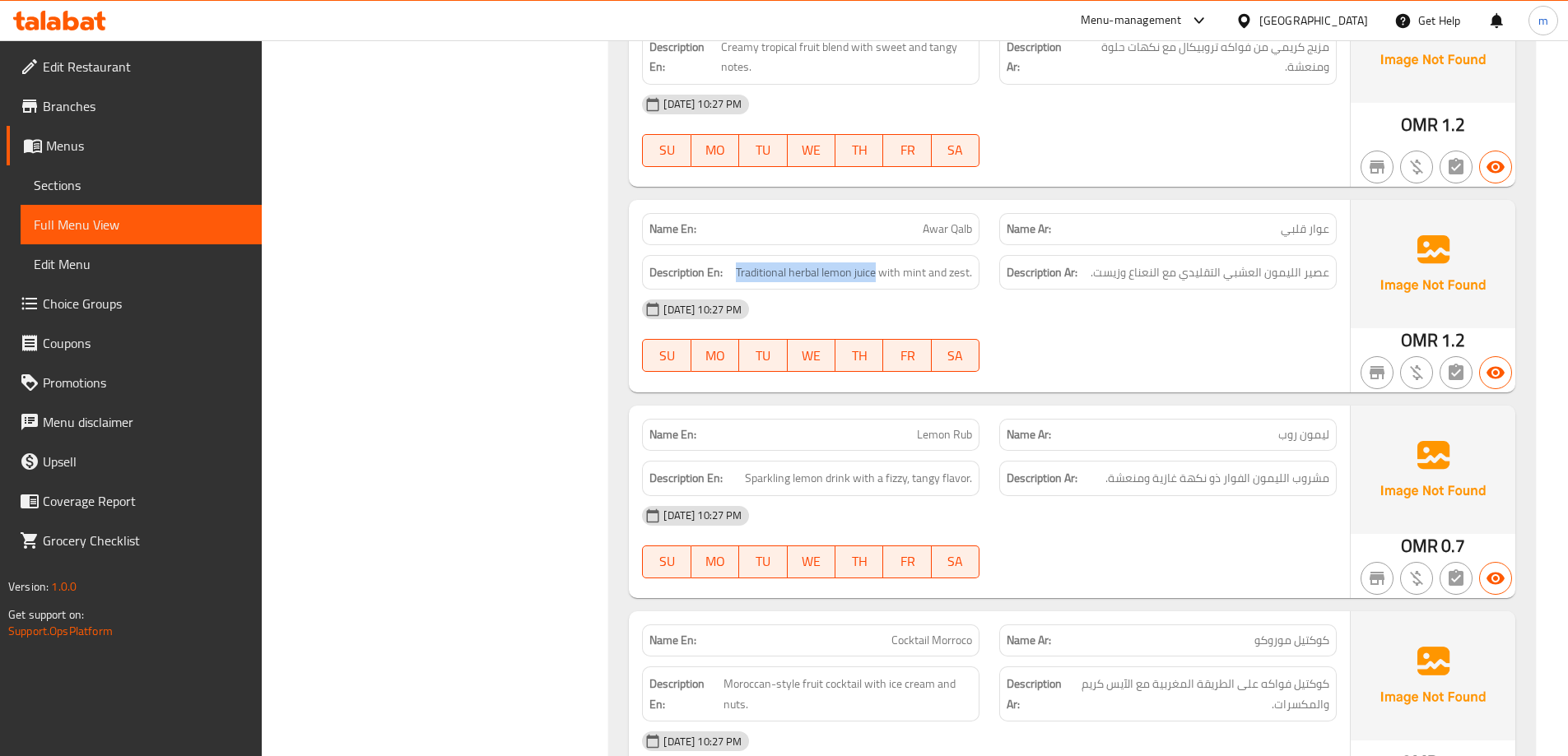
drag, startPoint x: 876, startPoint y: 274, endPoint x: 734, endPoint y: 272, distance: 142.0
click at [734, 272] on h6 "Description En: Traditional herbal lemon juice with mint and zest." at bounding box center [810, 272] width 323 height 20
drag, startPoint x: 892, startPoint y: 277, endPoint x: 966, endPoint y: 274, distance: 74.1
click at [966, 274] on span "Traditional herbal lemon juice with mint and zest." at bounding box center [853, 272] width 236 height 20
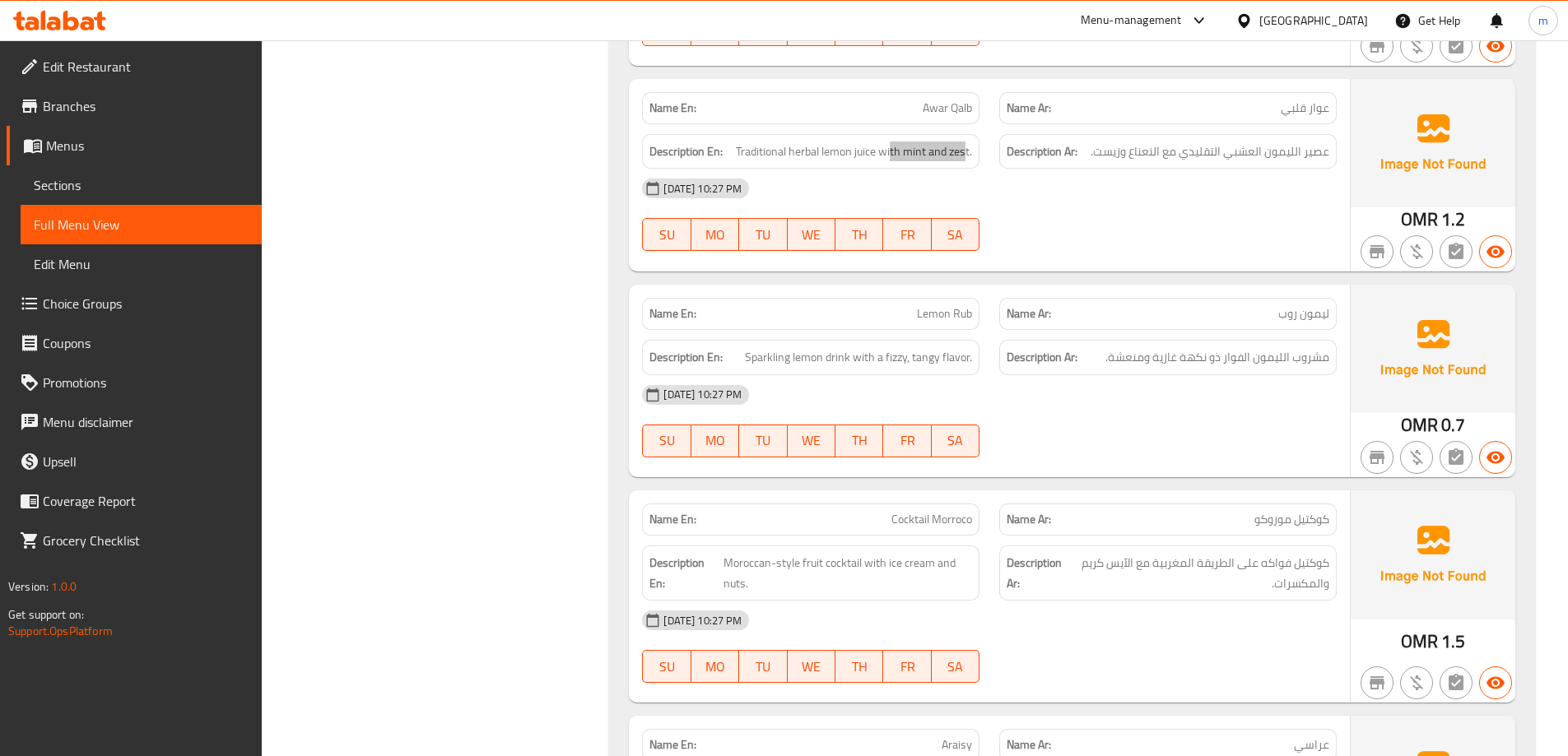
scroll to position [6975, 0]
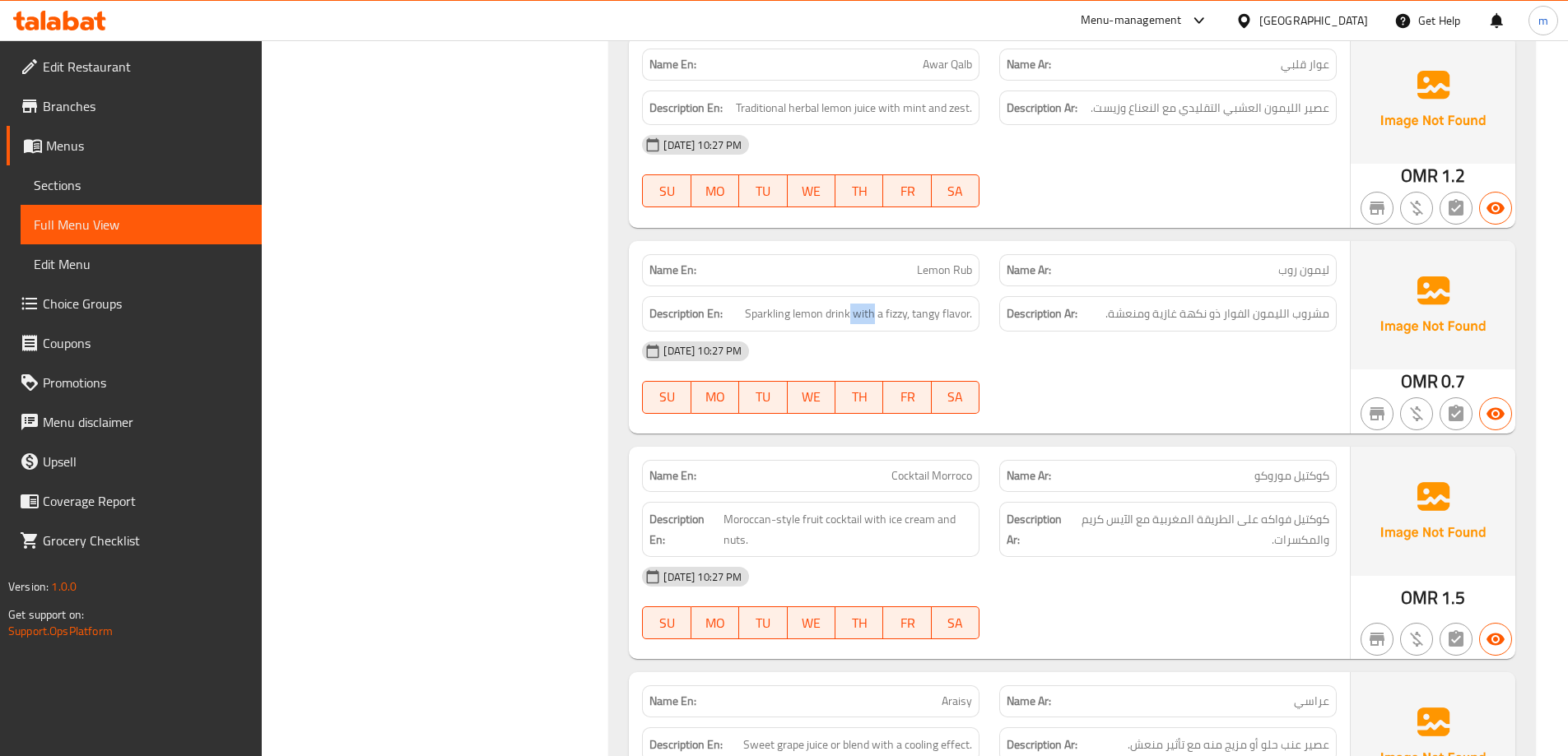
drag, startPoint x: 850, startPoint y: 312, endPoint x: 879, endPoint y: 318, distance: 29.6
click at [877, 318] on span "Sparkling lemon drink with a fizzy, tangy flavor." at bounding box center [858, 314] width 227 height 20
click at [902, 318] on span "Sparkling lemon drink with a fizzy, tangy flavor." at bounding box center [858, 314] width 227 height 20
drag, startPoint x: 902, startPoint y: 318, endPoint x: 951, endPoint y: 324, distance: 49.4
click at [951, 324] on div "Description En: Sparkling lemon drink with a fizzy, tangy flavor." at bounding box center [810, 314] width 337 height 36
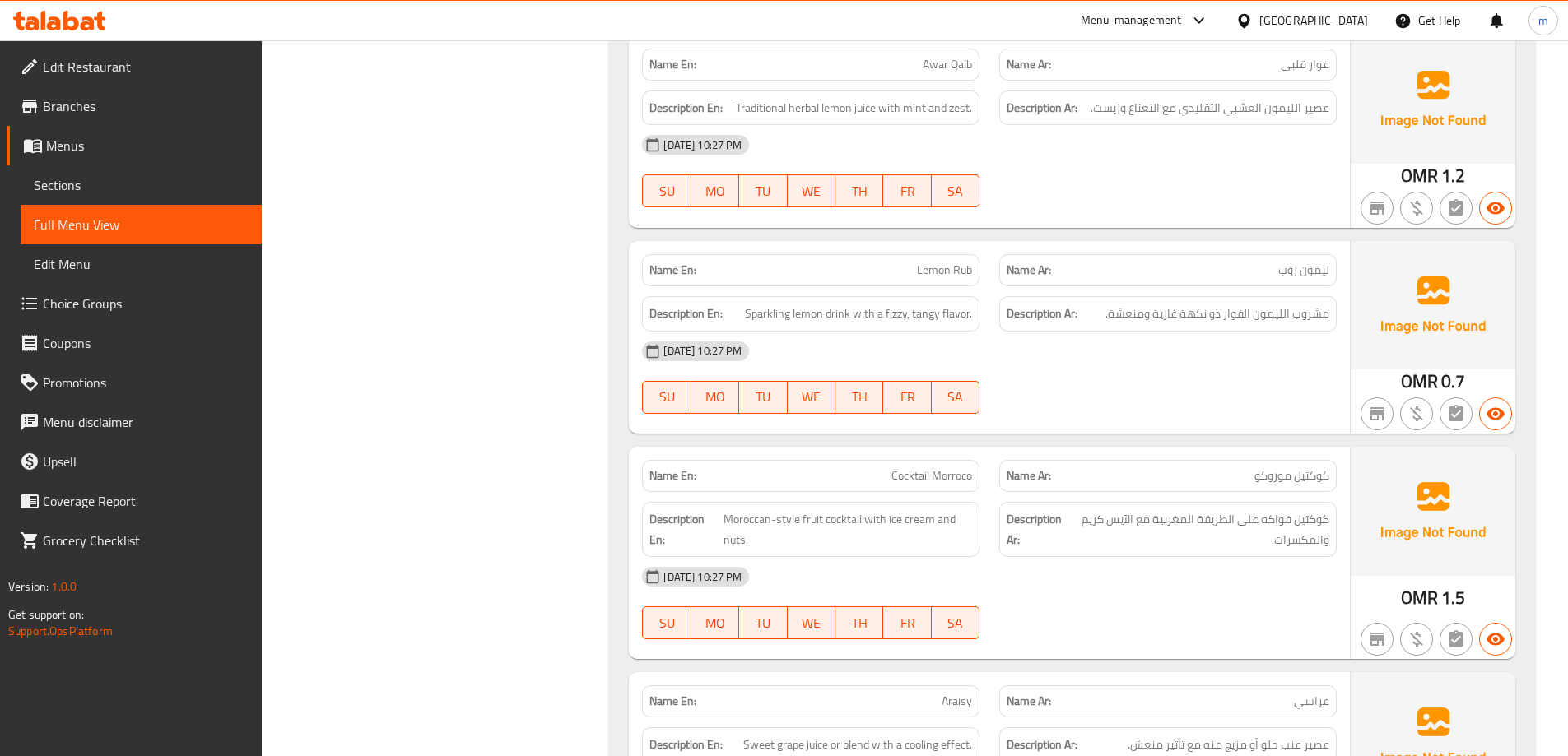
click at [1119, 350] on div "[DATE] 10:27 PM" at bounding box center [988, 352] width 714 height 39
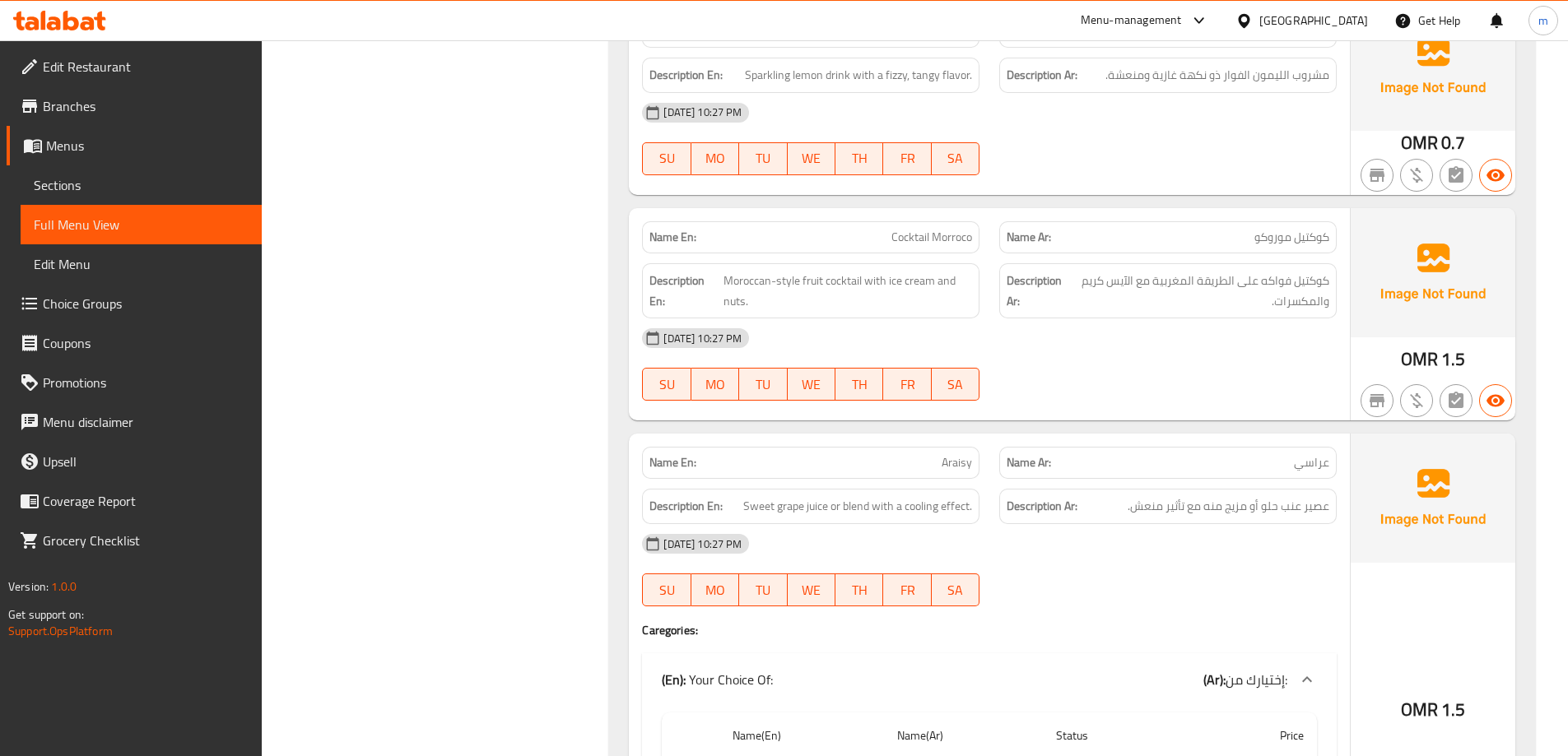
scroll to position [7222, 0]
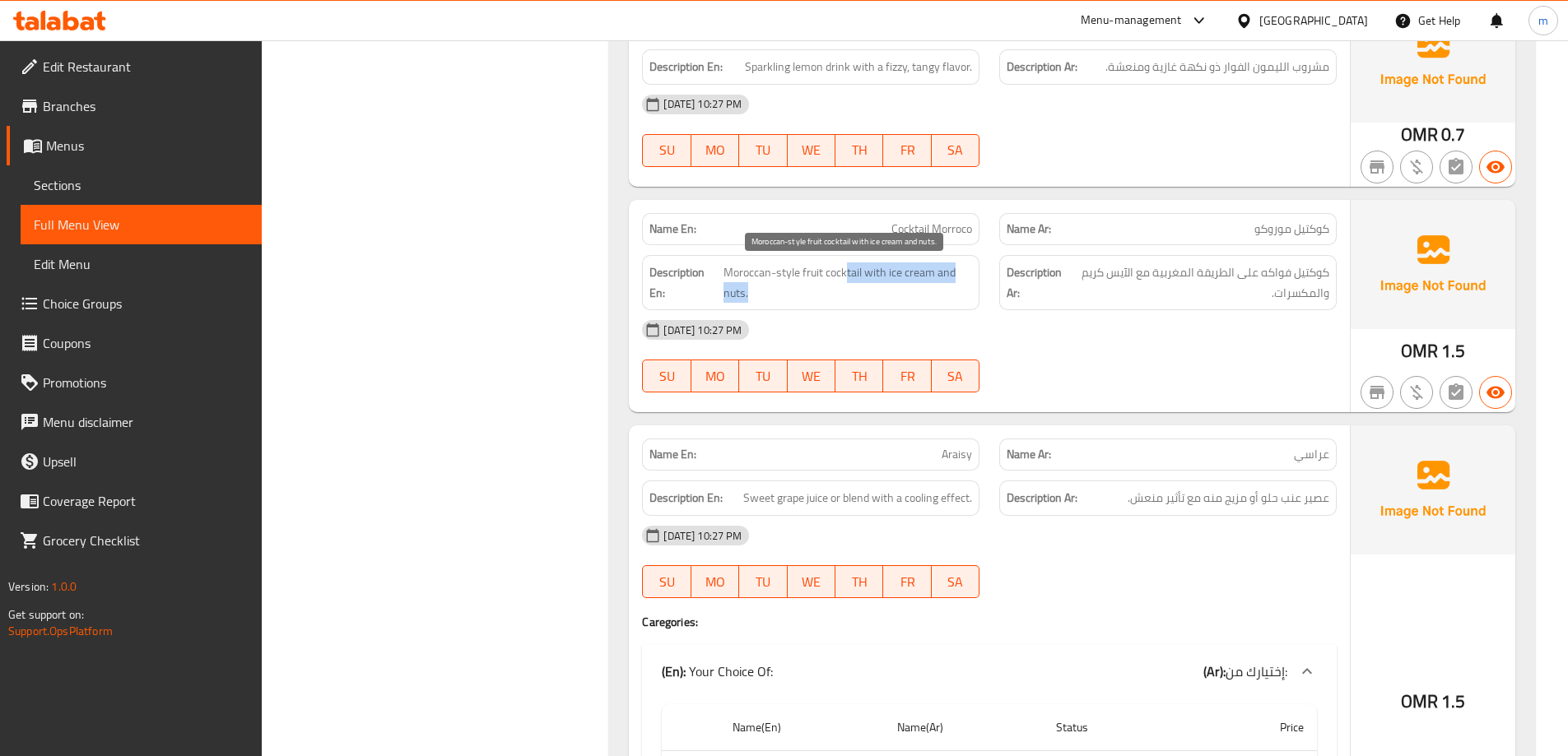
drag, startPoint x: 847, startPoint y: 267, endPoint x: 943, endPoint y: 290, distance: 98.7
click at [943, 290] on span "Moroccan-style fruit cocktail with ice cream and nuts." at bounding box center [848, 282] width 249 height 40
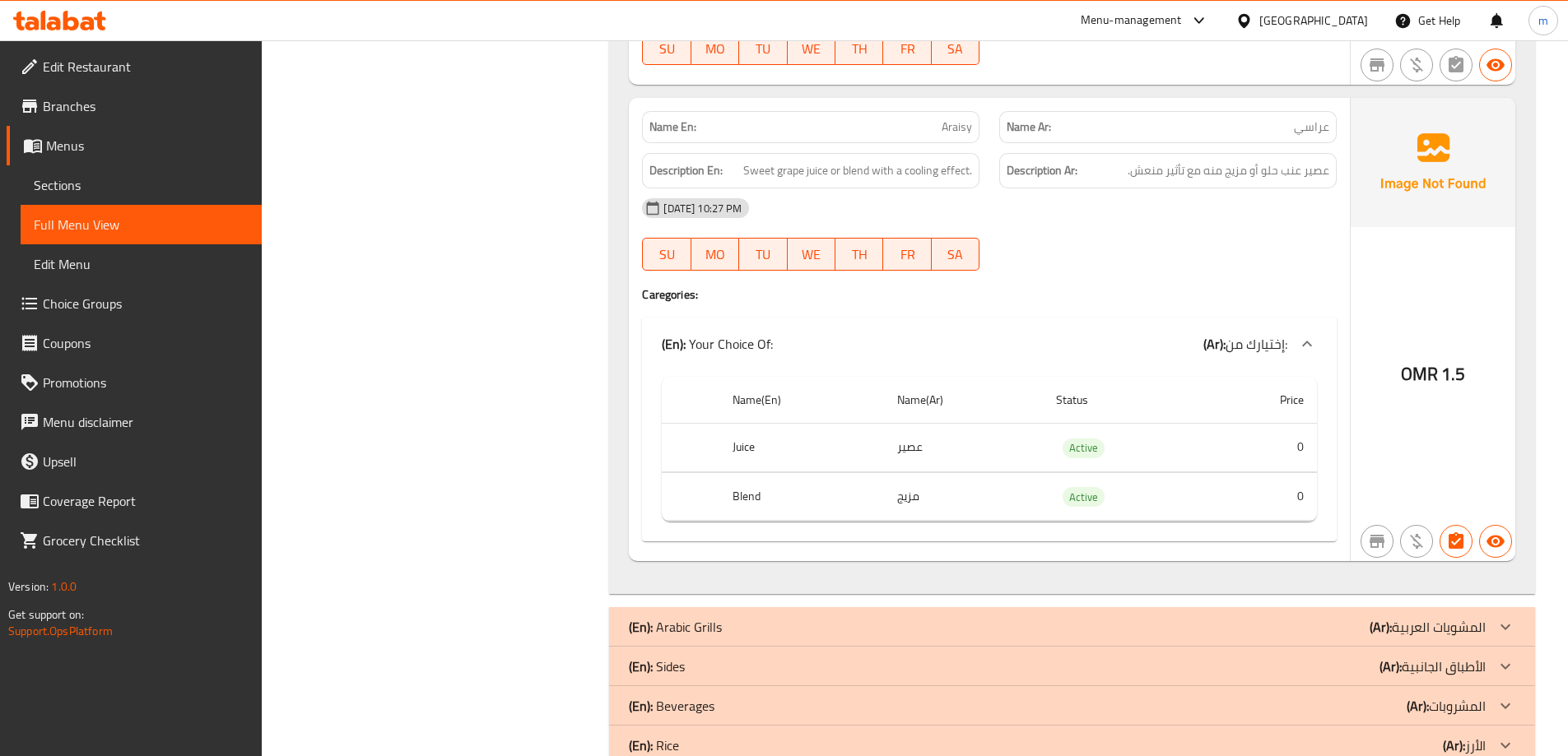
scroll to position [7551, 0]
click at [926, 120] on p "Name En: [PERSON_NAME]" at bounding box center [810, 125] width 323 height 17
copy span "Araisy"
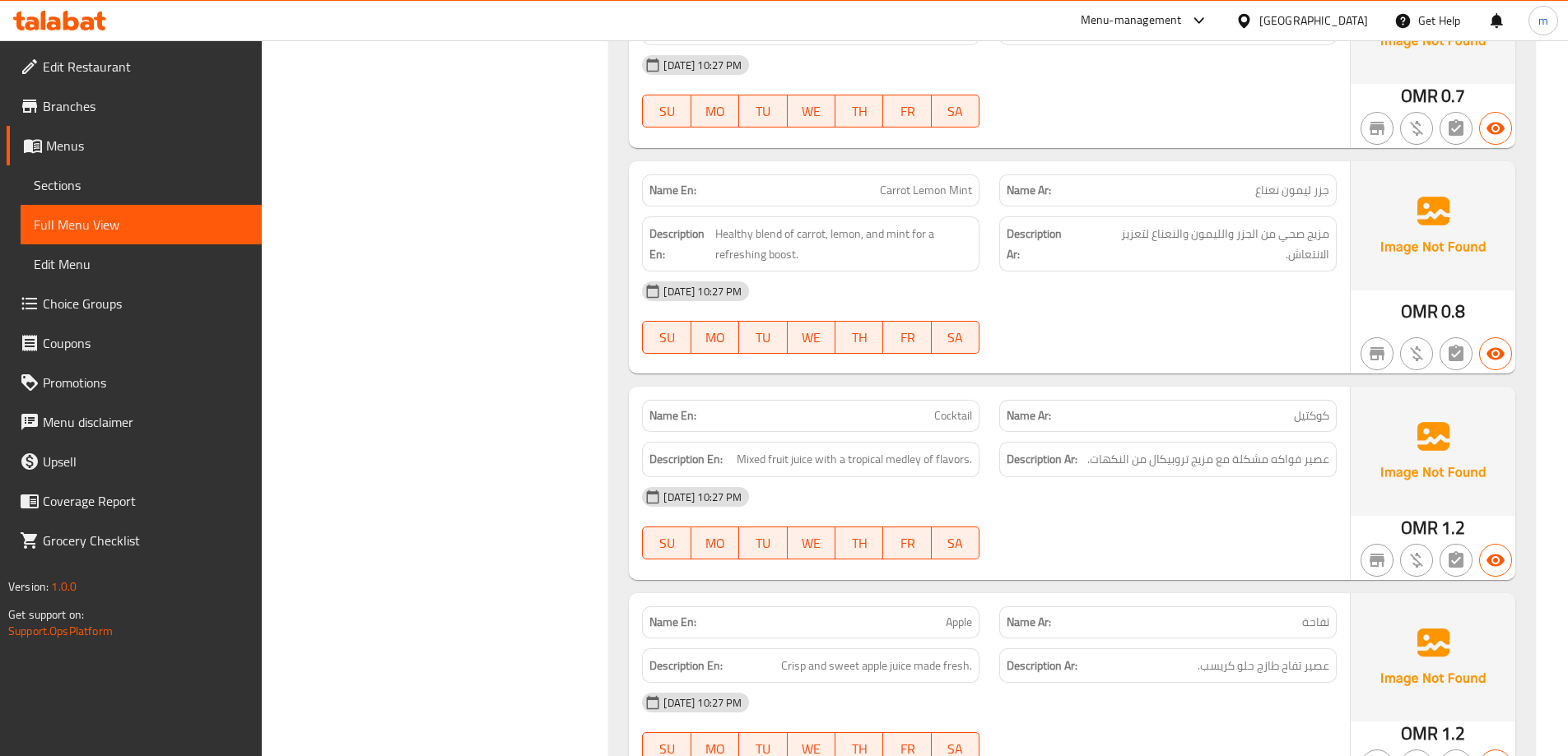
scroll to position [0, 0]
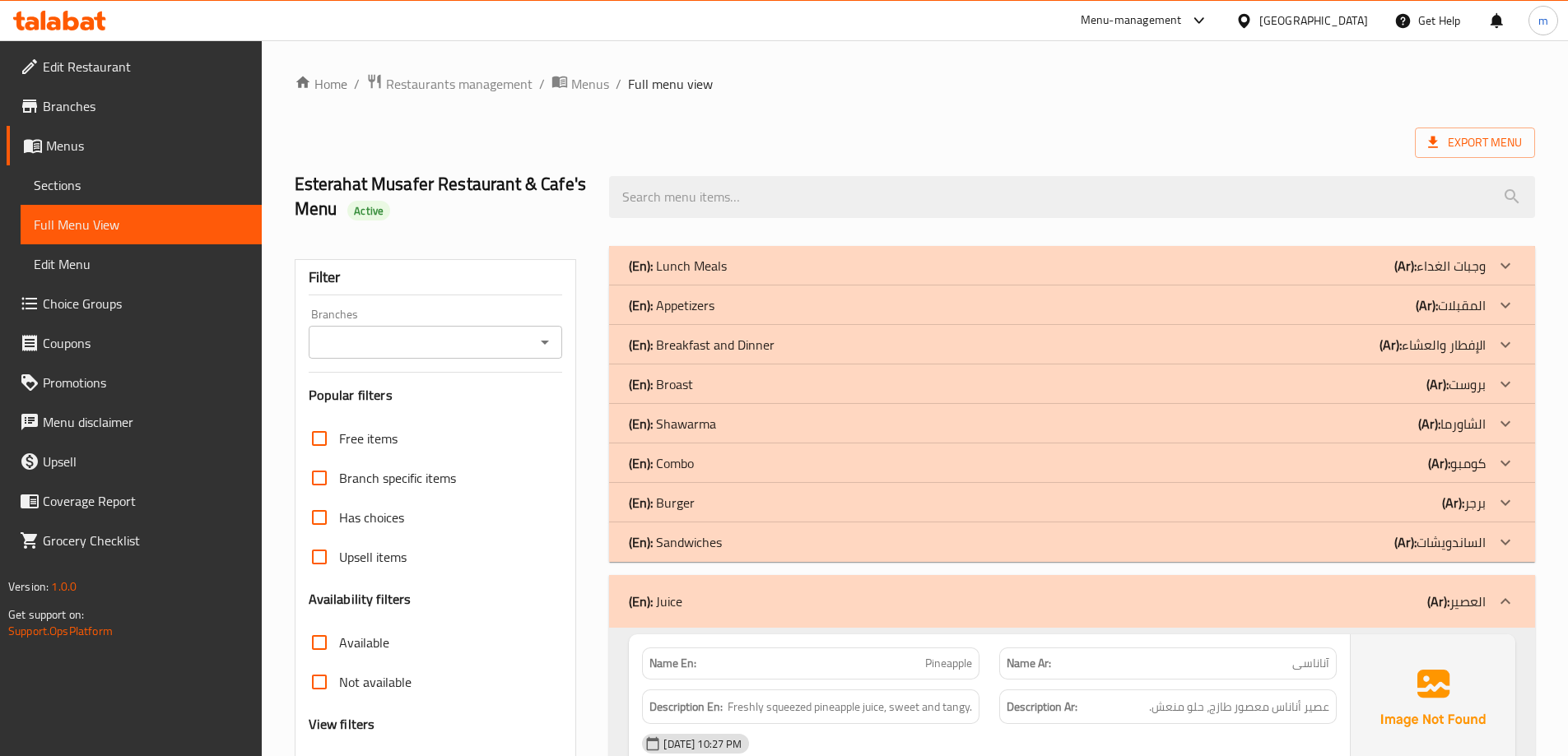
drag, startPoint x: 1361, startPoint y: 420, endPoint x: 1275, endPoint y: 67, distance: 363.3
click at [1462, 603] on p "(Ar): العصير" at bounding box center [1456, 601] width 59 height 20
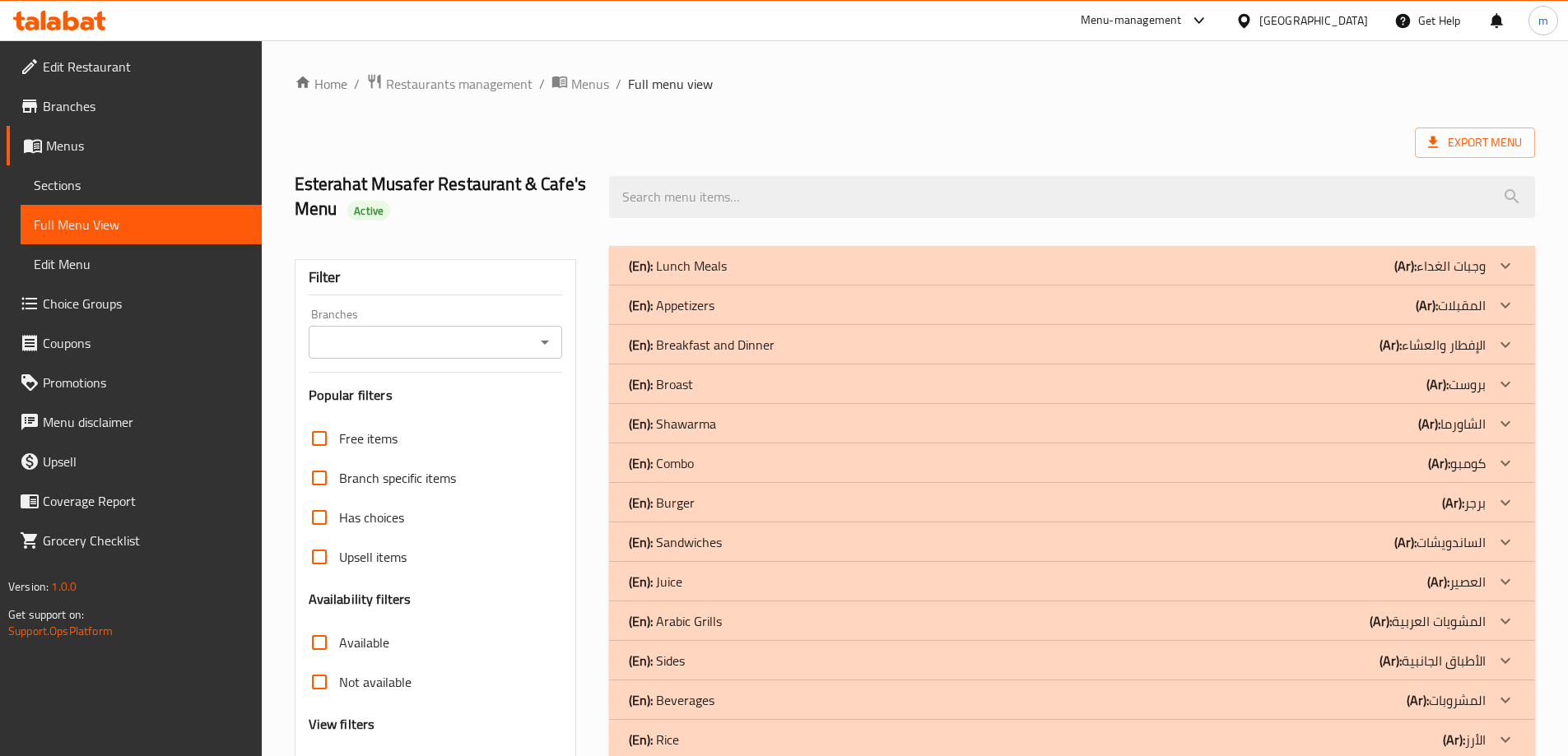
click at [1452, 276] on p "(Ar): المشويات العربية" at bounding box center [1439, 266] width 91 height 20
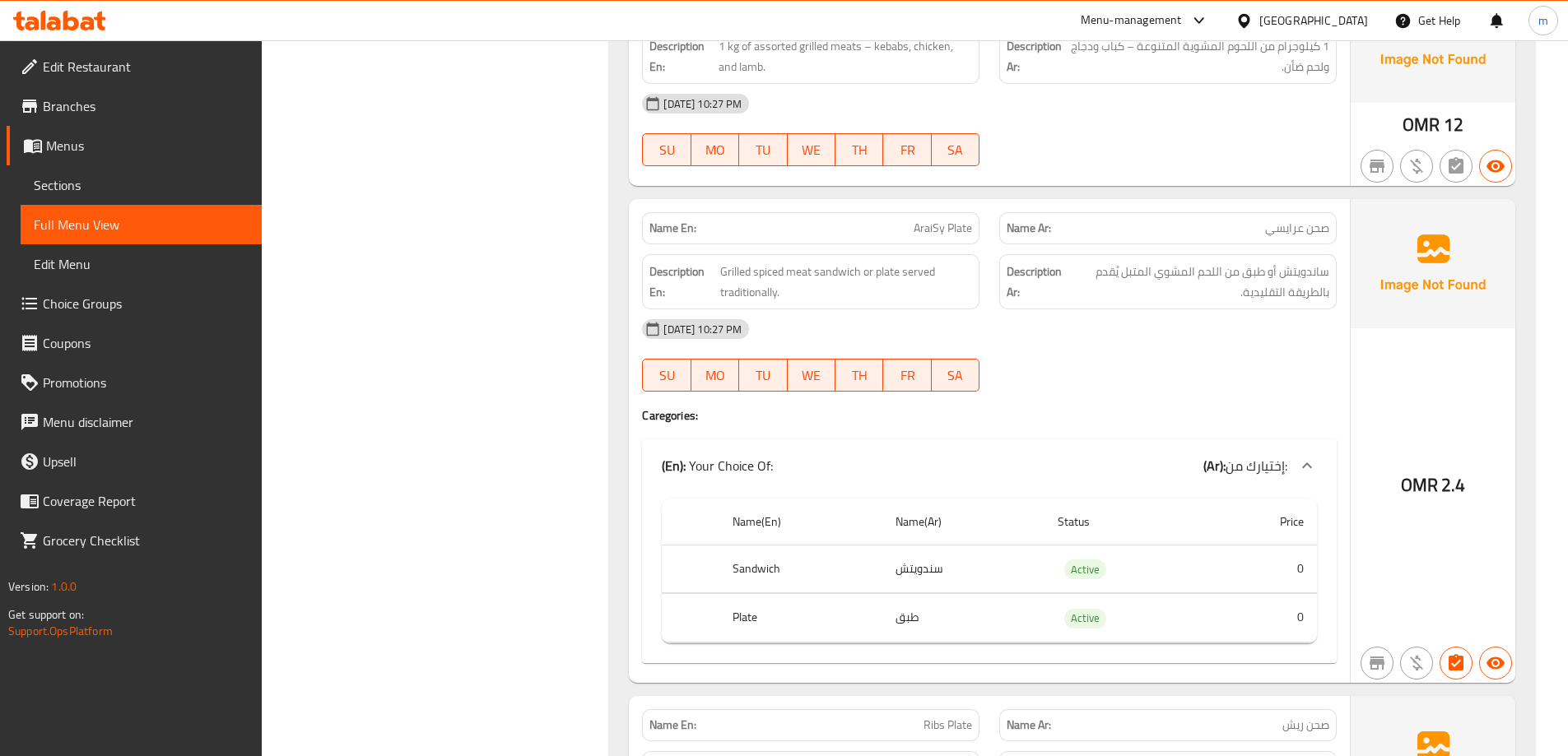
scroll to position [2222, 0]
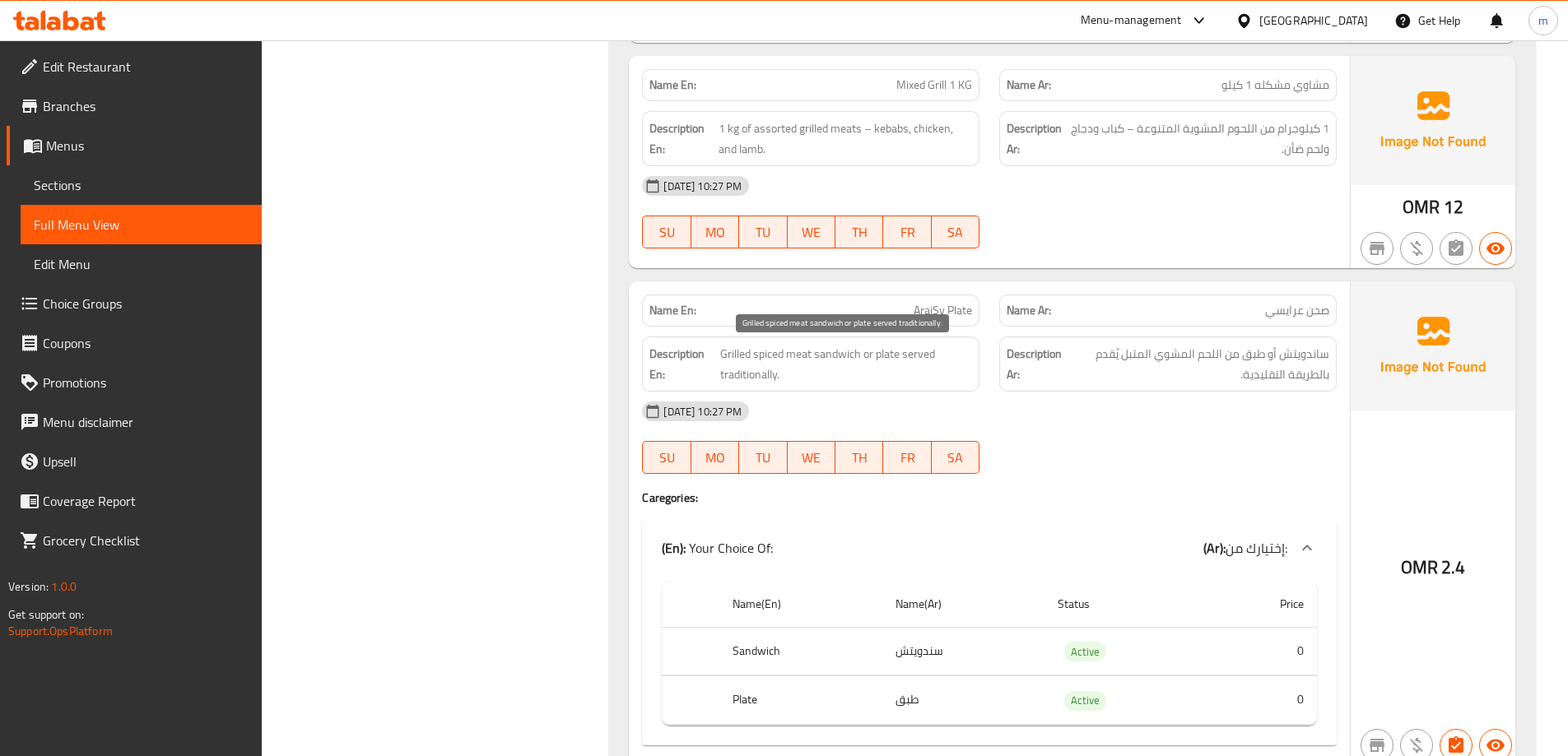
click at [743, 374] on span "Grilled spiced meat sandwich or plate served traditionally." at bounding box center [846, 364] width 253 height 40
drag, startPoint x: 743, startPoint y: 374, endPoint x: 729, endPoint y: 369, distance: 14.9
click at [729, 369] on span "Grilled spiced meat sandwich or plate served traditionally." at bounding box center [846, 364] width 253 height 40
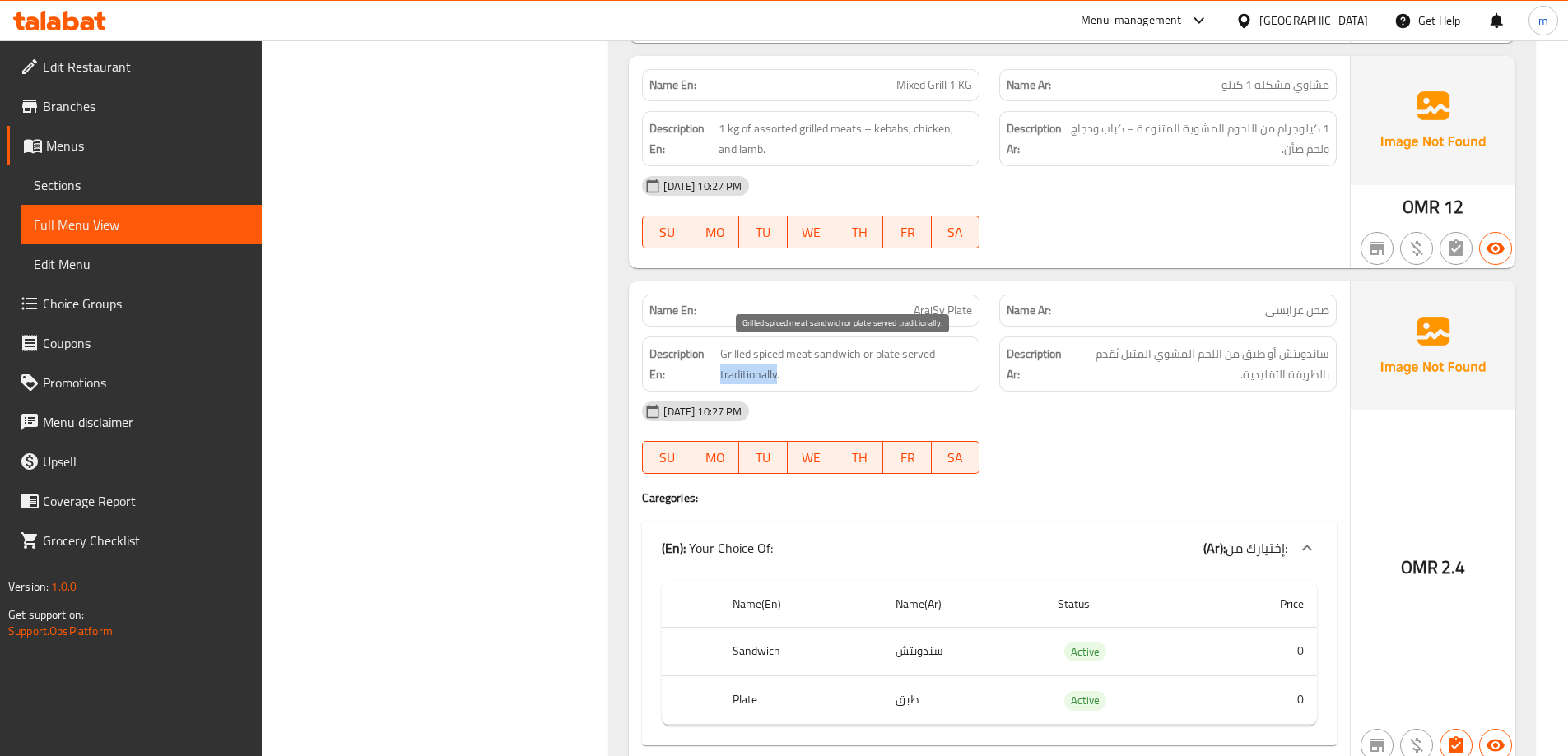
click at [729, 369] on span "Grilled spiced meat sandwich or plate served traditionally." at bounding box center [846, 364] width 253 height 40
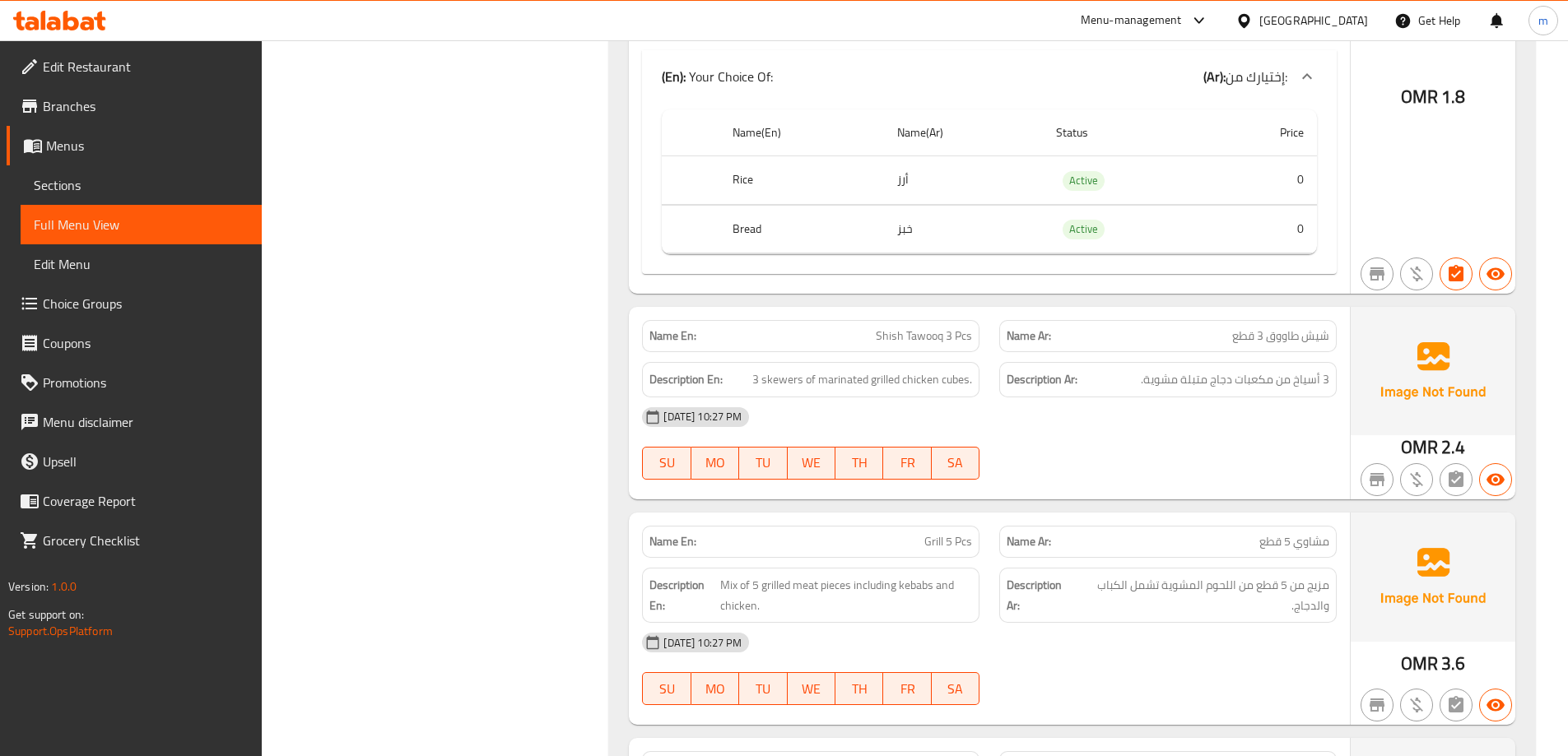
scroll to position [0, 0]
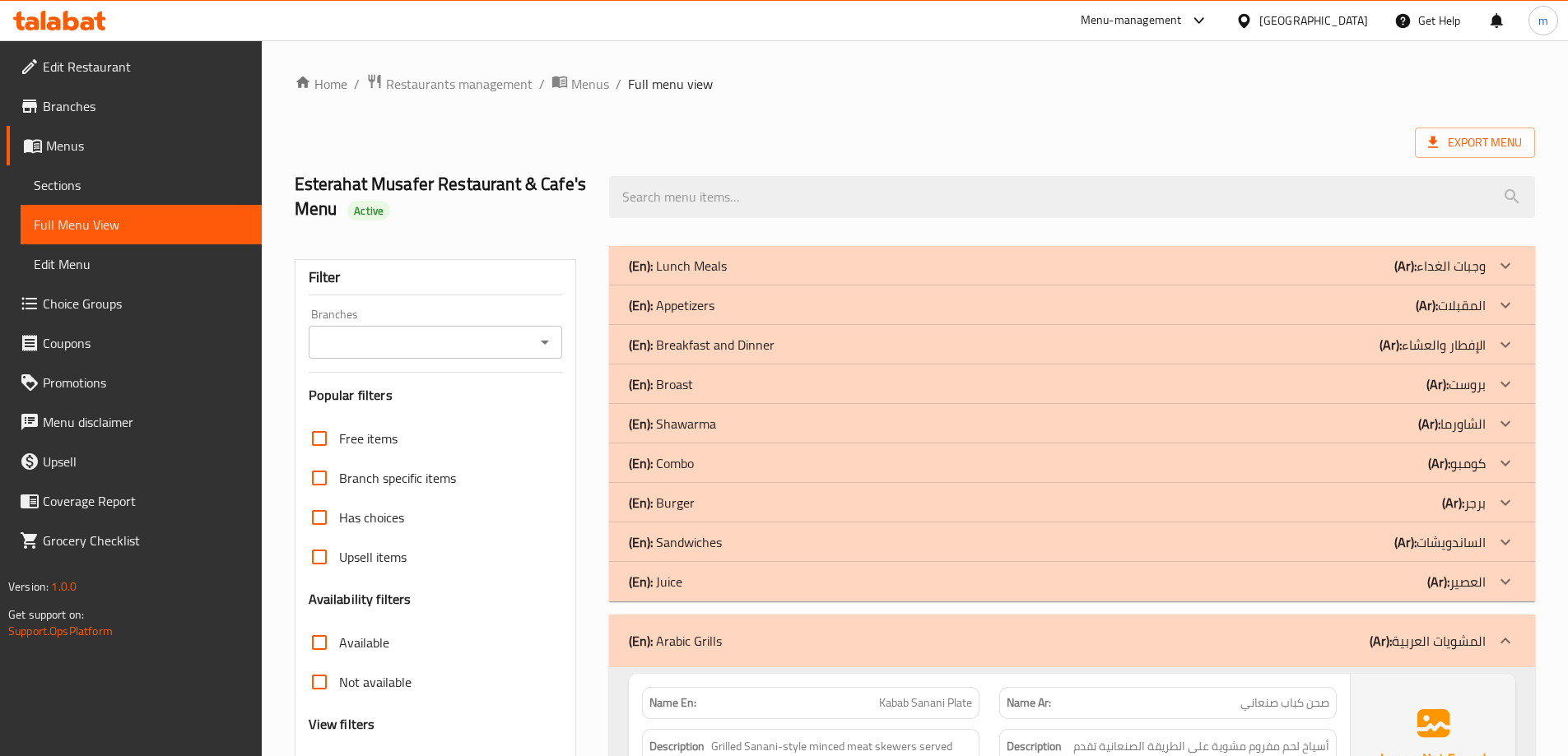
drag, startPoint x: 564, startPoint y: 407, endPoint x: 575, endPoint y: 243, distance: 164.4
click at [1414, 636] on p "(Ar): المشويات العربية" at bounding box center [1428, 641] width 116 height 20
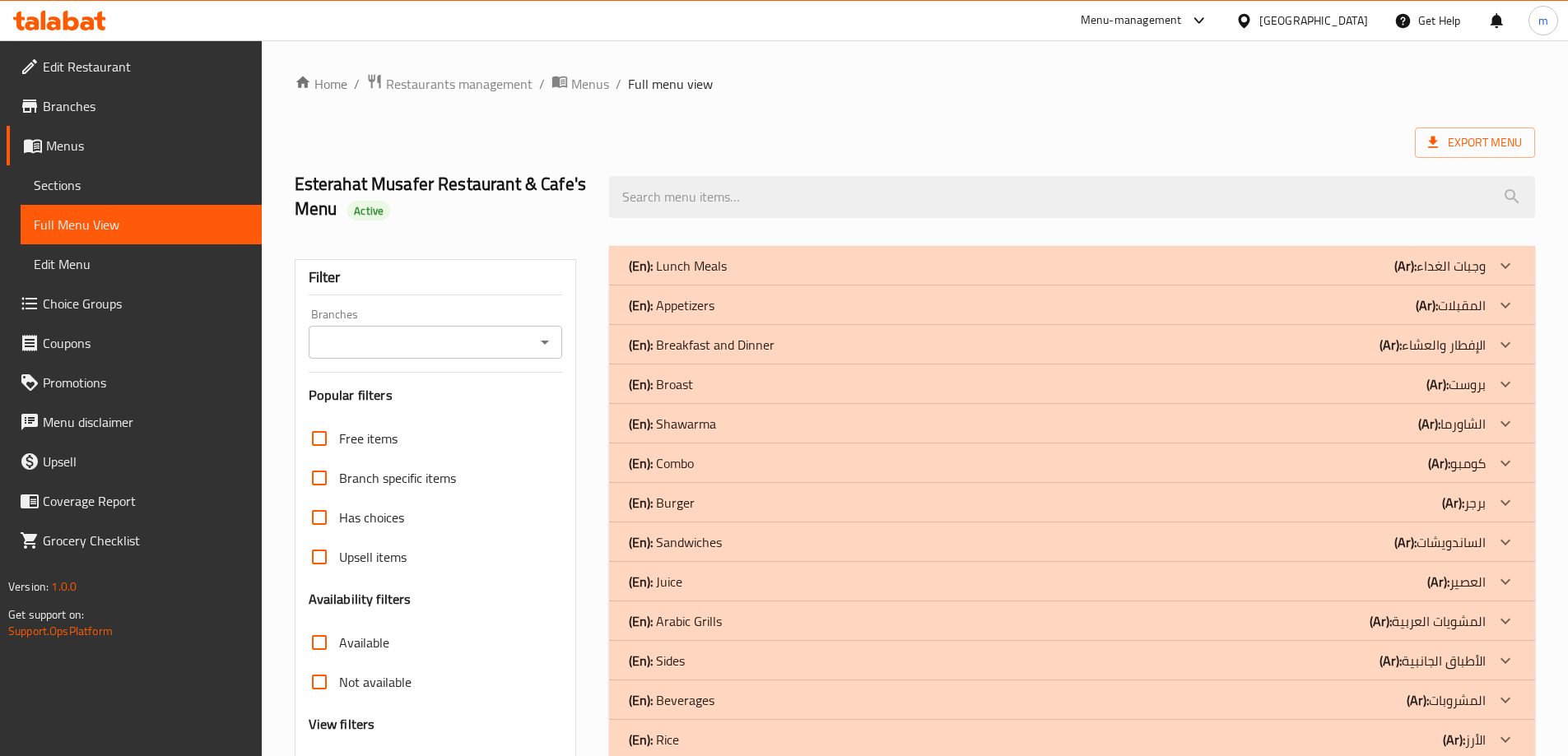
click at [1413, 276] on p "(Ar): الأطباق الجانبية" at bounding box center [1439, 266] width 91 height 20
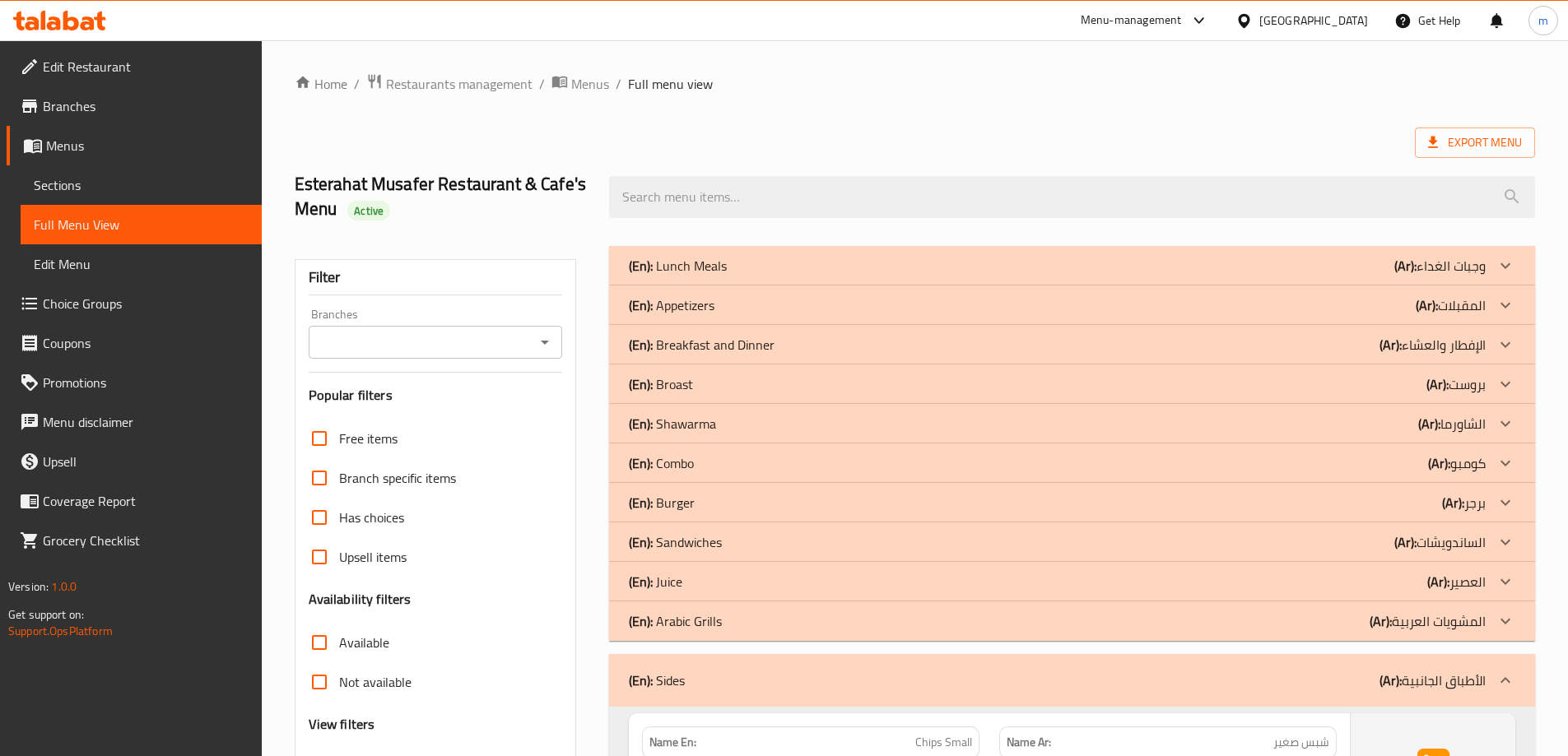
click at [1430, 671] on p "(Ar): الأطباق الجانبية" at bounding box center [1432, 680] width 106 height 20
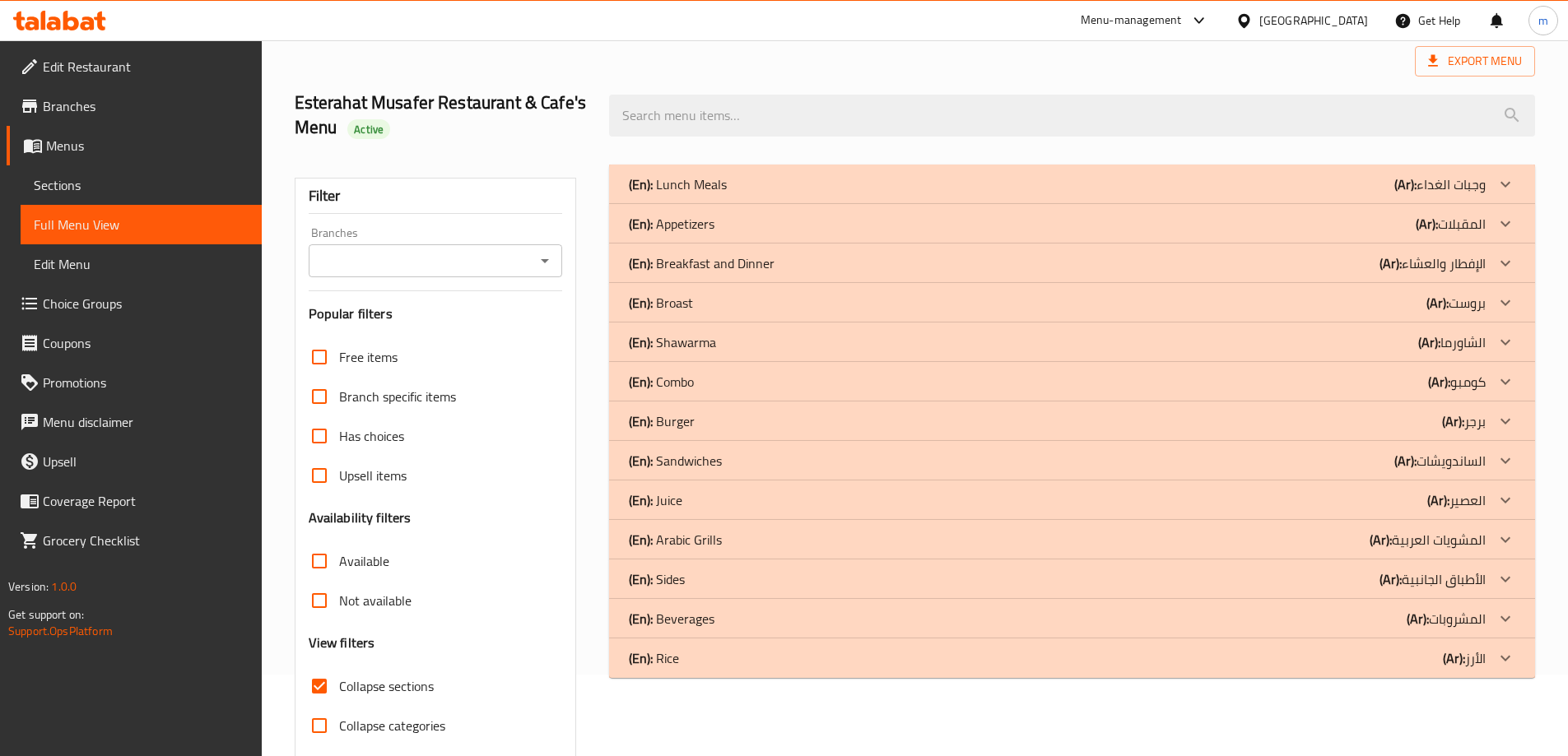
scroll to position [144, 0]
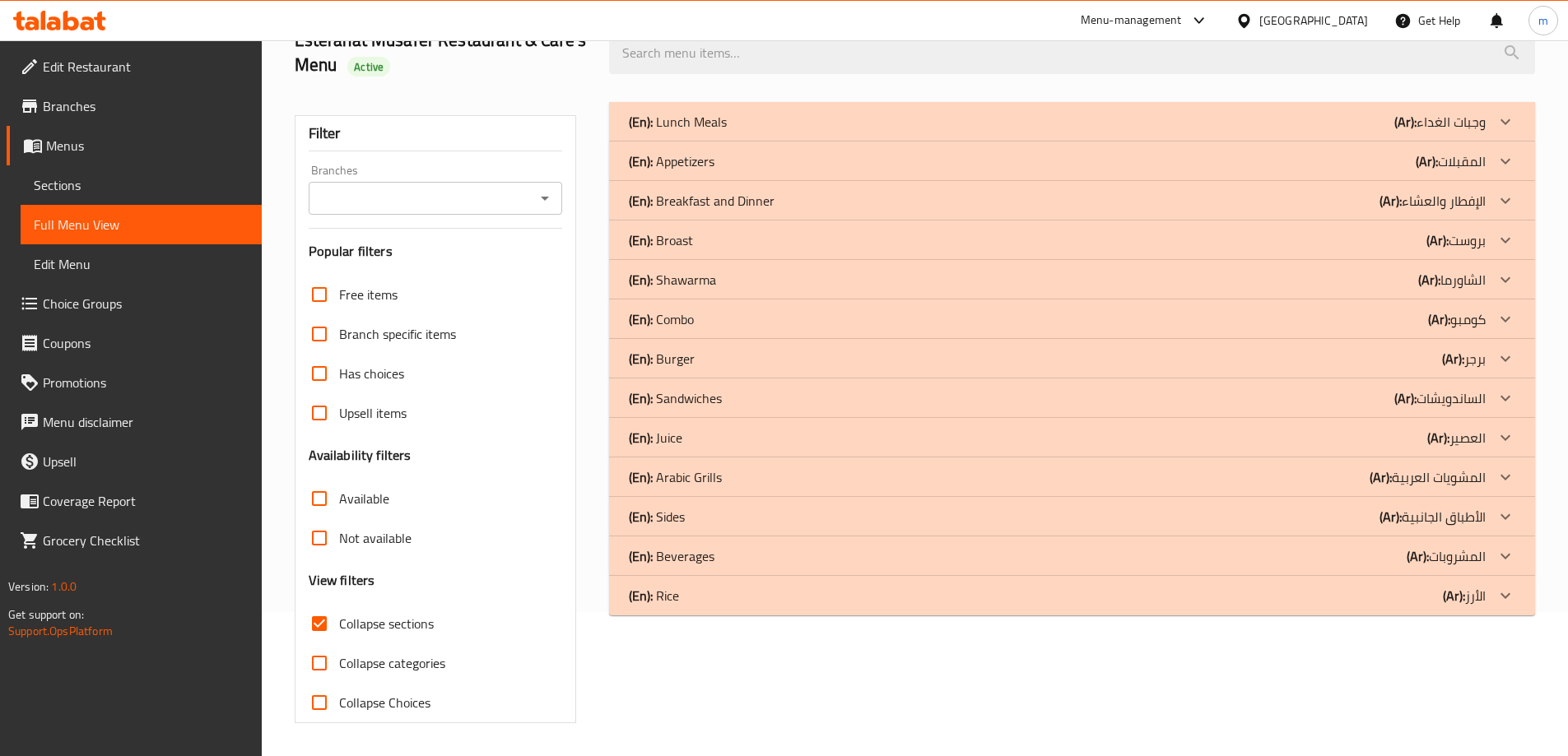
click at [1361, 132] on div "(En): Beverages (Ar): المشروبات" at bounding box center [1057, 121] width 856 height 20
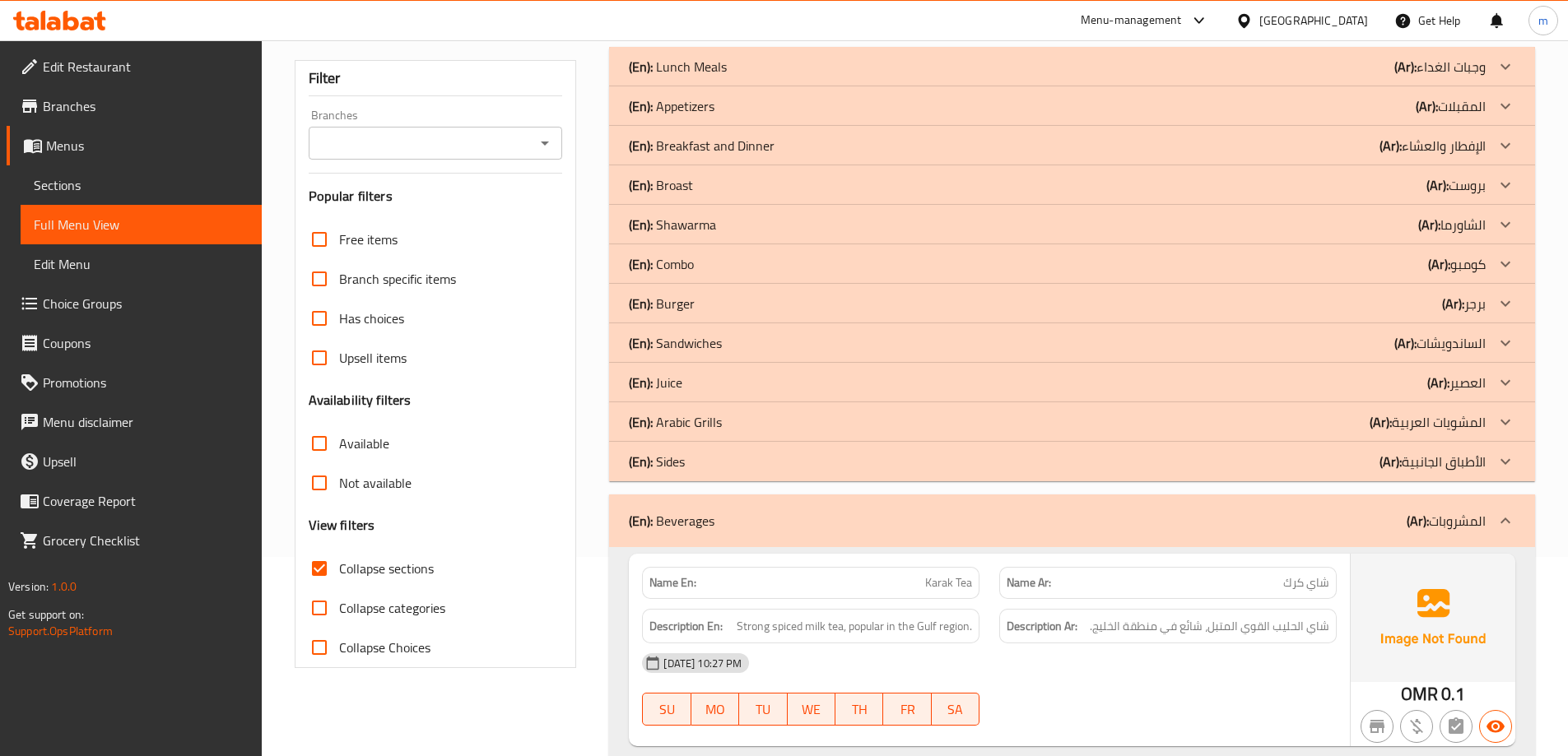
scroll to position [556, 0]
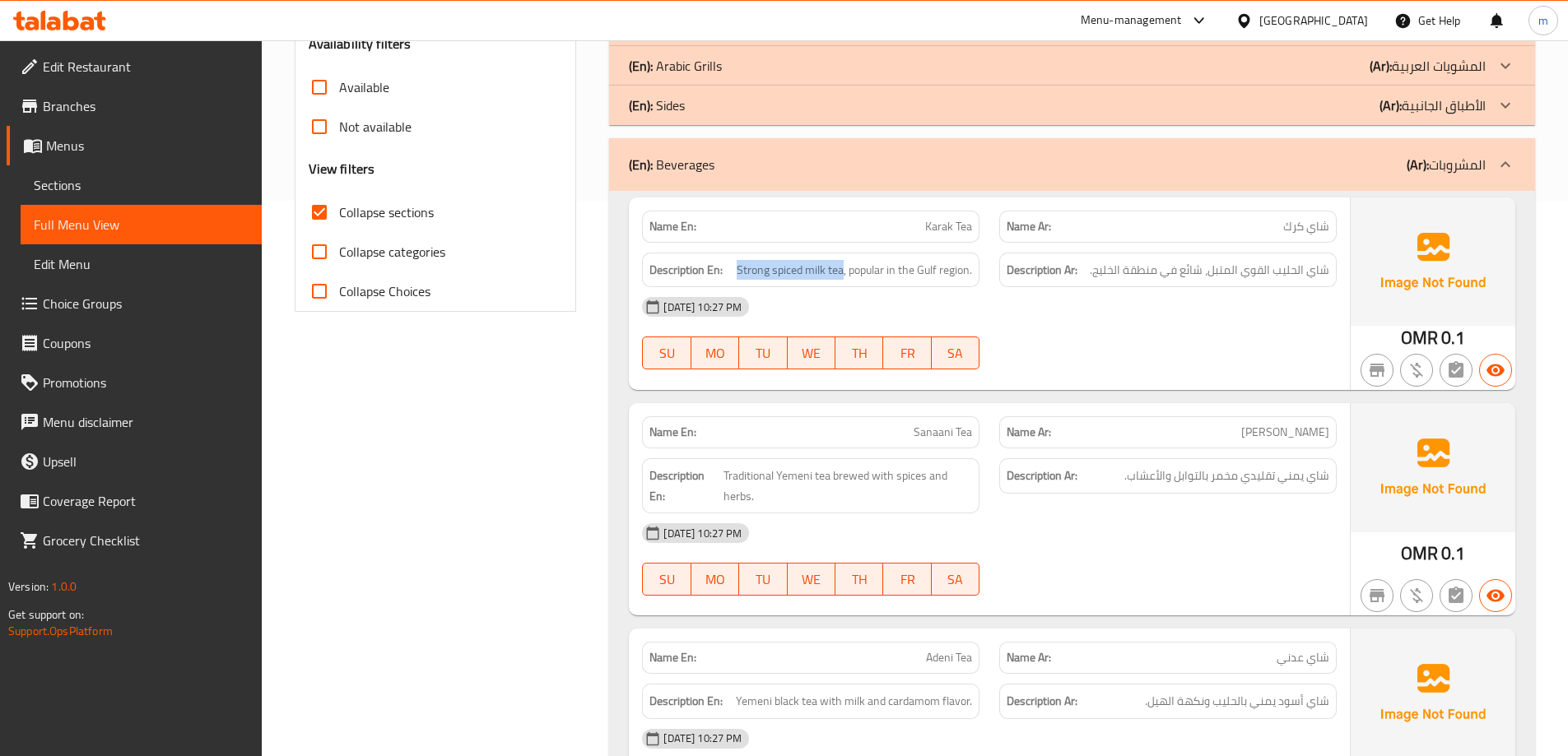
drag, startPoint x: 839, startPoint y: 274, endPoint x: 735, endPoint y: 281, distance: 104.2
click at [735, 281] on div "Description En: Strong spiced milk tea, popular in the Gulf region." at bounding box center [810, 271] width 337 height 36
click at [740, 268] on span "Strong spiced milk tea, popular in the Gulf region." at bounding box center [854, 271] width 235 height 20
drag, startPoint x: 740, startPoint y: 268, endPoint x: 764, endPoint y: 271, distance: 24.2
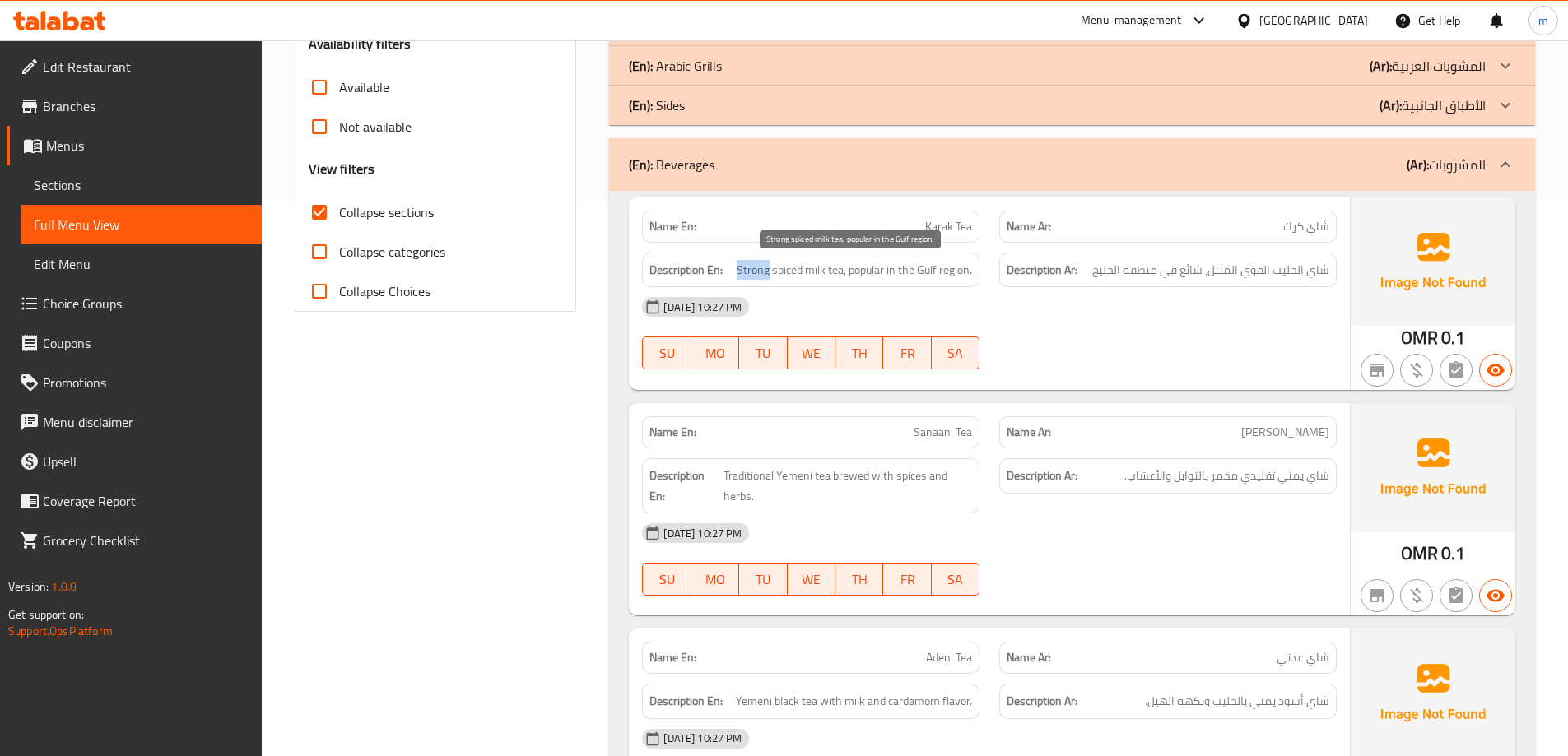
click at [764, 271] on span "Strong spiced milk tea, popular in the Gulf region." at bounding box center [854, 271] width 235 height 20
click at [775, 272] on span "Strong spiced milk tea, popular in the Gulf region." at bounding box center [854, 271] width 235 height 20
copy span "Strong spiced milk tea, popular in the Gulf region."
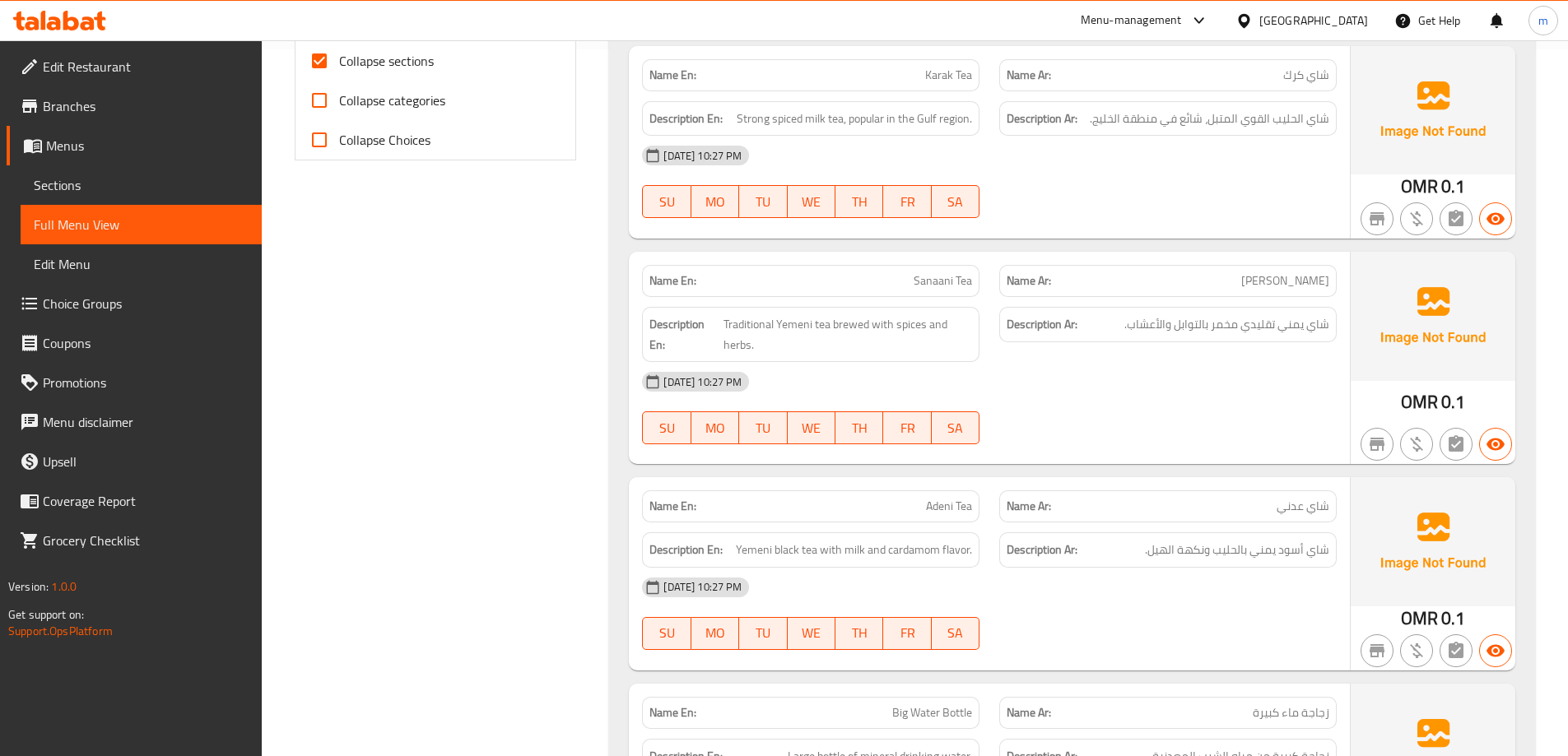
scroll to position [720, 0]
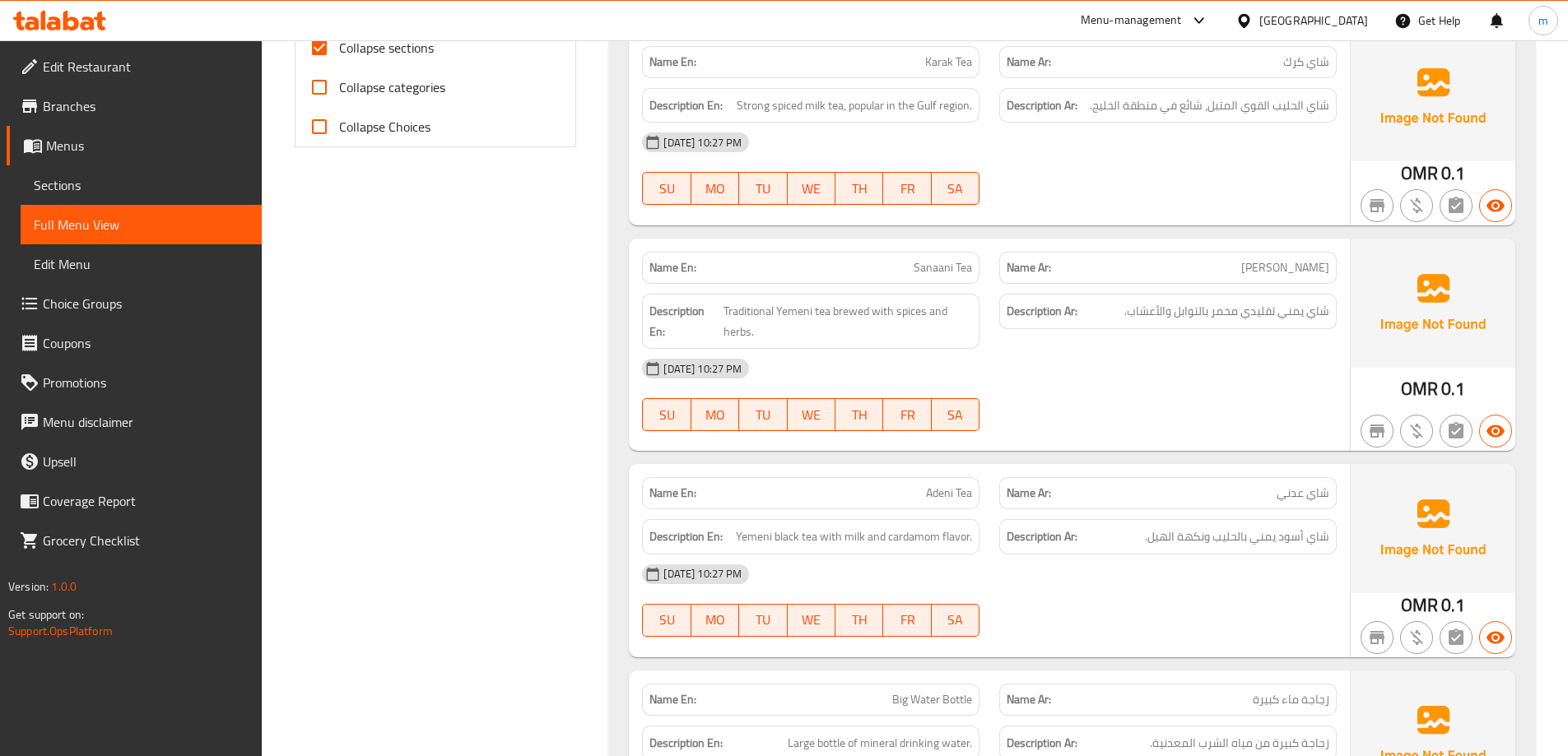
drag, startPoint x: 830, startPoint y: 317, endPoint x: 939, endPoint y: 355, distance: 115.4
click at [939, 355] on div "Name En: Sanaani Tea Name Ar: [PERSON_NAME] Description En: Traditional Yemeni …" at bounding box center [989, 344] width 721 height 212
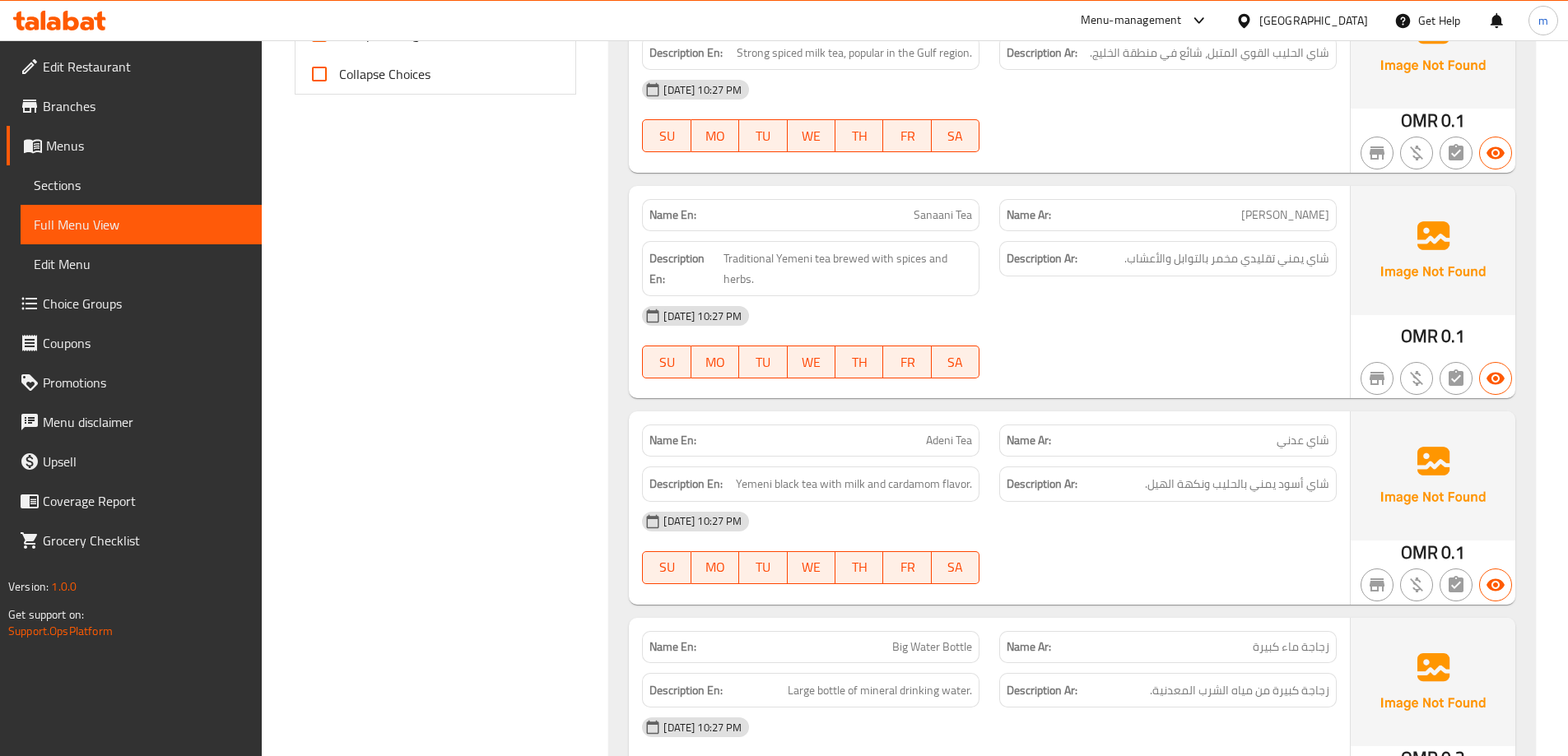
scroll to position [885, 0]
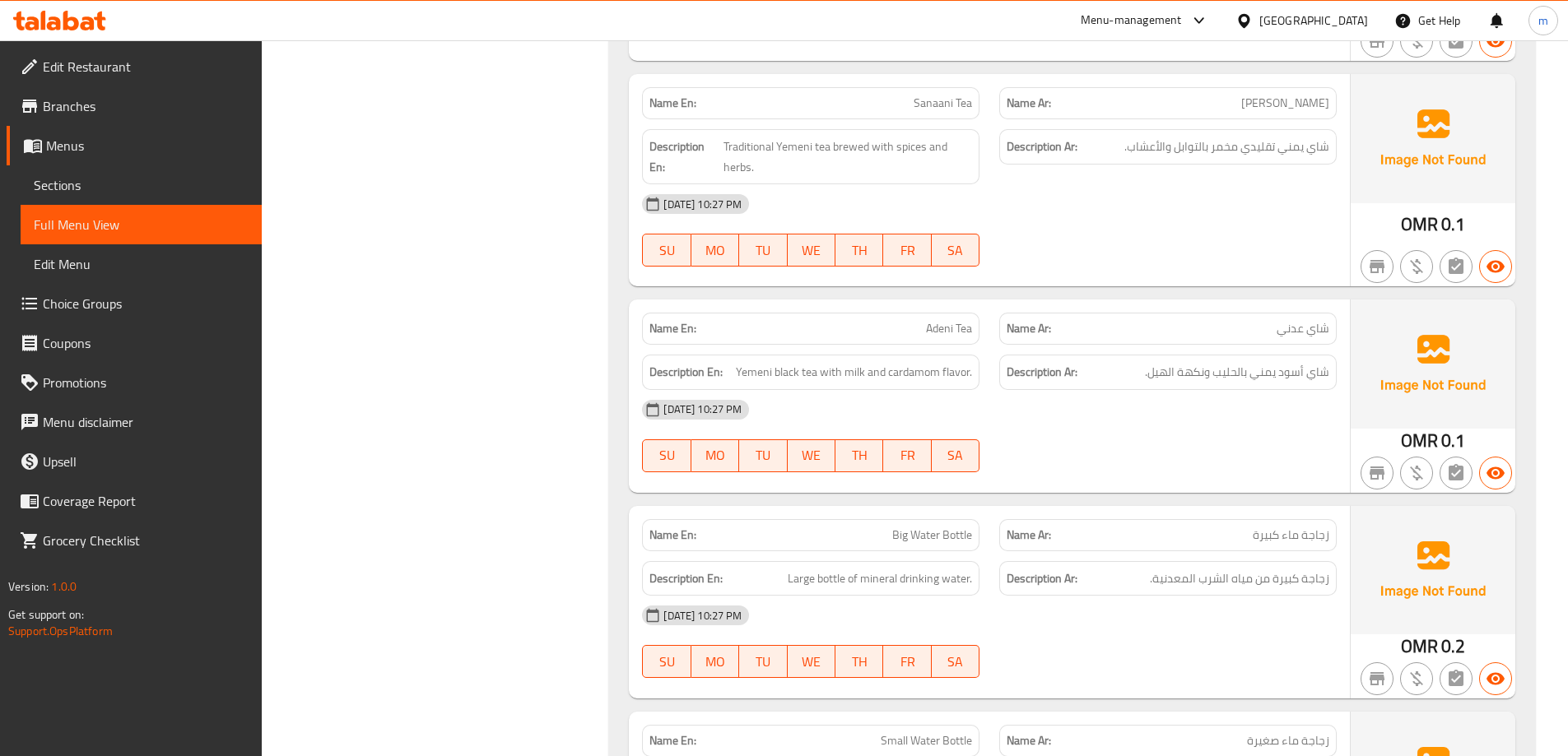
click at [963, 334] on span "Adeni Tea" at bounding box center [949, 329] width 46 height 17
drag, startPoint x: 963, startPoint y: 334, endPoint x: 953, endPoint y: 331, distance: 10.4
click at [953, 331] on span "Adeni Tea" at bounding box center [949, 329] width 46 height 17
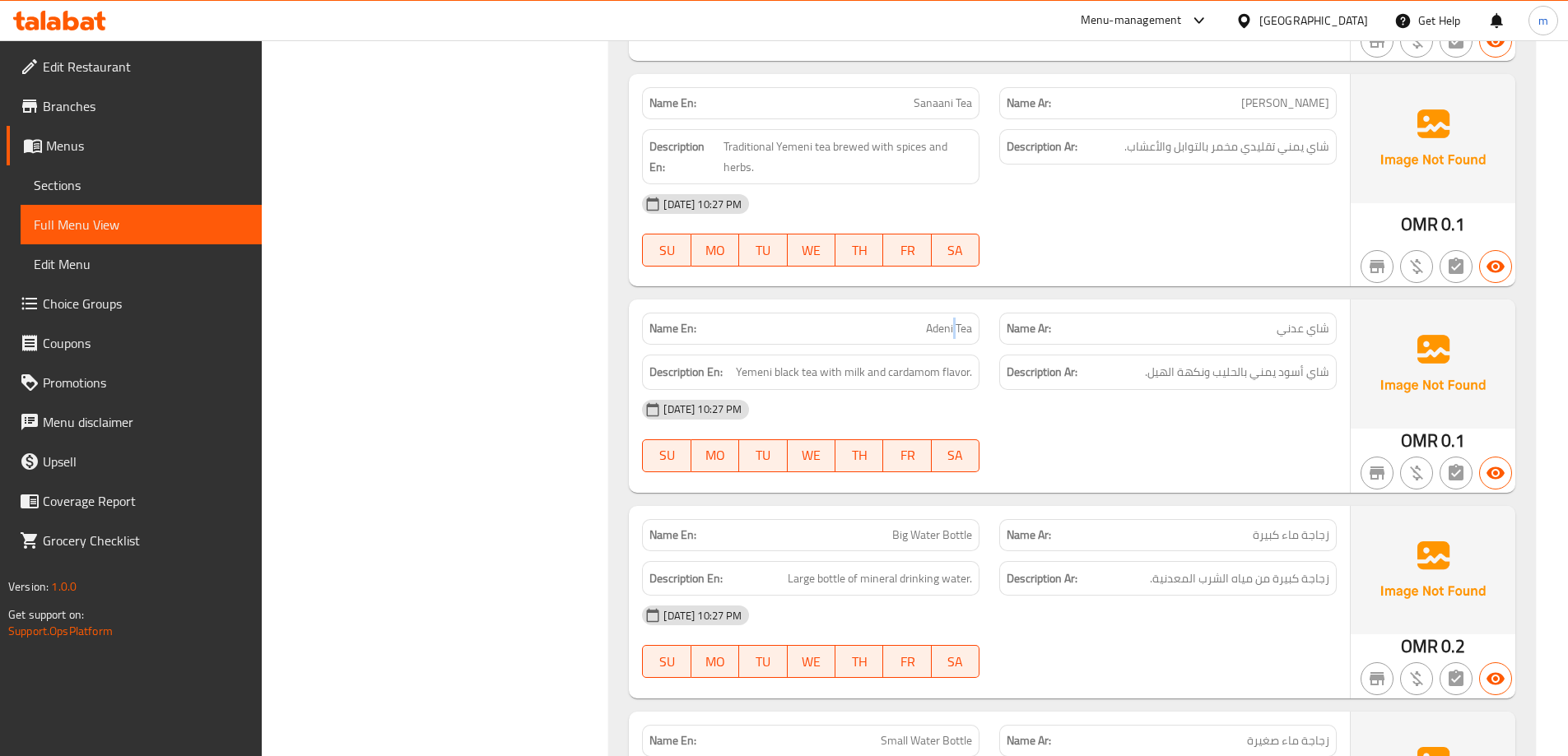
click at [953, 331] on span "Adeni Tea" at bounding box center [949, 329] width 46 height 17
click at [596, 311] on div "Filter Branches Branches Popular filters Free items Branch specific items Has c…" at bounding box center [443, 513] width 315 height 2325
drag, startPoint x: 817, startPoint y: 375, endPoint x: 1002, endPoint y: 358, distance: 185.8
click at [1002, 358] on div "Description En: Yemeni black tea with milk and cardamom flavor. Description Ar:…" at bounding box center [988, 372] width 714 height 55
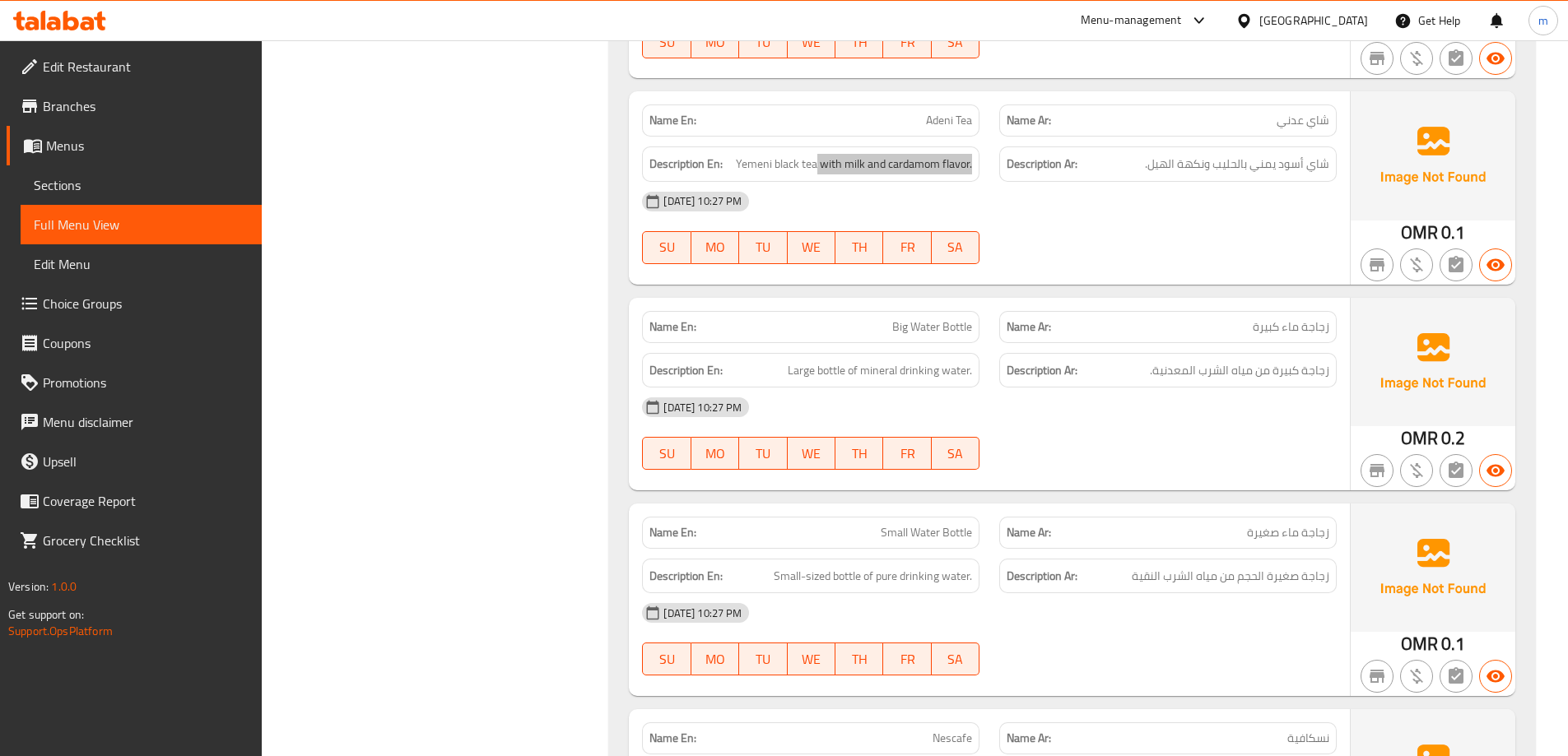
scroll to position [1131, 0]
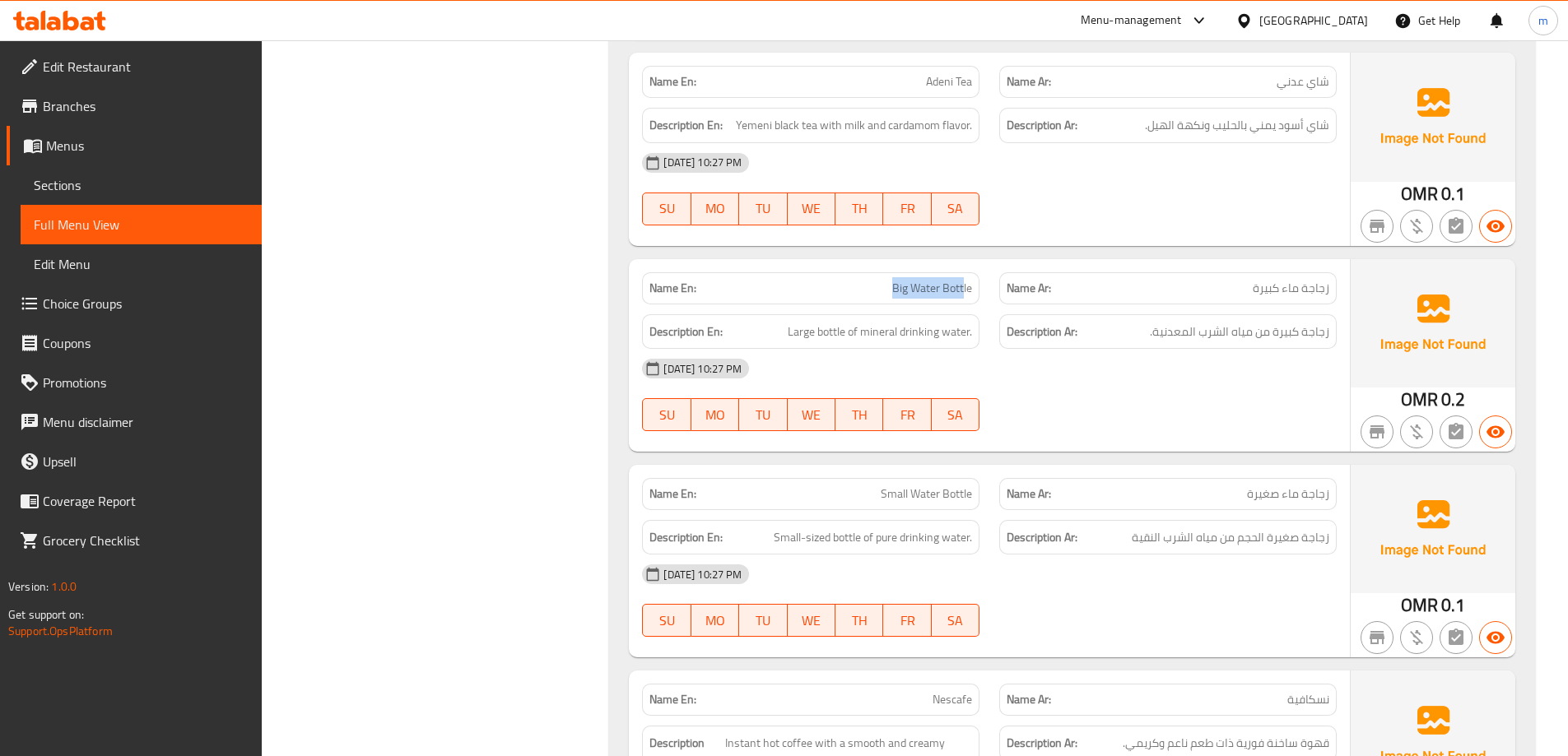
drag, startPoint x: 964, startPoint y: 286, endPoint x: 886, endPoint y: 284, distance: 78.0
click at [886, 284] on p "Name En: Big Water Bottle" at bounding box center [810, 289] width 323 height 17
click at [856, 303] on div "Name En: Big Water Bottle" at bounding box center [810, 289] width 337 height 32
drag, startPoint x: 850, startPoint y: 335, endPoint x: 974, endPoint y: 341, distance: 124.1
click at [974, 341] on div "Description En: Large bottle of mineral drinking water." at bounding box center [810, 332] width 337 height 36
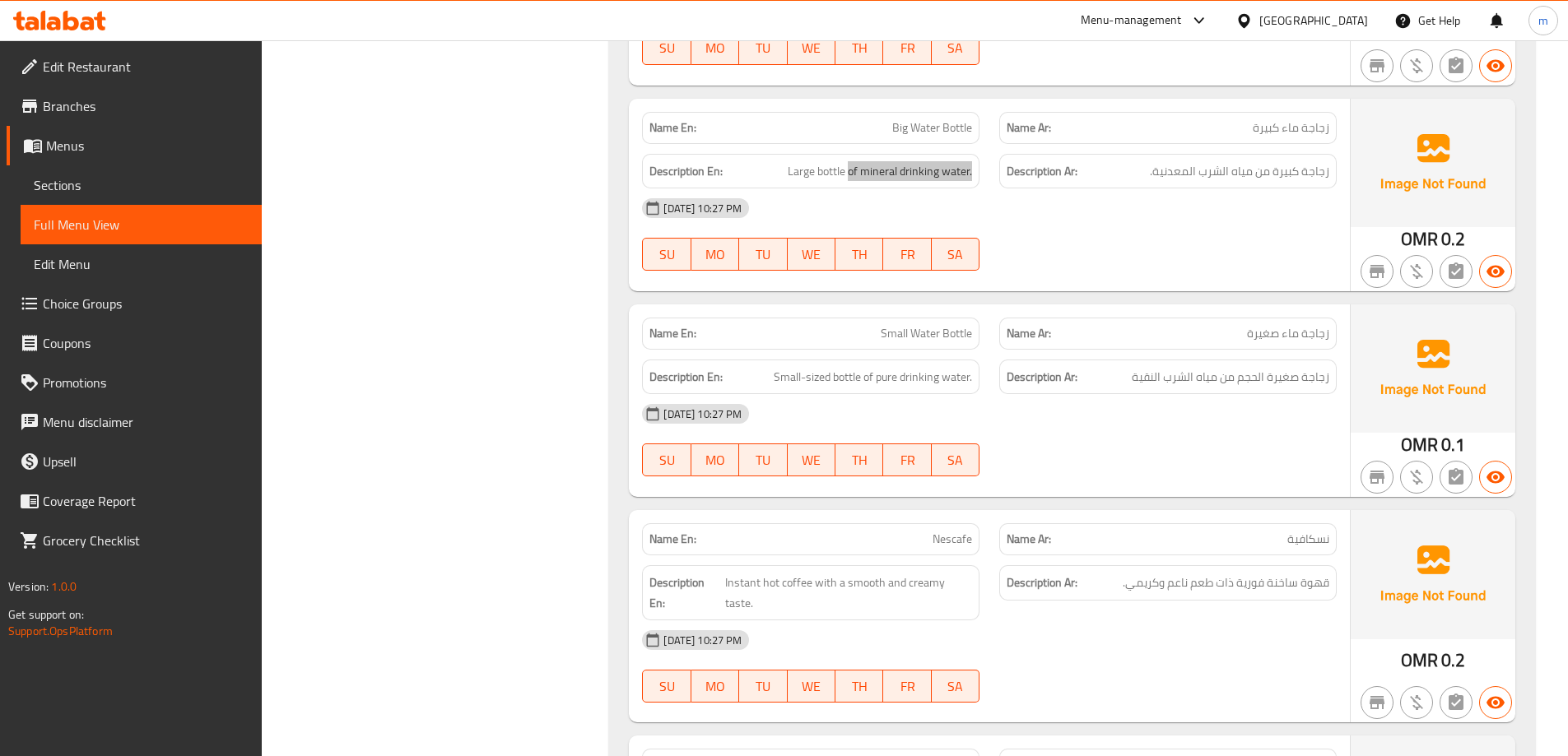
scroll to position [1297, 0]
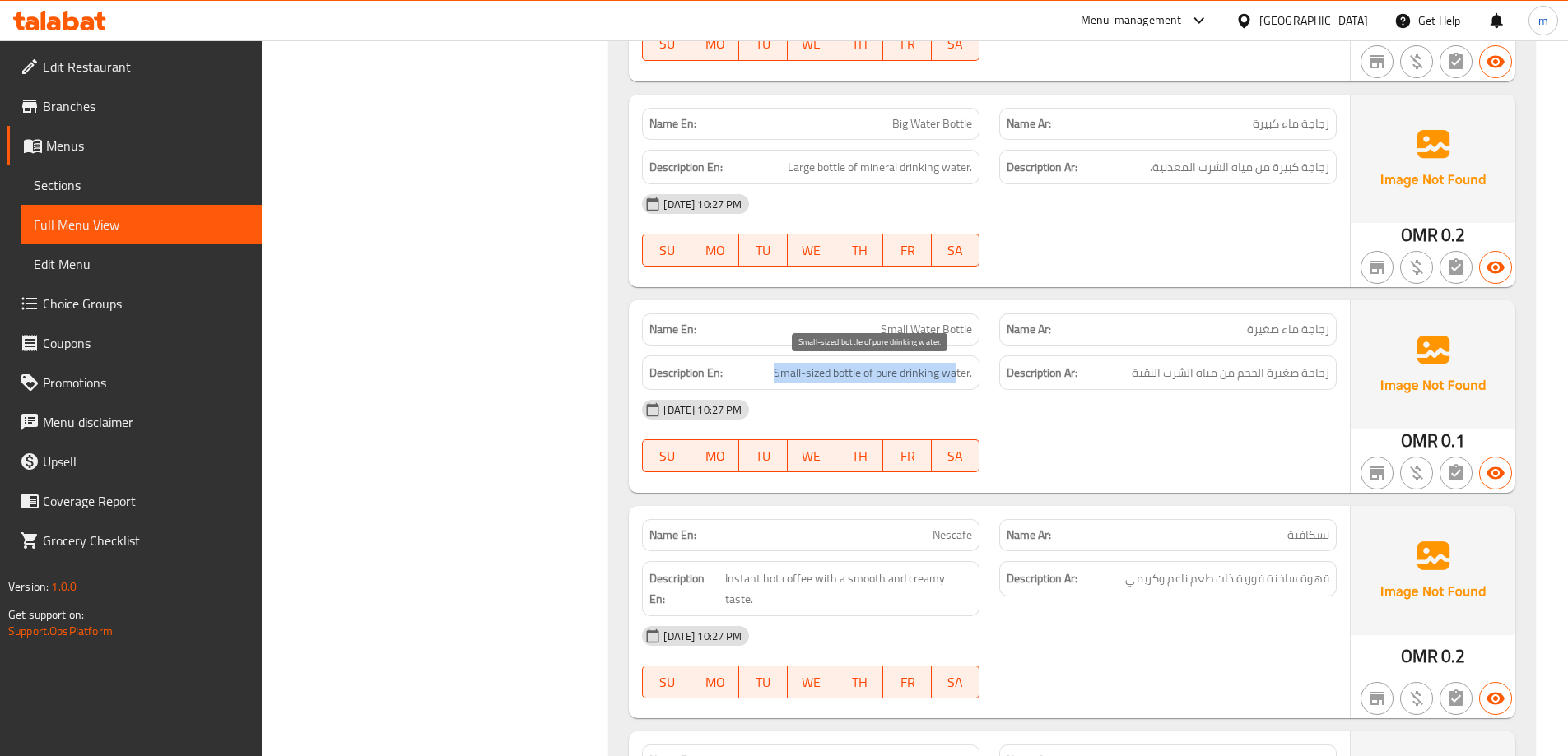
drag, startPoint x: 767, startPoint y: 366, endPoint x: 958, endPoint y: 366, distance: 191.0
click at [958, 366] on h6 "Description En: Small-sized bottle of pure drinking water." at bounding box center [810, 373] width 323 height 20
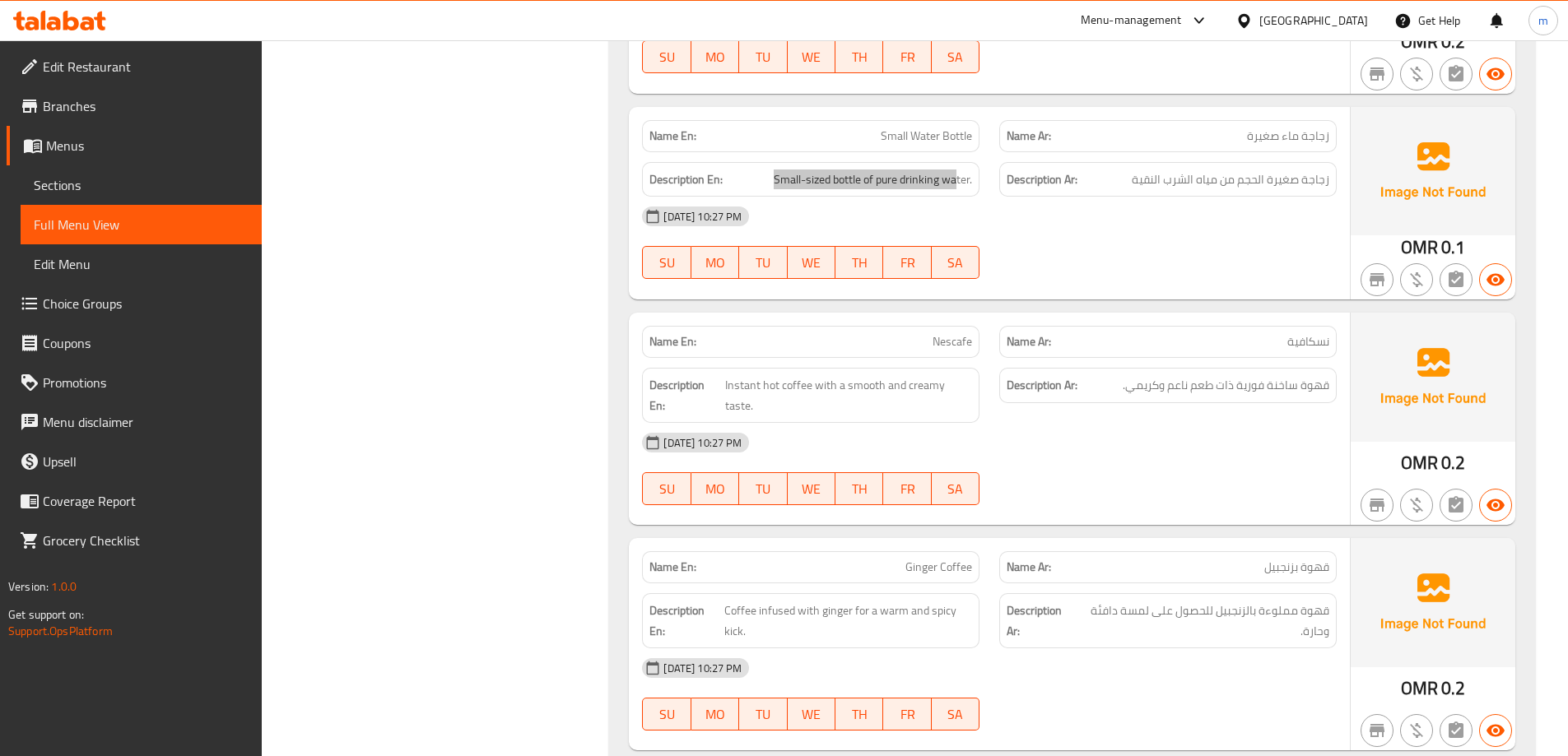
scroll to position [1544, 0]
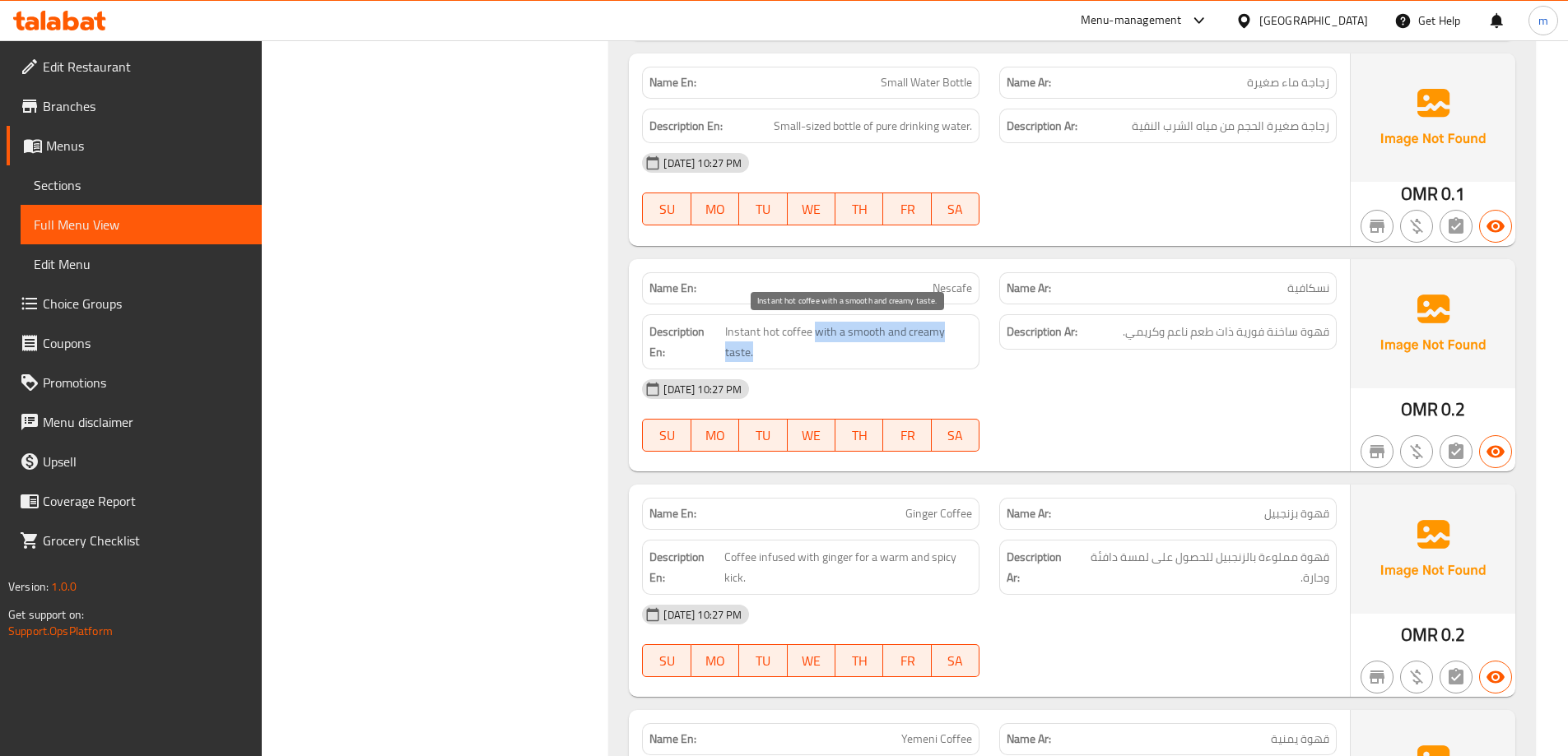
drag, startPoint x: 815, startPoint y: 338, endPoint x: 937, endPoint y: 357, distance: 123.5
click at [937, 357] on span "Instant hot coffee with a smooth and creamy taste." at bounding box center [849, 341] width 247 height 40
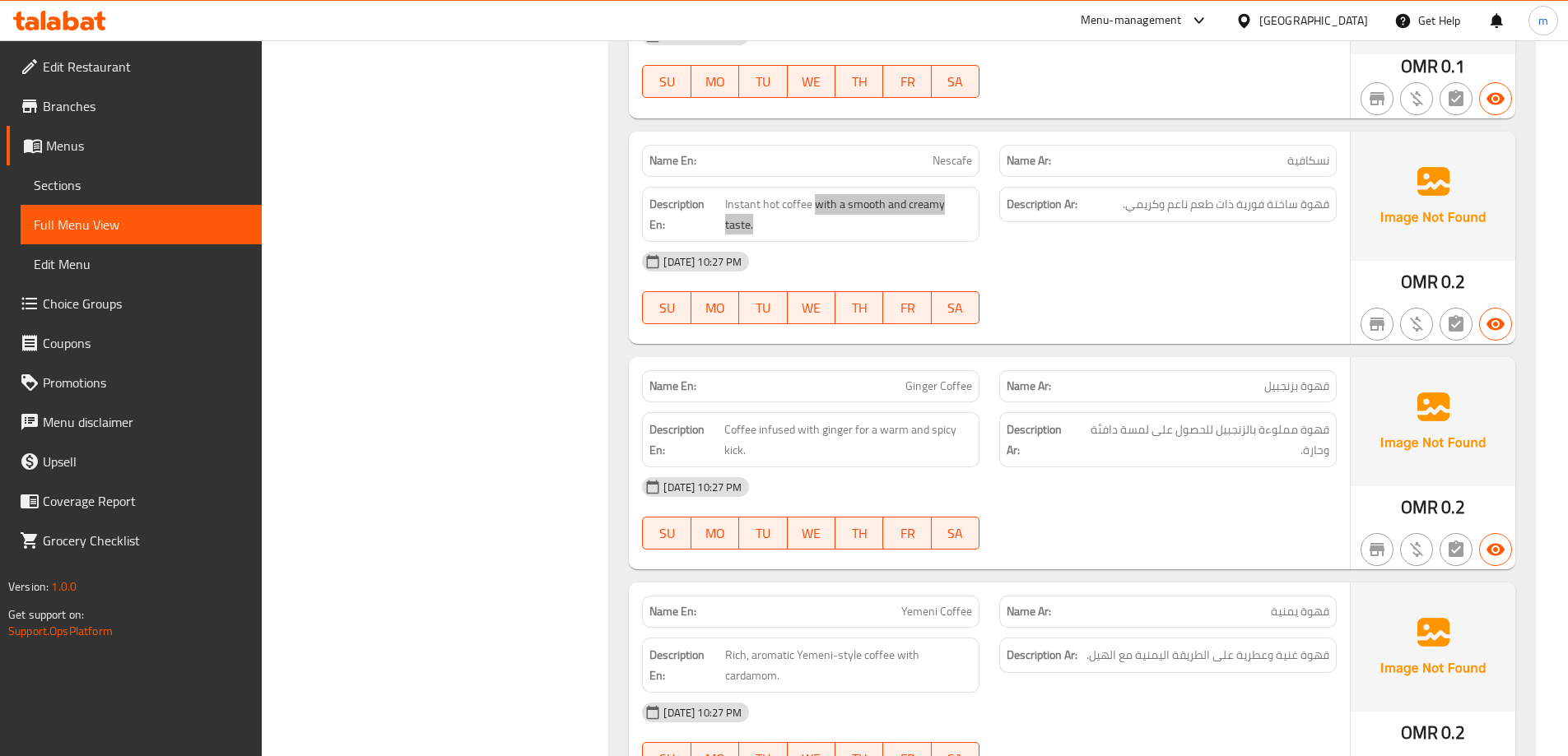
scroll to position [1708, 0]
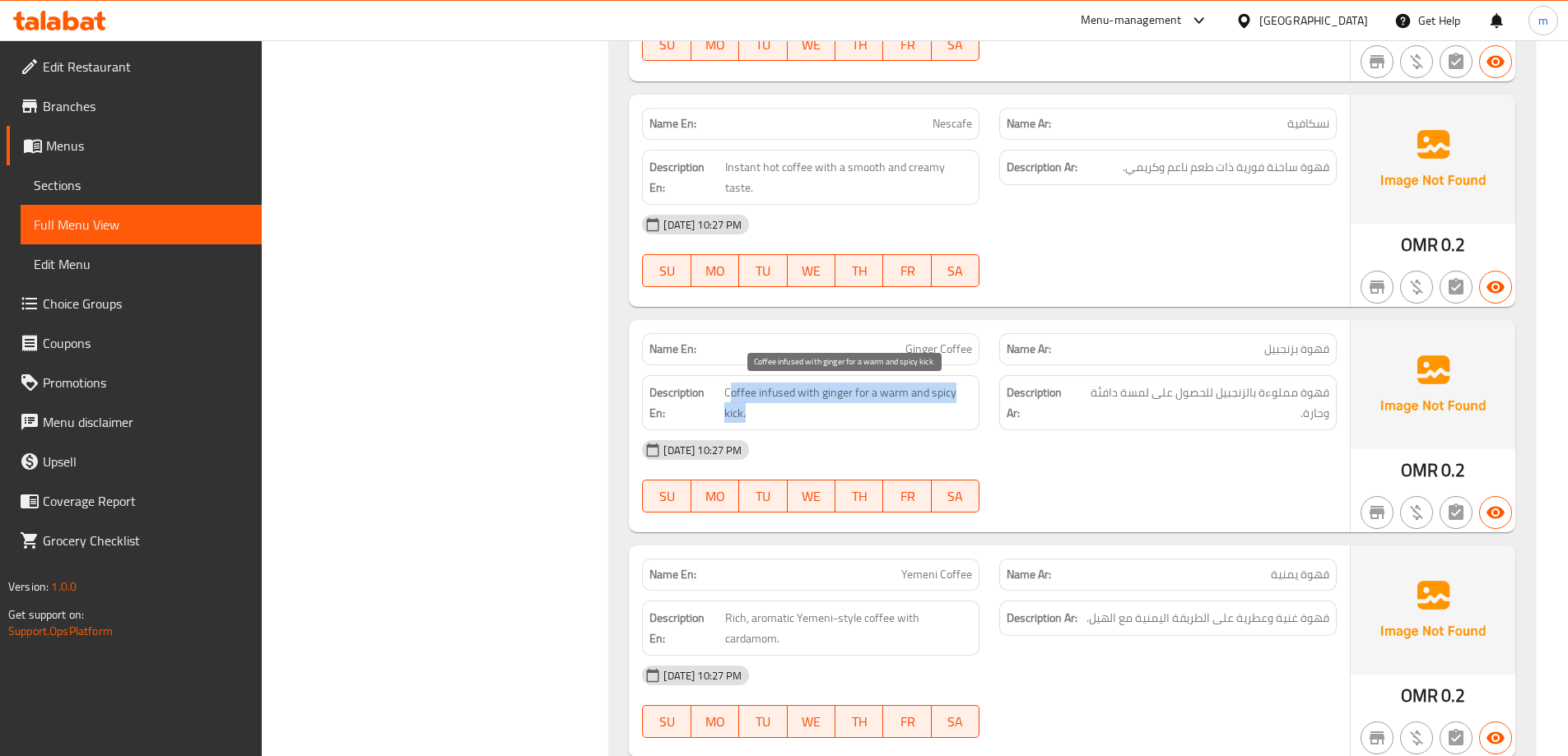
drag, startPoint x: 728, startPoint y: 397, endPoint x: 933, endPoint y: 404, distance: 205.1
click at [933, 404] on span "Coffee infused with ginger for a warm and spicy kick." at bounding box center [849, 403] width 249 height 40
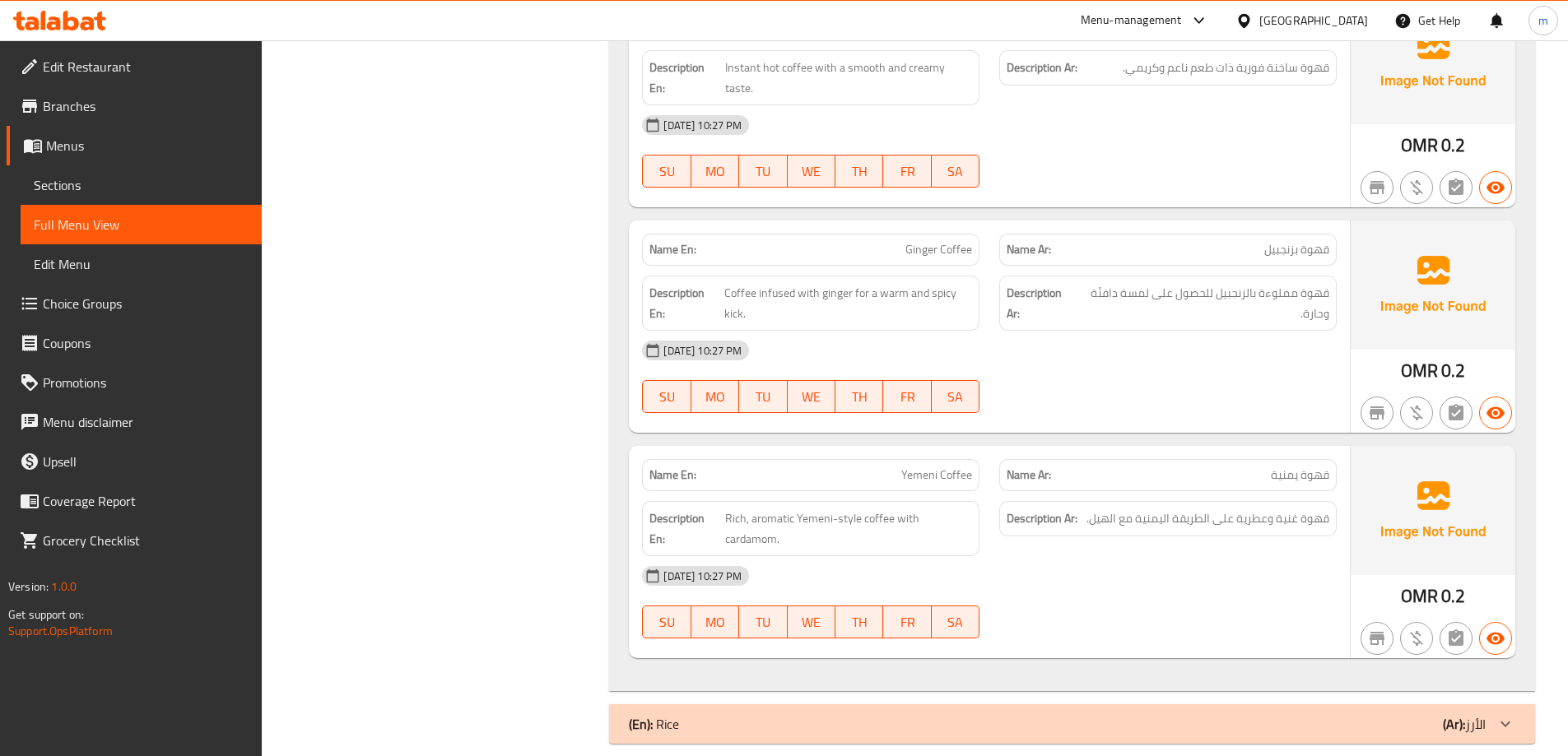
scroll to position [1828, 0]
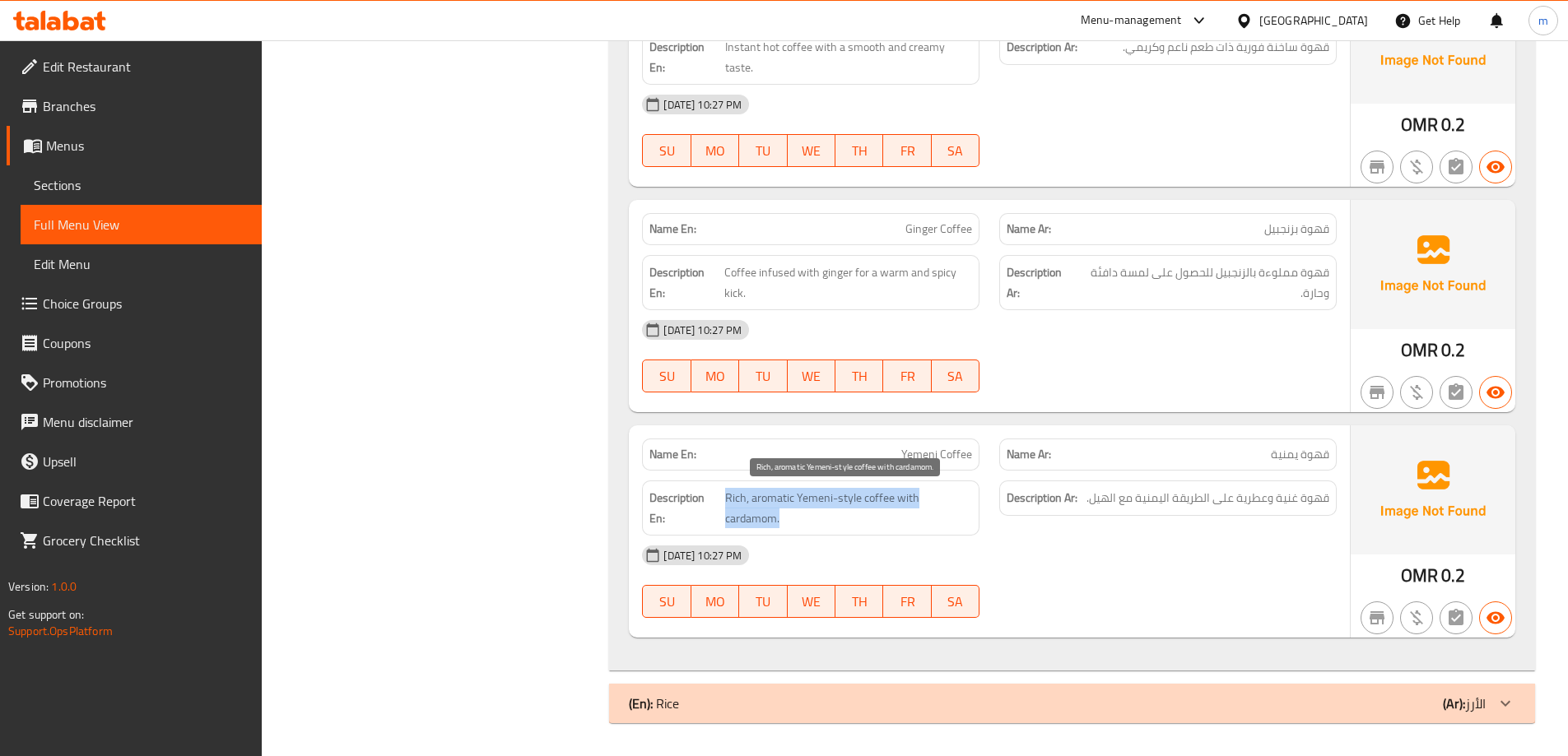
drag, startPoint x: 726, startPoint y: 496, endPoint x: 901, endPoint y: 518, distance: 176.4
click at [901, 518] on span "Rich, aromatic Yemeni-style coffee with cardamom." at bounding box center [849, 507] width 247 height 40
click at [1279, 570] on div "[DATE] 10:27 PM" at bounding box center [988, 555] width 714 height 39
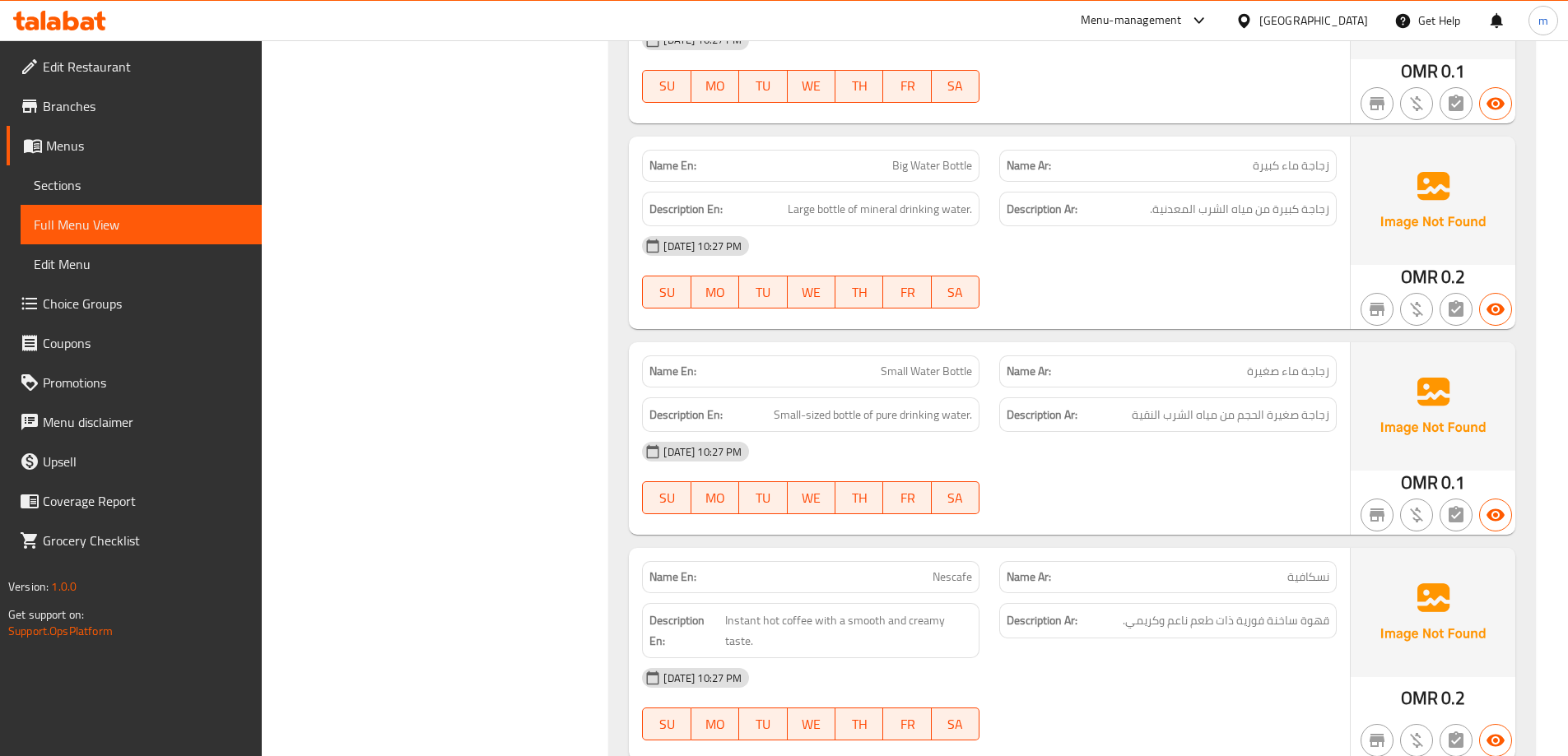
scroll to position [0, 0]
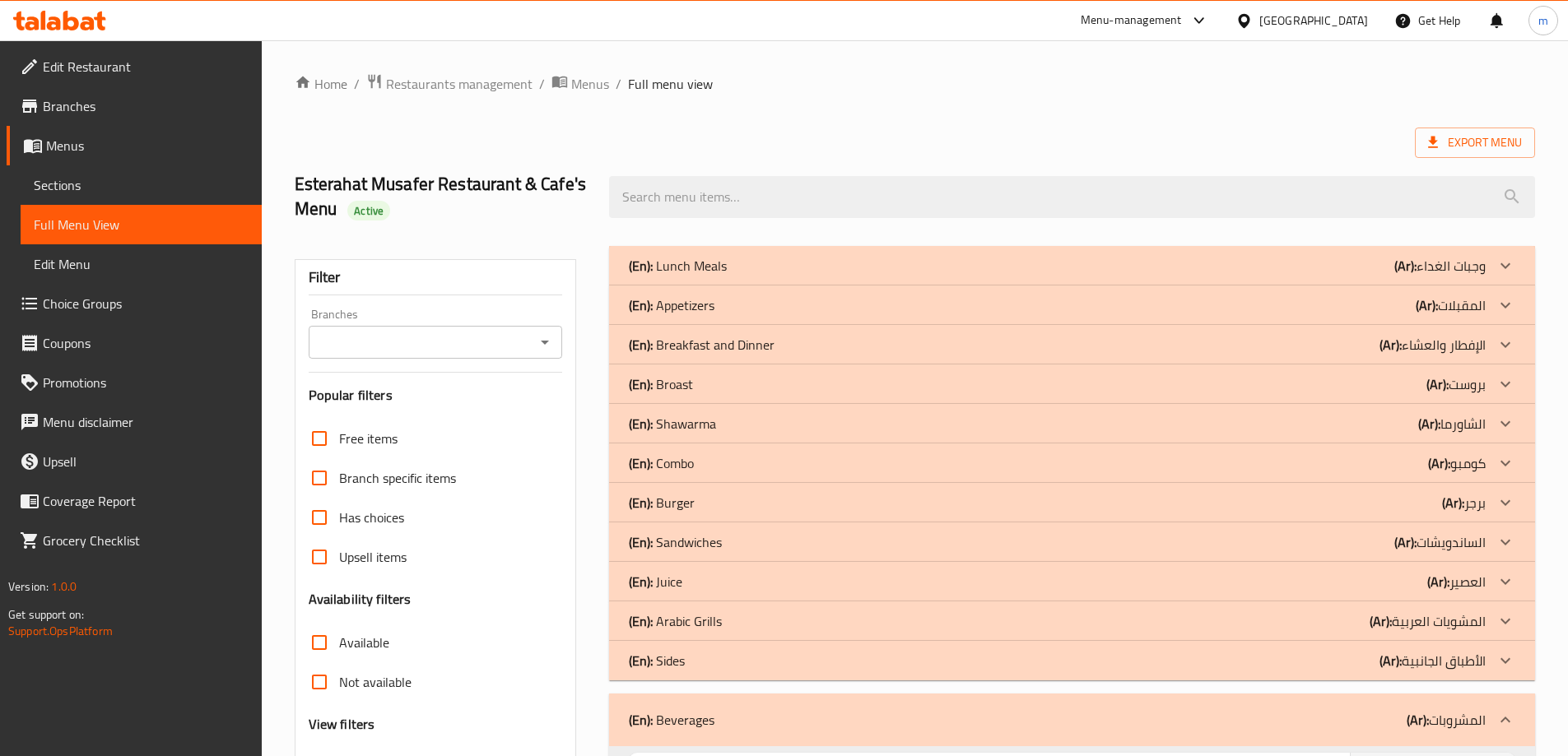
drag, startPoint x: 1245, startPoint y: 585, endPoint x: 1207, endPoint y: 353, distance: 235.1
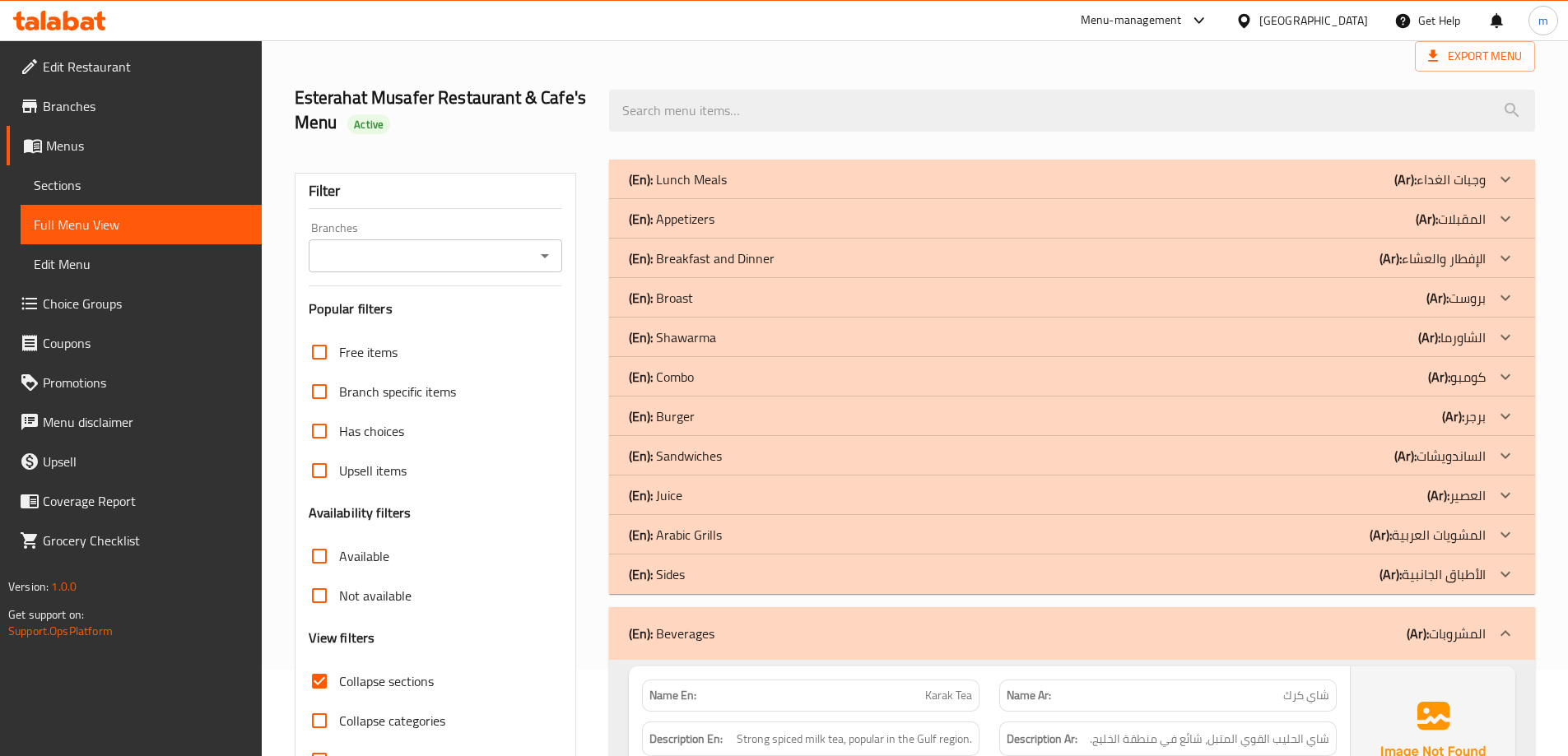
scroll to position [329, 0]
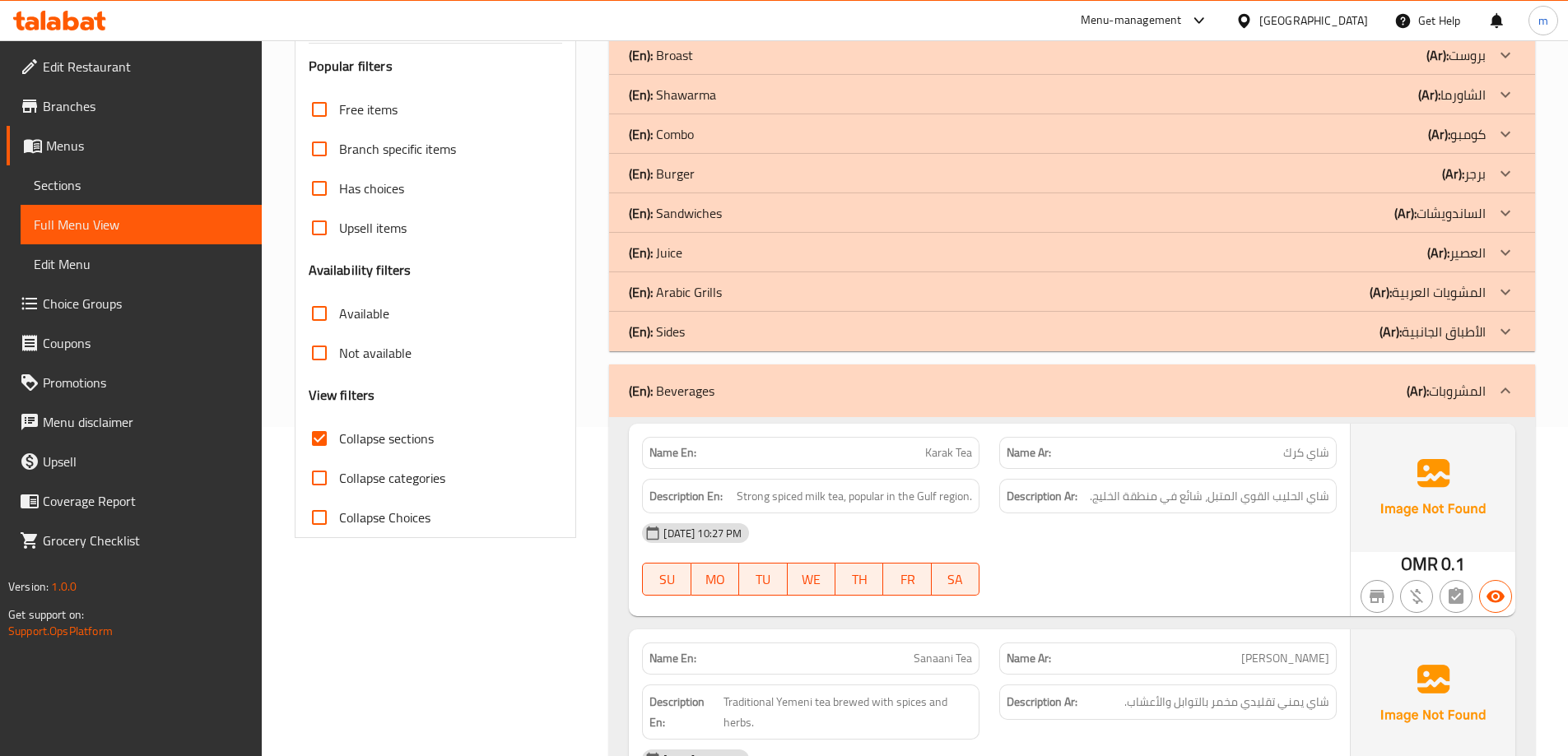
click at [1421, 388] on b "(Ar):" at bounding box center [1417, 391] width 22 height 25
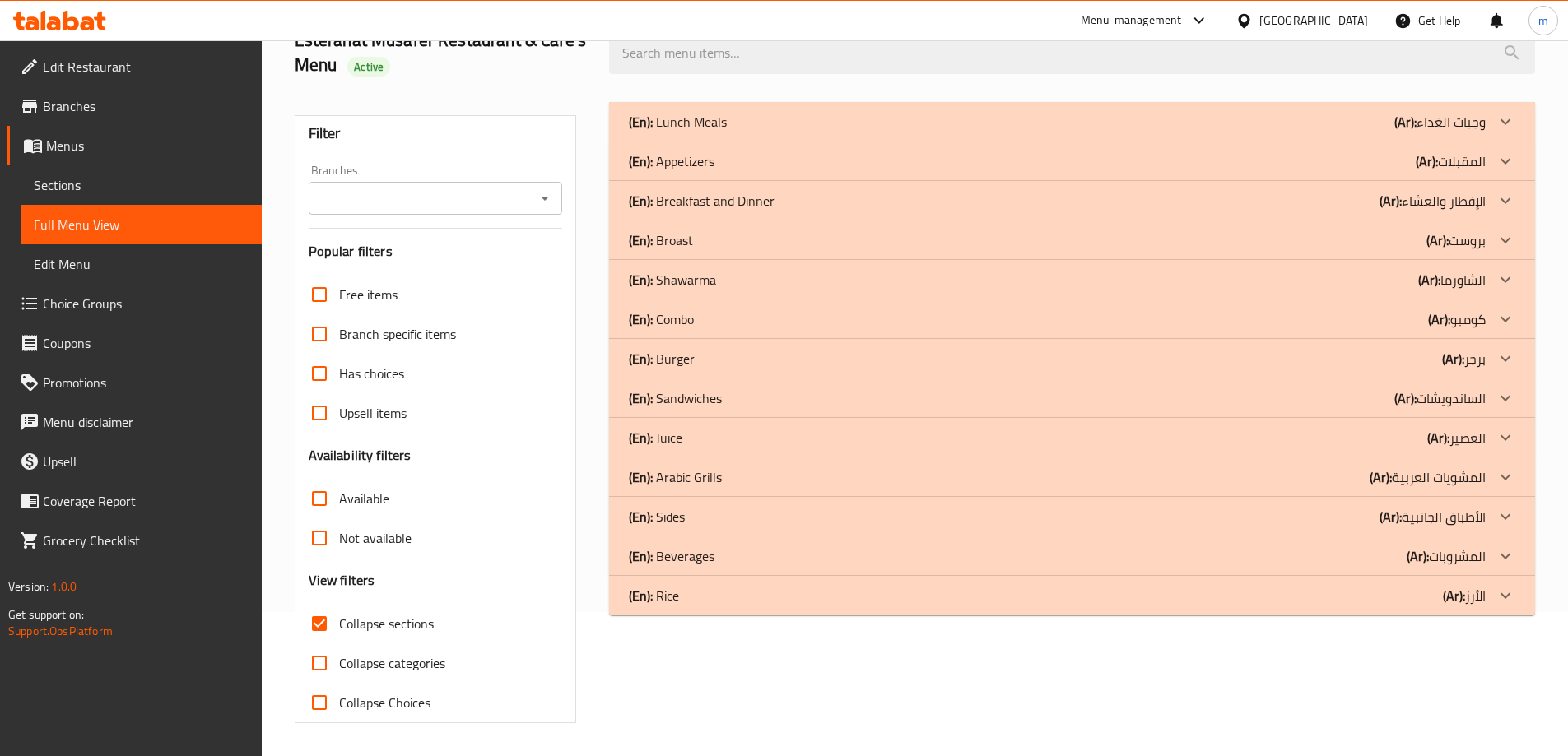
scroll to position [144, 0]
click at [1432, 132] on div "(En): Rice (Ar): الأرز" at bounding box center [1057, 121] width 856 height 20
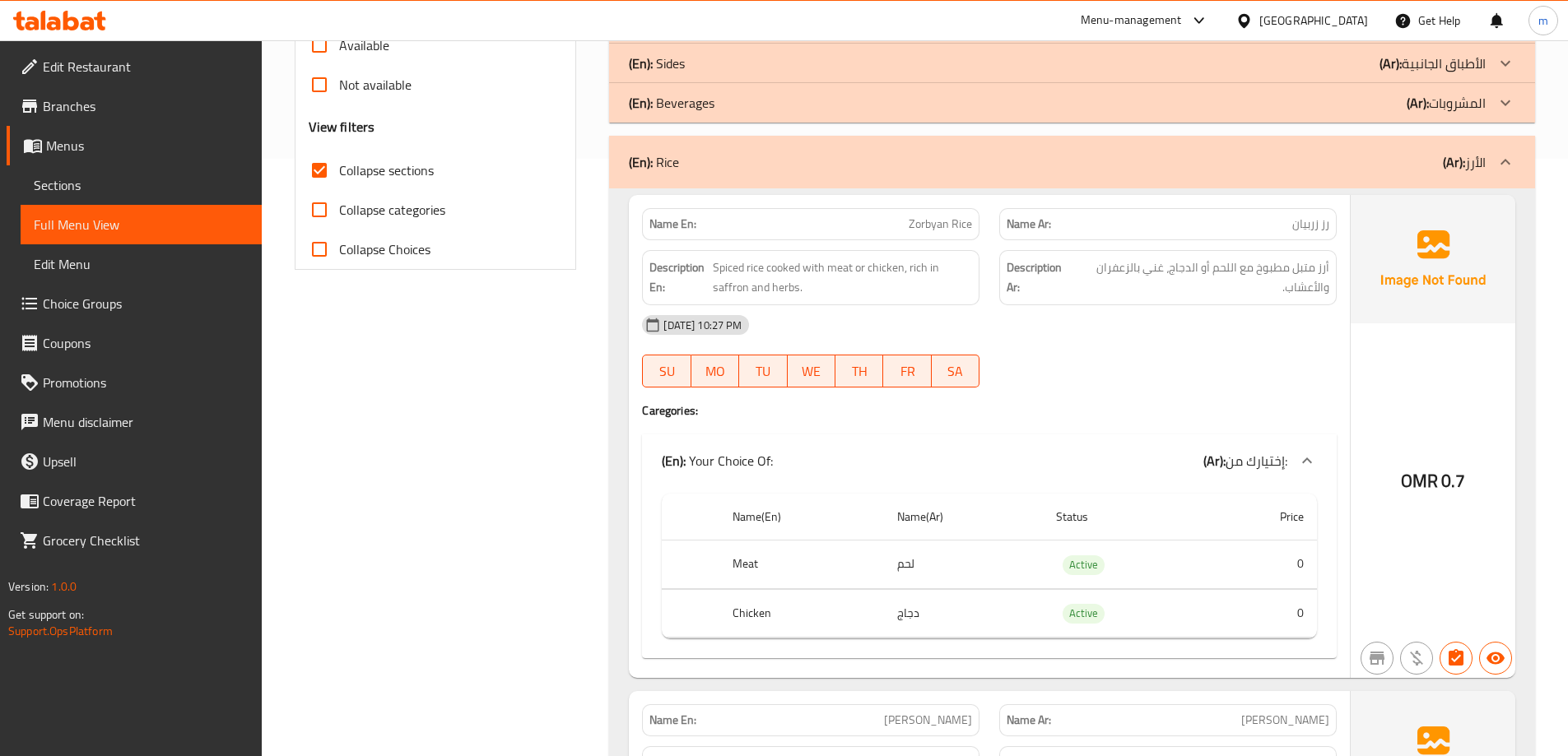
scroll to position [638, 0]
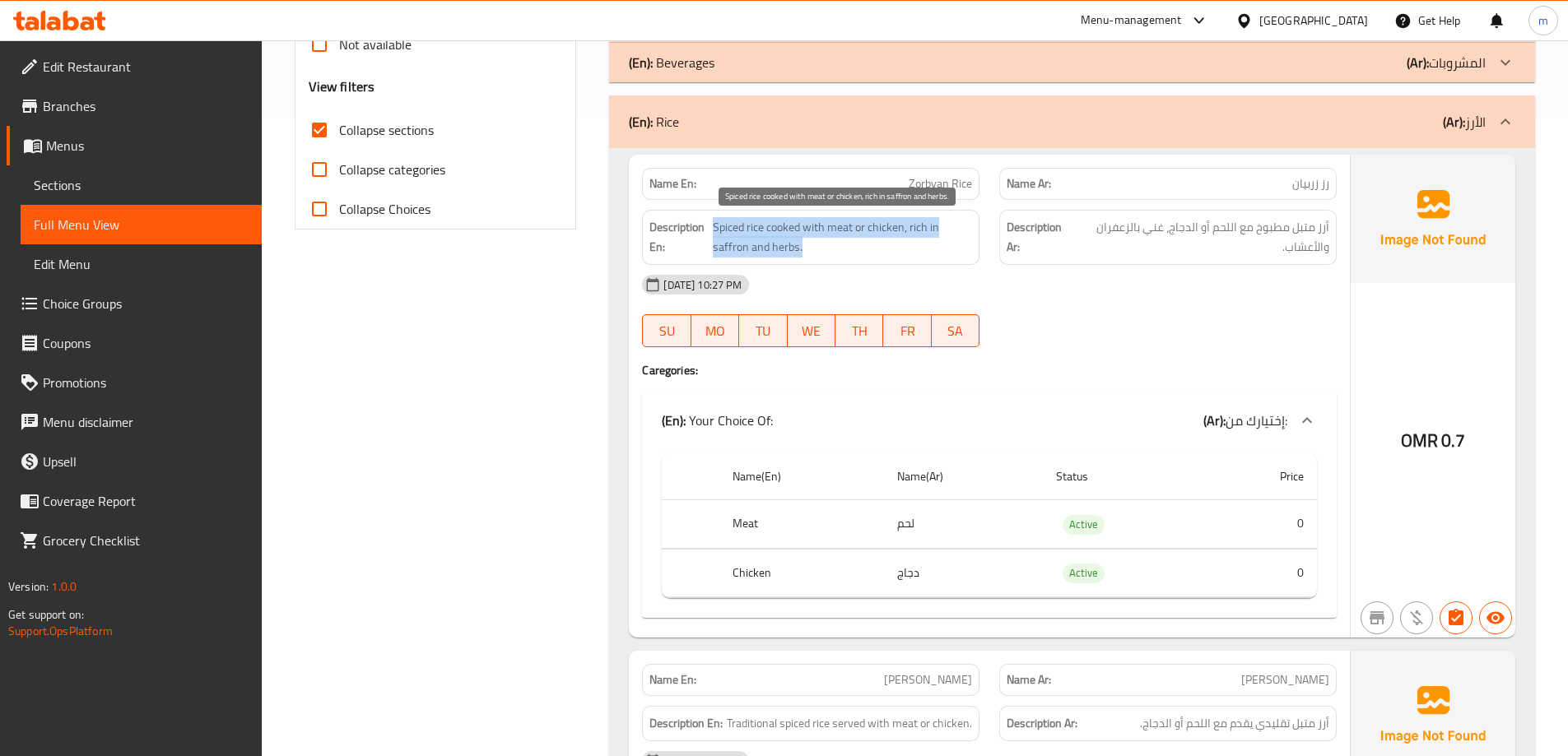
drag, startPoint x: 712, startPoint y: 227, endPoint x: 912, endPoint y: 238, distance: 200.3
click at [912, 238] on span "Spiced rice cooked with meat or chicken, rich in saffron and herbs." at bounding box center [842, 237] width 260 height 40
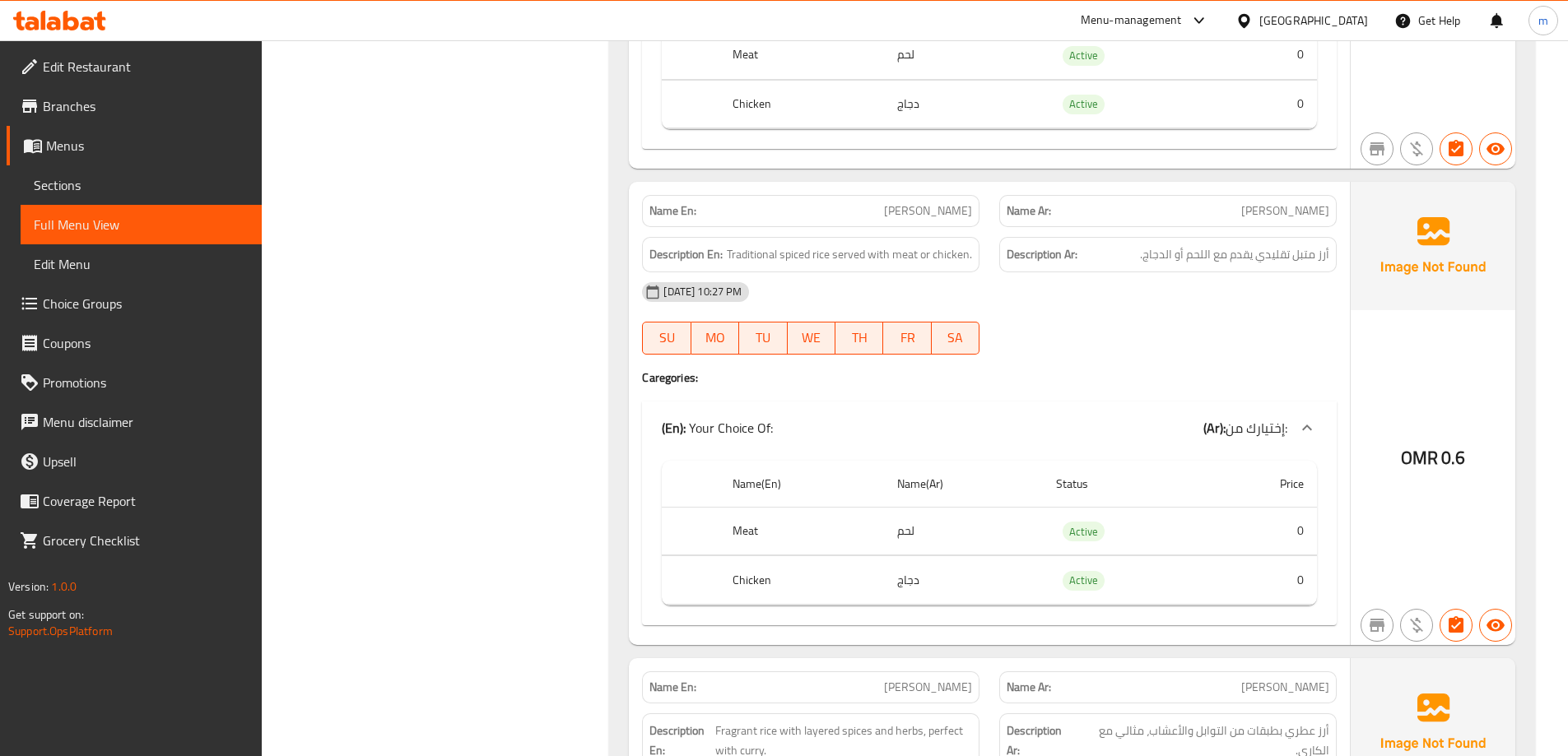
scroll to position [1131, 0]
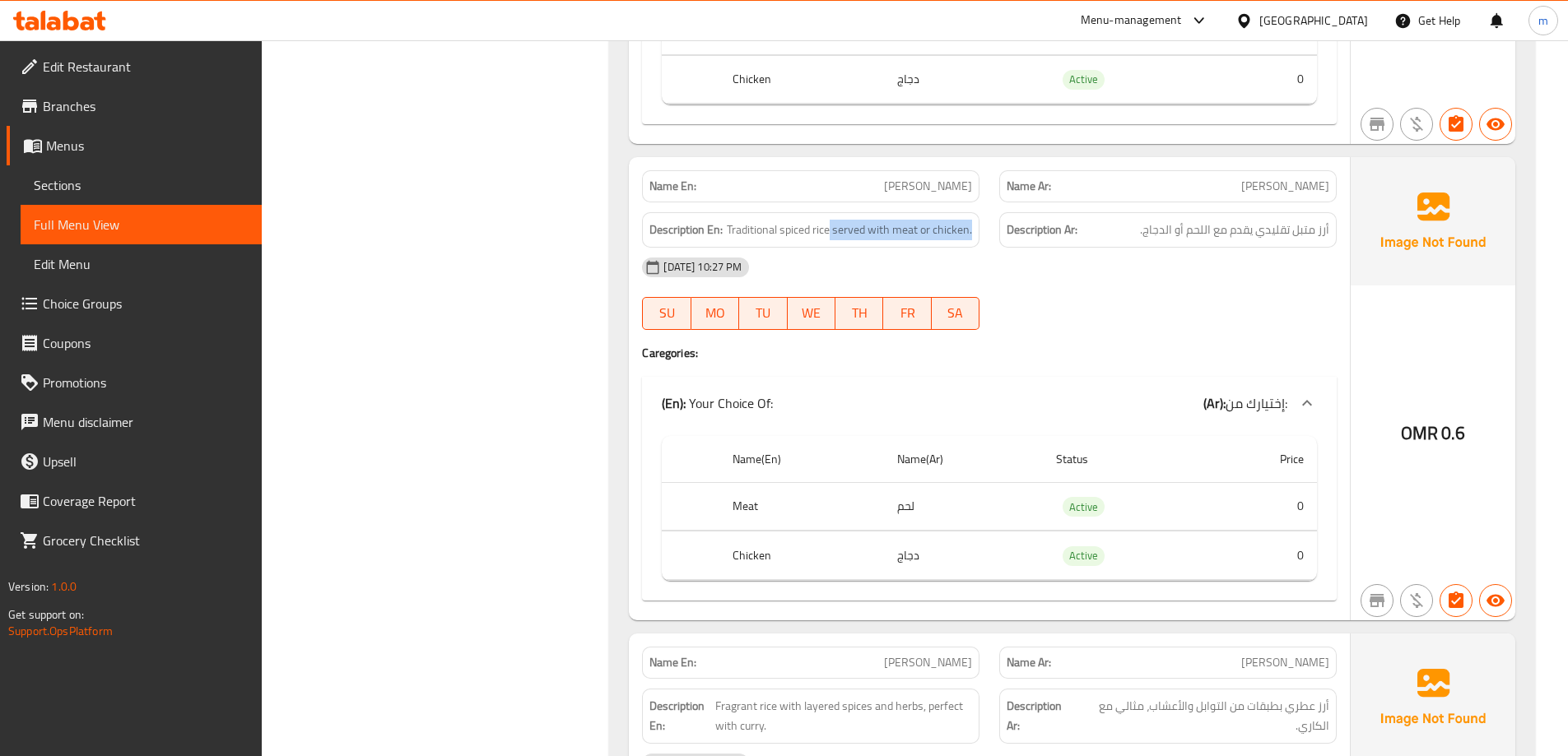
drag, startPoint x: 828, startPoint y: 229, endPoint x: 974, endPoint y: 231, distance: 146.0
click at [974, 231] on div "Description En: Traditional spiced rice served with meat or chicken." at bounding box center [810, 230] width 337 height 36
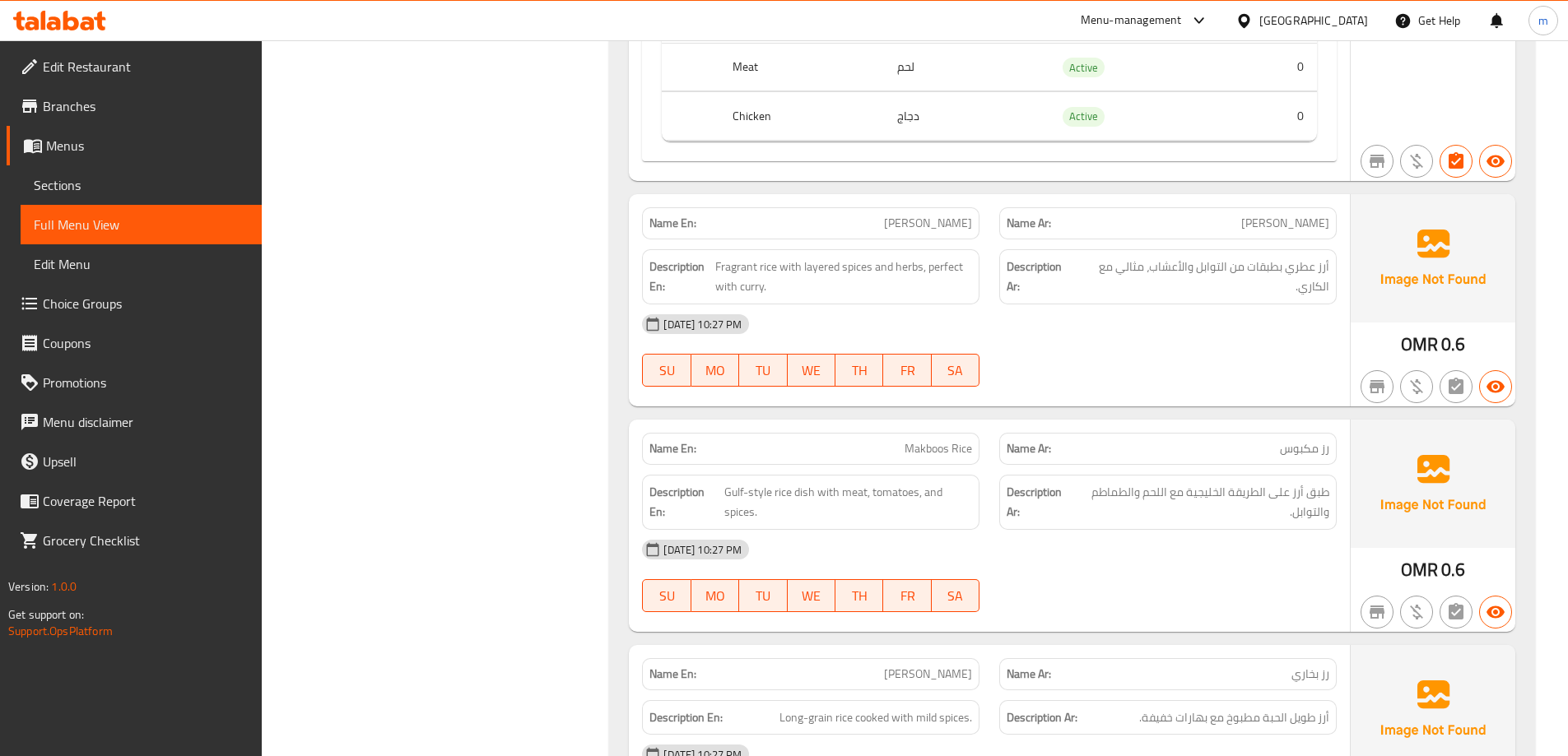
scroll to position [1544, 0]
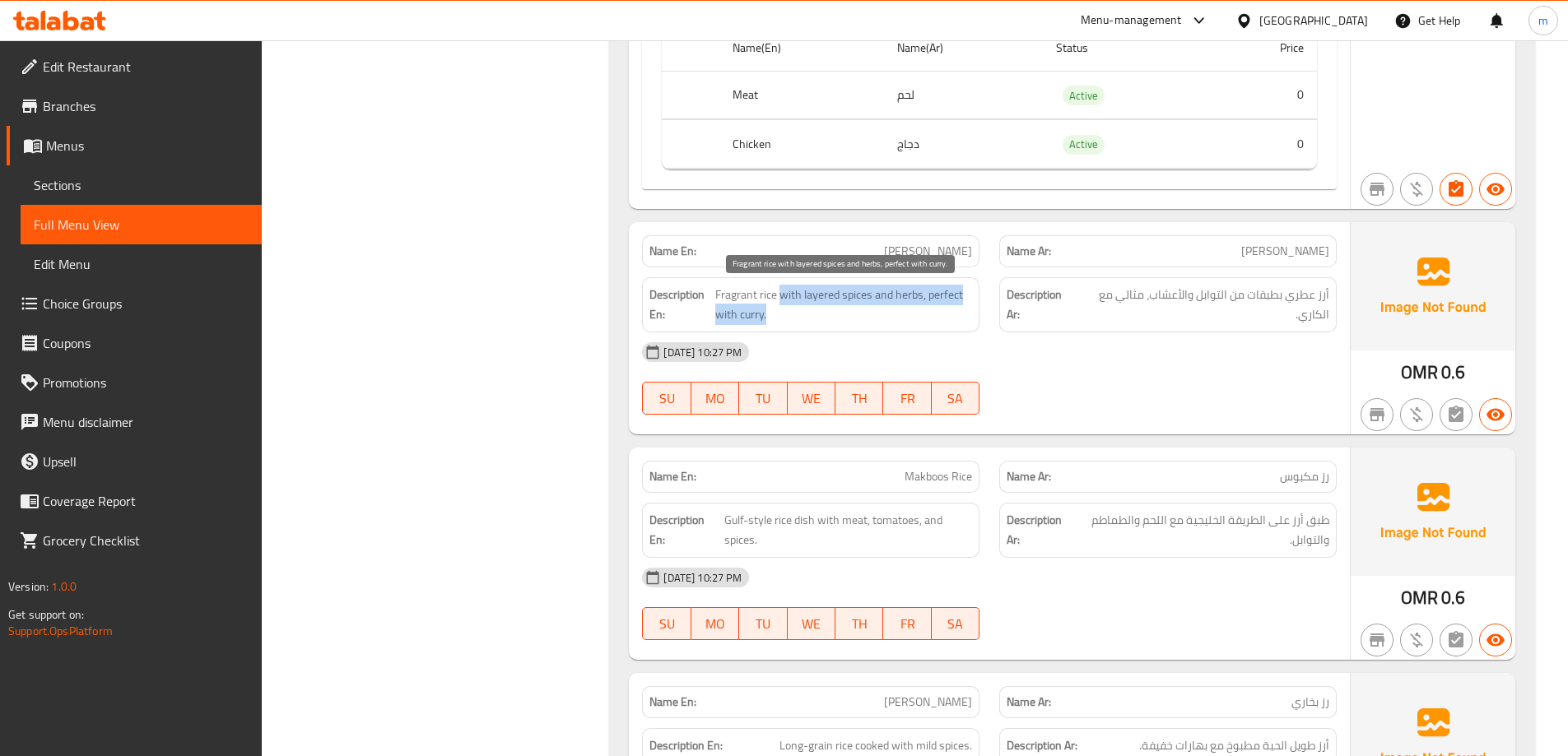
drag, startPoint x: 779, startPoint y: 295, endPoint x: 944, endPoint y: 312, distance: 165.9
click at [944, 312] on span "Fragrant rice with layered spices and herbs, perfect with curry." at bounding box center [844, 305] width 257 height 40
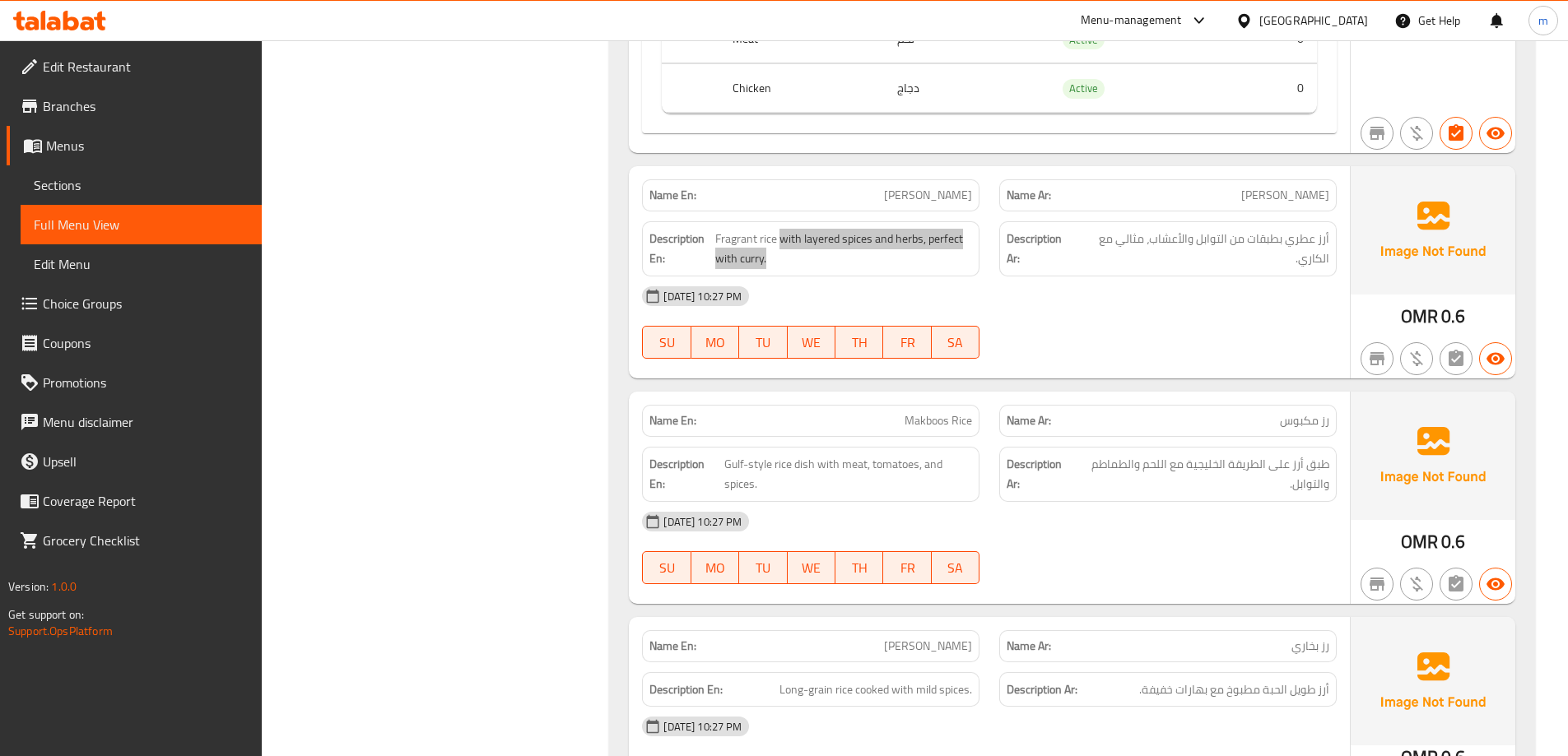
scroll to position [1708, 0]
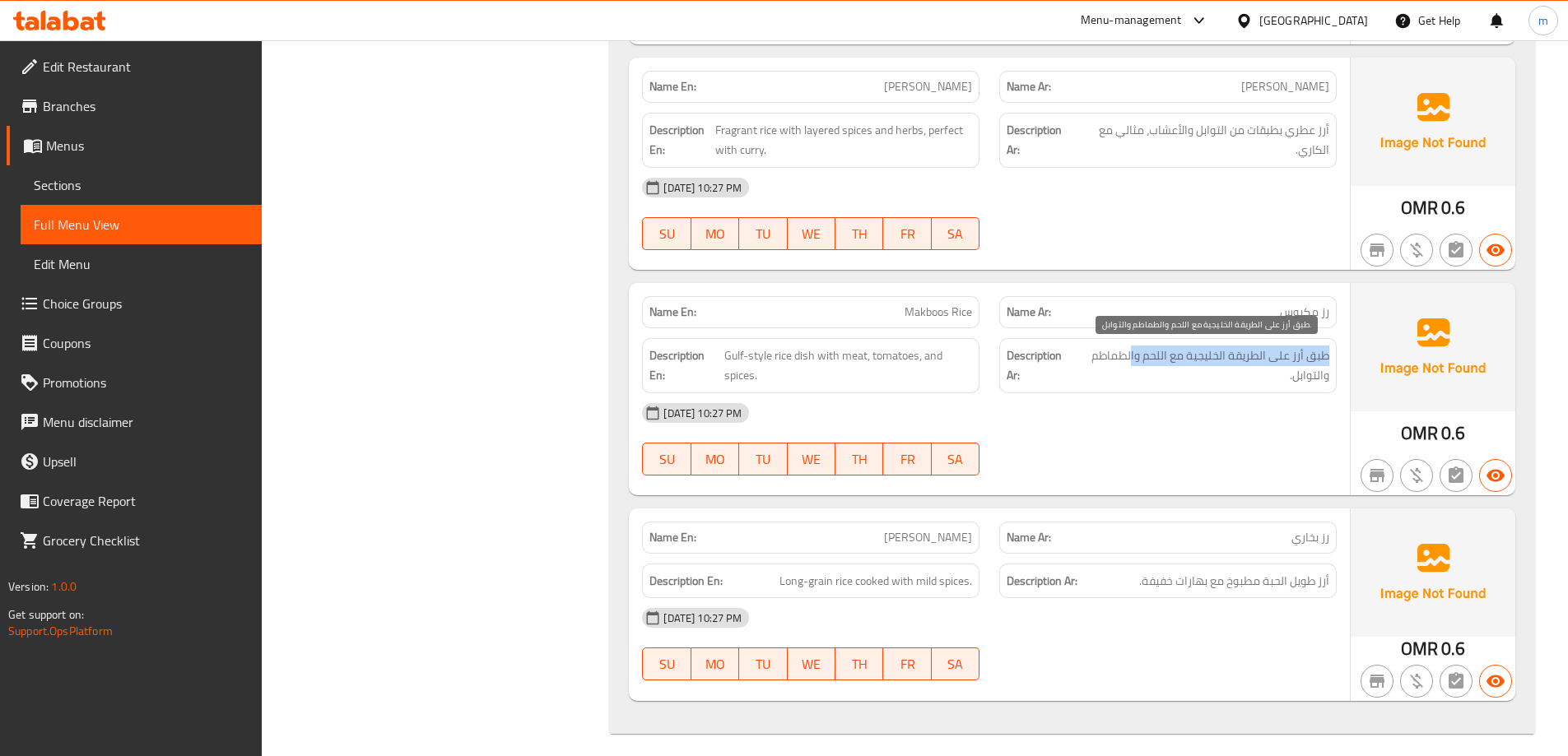
drag, startPoint x: 1325, startPoint y: 357, endPoint x: 1130, endPoint y: 347, distance: 195.3
click at [1130, 347] on span "طبق أرز على الطريقة الخليجية مع اللحم والطماطم والتوابل." at bounding box center [1202, 365] width 255 height 40
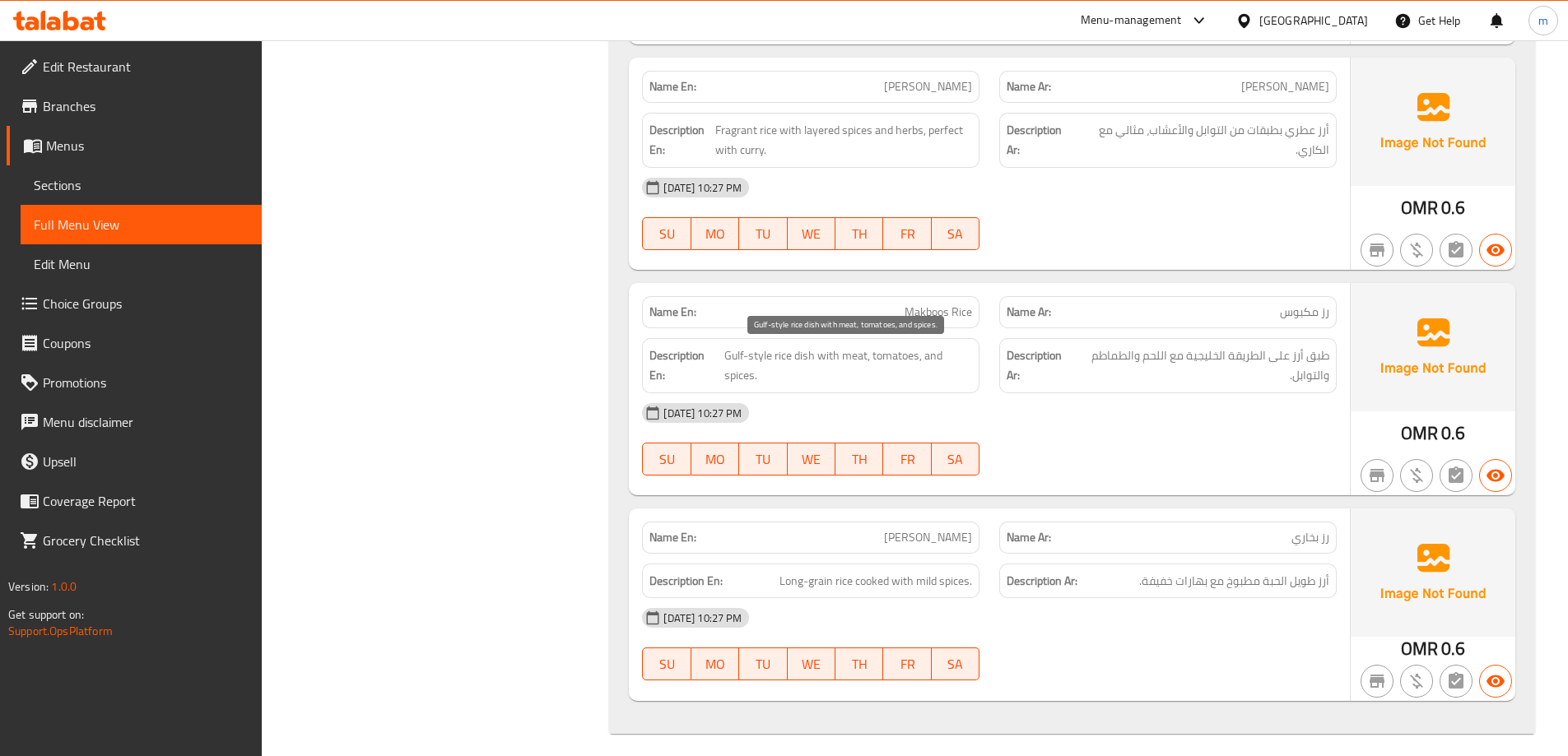
click at [830, 385] on span "Gulf-style rice dish with meat, tomatoes, and spices." at bounding box center [848, 365] width 248 height 40
drag, startPoint x: 808, startPoint y: 359, endPoint x: 933, endPoint y: 381, distance: 126.9
click at [933, 381] on span "Gulf-style rice dish with meat, tomatoes, and spices." at bounding box center [848, 365] width 248 height 40
drag, startPoint x: 1279, startPoint y: 534, endPoint x: 1307, endPoint y: 534, distance: 28.0
click at [1307, 534] on p "Name Ar: رز بخاري" at bounding box center [1167, 538] width 323 height 17
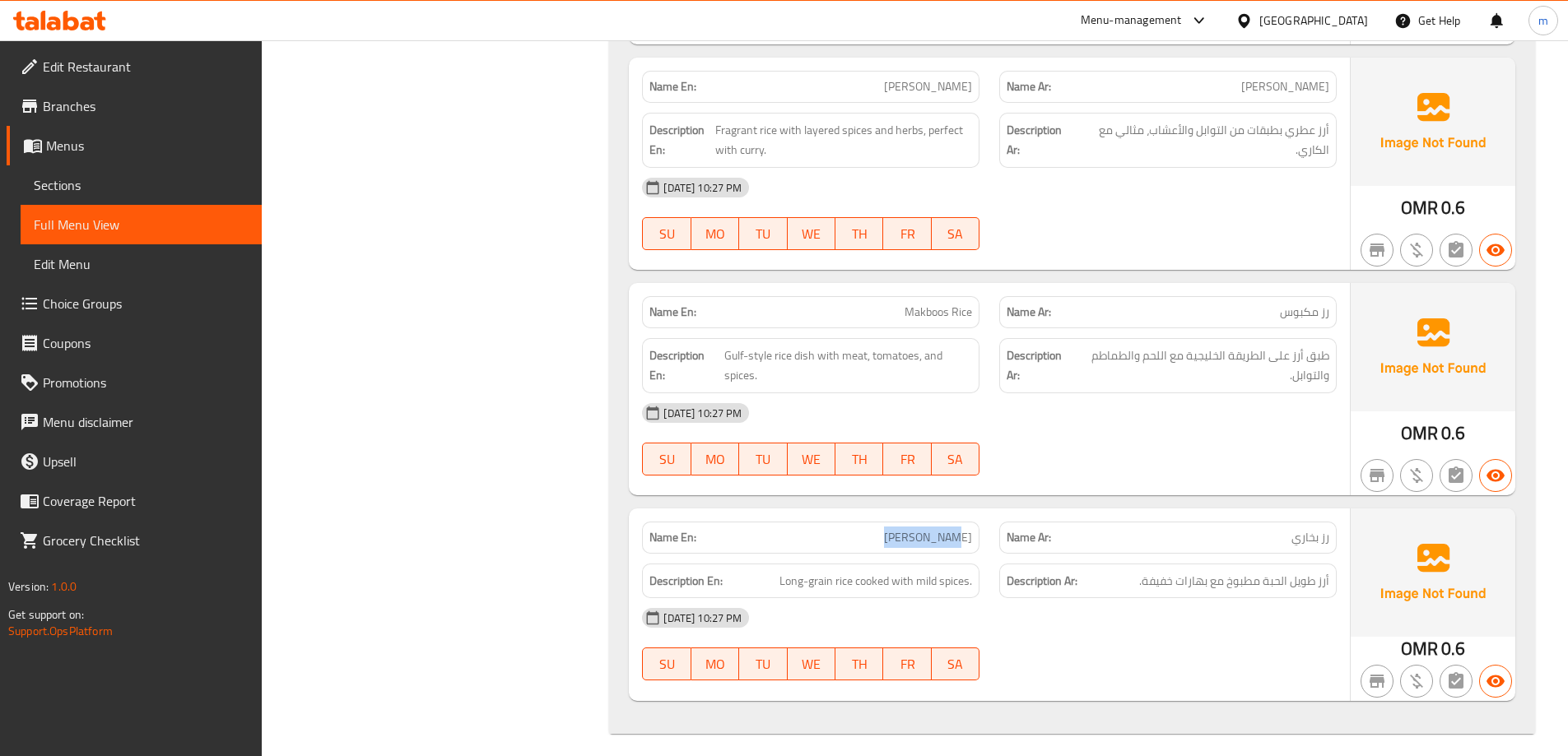
drag, startPoint x: 905, startPoint y: 534, endPoint x: 967, endPoint y: 534, distance: 62.0
click at [967, 534] on p "Name En: [PERSON_NAME]" at bounding box center [810, 538] width 323 height 17
drag, startPoint x: 775, startPoint y: 579, endPoint x: 973, endPoint y: 587, distance: 198.2
click at [973, 587] on div "Description En: Long-grain rice cooked with mild spices." at bounding box center [810, 581] width 337 height 36
click at [1133, 625] on div "[DATE] 10:27 PM" at bounding box center [988, 618] width 714 height 39
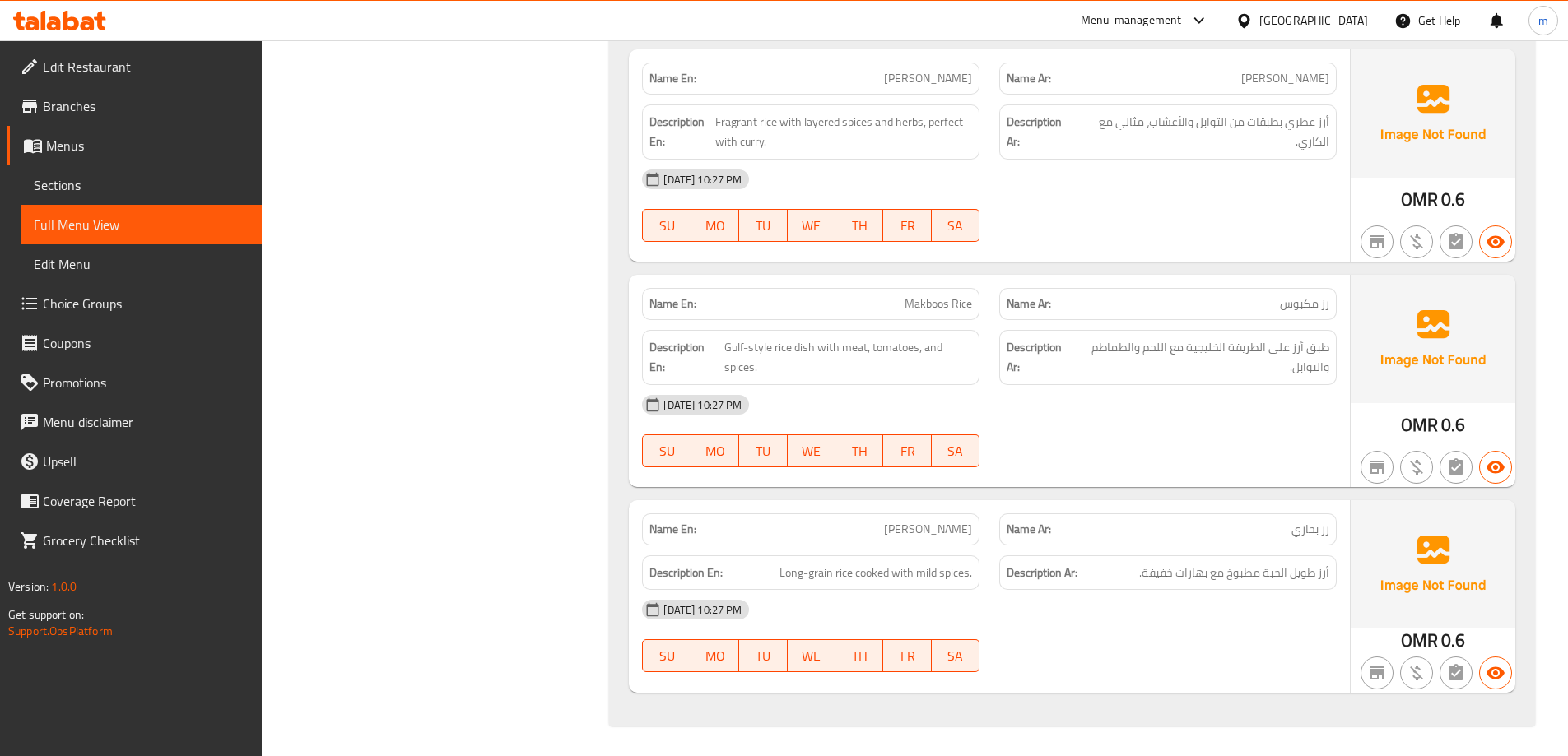
scroll to position [1719, 0]
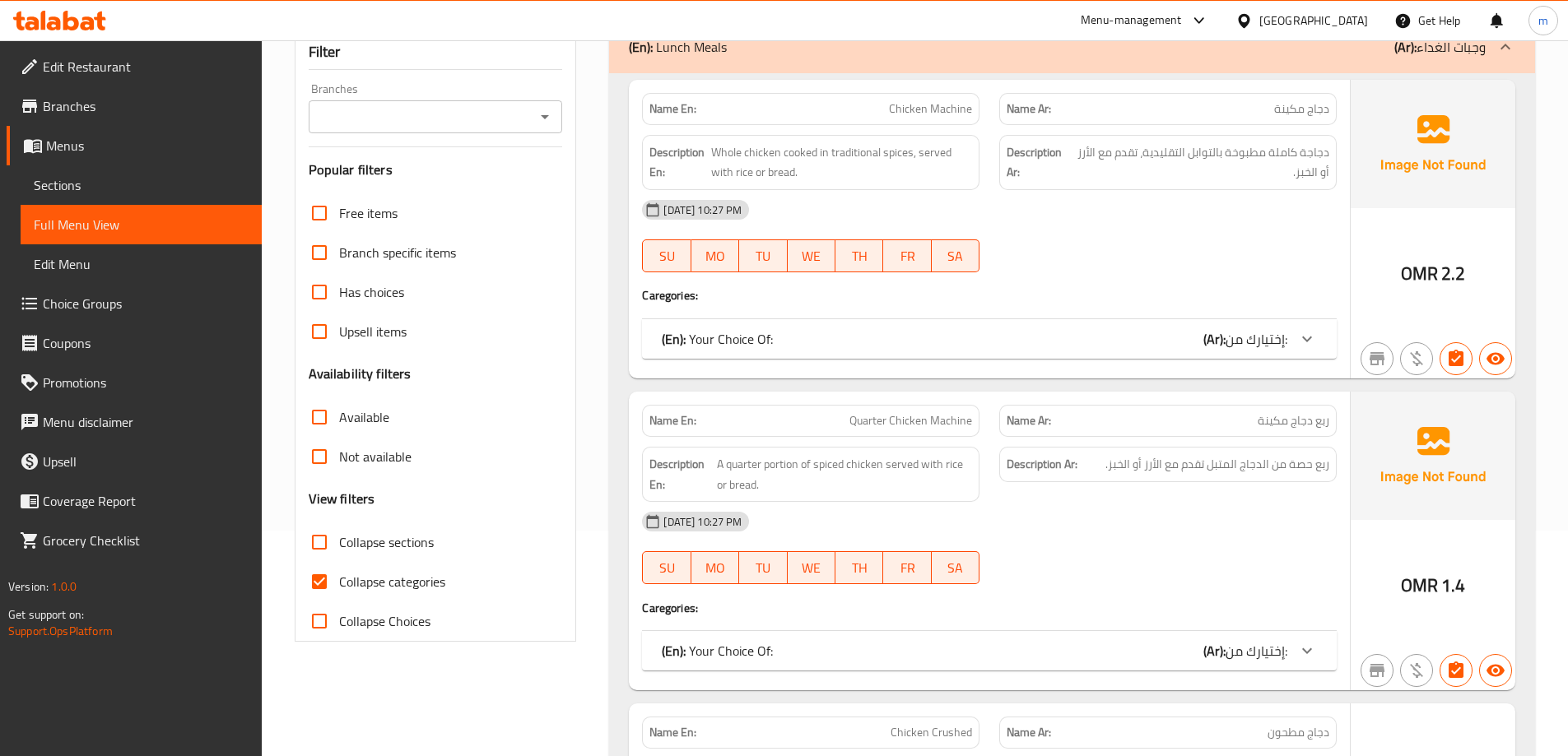
scroll to position [247, 0]
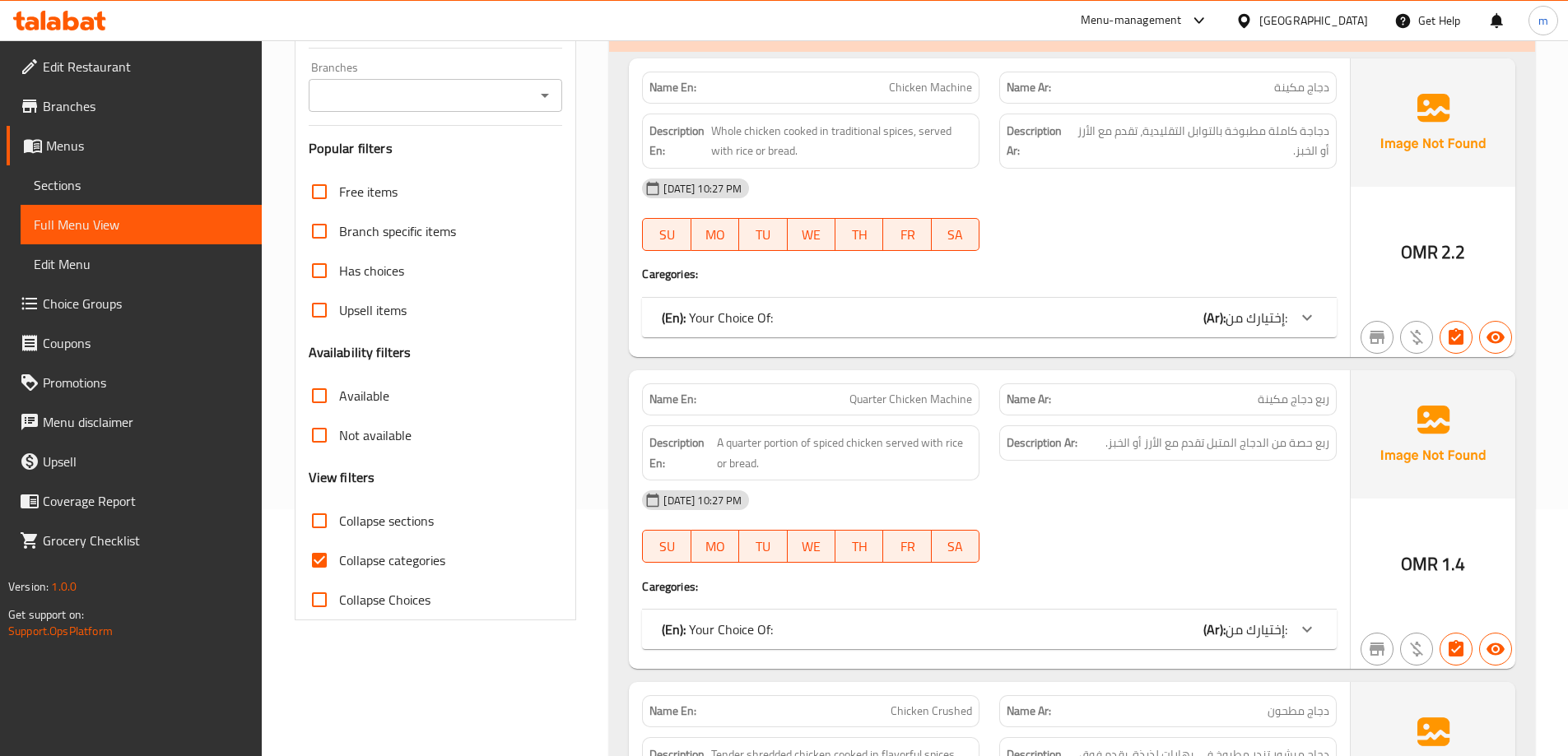
click at [418, 564] on span "Collapse categories" at bounding box center [392, 560] width 106 height 20
click at [339, 564] on input "Collapse categories" at bounding box center [319, 560] width 39 height 39
checkbox input "false"
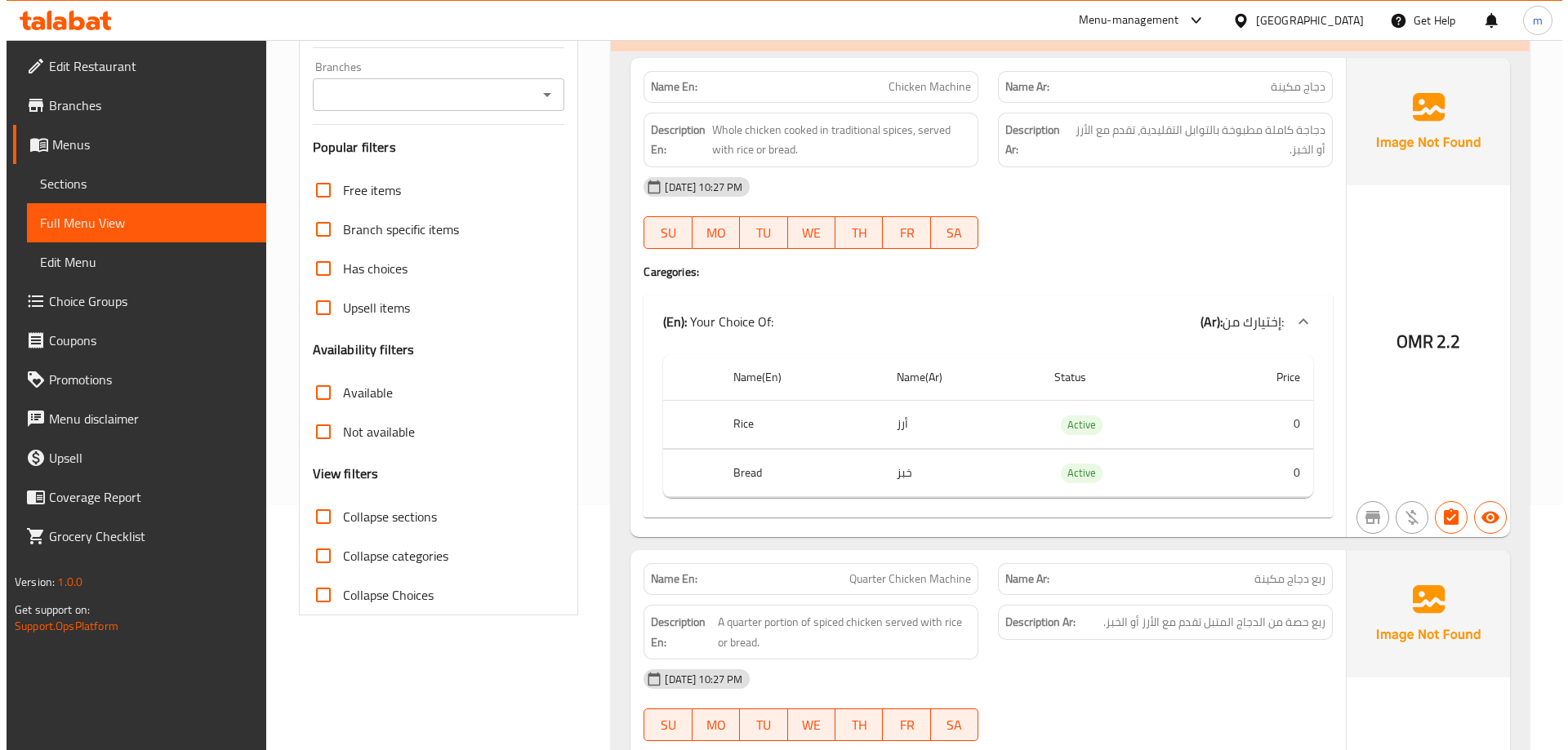
scroll to position [0, 0]
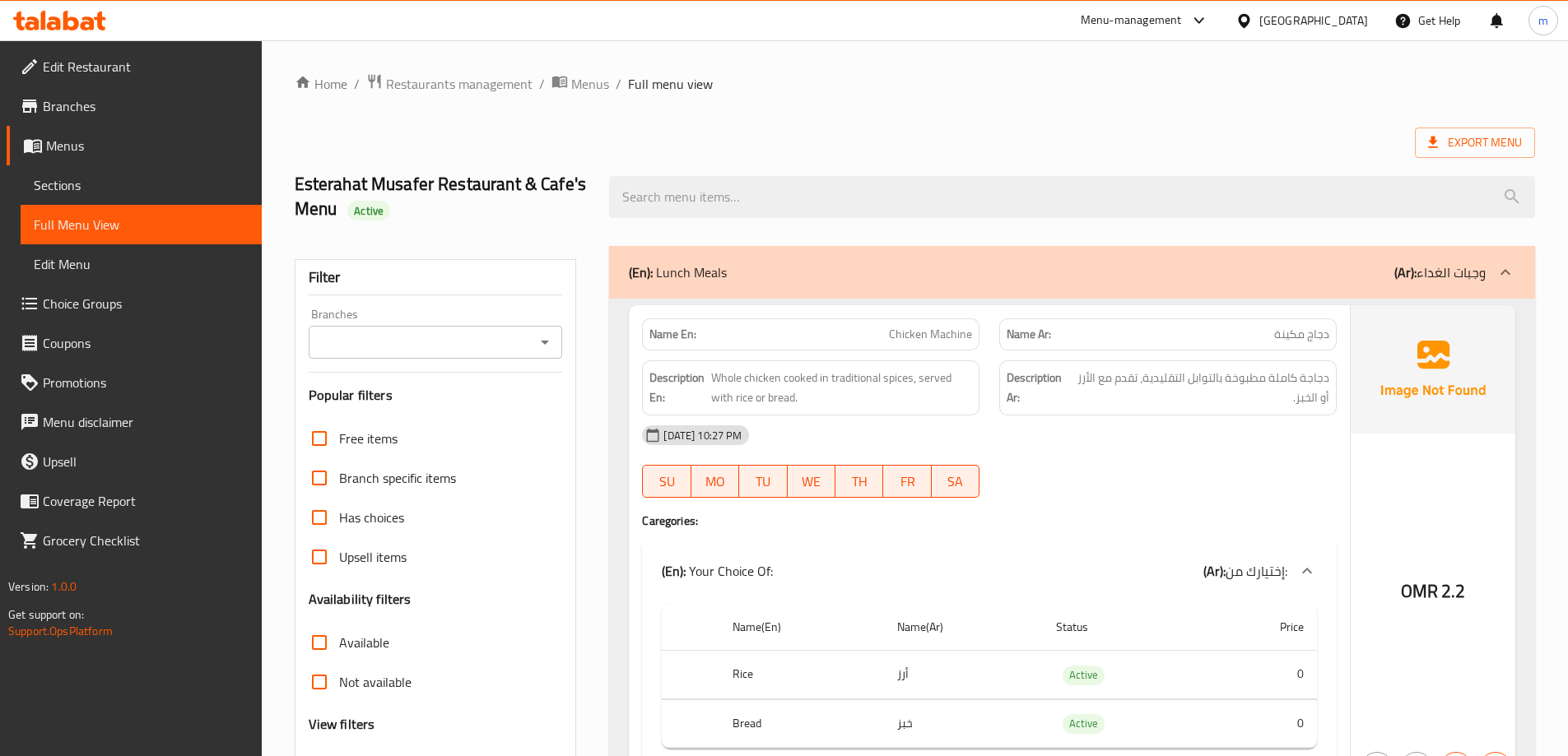
click at [1362, 83] on ol "Home / Restaurants management / Menus / Full menu view" at bounding box center [914, 83] width 1240 height 21
drag, startPoint x: 547, startPoint y: 409, endPoint x: 607, endPoint y: -6, distance: 419.3
click at [1468, 147] on span "Export Menu" at bounding box center [1474, 143] width 94 height 20
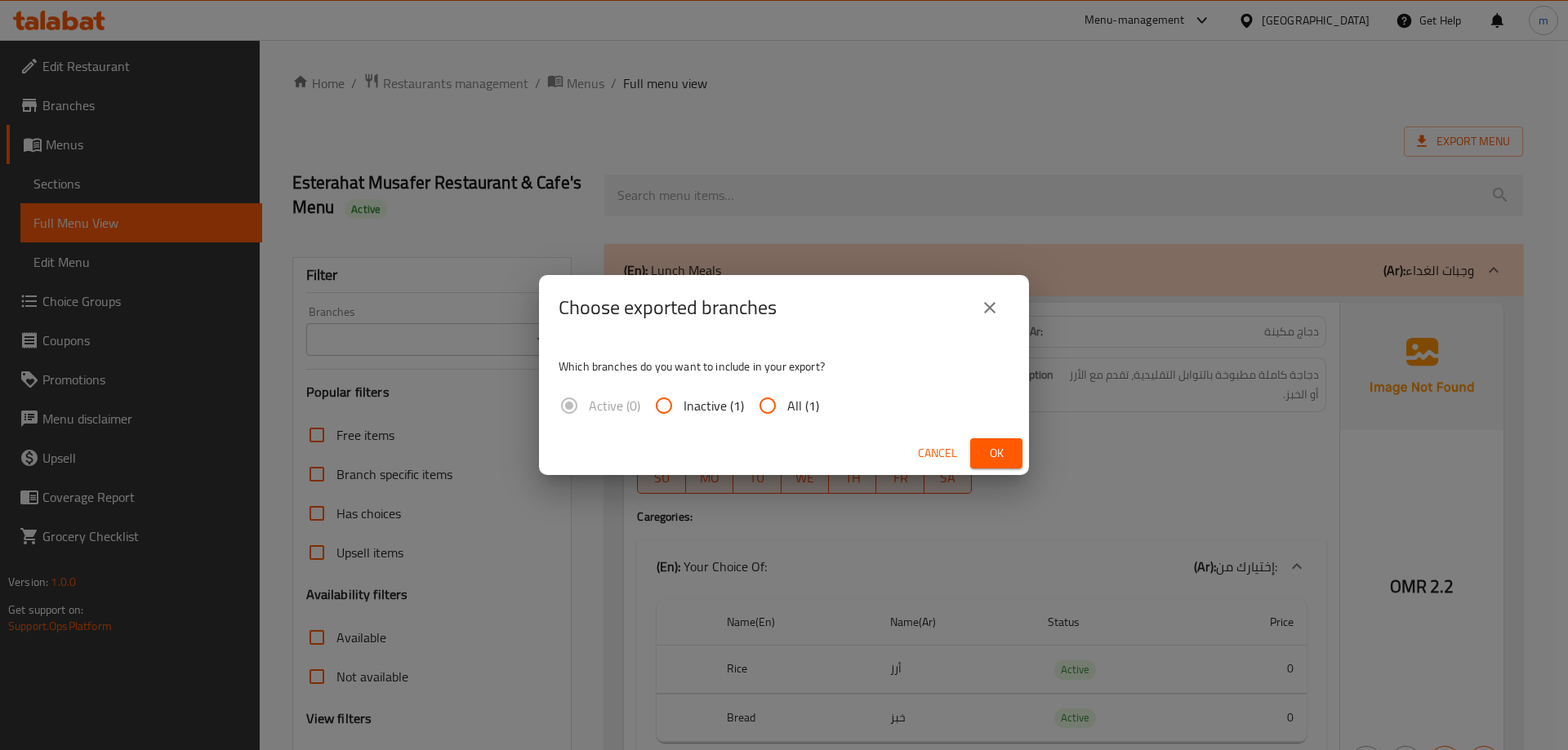
click at [770, 404] on input "All (1)" at bounding box center [768, 405] width 39 height 39
radio input "true"
click at [1010, 454] on button "Ok" at bounding box center [997, 454] width 52 height 30
